Goal: Task Accomplishment & Management: Manage account settings

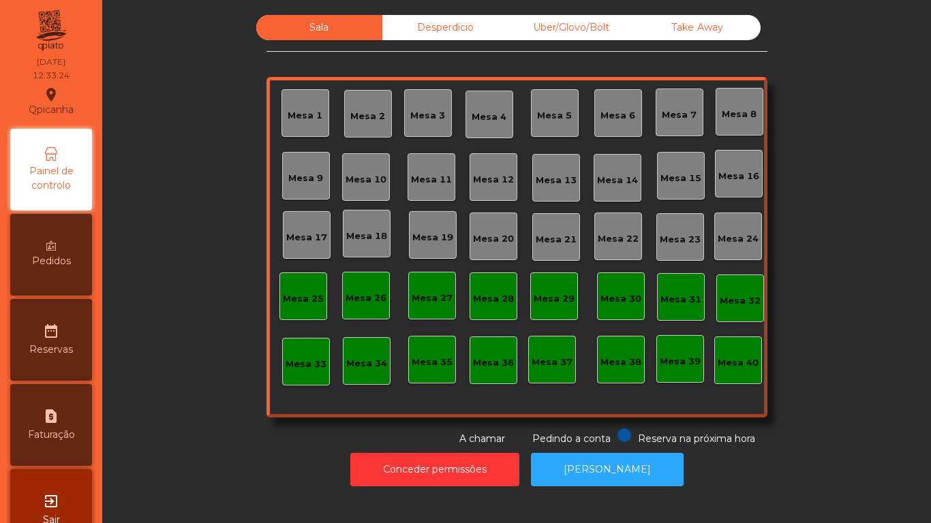
click at [363, 119] on div "Mesa 2" at bounding box center [367, 117] width 35 height 14
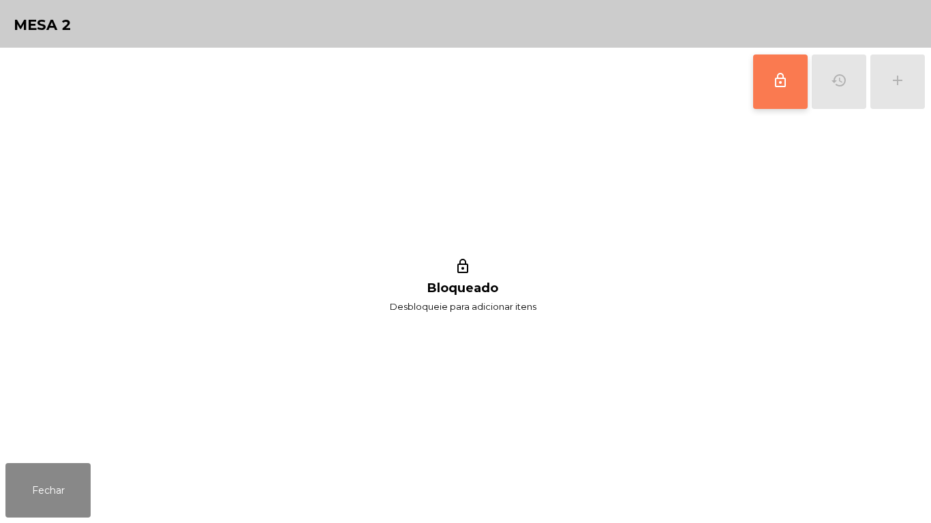
click at [780, 74] on span "lock_outline" at bounding box center [780, 80] width 16 height 16
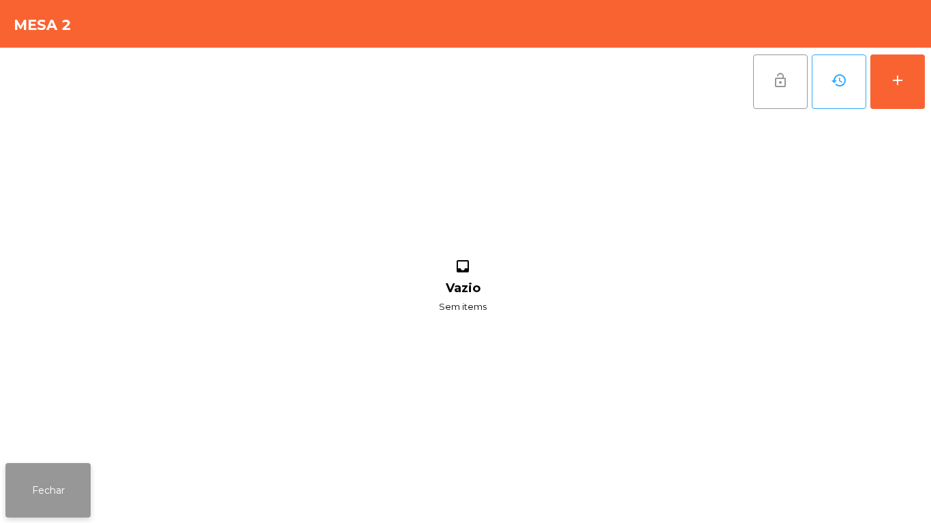
click at [43, 494] on button "Fechar" at bounding box center [47, 490] width 85 height 55
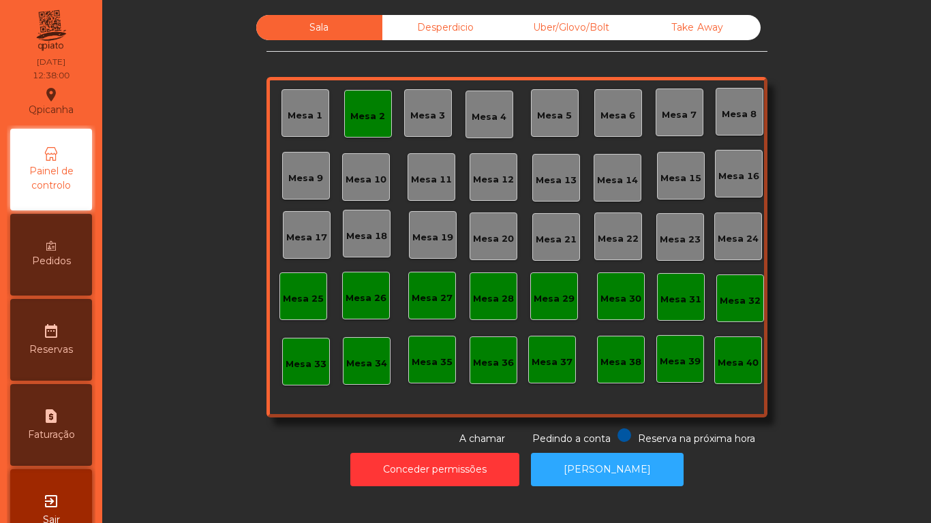
click at [309, 231] on div "Mesa 17" at bounding box center [306, 238] width 41 height 14
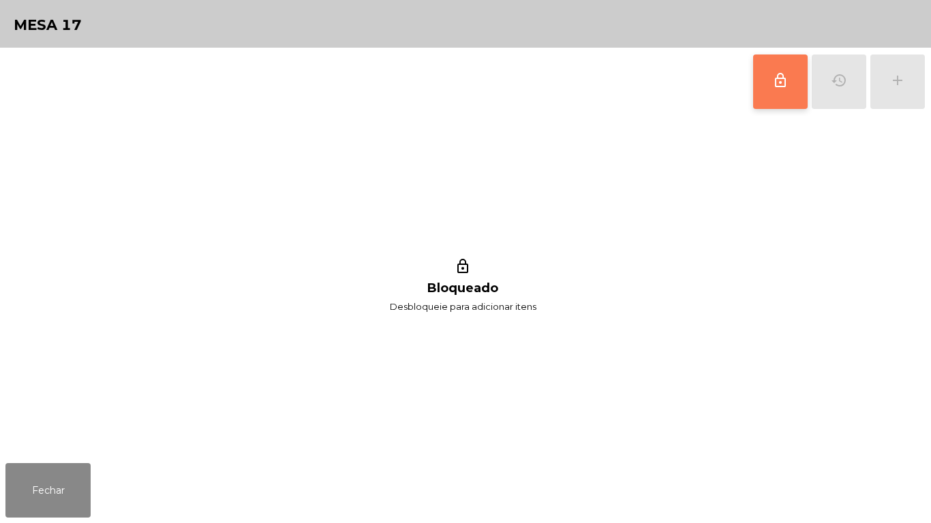
click at [769, 84] on button "lock_outline" at bounding box center [780, 82] width 55 height 55
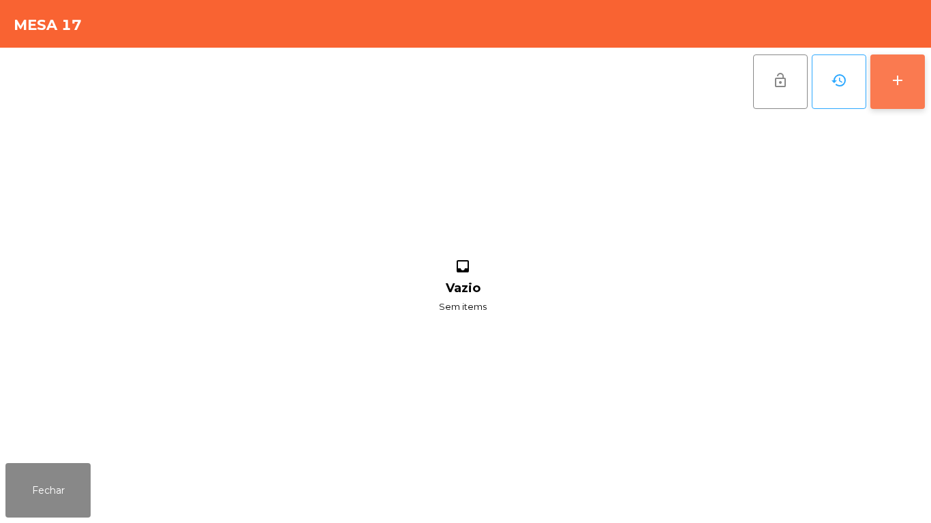
click at [887, 82] on button "add" at bounding box center [897, 82] width 55 height 55
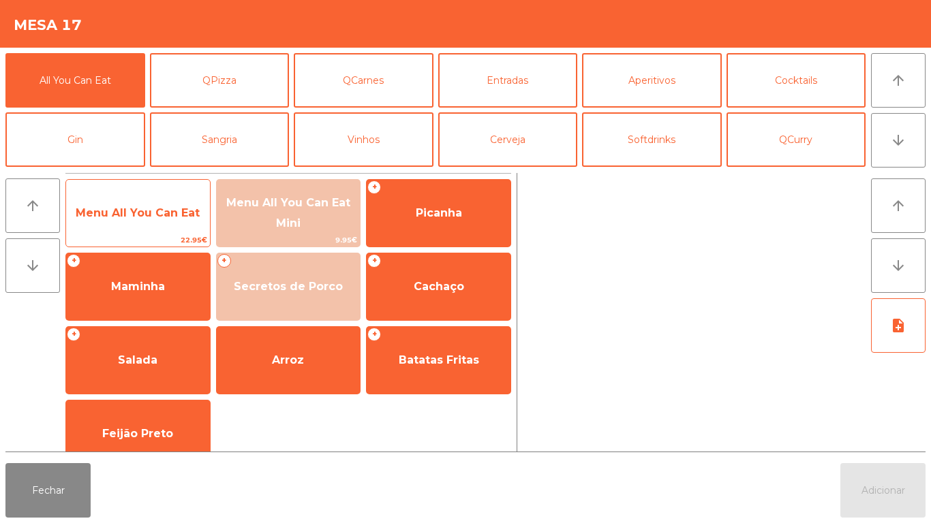
click at [133, 200] on span "Menu All You Can Eat" at bounding box center [138, 213] width 144 height 37
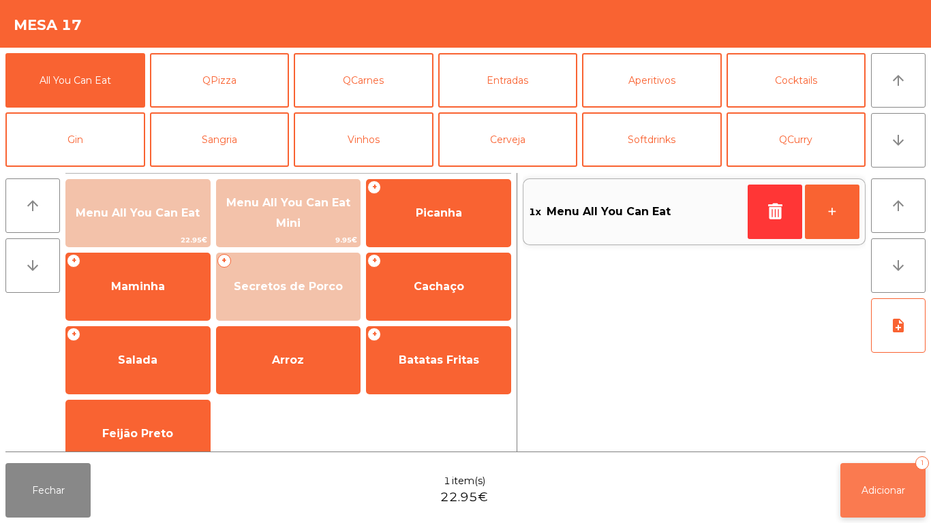
click at [878, 489] on span "Adicionar" at bounding box center [883, 491] width 44 height 12
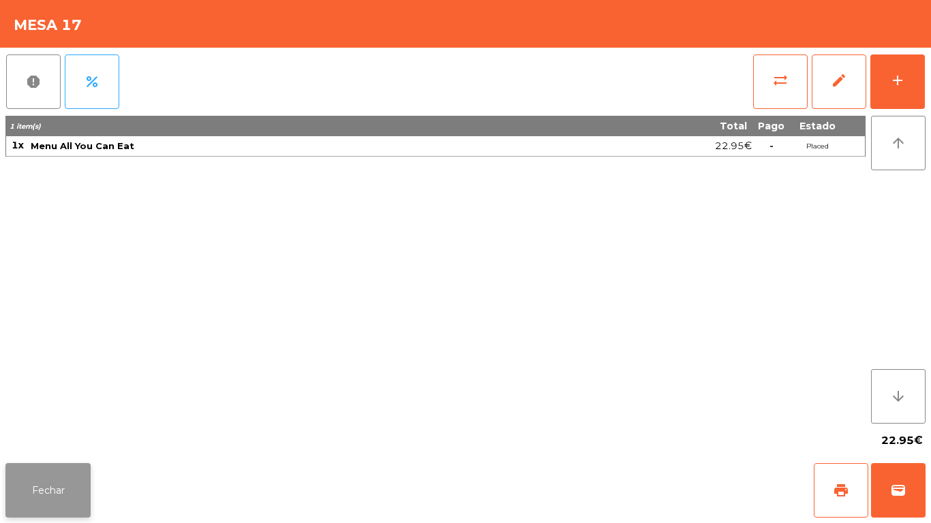
click at [37, 476] on button "Fechar" at bounding box center [47, 490] width 85 height 55
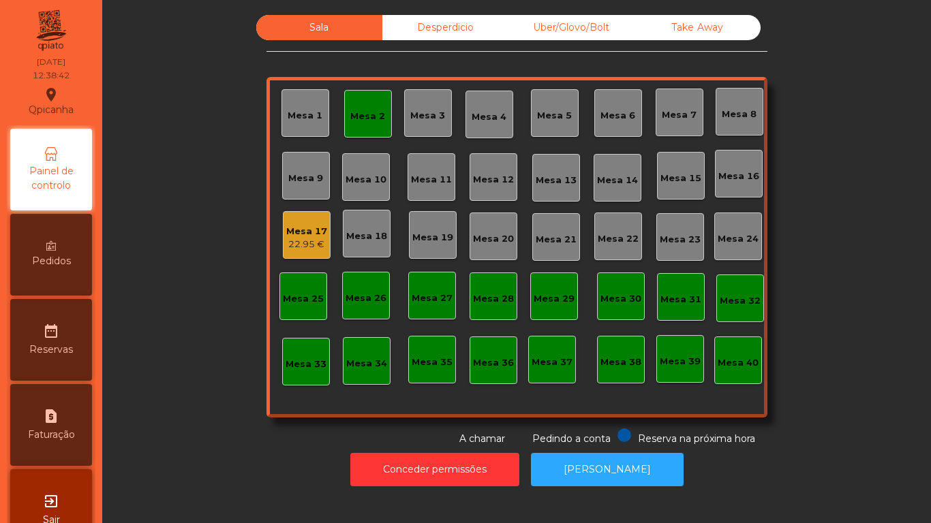
click at [357, 116] on div "Mesa 2" at bounding box center [367, 117] width 35 height 14
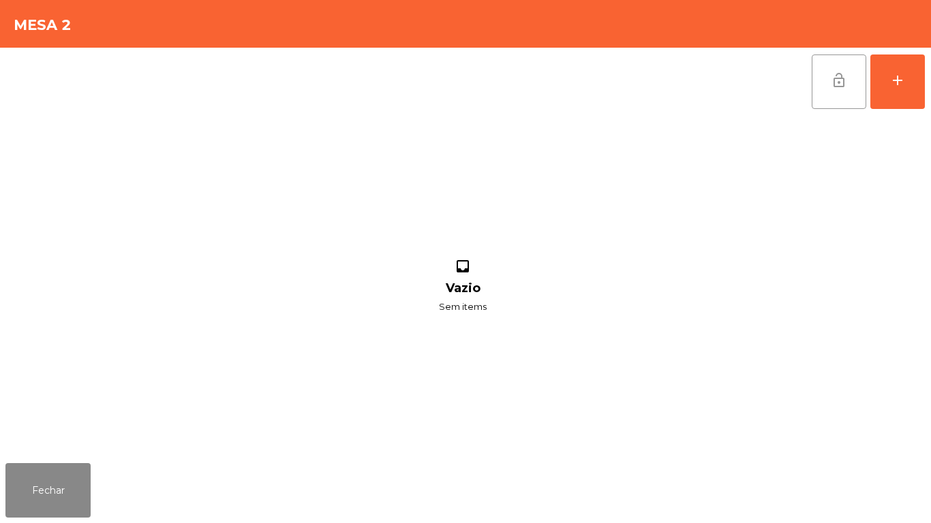
click at [825, 86] on button "lock_open" at bounding box center [839, 82] width 55 height 55
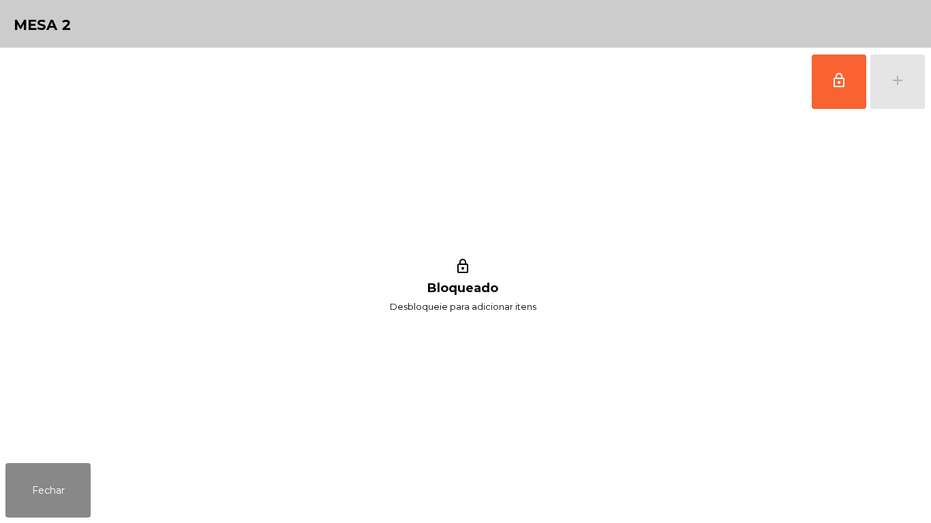
click at [896, 67] on div "lock_outline add" at bounding box center [868, 82] width 114 height 68
click at [840, 93] on button "lock_outline" at bounding box center [839, 82] width 55 height 55
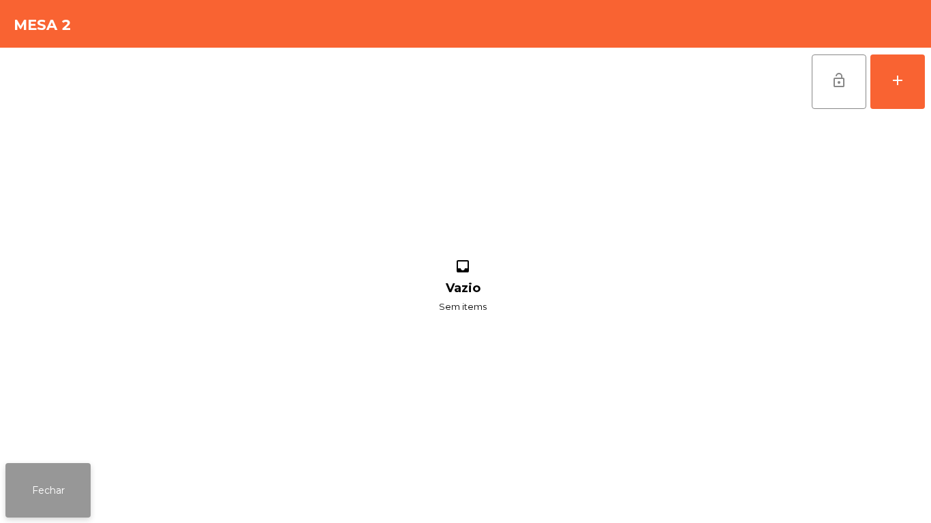
click at [67, 488] on button "Fechar" at bounding box center [47, 490] width 85 height 55
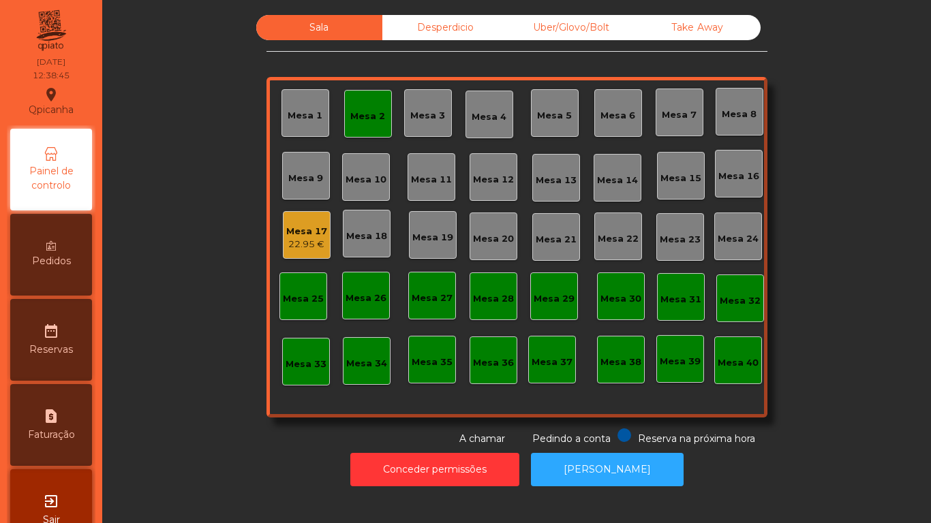
click at [359, 133] on div "Mesa 2" at bounding box center [368, 114] width 48 height 48
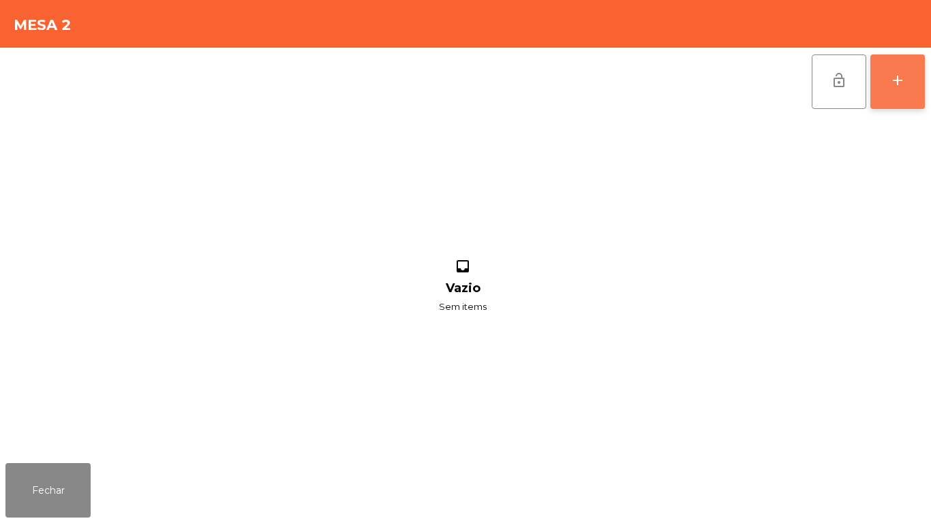
click at [885, 78] on button "add" at bounding box center [897, 82] width 55 height 55
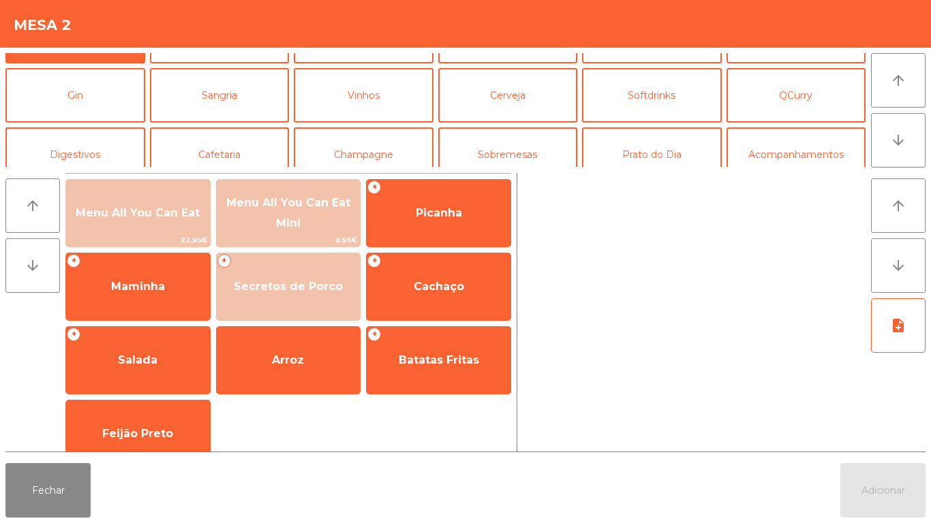
scroll to position [93, 0]
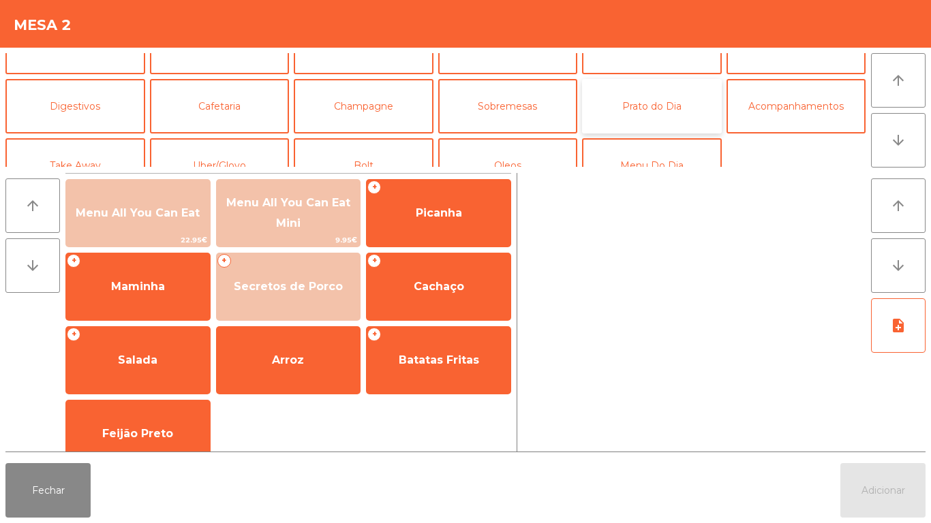
click at [659, 115] on button "Prato do Dia" at bounding box center [652, 106] width 140 height 55
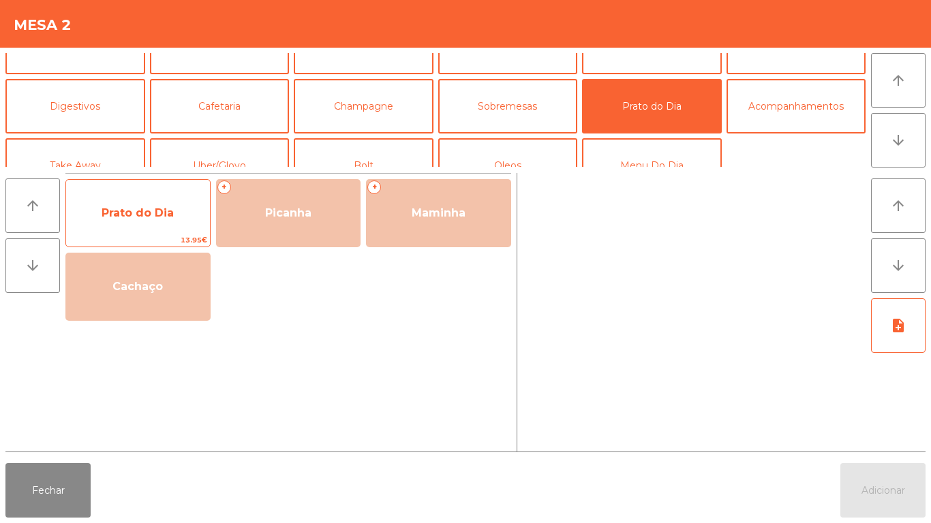
click at [146, 225] on span "Prato do Dia" at bounding box center [138, 213] width 144 height 37
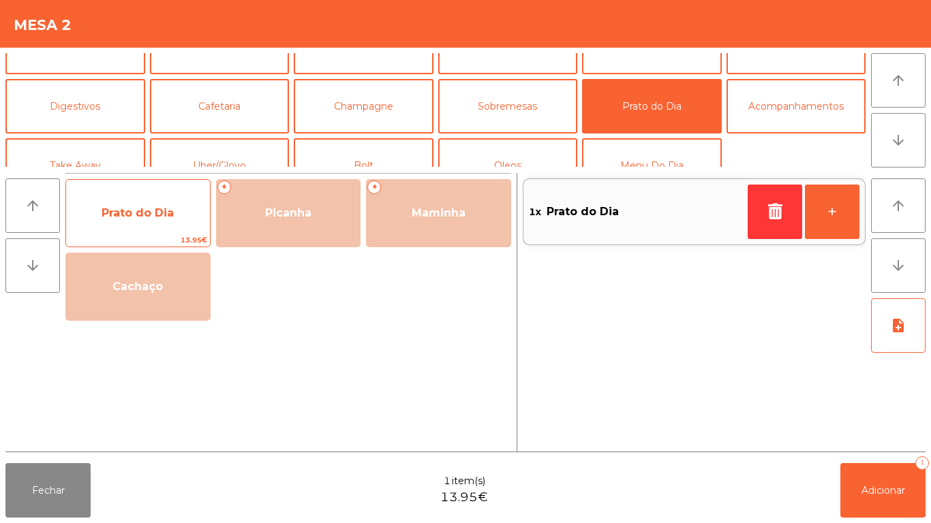
click at [138, 215] on span "Prato do Dia" at bounding box center [138, 212] width 72 height 13
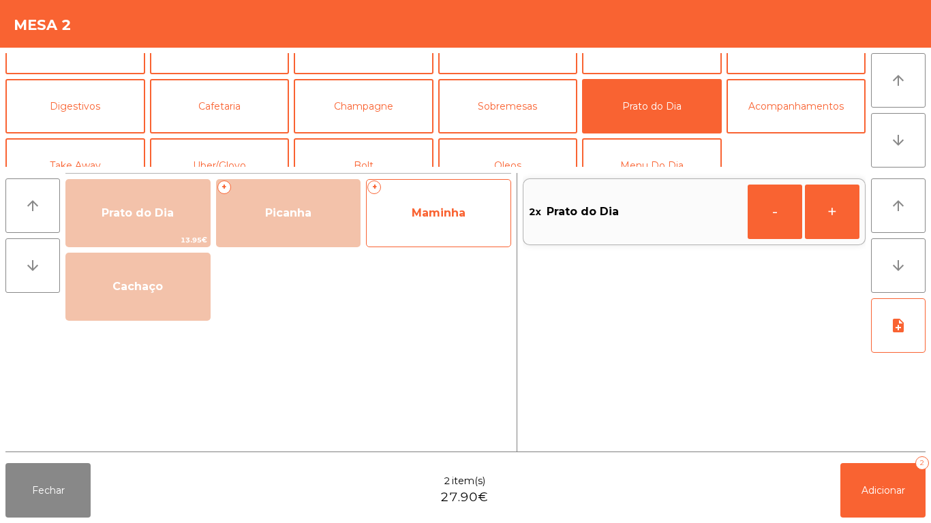
click at [437, 228] on span "Maminha" at bounding box center [439, 213] width 144 height 37
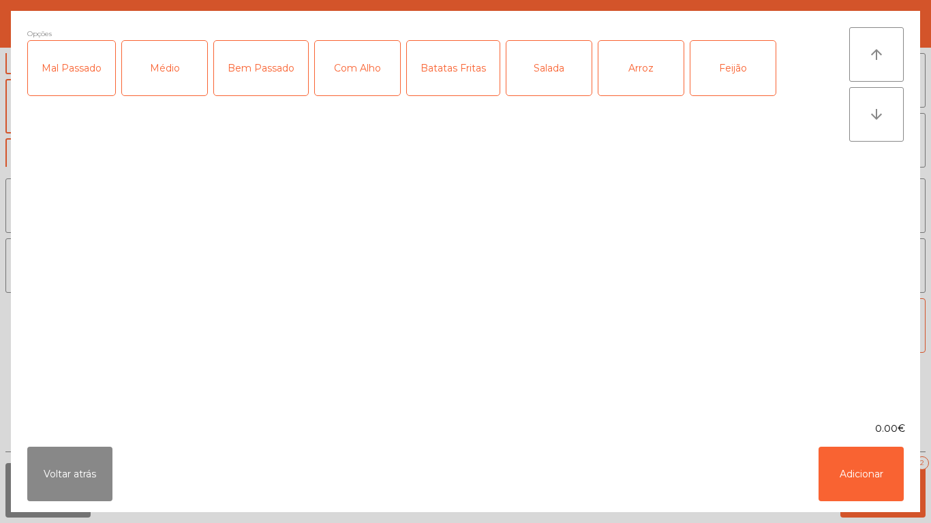
click at [162, 93] on div "Médio" at bounding box center [164, 68] width 85 height 55
click at [358, 91] on div "Com Alho" at bounding box center [357, 68] width 85 height 55
click at [458, 94] on div "Batatas Fritas" at bounding box center [453, 68] width 93 height 55
click at [611, 80] on div "Arroz" at bounding box center [640, 68] width 85 height 55
click at [712, 72] on div "Feijão" at bounding box center [732, 68] width 85 height 55
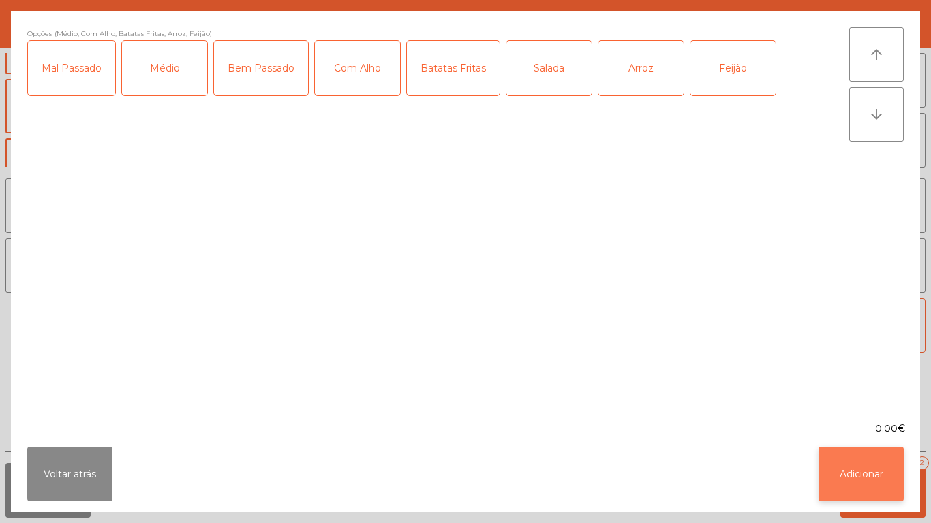
click at [850, 458] on button "Adicionar" at bounding box center [860, 474] width 85 height 55
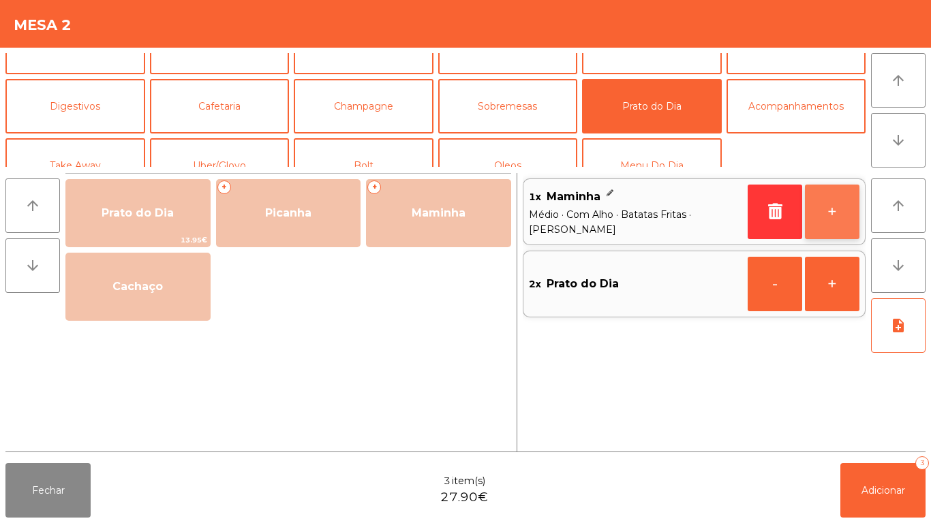
click at [830, 215] on button "+" at bounding box center [832, 212] width 55 height 55
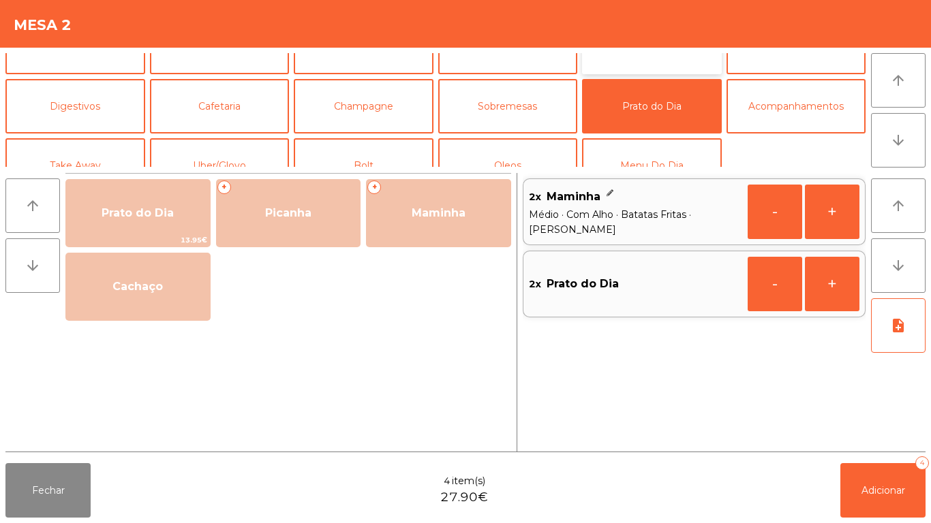
click at [643, 69] on button "Softdrinks" at bounding box center [652, 47] width 140 height 55
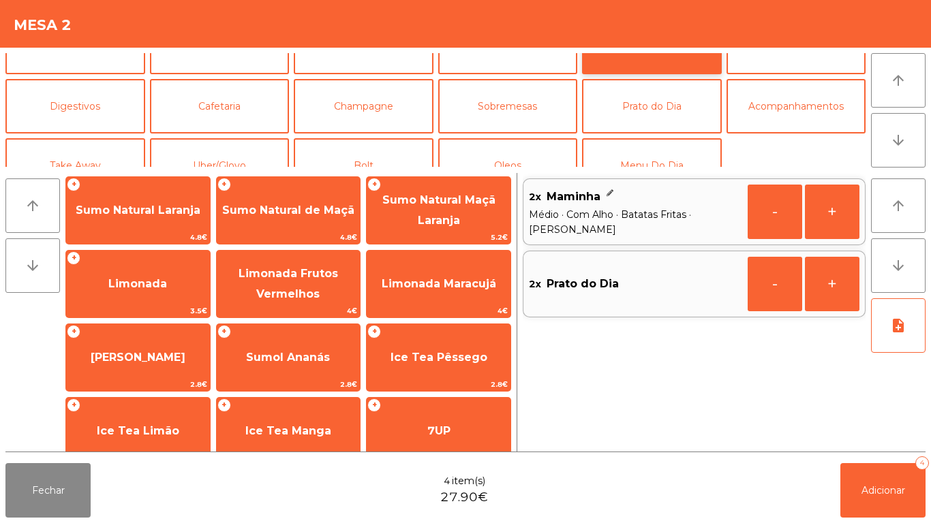
scroll to position [81, 0]
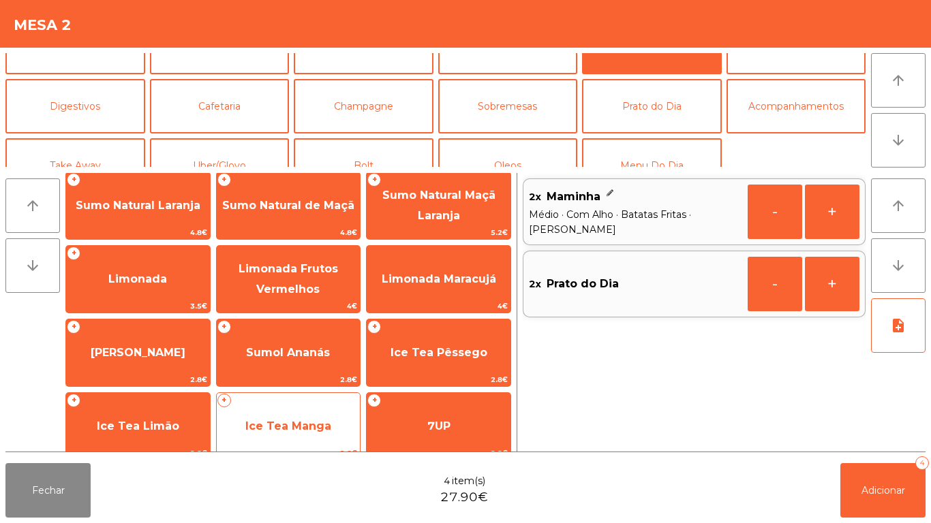
click at [296, 426] on span "Ice Tea Manga" at bounding box center [288, 426] width 86 height 13
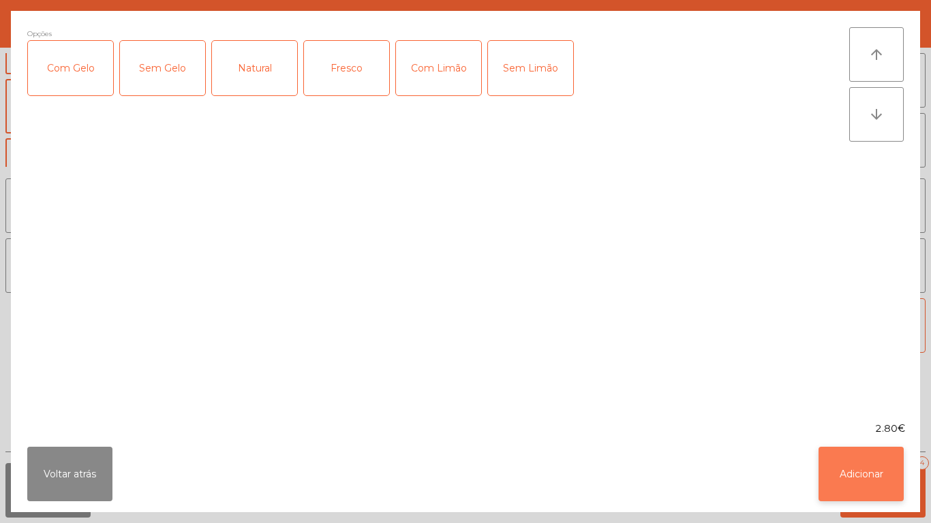
click at [853, 481] on button "Adicionar" at bounding box center [860, 474] width 85 height 55
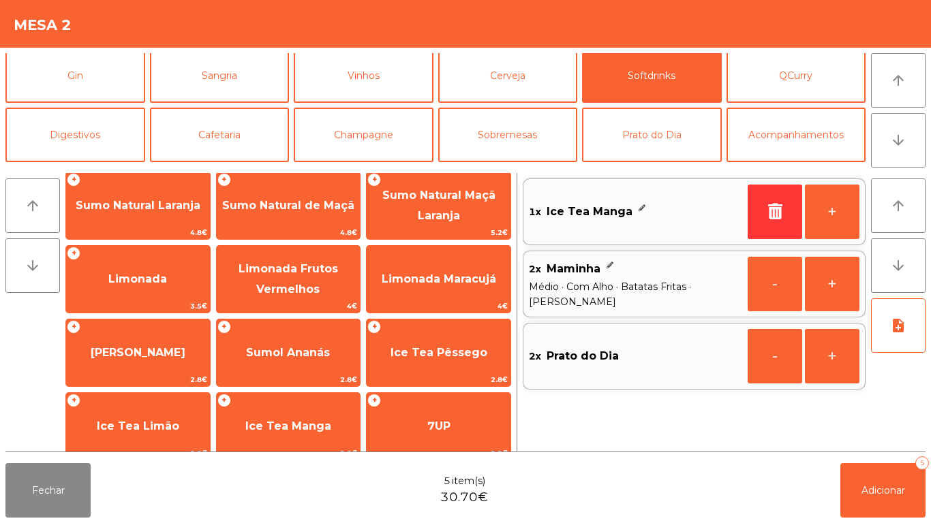
scroll to position [65, 0]
click at [512, 91] on button "Cerveja" at bounding box center [508, 75] width 140 height 55
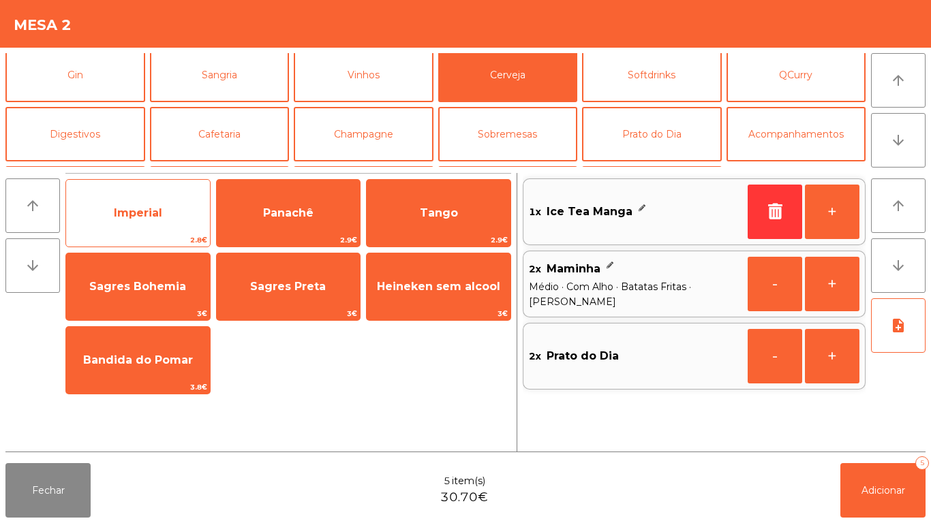
click at [141, 217] on span "Imperial" at bounding box center [138, 212] width 48 height 13
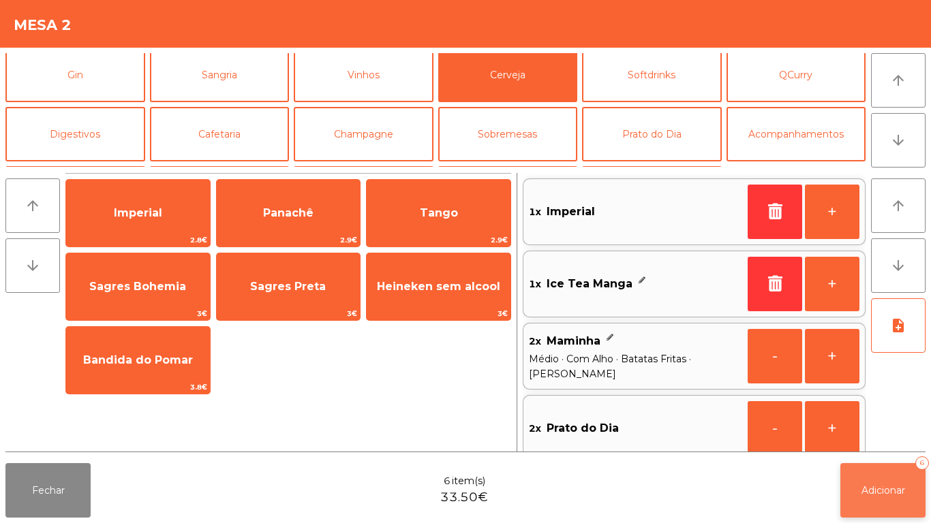
click at [879, 481] on button "Adicionar 6" at bounding box center [882, 490] width 85 height 55
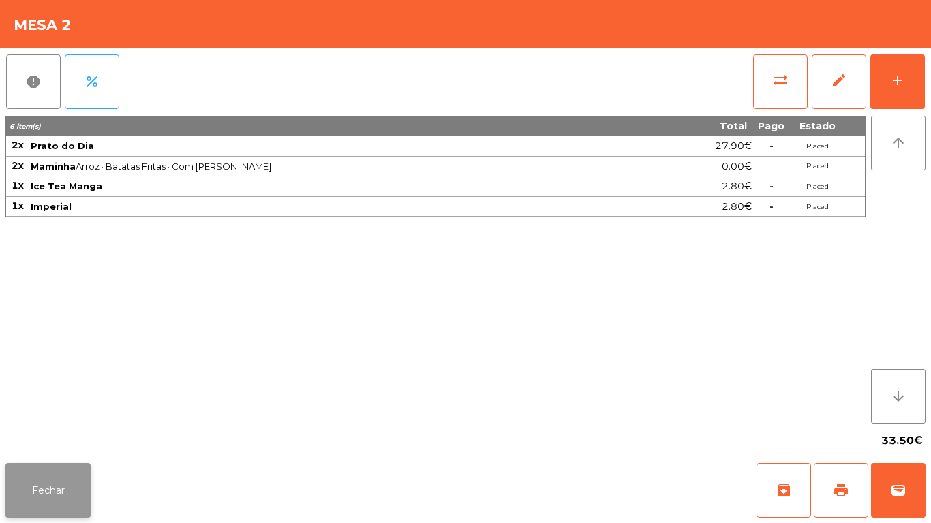
click at [54, 490] on button "Fechar" at bounding box center [47, 490] width 85 height 55
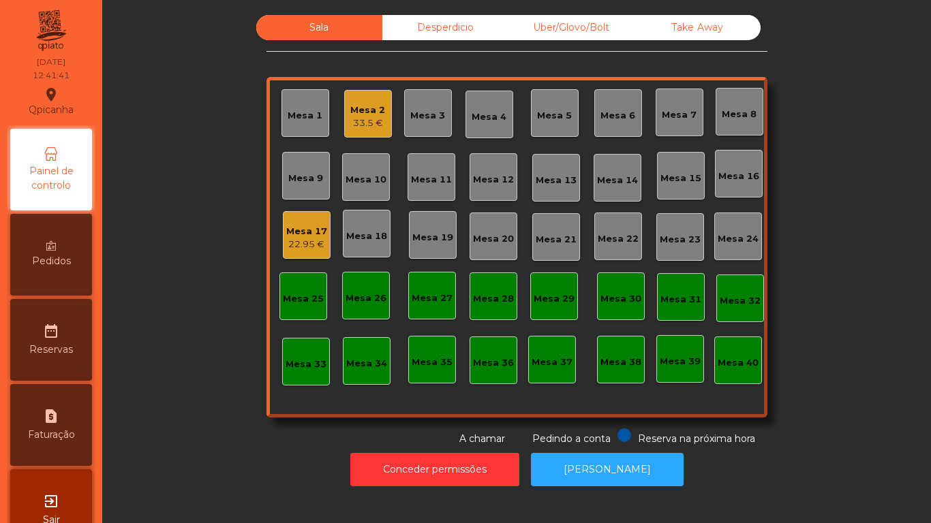
click at [303, 246] on div "22.95 €" at bounding box center [306, 245] width 41 height 14
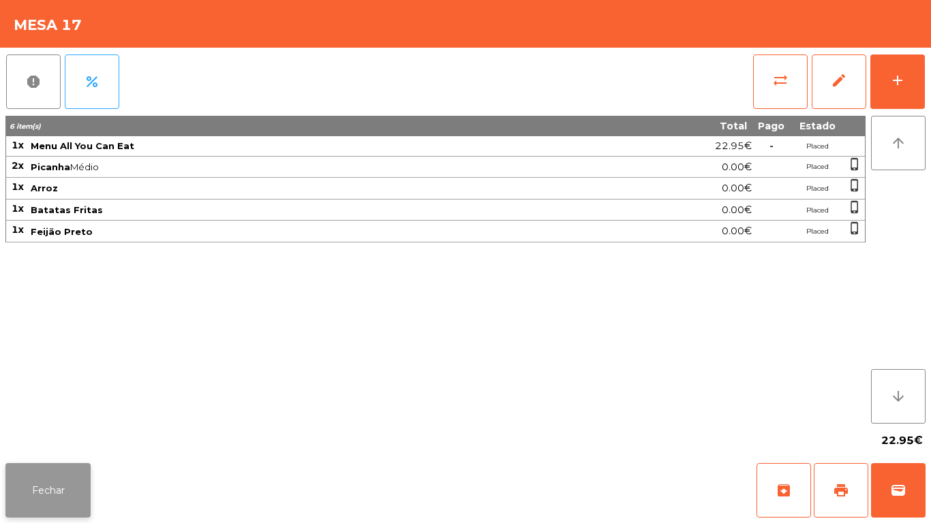
click at [46, 488] on button "Fechar" at bounding box center [47, 490] width 85 height 55
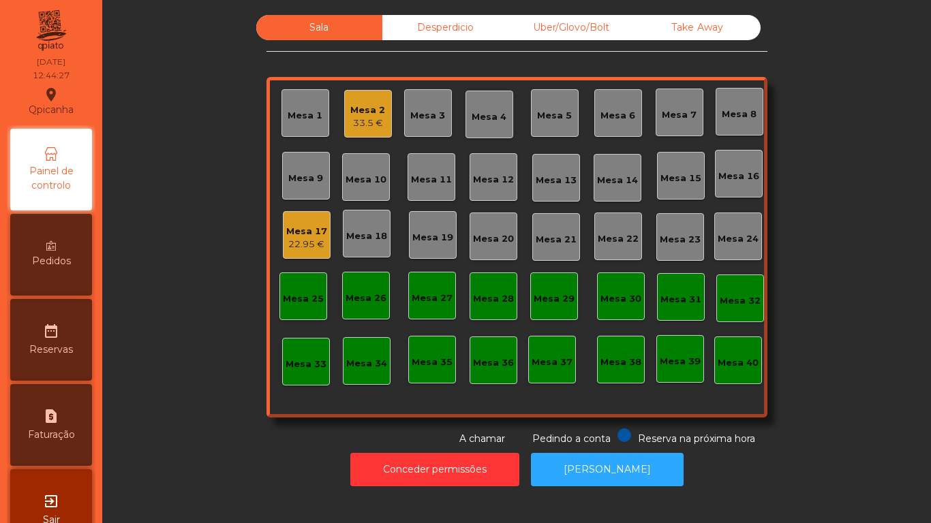
click at [307, 241] on div "22.95 €" at bounding box center [306, 245] width 41 height 14
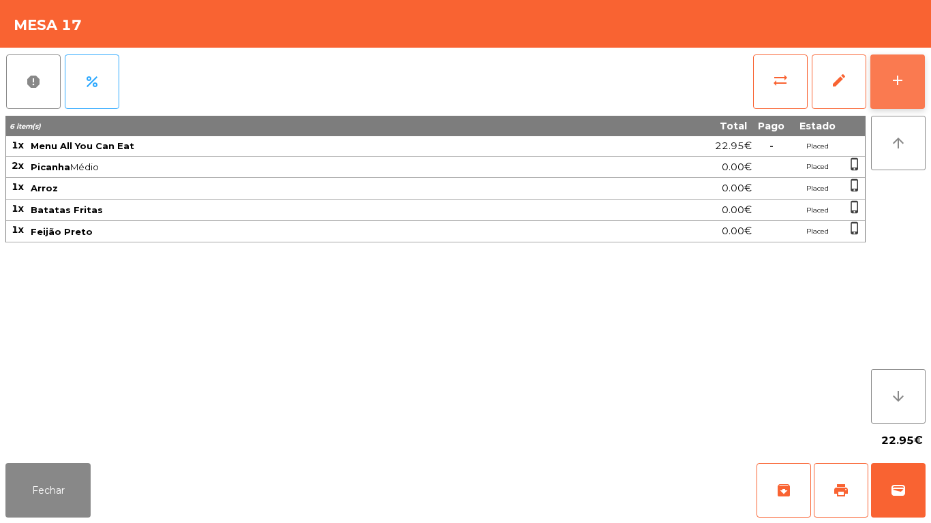
click at [902, 78] on div "add" at bounding box center [897, 80] width 16 height 16
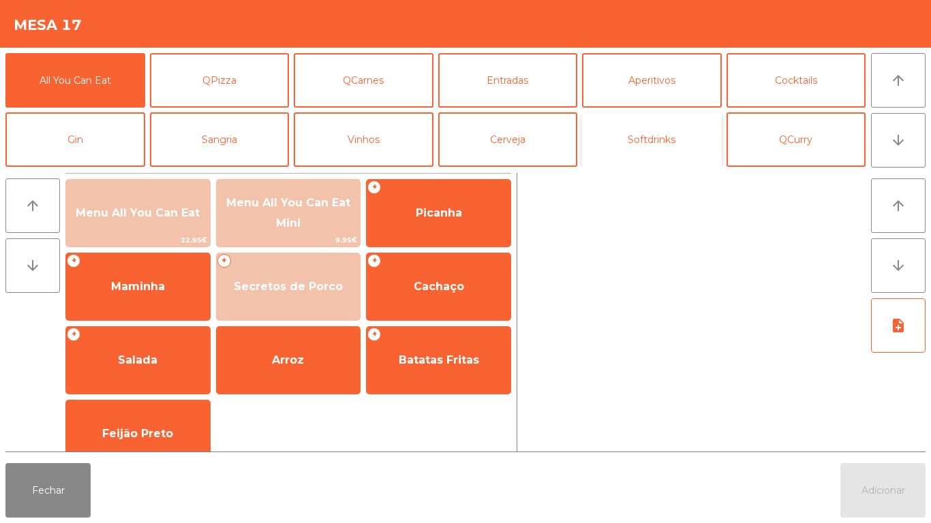
click at [643, 137] on button "Softdrinks" at bounding box center [652, 139] width 140 height 55
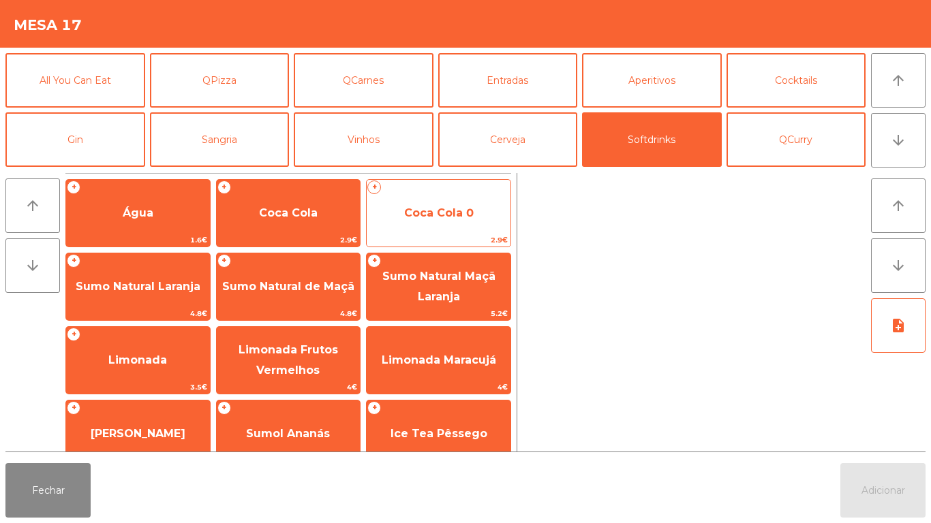
click at [412, 221] on span "Coca Cola 0" at bounding box center [439, 213] width 144 height 37
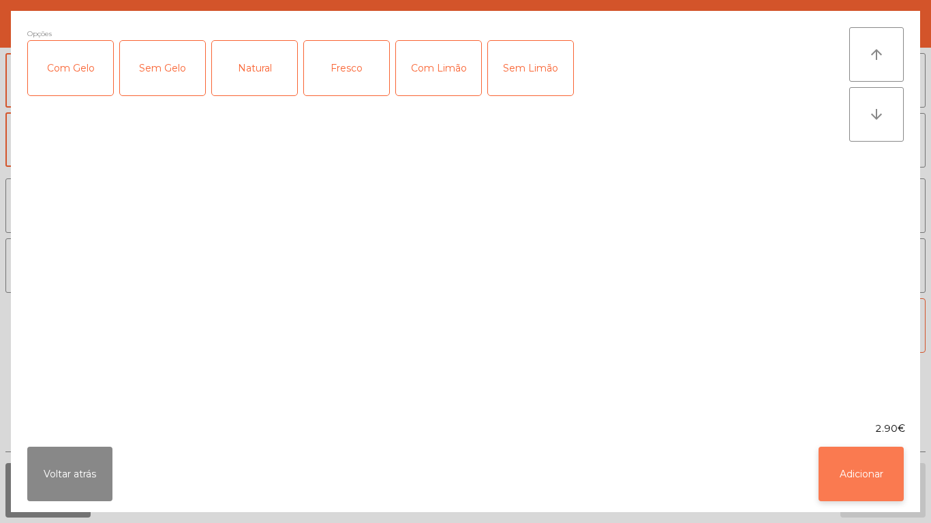
click at [849, 467] on button "Adicionar" at bounding box center [860, 474] width 85 height 55
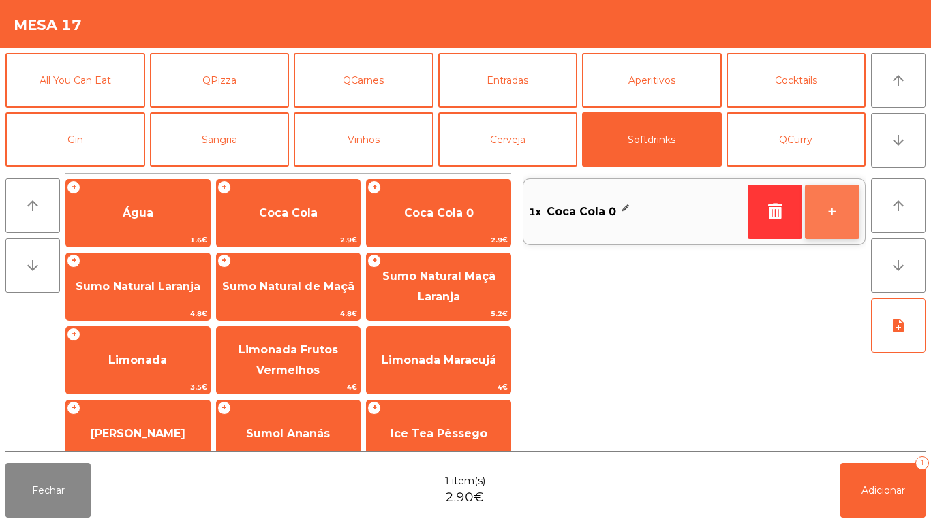
click at [819, 211] on button "+" at bounding box center [832, 212] width 55 height 55
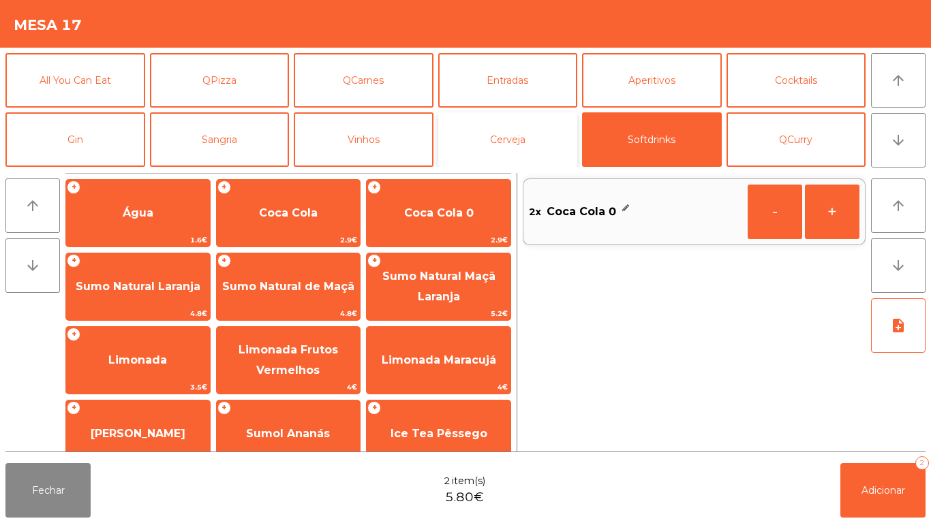
click at [510, 149] on button "Cerveja" at bounding box center [508, 139] width 140 height 55
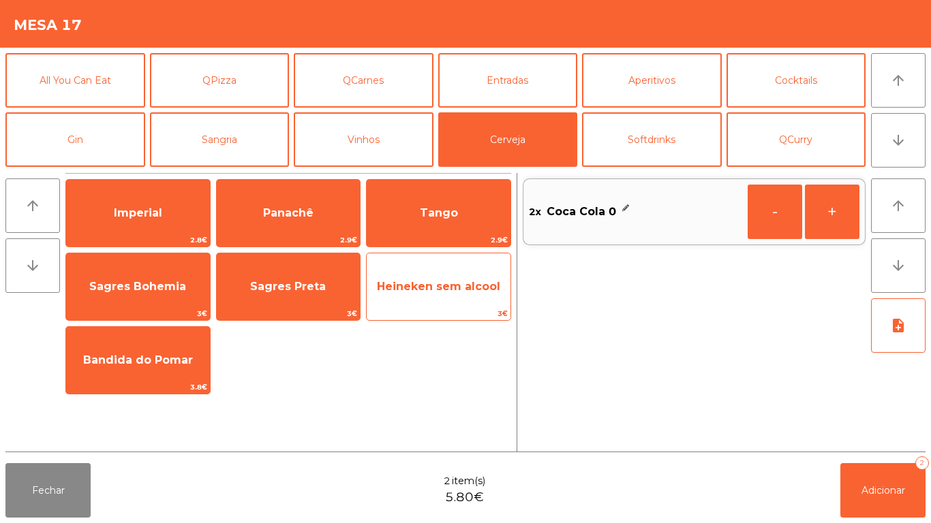
click at [418, 303] on span "Heineken sem alcool" at bounding box center [439, 287] width 144 height 37
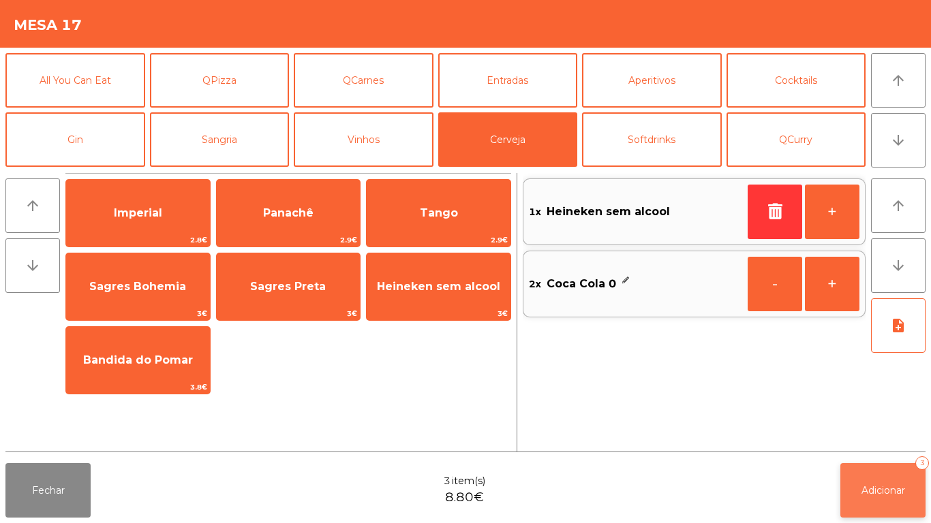
click at [878, 479] on button "Adicionar 3" at bounding box center [882, 490] width 85 height 55
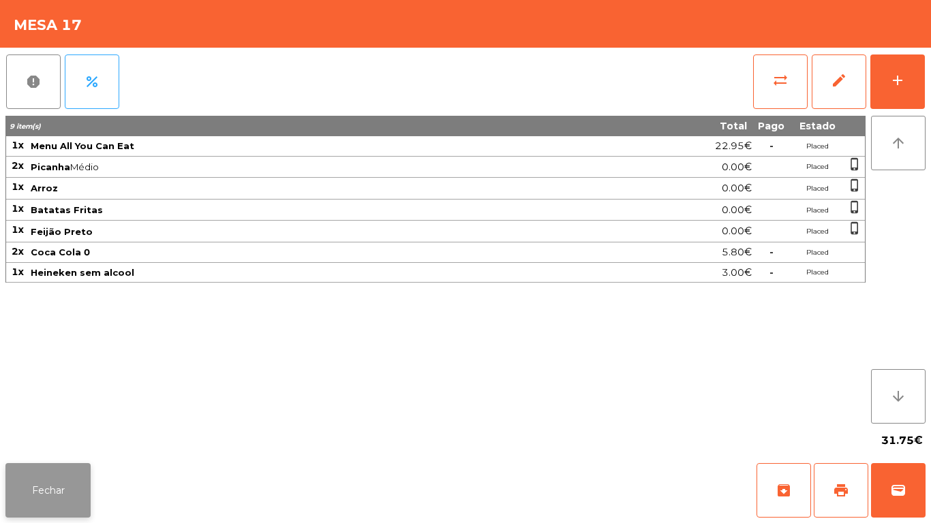
click at [46, 474] on button "Fechar" at bounding box center [47, 490] width 85 height 55
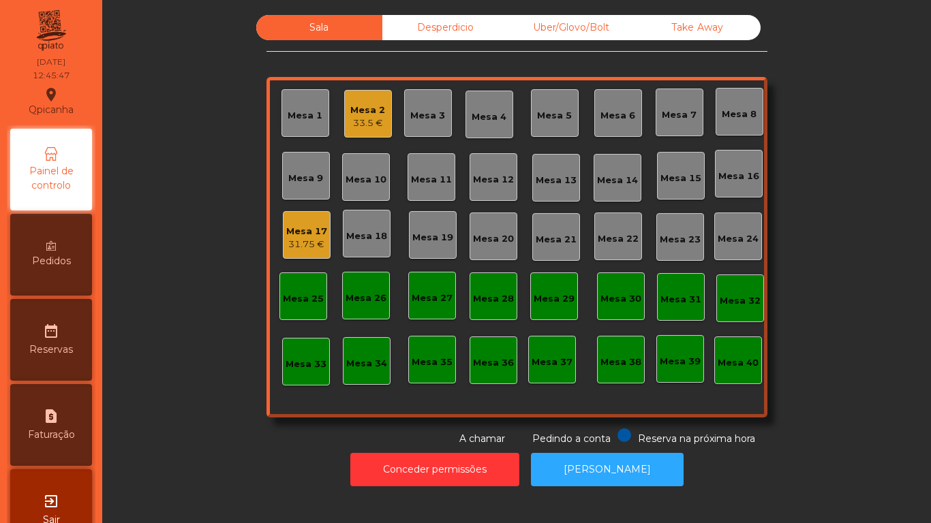
click at [420, 119] on div "Mesa 3" at bounding box center [427, 116] width 35 height 14
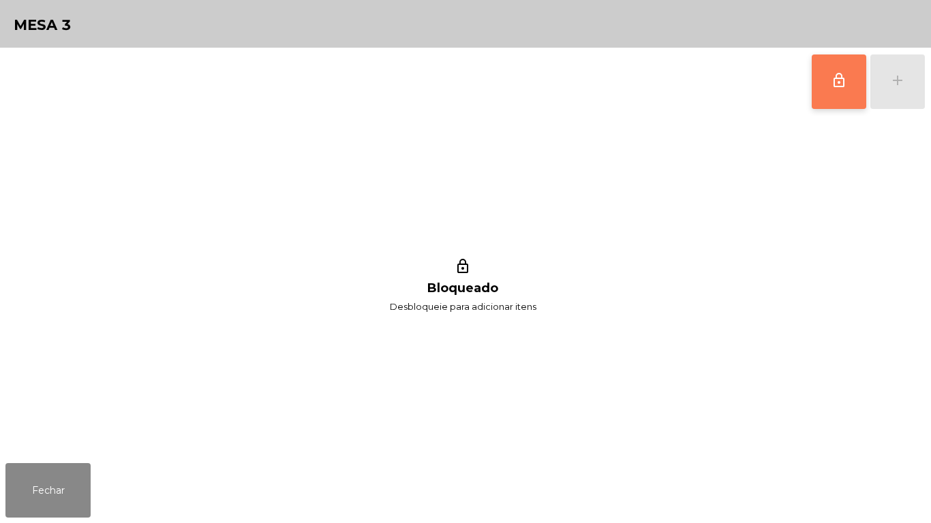
click at [816, 80] on button "lock_outline" at bounding box center [839, 82] width 55 height 55
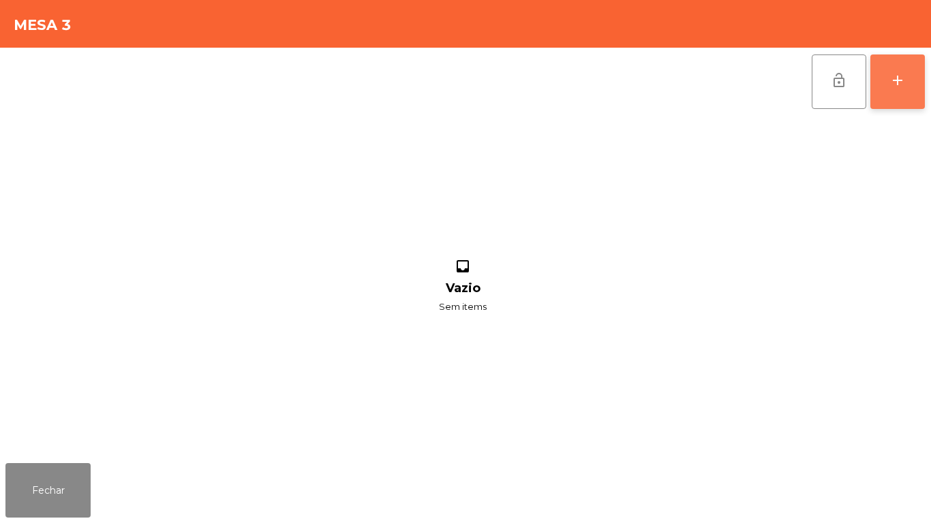
click at [894, 75] on div "add" at bounding box center [897, 80] width 16 height 16
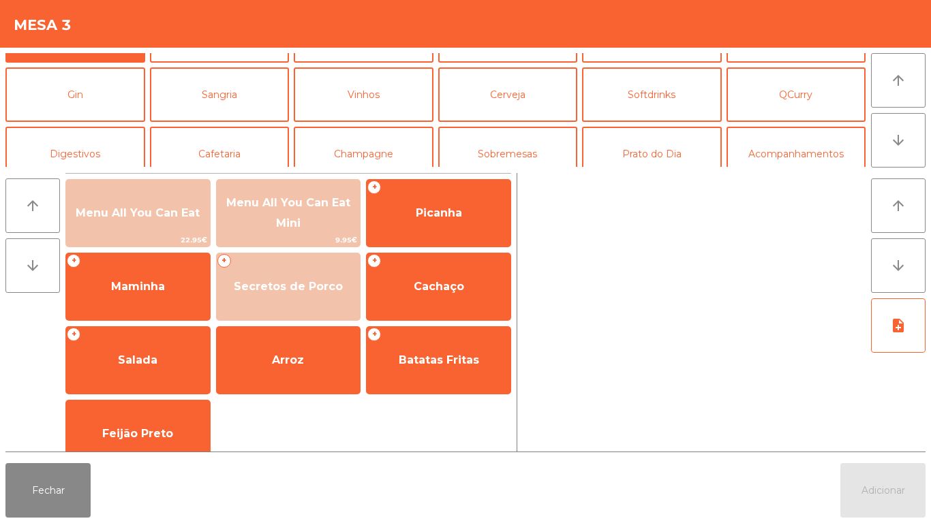
scroll to position [55, 0]
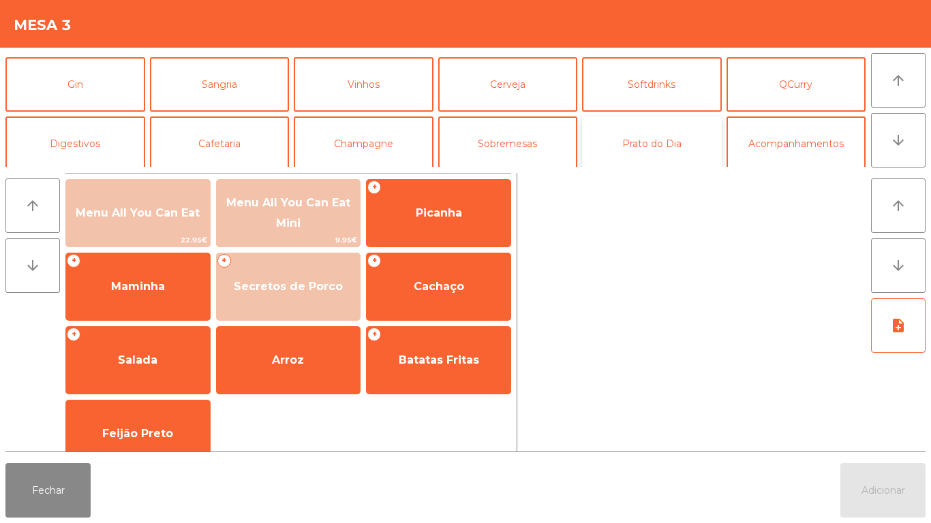
click at [660, 146] on button "Prato do Dia" at bounding box center [652, 144] width 140 height 55
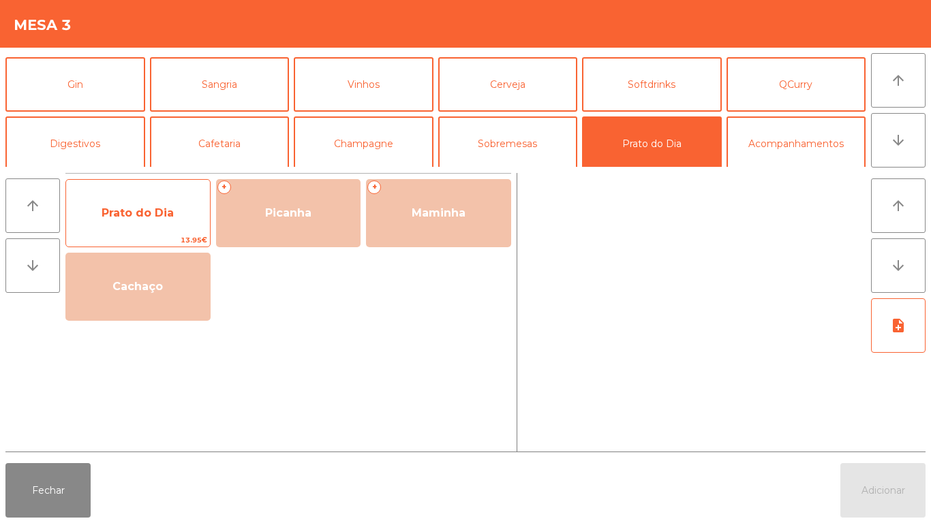
click at [154, 224] on span "Prato do Dia" at bounding box center [138, 213] width 144 height 37
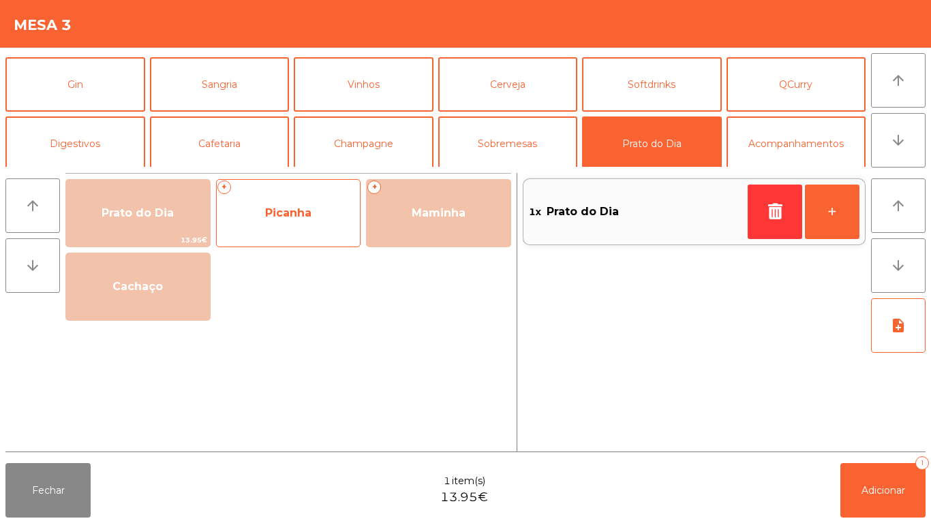
click at [301, 226] on span "Picanha" at bounding box center [289, 213] width 144 height 37
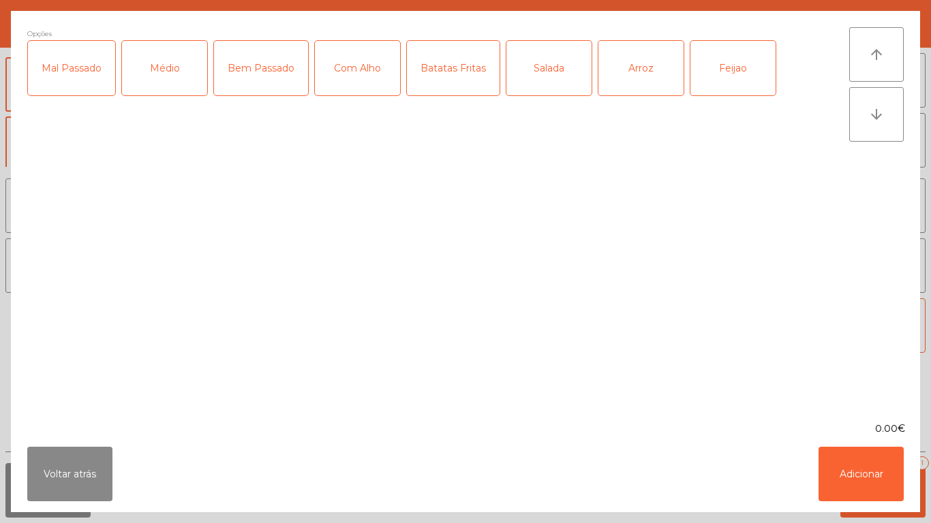
click at [174, 90] on div "Médio" at bounding box center [164, 68] width 85 height 55
click at [461, 93] on div "Batatas Fritas" at bounding box center [453, 68] width 93 height 55
click at [632, 85] on div "Arroz" at bounding box center [640, 68] width 85 height 55
click at [713, 71] on div "Feijao" at bounding box center [732, 68] width 85 height 55
click at [848, 477] on button "Adicionar" at bounding box center [860, 474] width 85 height 55
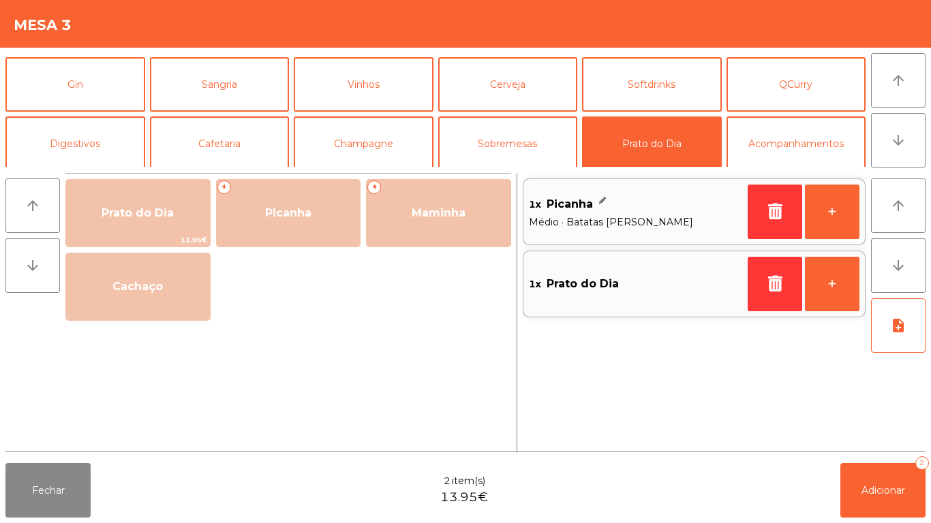
scroll to position [0, 0]
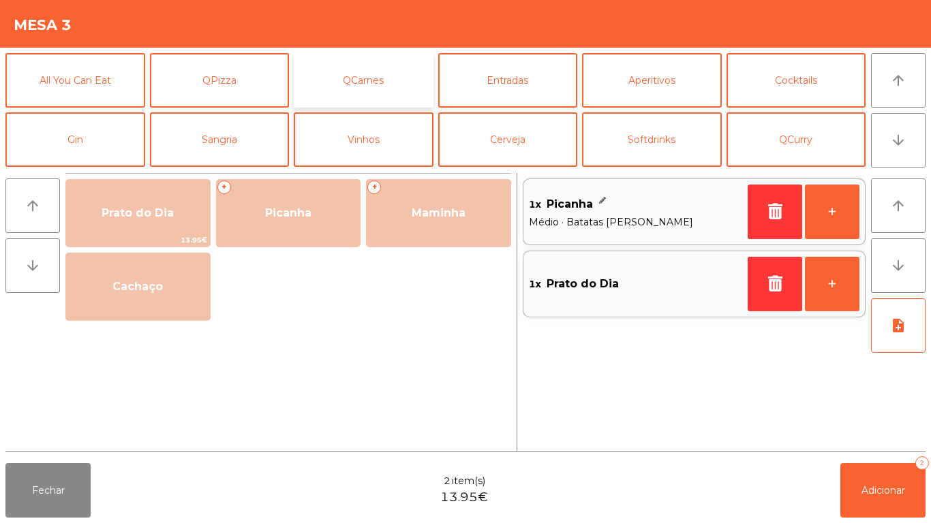
click at [373, 81] on button "QCarnes" at bounding box center [364, 80] width 140 height 55
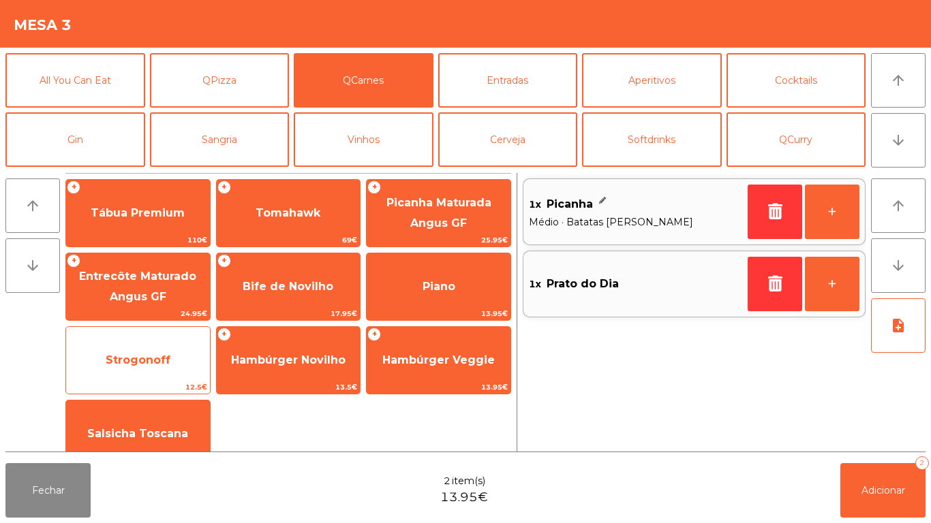
click at [153, 362] on span "Strogonoff" at bounding box center [138, 360] width 65 height 13
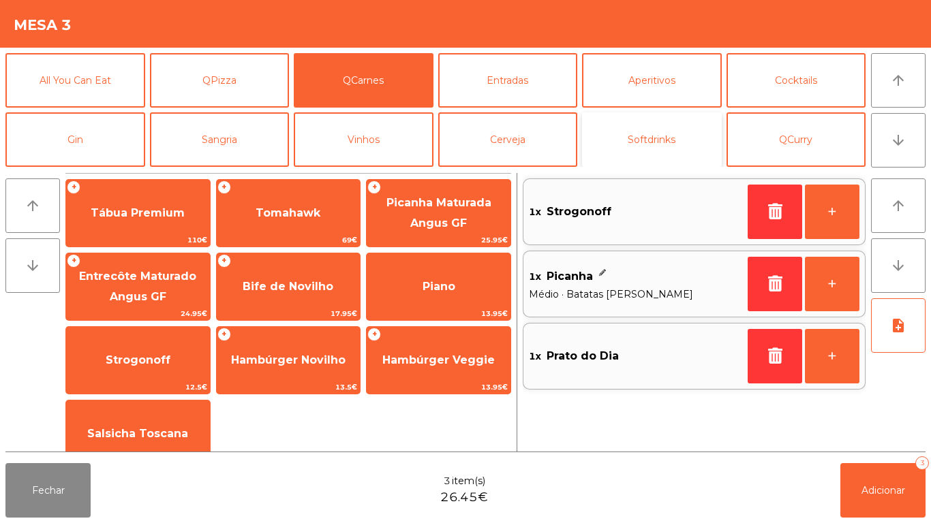
click at [645, 147] on button "Softdrinks" at bounding box center [652, 139] width 140 height 55
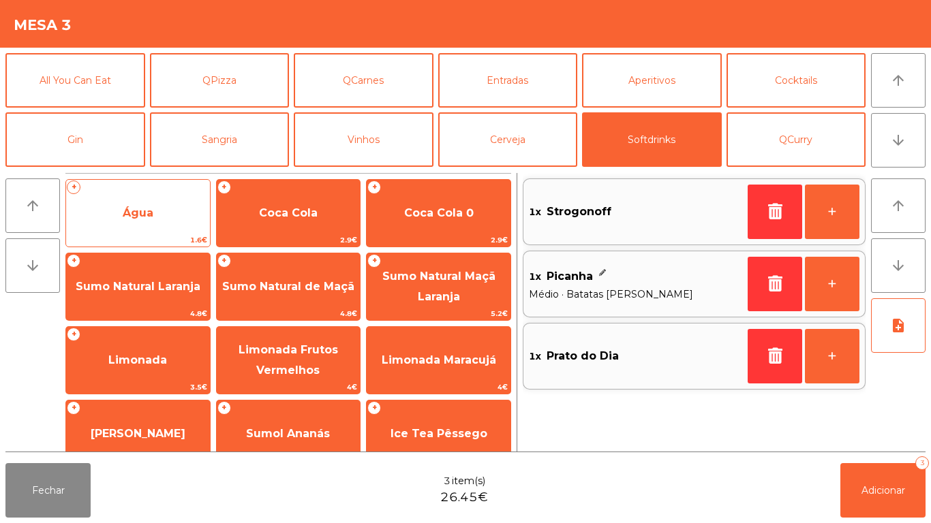
click at [158, 219] on span "Água" at bounding box center [138, 213] width 144 height 37
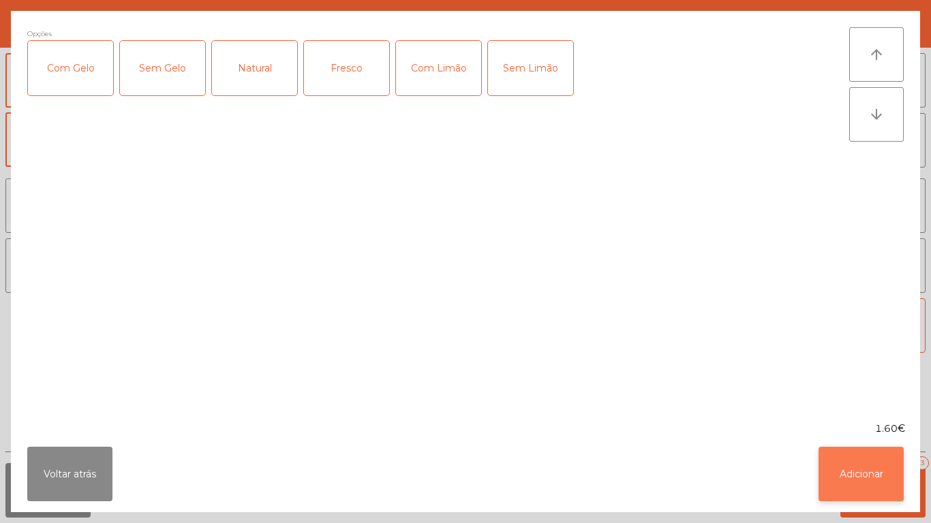
click at [842, 469] on button "Adicionar" at bounding box center [860, 474] width 85 height 55
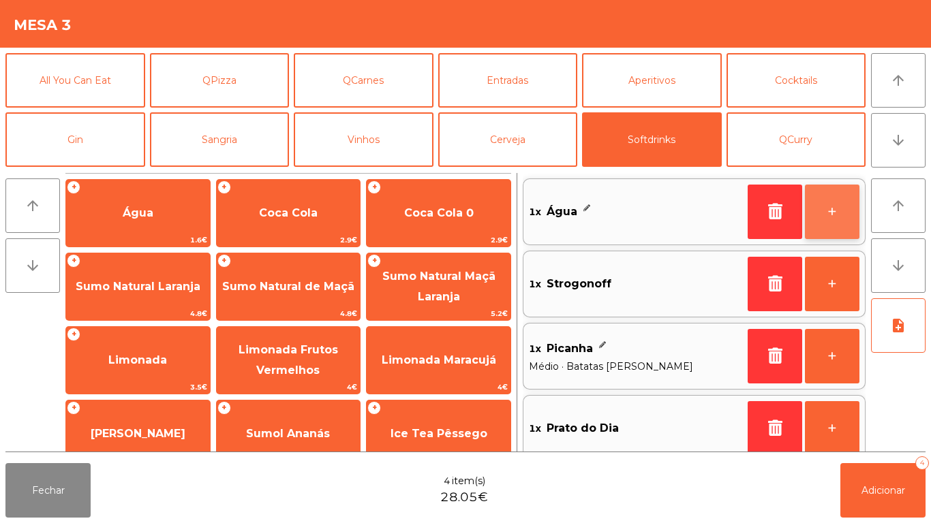
click at [834, 207] on button "+" at bounding box center [832, 212] width 55 height 55
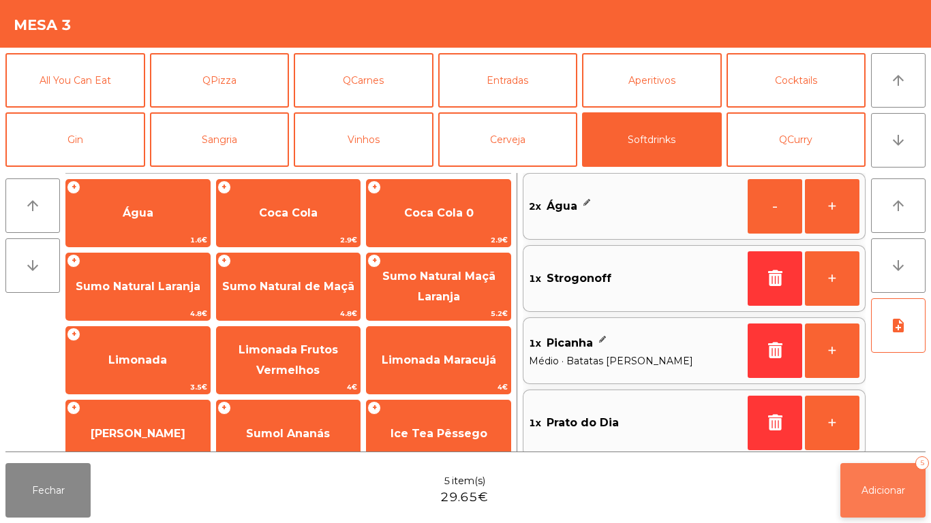
click at [885, 488] on span "Adicionar" at bounding box center [883, 491] width 44 height 12
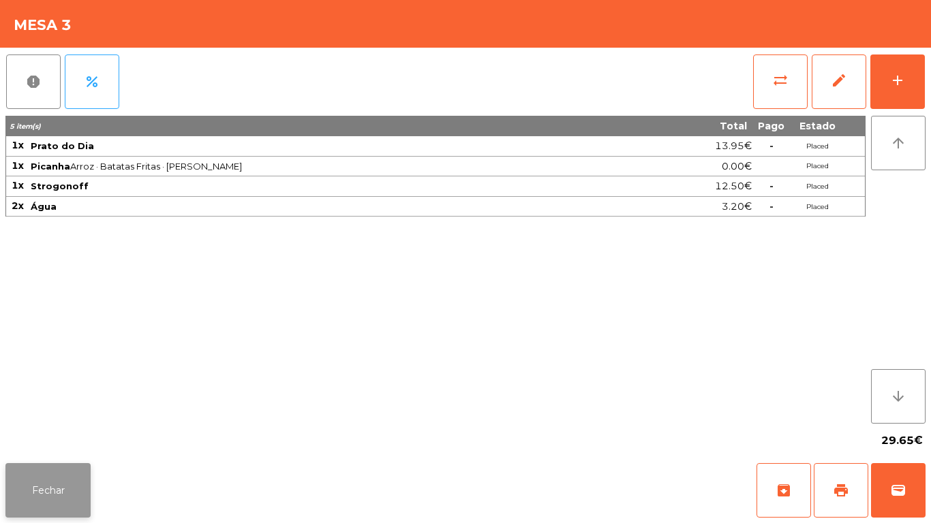
click at [57, 489] on button "Fechar" at bounding box center [47, 490] width 85 height 55
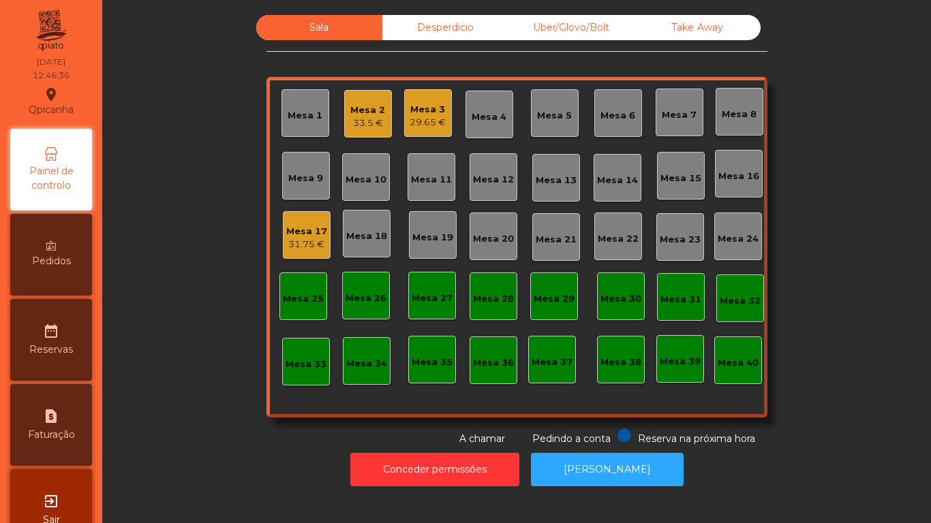
click at [299, 251] on div "Mesa 17 31.75 €" at bounding box center [307, 235] width 48 height 48
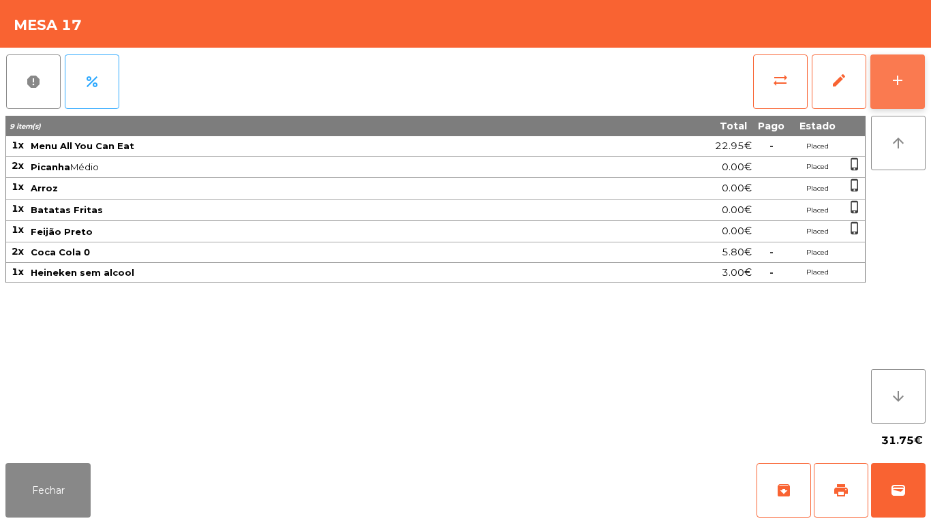
click at [886, 82] on button "add" at bounding box center [897, 82] width 55 height 55
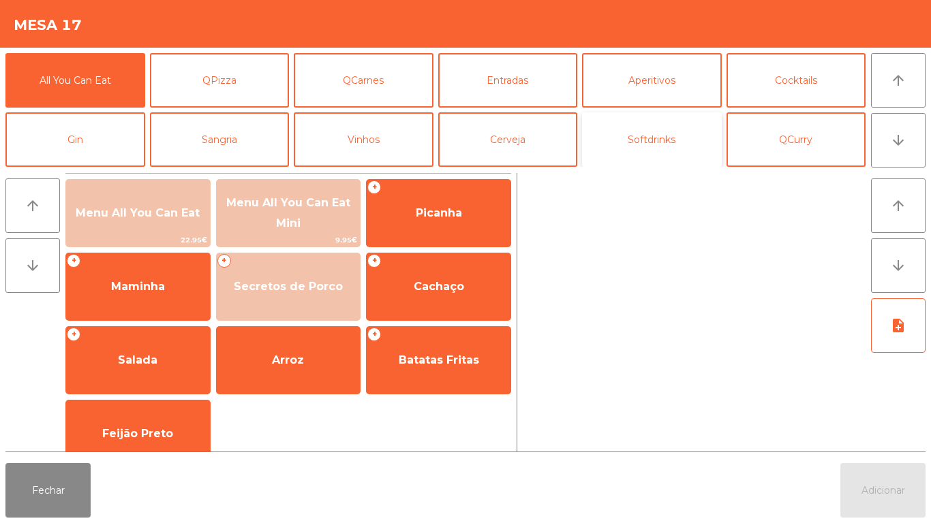
click at [651, 147] on button "Softdrinks" at bounding box center [652, 139] width 140 height 55
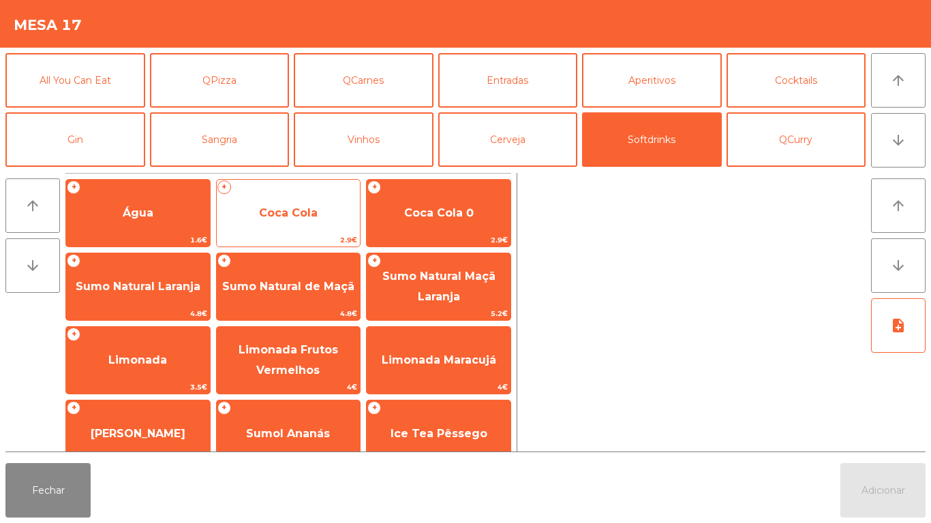
click at [277, 218] on span "Coca Cola" at bounding box center [288, 212] width 59 height 13
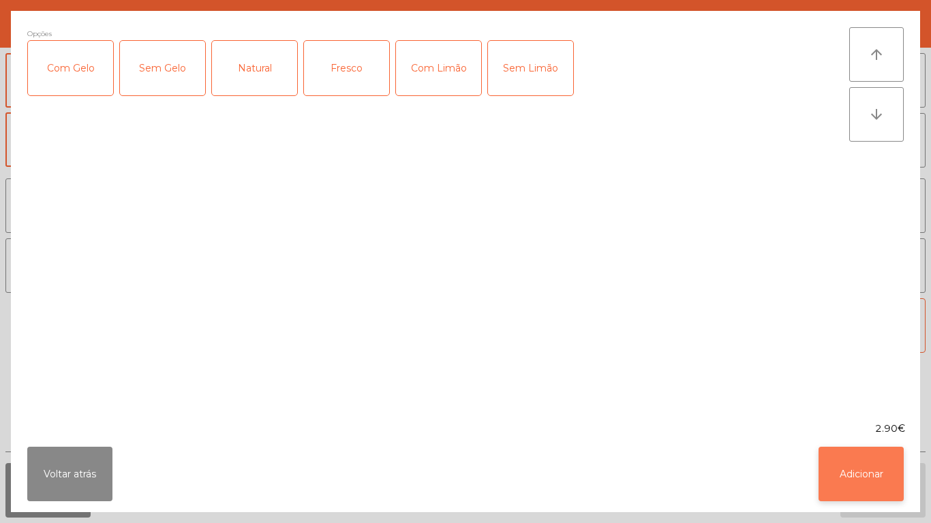
click at [856, 457] on button "Adicionar" at bounding box center [860, 474] width 85 height 55
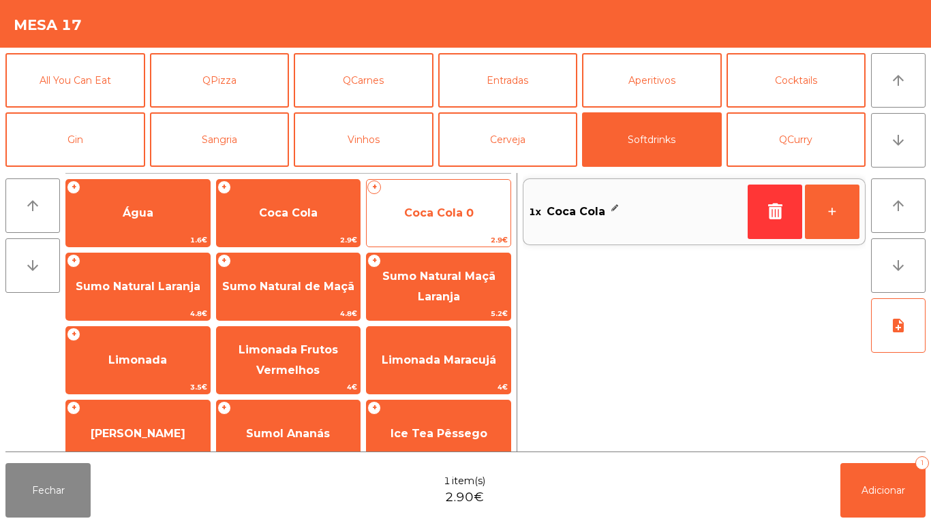
click at [437, 211] on span "Coca Cola 0" at bounding box center [439, 212] width 70 height 13
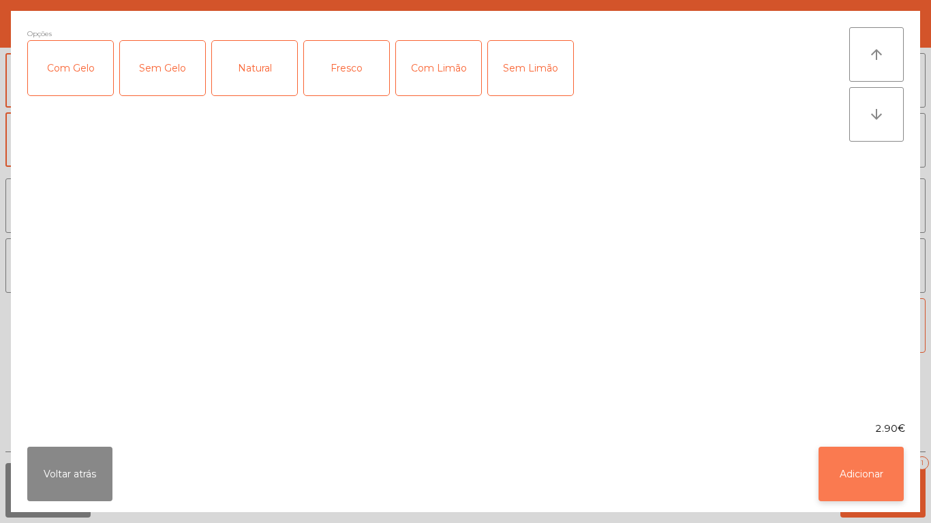
click at [845, 468] on button "Adicionar" at bounding box center [860, 474] width 85 height 55
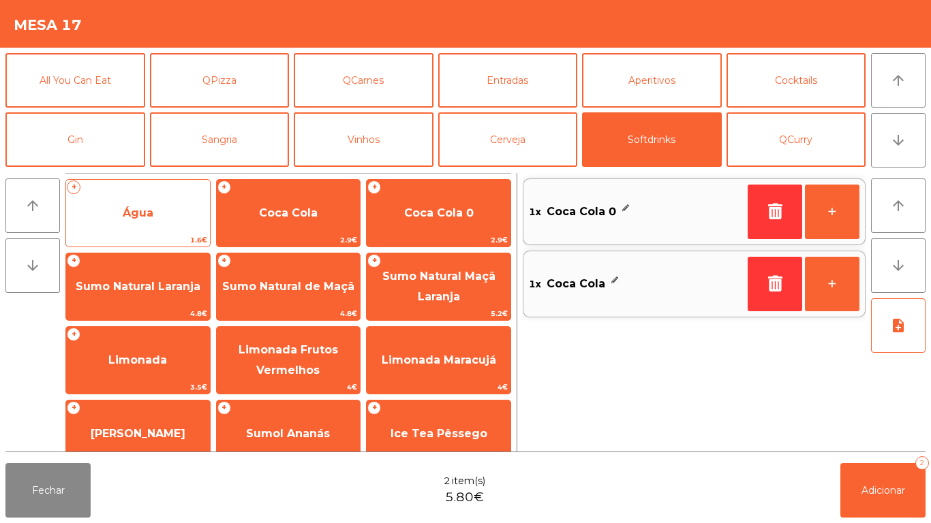
click at [143, 213] on span "Água" at bounding box center [138, 212] width 31 height 13
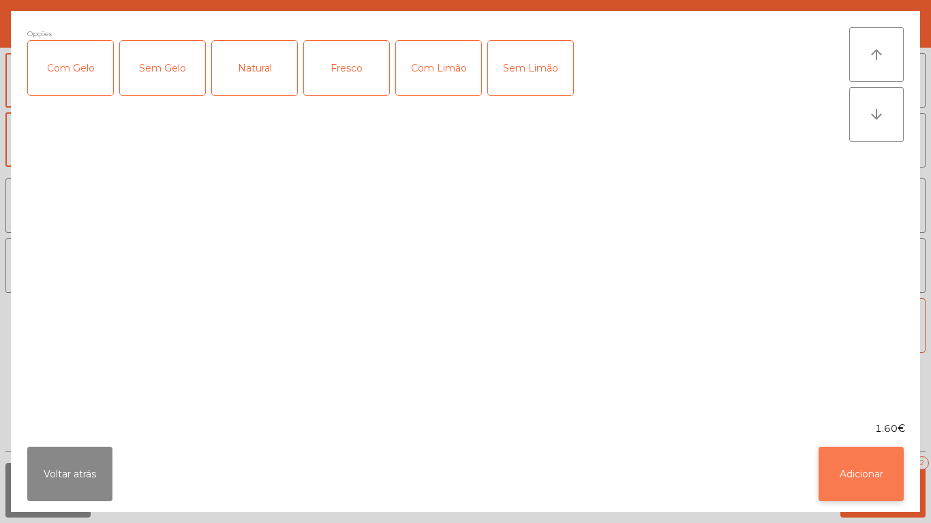
click at [847, 467] on button "Adicionar" at bounding box center [860, 474] width 85 height 55
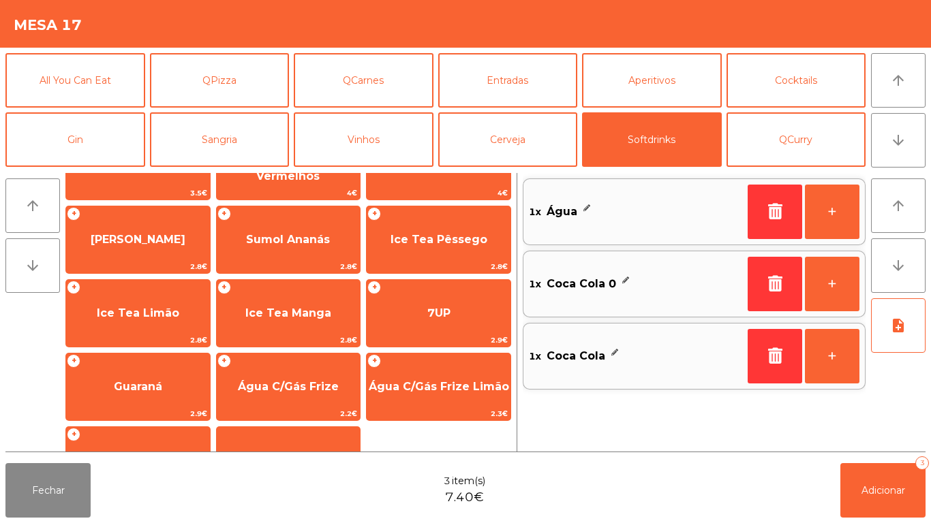
scroll to position [243, 0]
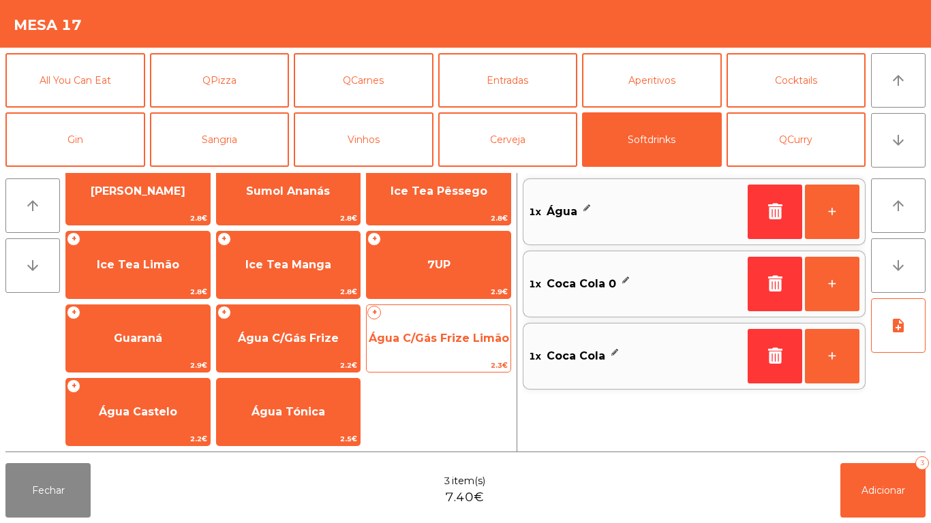
click at [431, 335] on span "Água C/Gás Frize Limão" at bounding box center [439, 338] width 140 height 13
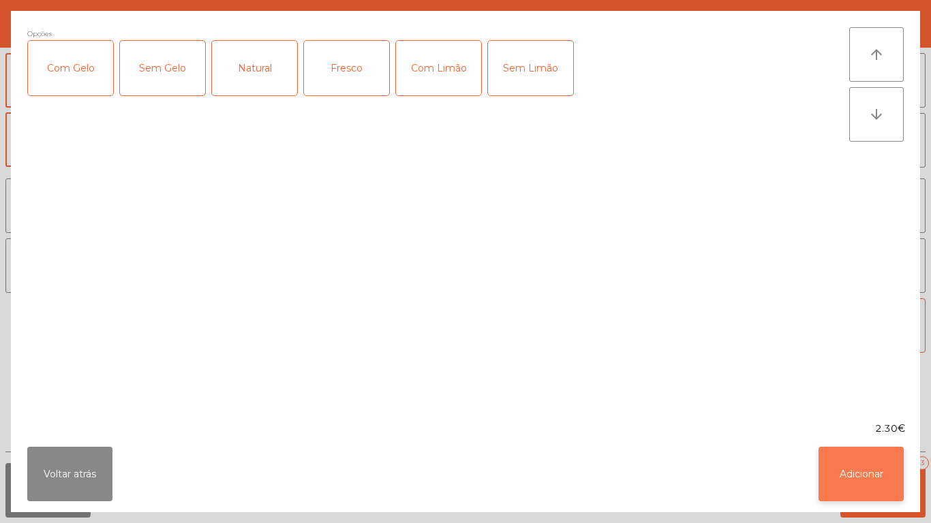
click at [853, 483] on button "Adicionar" at bounding box center [860, 474] width 85 height 55
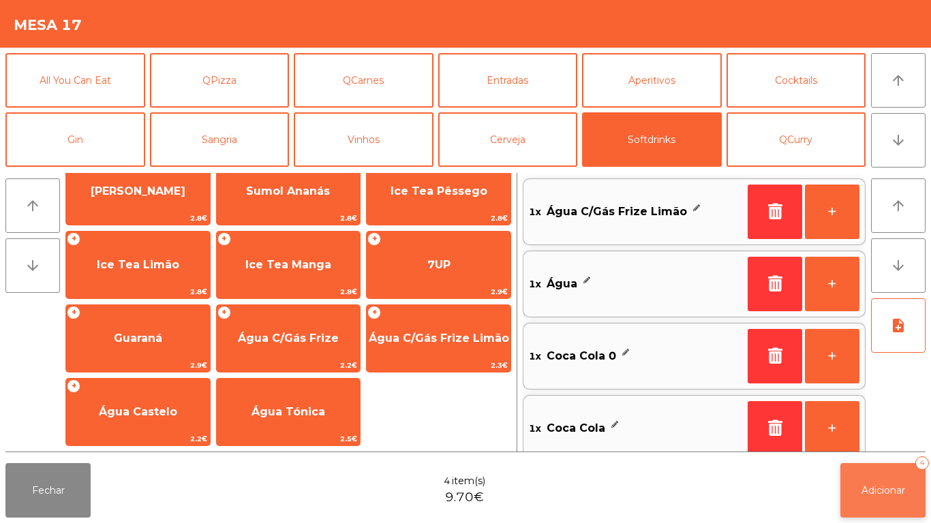
click at [881, 497] on button "Adicionar 4" at bounding box center [882, 490] width 85 height 55
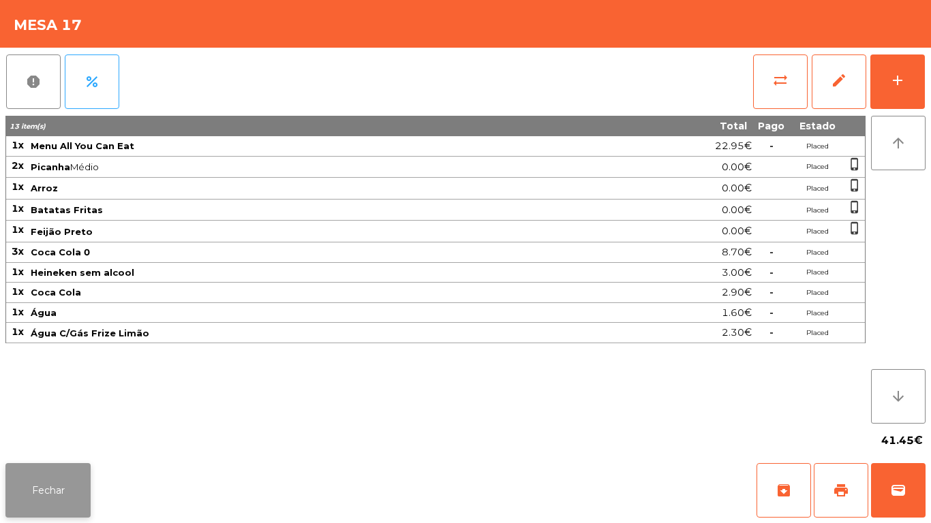
click at [38, 465] on button "Fechar" at bounding box center [47, 490] width 85 height 55
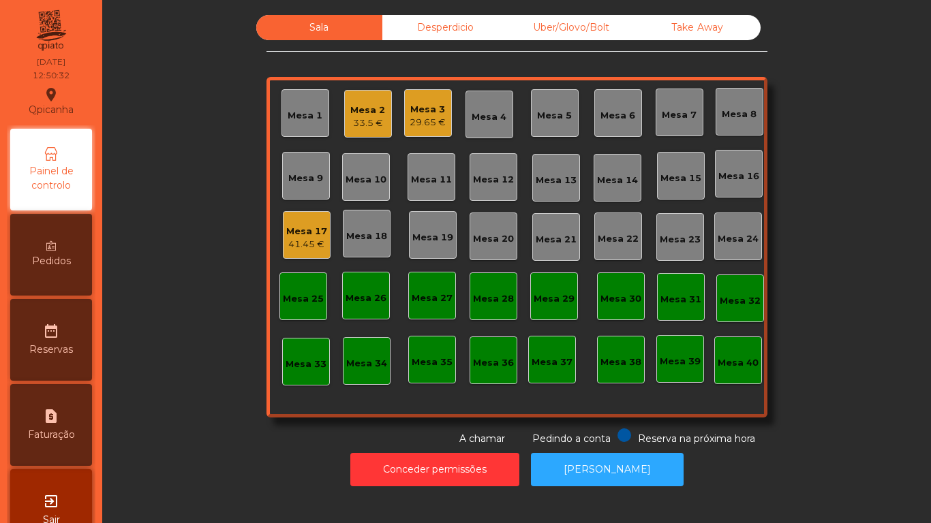
click at [354, 120] on div "33.5 €" at bounding box center [367, 124] width 35 height 14
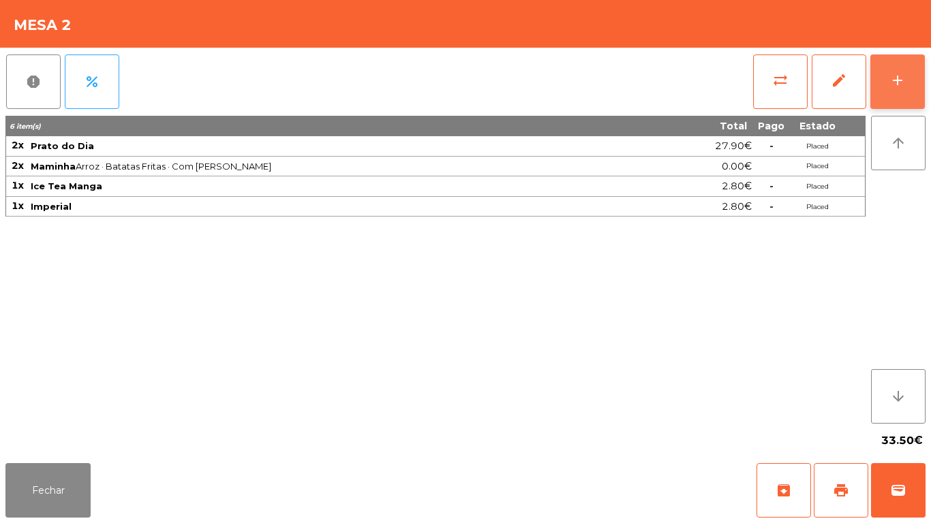
click at [897, 77] on div "add" at bounding box center [897, 80] width 16 height 16
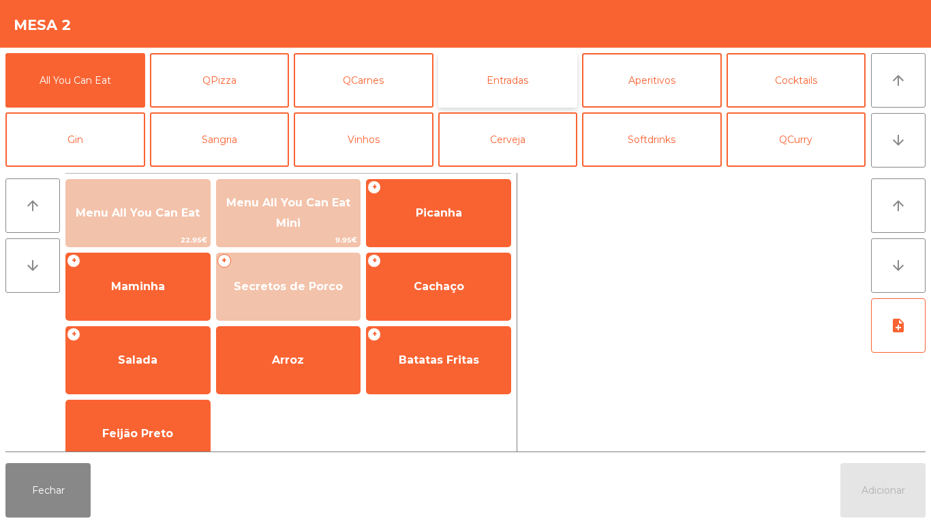
click at [512, 80] on button "Entradas" at bounding box center [508, 80] width 140 height 55
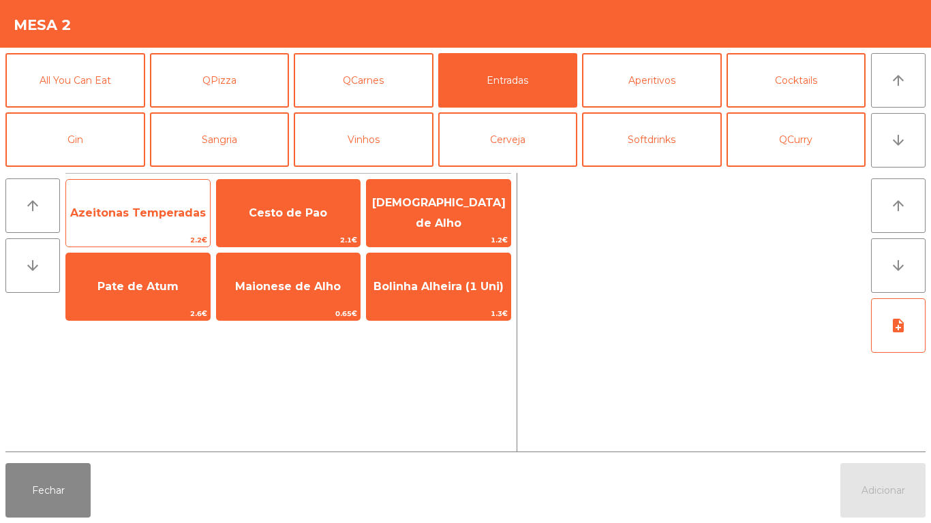
click at [152, 221] on span "Azeitonas Temperadas" at bounding box center [138, 213] width 144 height 37
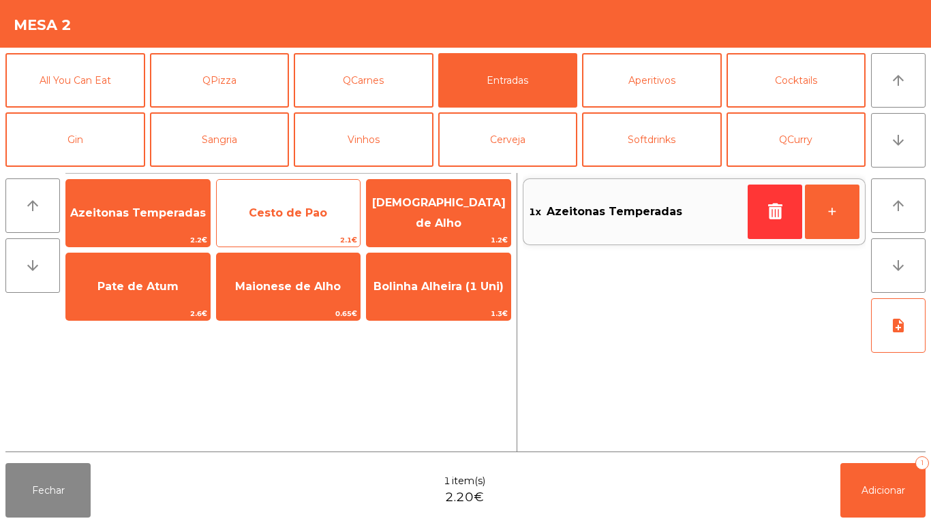
click at [277, 202] on span "Cesto de Pao" at bounding box center [289, 213] width 144 height 37
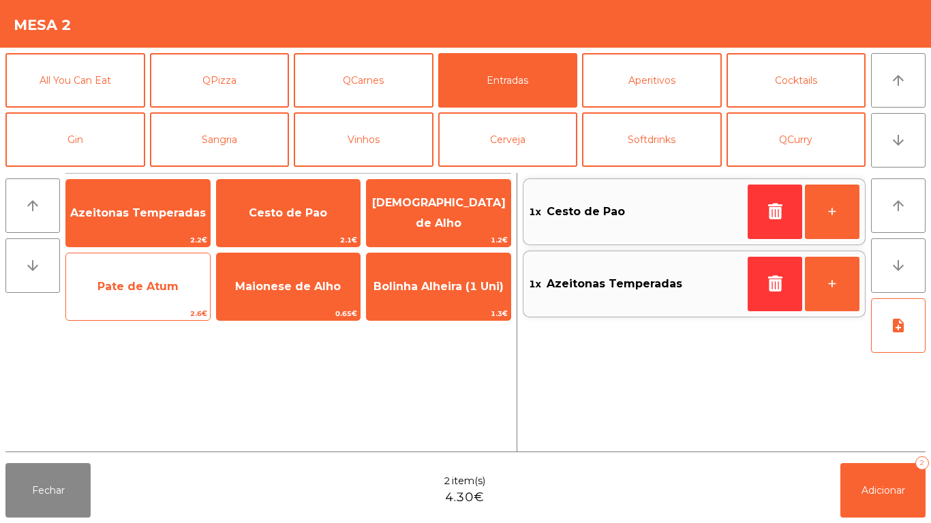
click at [151, 295] on span "Pate de Atum" at bounding box center [138, 287] width 144 height 37
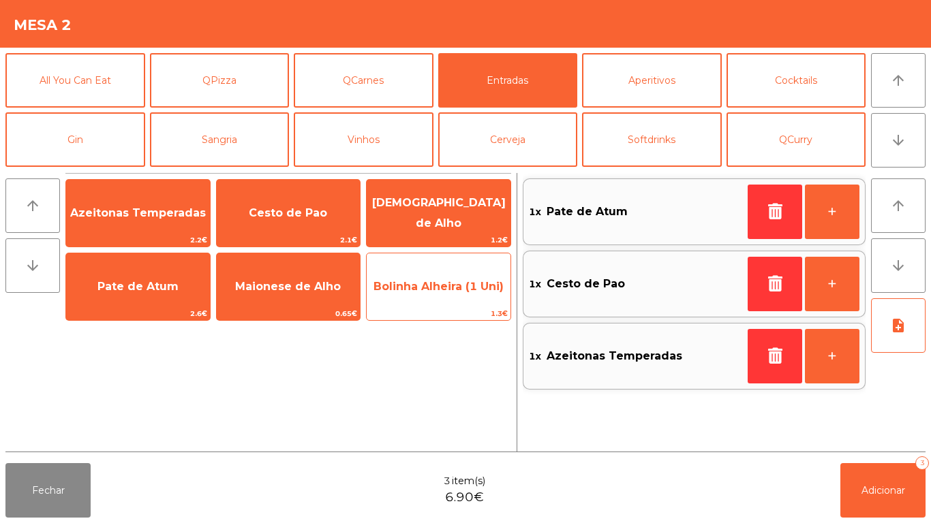
click at [420, 292] on span "Bolinha Alheira (1 Uni)" at bounding box center [438, 286] width 130 height 13
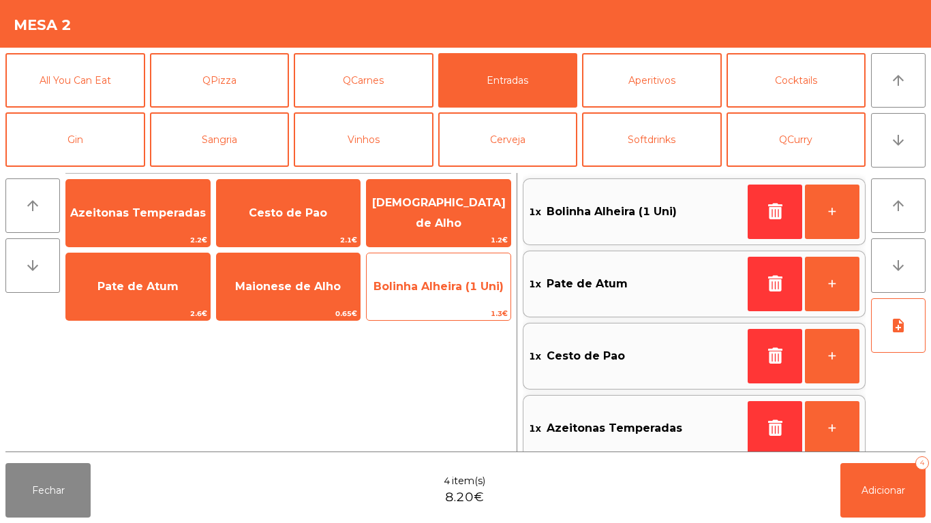
click at [449, 299] on span "Bolinha Alheira (1 Uni)" at bounding box center [439, 287] width 144 height 37
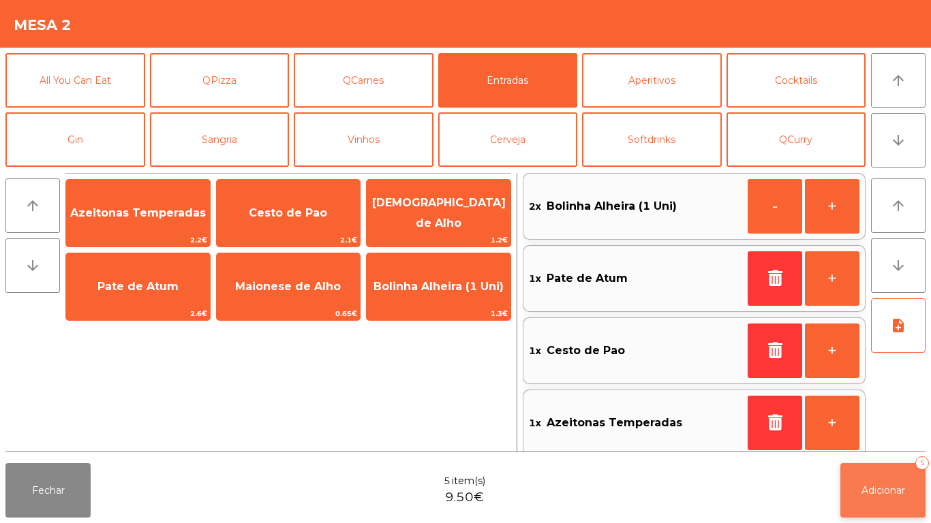
click at [887, 490] on span "Adicionar" at bounding box center [883, 491] width 44 height 12
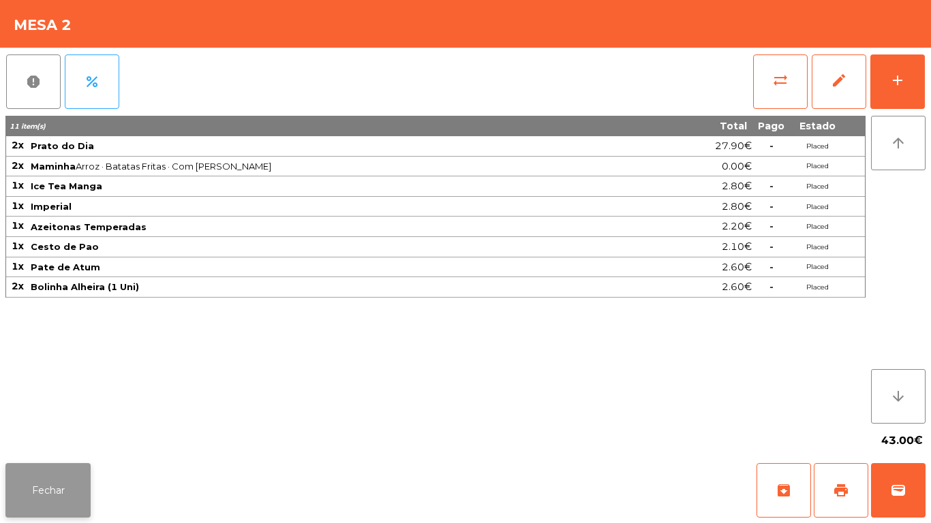
click at [46, 491] on button "Fechar" at bounding box center [47, 490] width 85 height 55
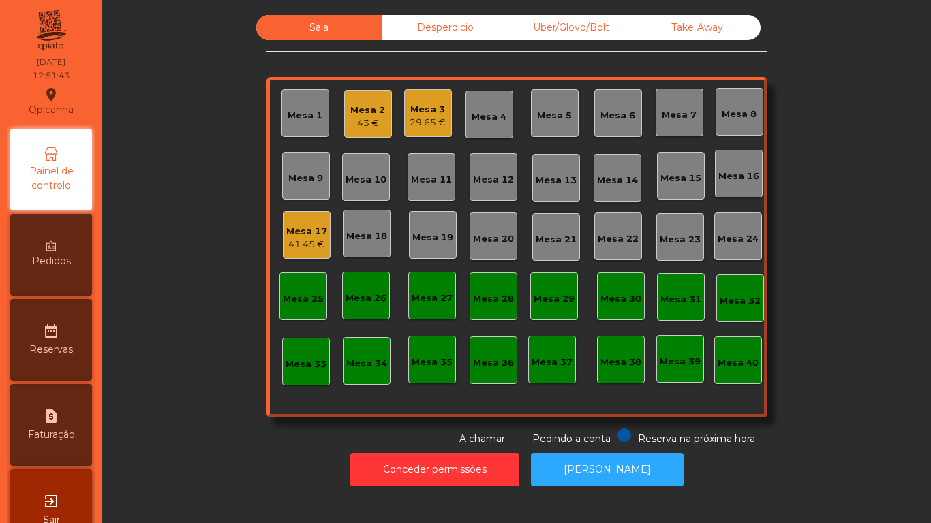
click at [431, 127] on div "29.65 €" at bounding box center [428, 123] width 36 height 14
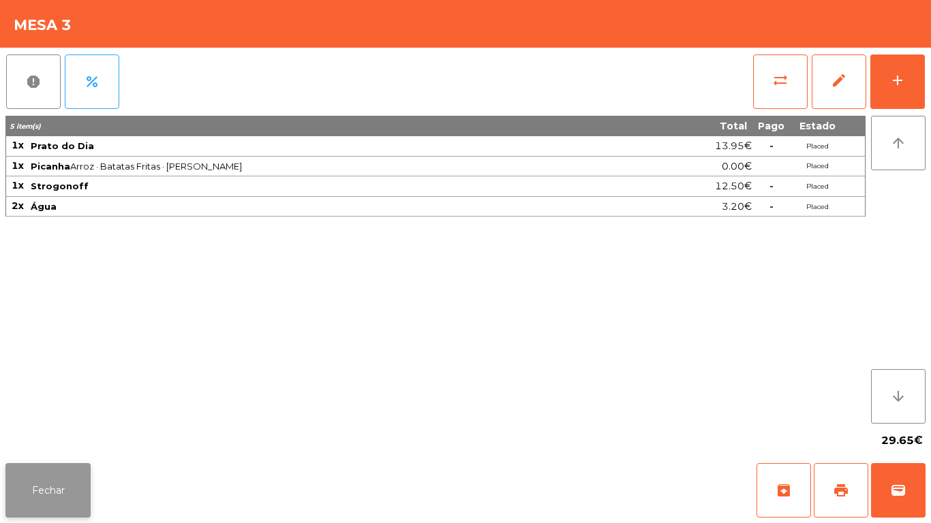
click at [45, 491] on button "Fechar" at bounding box center [47, 490] width 85 height 55
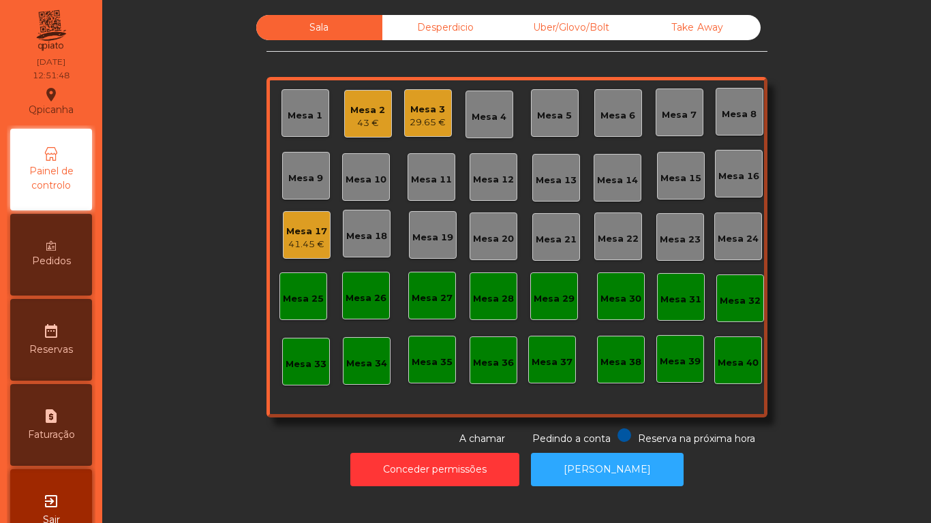
click at [312, 245] on div "41.45 €" at bounding box center [306, 245] width 41 height 14
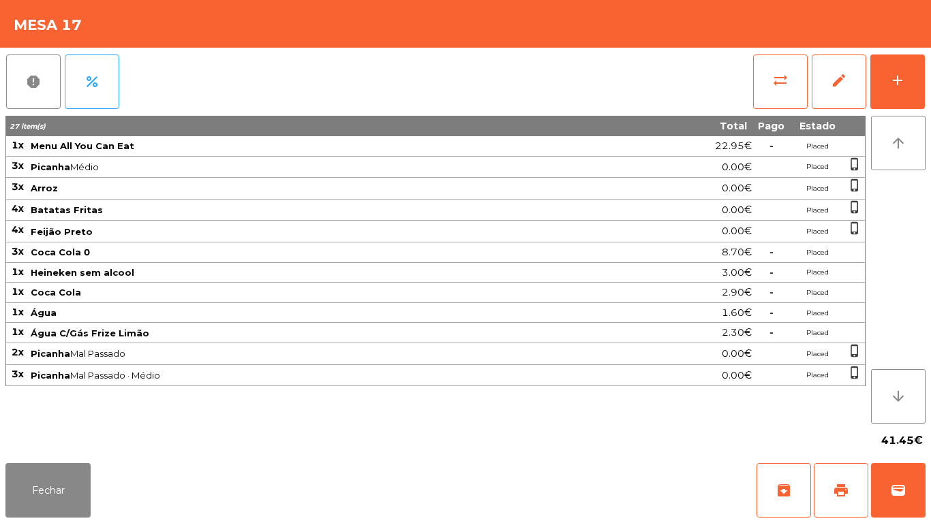
click at [70, 523] on div "Fechar archive print wallet" at bounding box center [465, 490] width 931 height 65
click at [67, 499] on button "Fechar" at bounding box center [47, 490] width 85 height 55
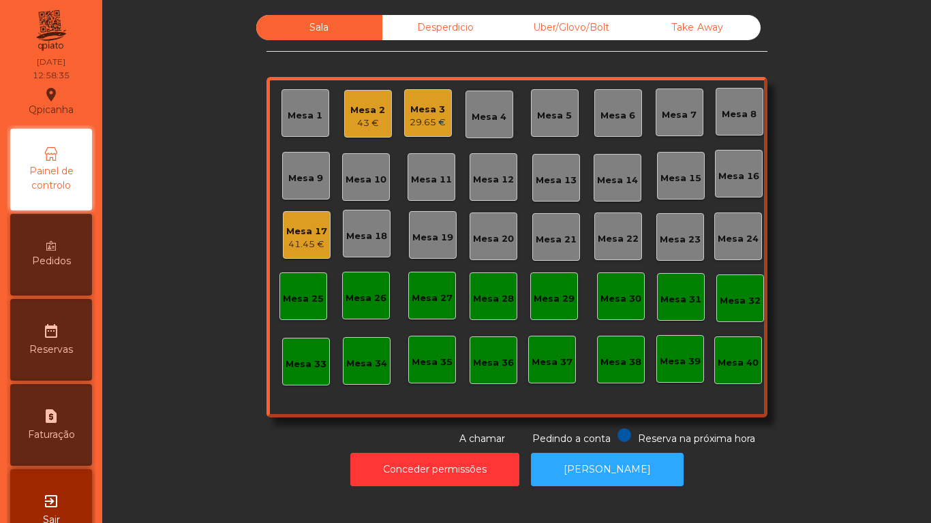
click at [296, 126] on div "Mesa 1" at bounding box center [305, 113] width 48 height 48
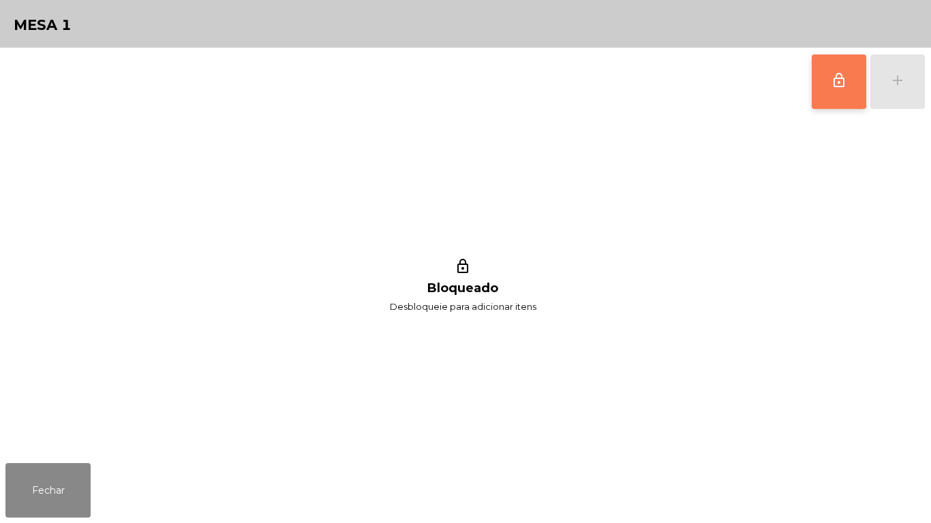
click at [838, 91] on button "lock_outline" at bounding box center [839, 82] width 55 height 55
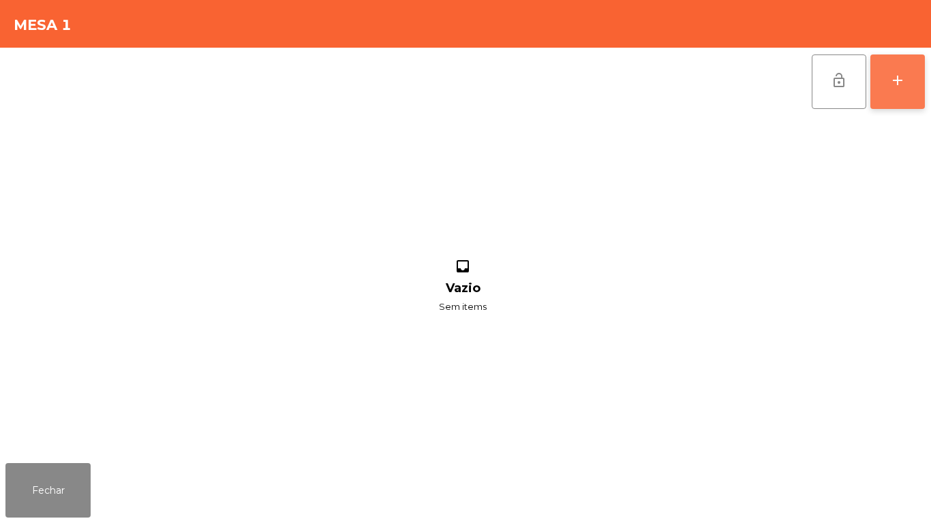
click at [904, 80] on div "add" at bounding box center [897, 80] width 16 height 16
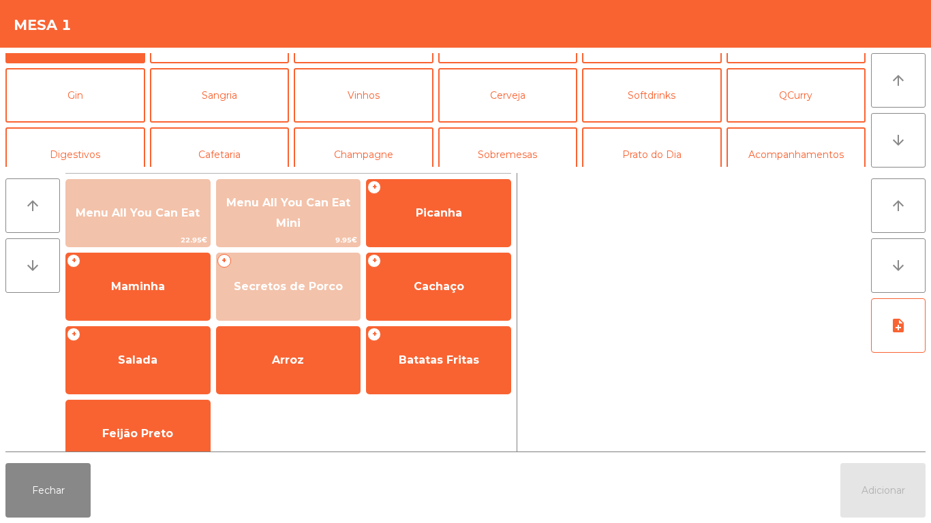
scroll to position [53, 0]
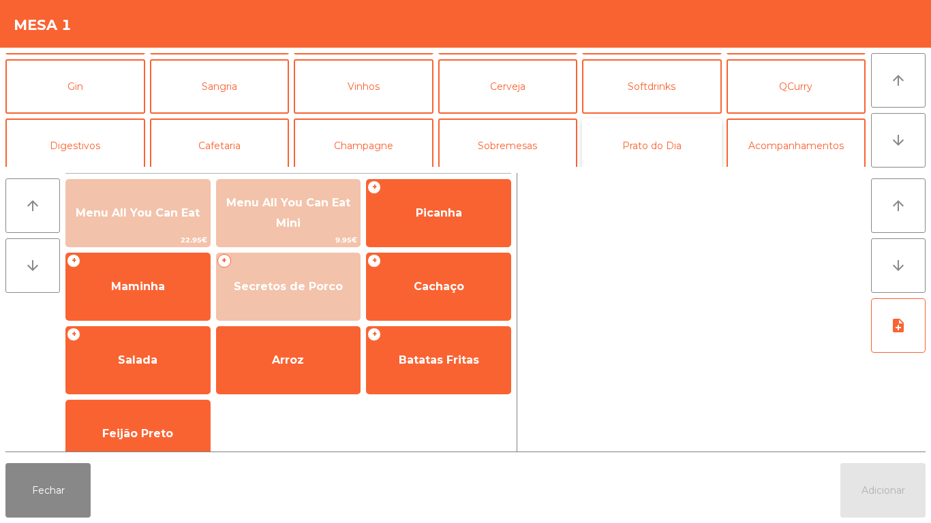
click at [651, 144] on button "Prato do Dia" at bounding box center [652, 146] width 140 height 55
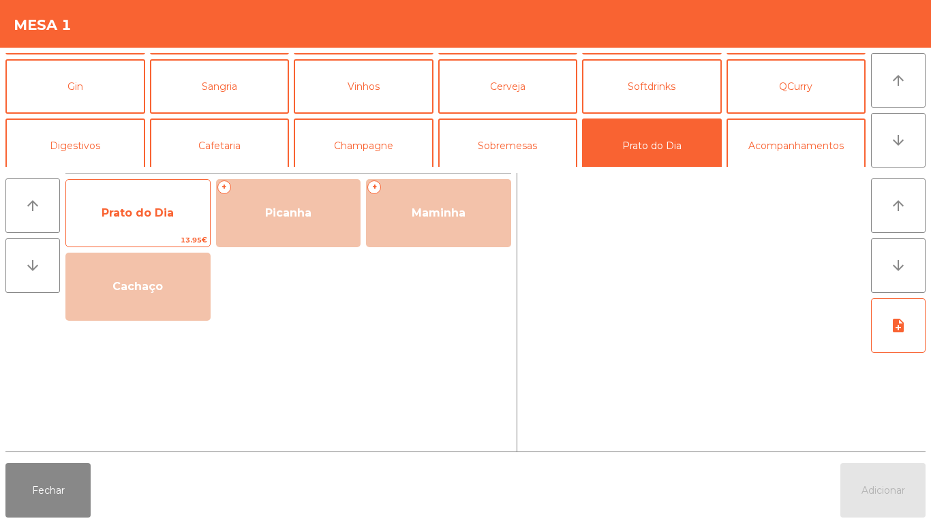
click at [137, 230] on span "Prato do Dia" at bounding box center [138, 213] width 144 height 37
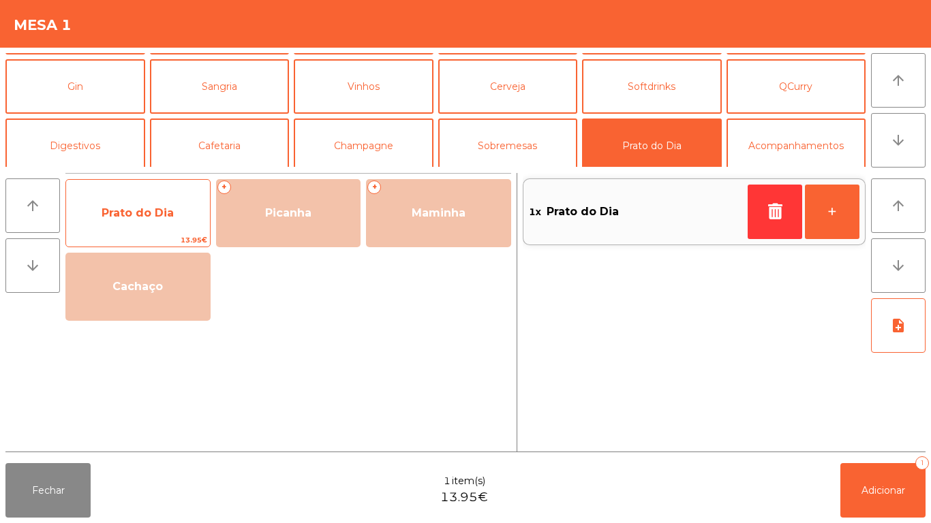
click at [125, 227] on span "Prato do Dia" at bounding box center [138, 213] width 144 height 37
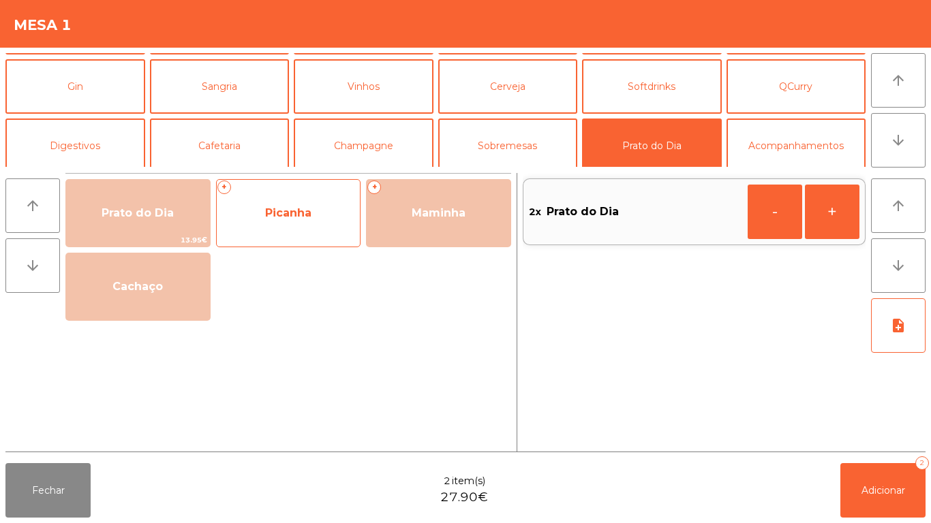
click at [278, 224] on span "Picanha" at bounding box center [289, 213] width 144 height 37
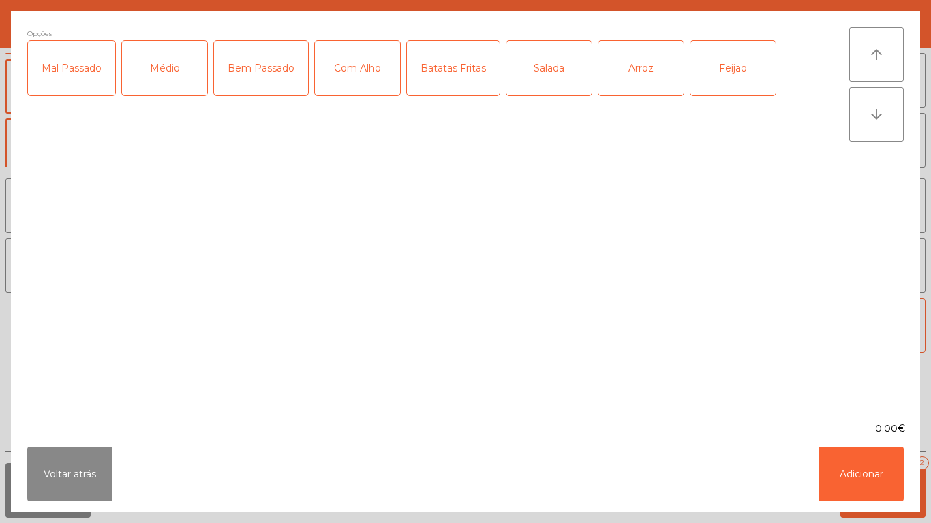
click at [166, 77] on div "Médio" at bounding box center [164, 68] width 85 height 55
click at [457, 78] on div "Batatas Fritas" at bounding box center [453, 68] width 93 height 55
click at [856, 452] on button "Adicionar" at bounding box center [860, 474] width 85 height 55
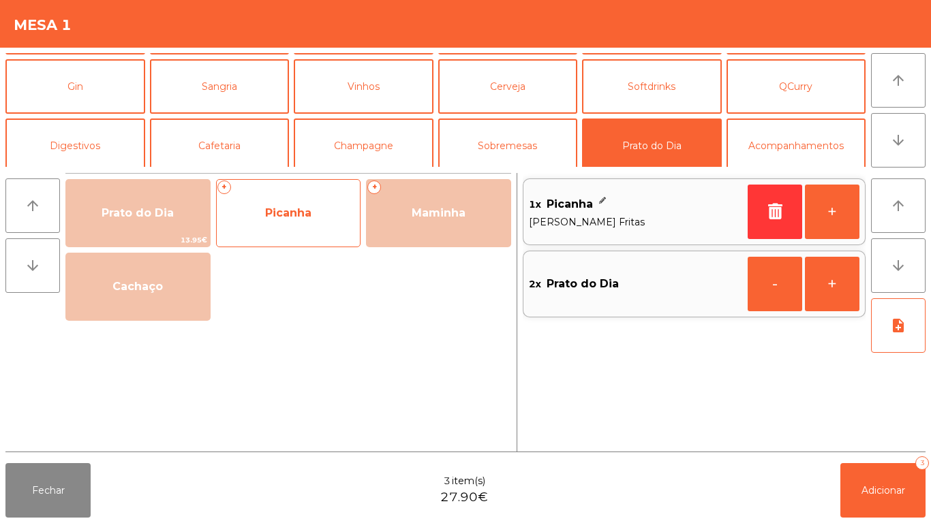
click at [298, 221] on span "Picanha" at bounding box center [289, 213] width 144 height 37
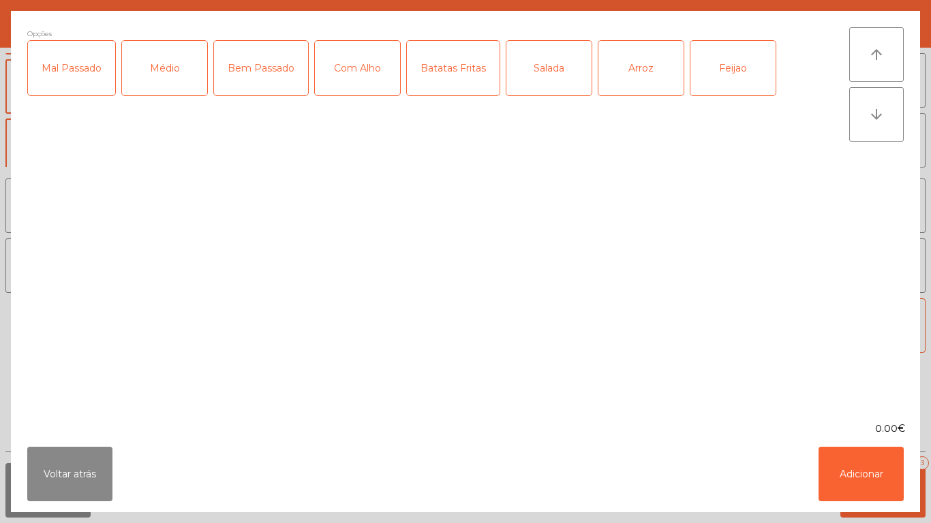
click at [174, 76] on div "Médio" at bounding box center [164, 68] width 85 height 55
click at [446, 89] on div "Batatas Fritas" at bounding box center [453, 68] width 93 height 55
click at [727, 67] on div "Feijao" at bounding box center [732, 68] width 85 height 55
click at [855, 465] on button "Adicionar" at bounding box center [860, 474] width 85 height 55
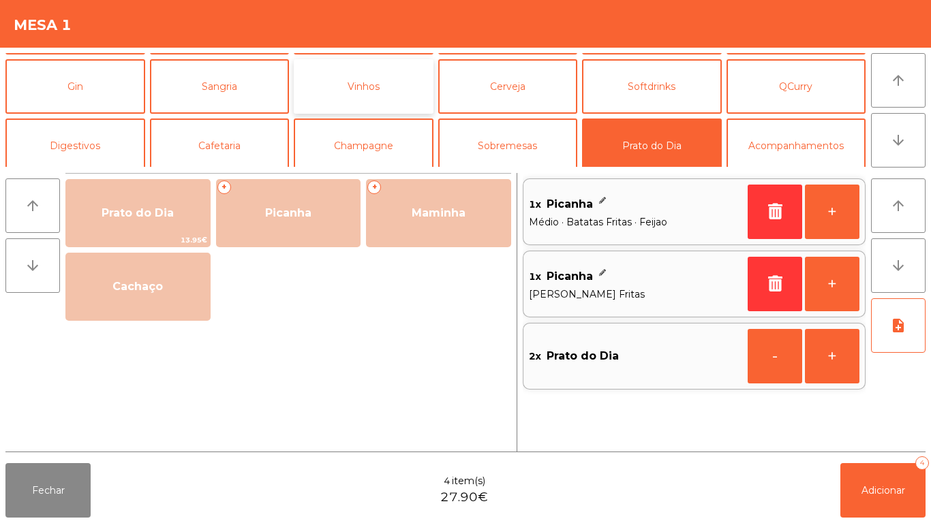
click at [392, 104] on button "Vinhos" at bounding box center [364, 86] width 140 height 55
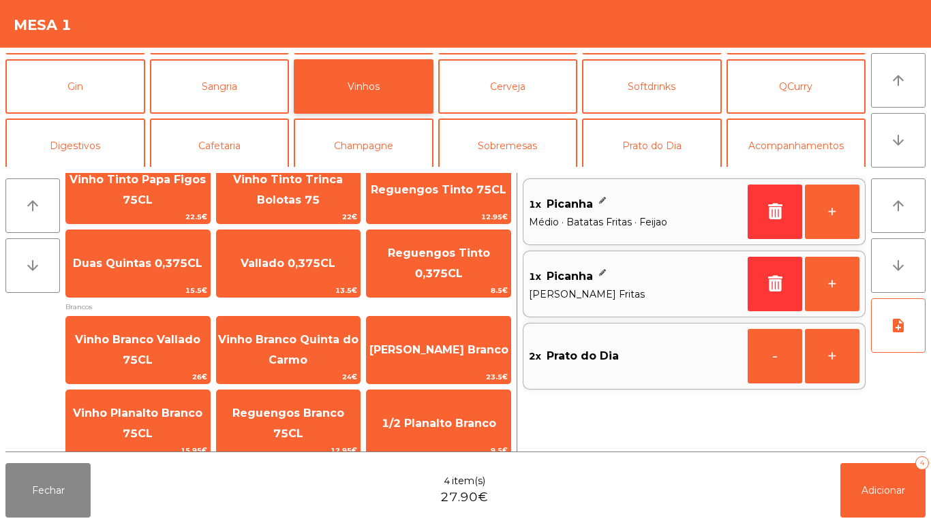
scroll to position [185, 0]
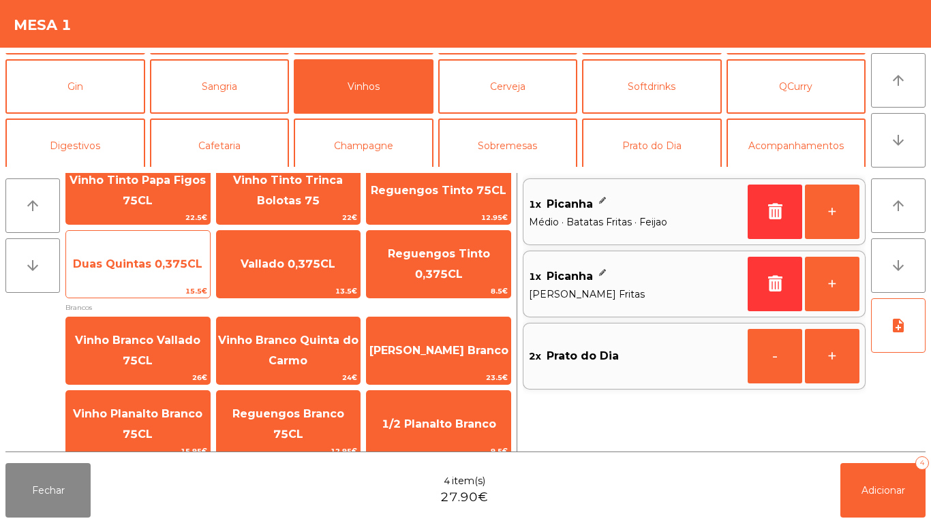
click at [161, 263] on span "Duas Quintas 0,375CL" at bounding box center [137, 264] width 129 height 13
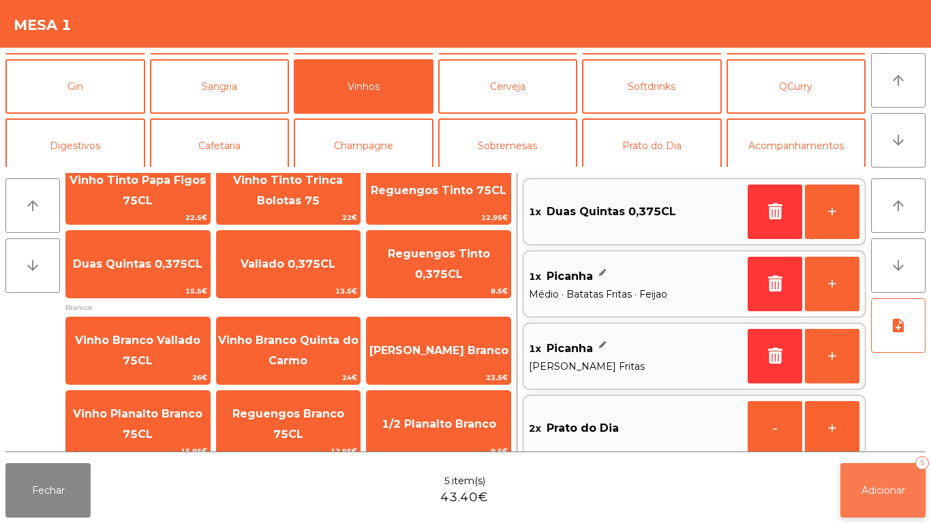
click at [883, 466] on button "Adicionar 5" at bounding box center [882, 490] width 85 height 55
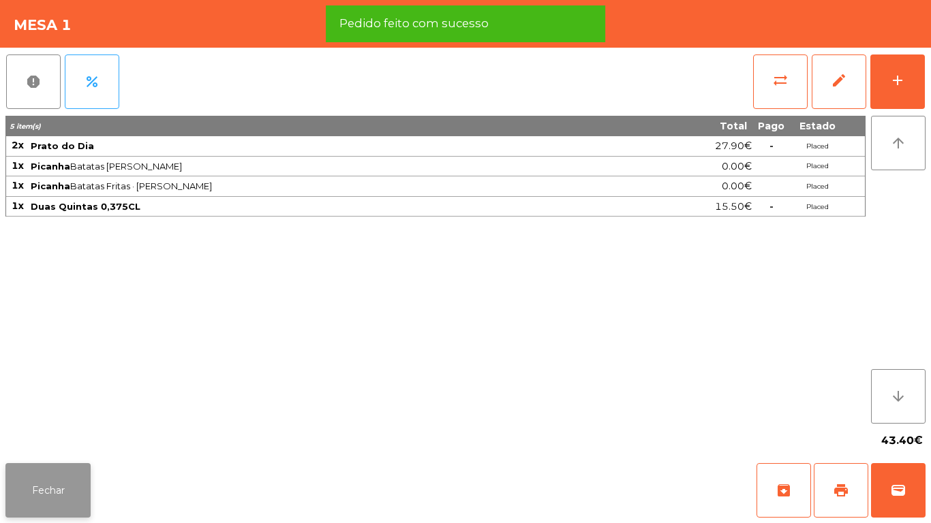
click at [39, 470] on button "Fechar" at bounding box center [47, 490] width 85 height 55
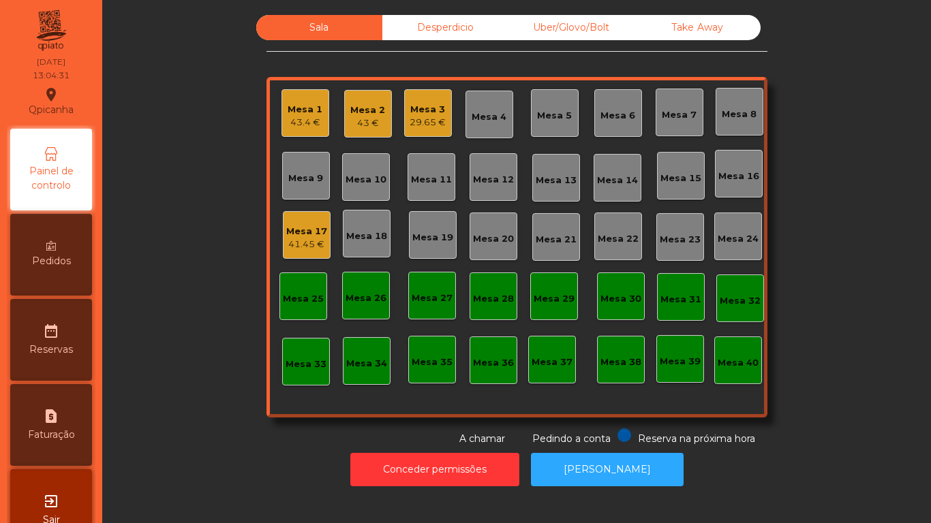
click at [301, 239] on div "41.45 €" at bounding box center [306, 245] width 41 height 14
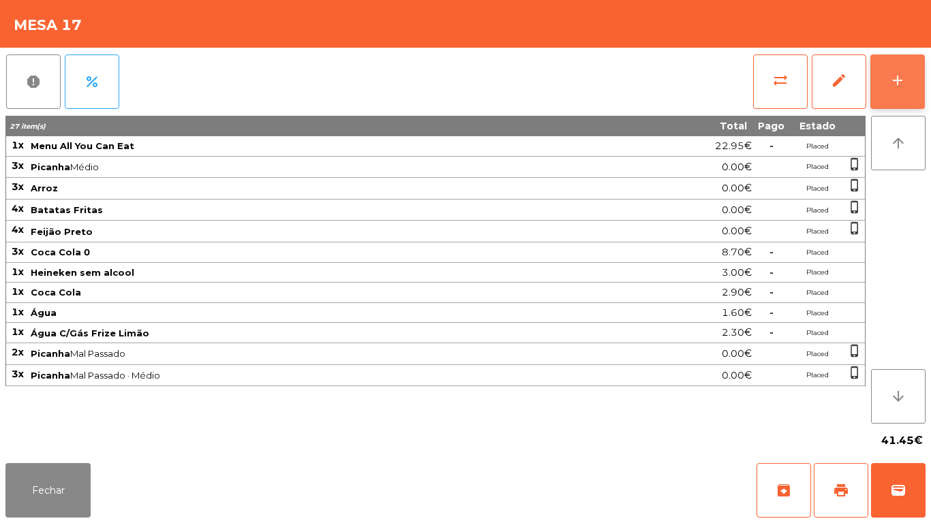
click at [881, 80] on button "add" at bounding box center [897, 82] width 55 height 55
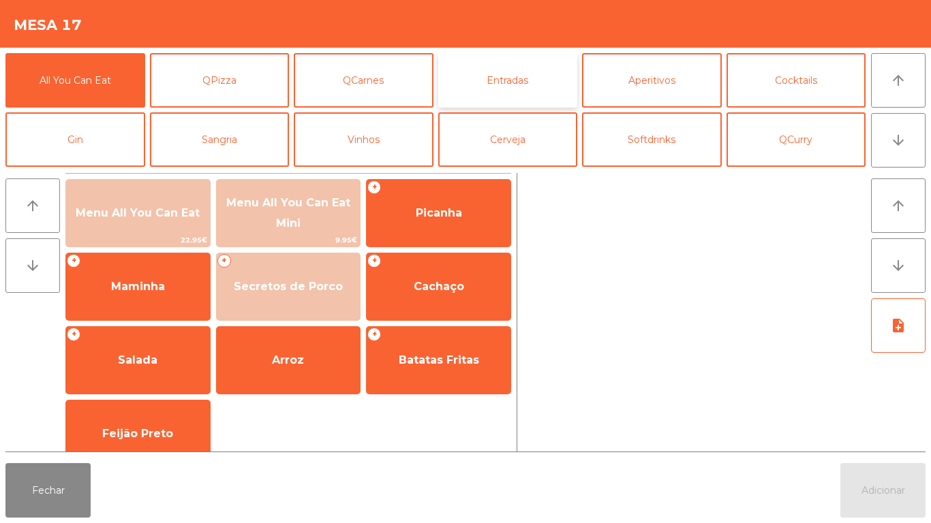
click at [495, 91] on button "Entradas" at bounding box center [508, 80] width 140 height 55
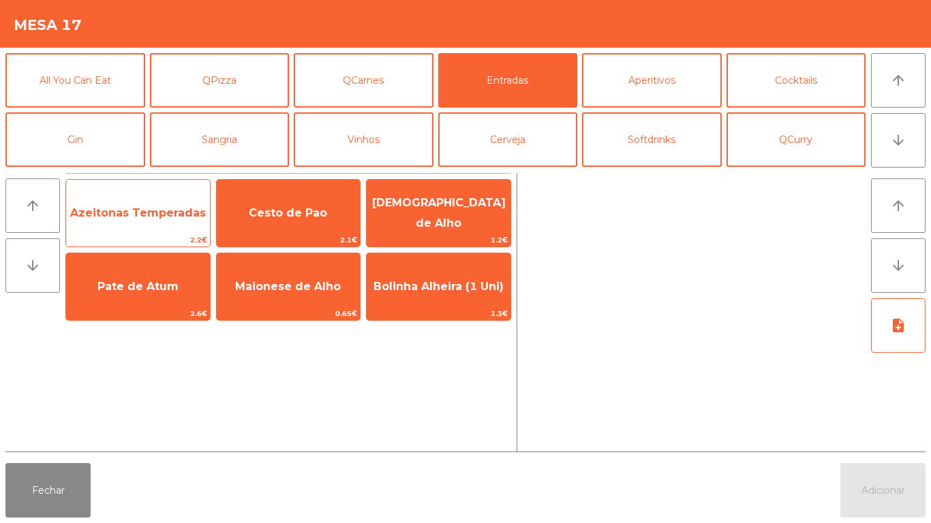
click at [150, 220] on span "Azeitonas Temperadas" at bounding box center [138, 213] width 144 height 37
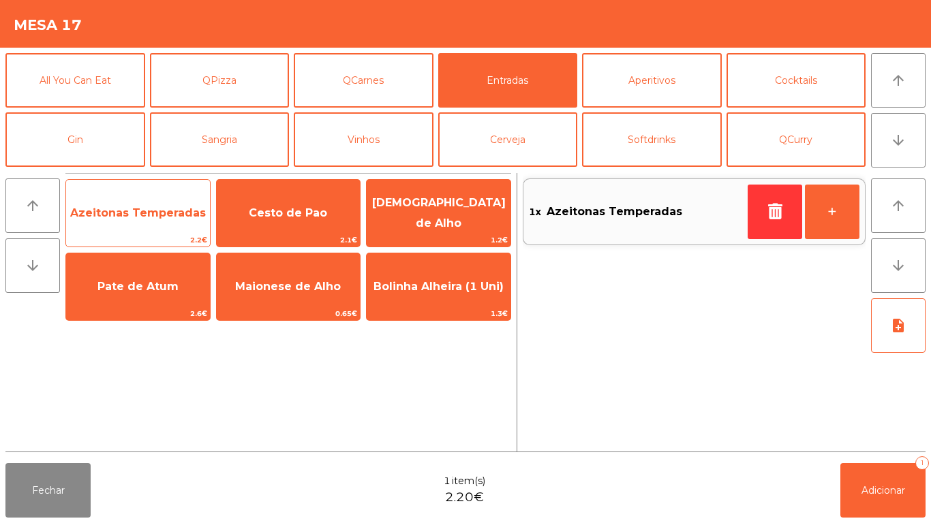
click at [142, 209] on span "Azeitonas Temperadas" at bounding box center [138, 212] width 136 height 13
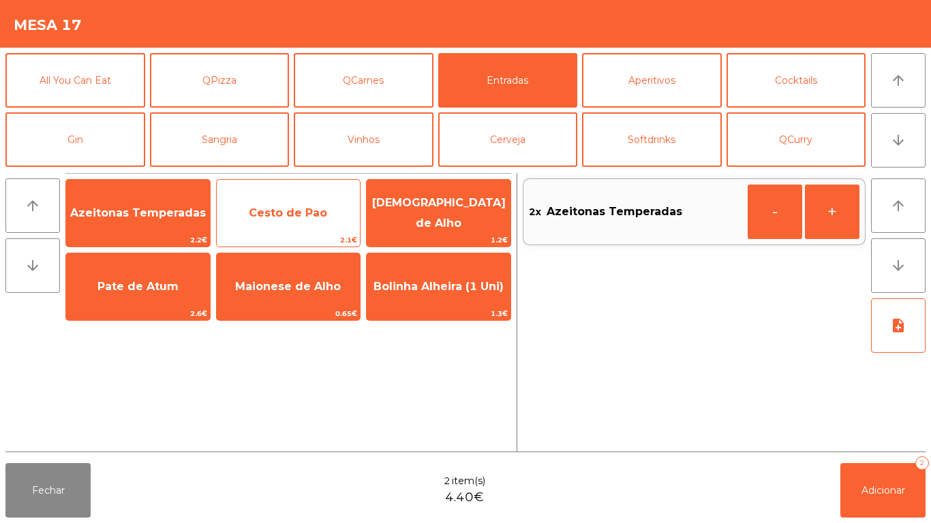
click at [271, 231] on span "Cesto de Pao" at bounding box center [289, 213] width 144 height 37
click at [279, 224] on span "Cesto de Pao" at bounding box center [289, 213] width 144 height 37
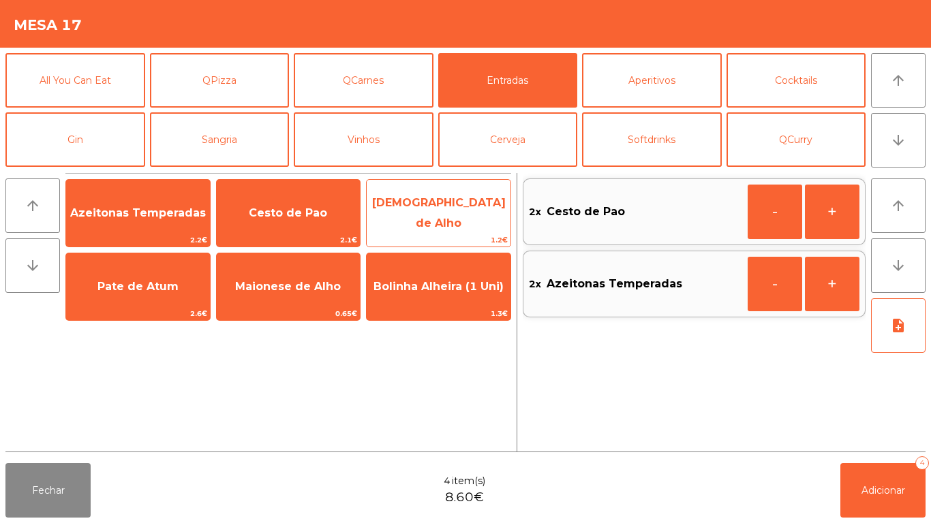
click at [425, 213] on span "[DEMOGRAPHIC_DATA] de Alho" at bounding box center [439, 212] width 134 height 33
click at [434, 213] on span "[DEMOGRAPHIC_DATA] de Alho" at bounding box center [439, 212] width 134 height 33
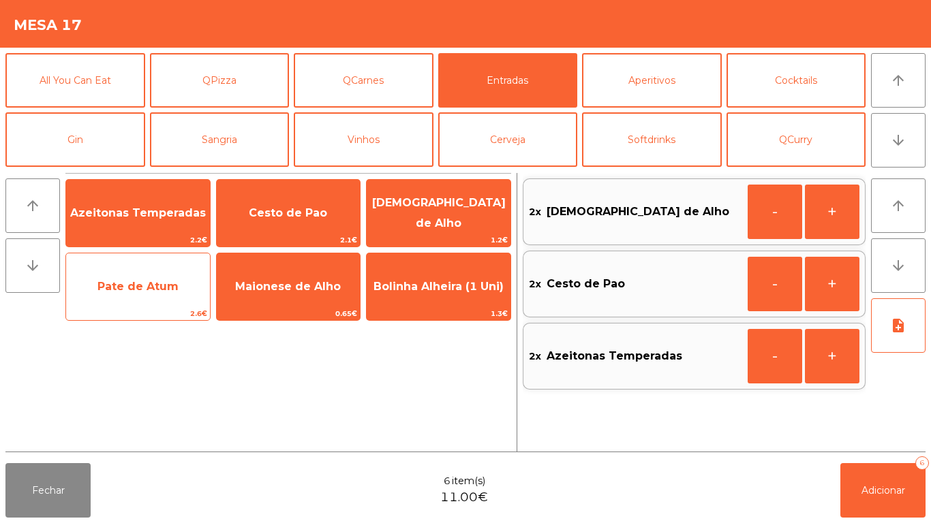
click at [146, 315] on span "2.6€" at bounding box center [138, 313] width 144 height 13
click at [144, 292] on span "Pate de Atum" at bounding box center [137, 286] width 81 height 13
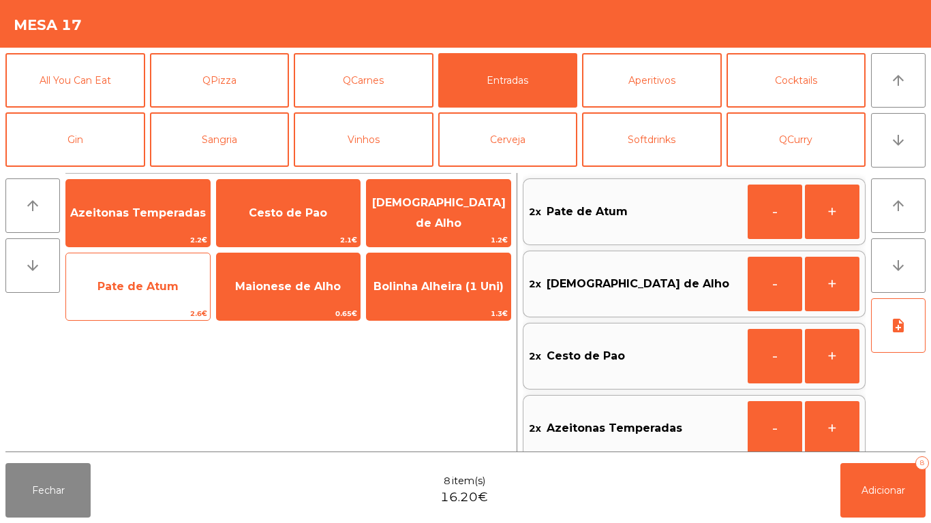
scroll to position [5, 0]
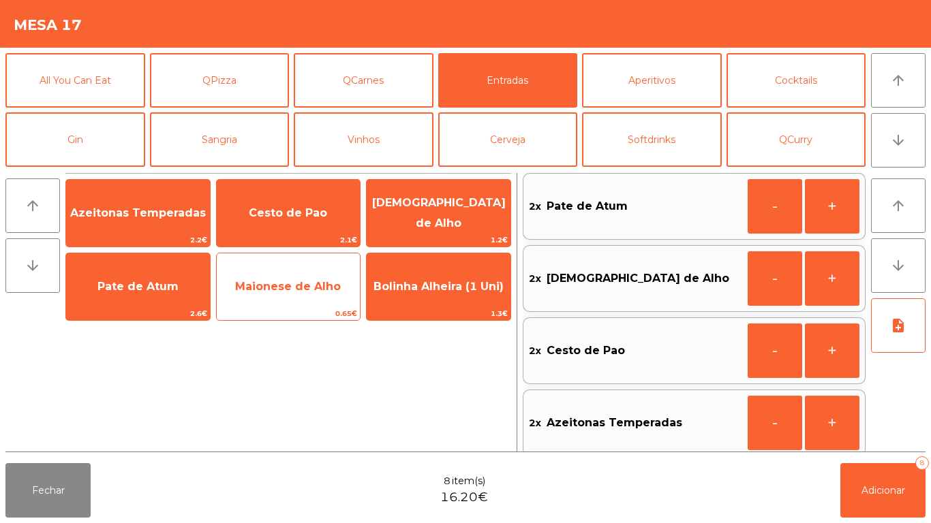
click at [275, 286] on span "Maionese de Alho" at bounding box center [288, 286] width 106 height 13
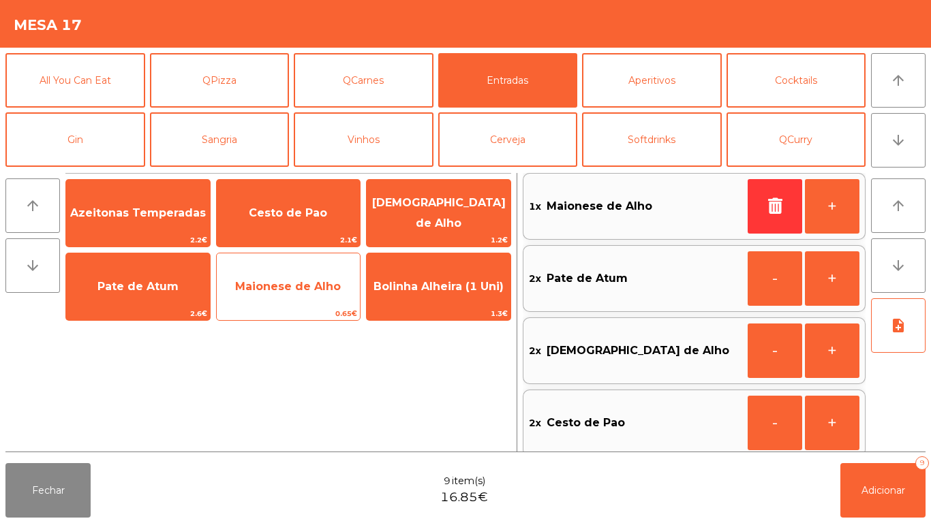
click at [286, 284] on span "Maionese de Alho" at bounding box center [288, 286] width 106 height 13
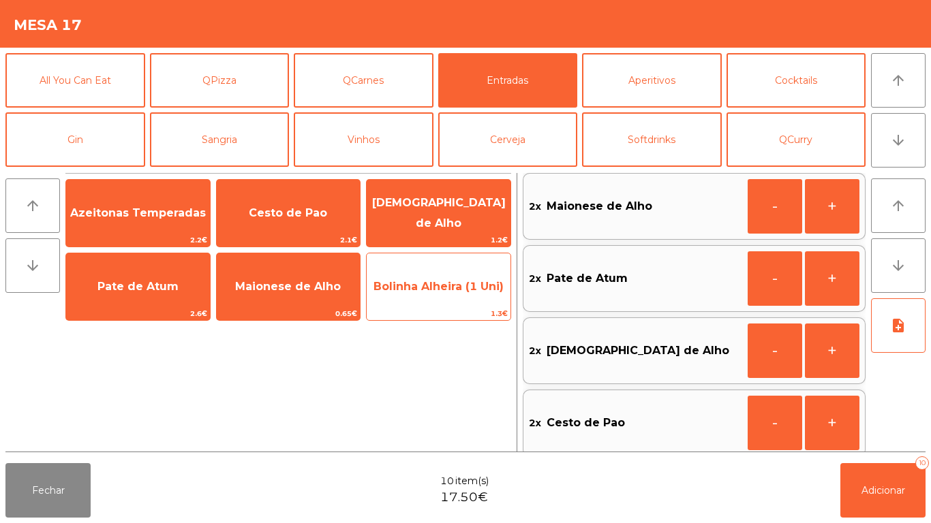
click at [435, 311] on span "1.3€" at bounding box center [439, 313] width 144 height 13
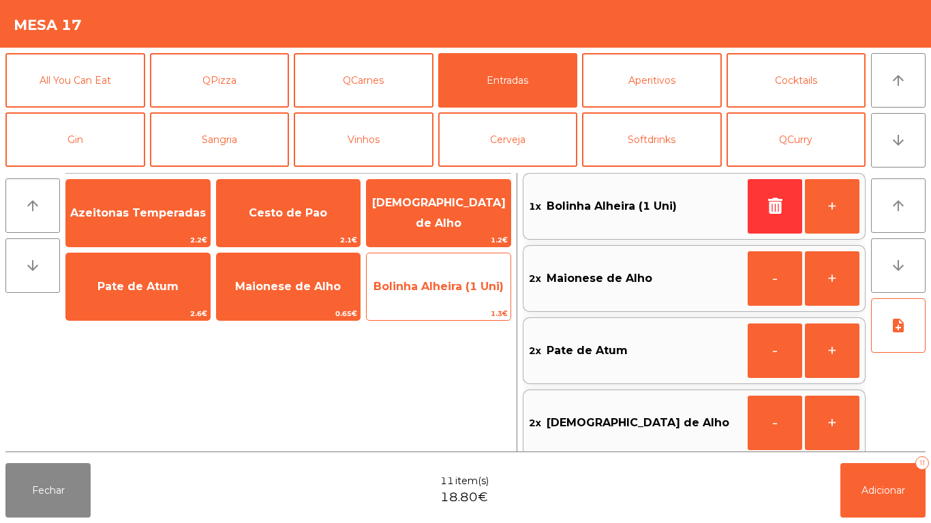
click at [448, 307] on div "Bolinha Alheira (1 Uni) 1.3€" at bounding box center [438, 287] width 145 height 68
click at [440, 307] on span "1.3€" at bounding box center [439, 313] width 144 height 13
click at [442, 305] on span "Bolinha Alheira (1 Uni)" at bounding box center [439, 287] width 144 height 37
click at [450, 298] on span "Bolinha Alheira (1 Uni)" at bounding box center [439, 287] width 144 height 37
click at [451, 299] on span "Bolinha Alheira (1 Uni)" at bounding box center [439, 287] width 144 height 37
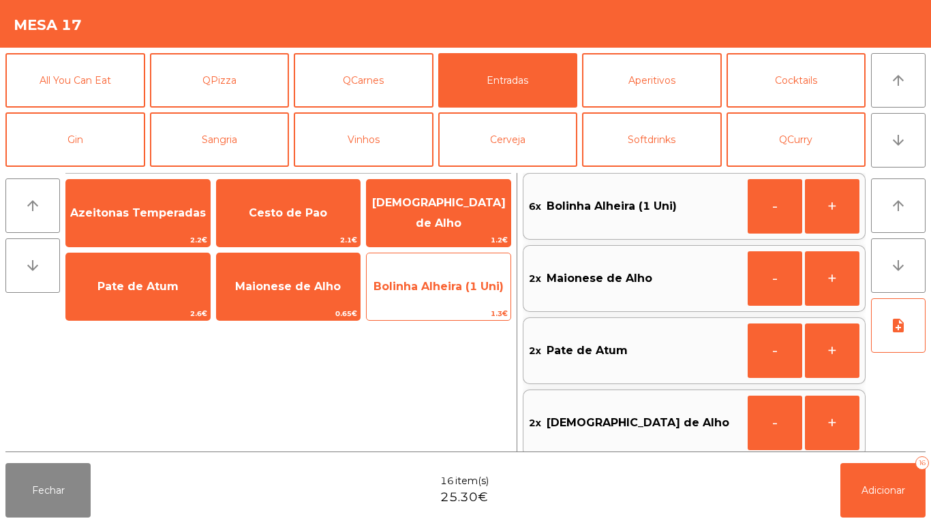
click at [452, 296] on span "Bolinha Alheira (1 Uni)" at bounding box center [439, 287] width 144 height 37
click at [433, 302] on span "Bolinha Alheira (1 Uni)" at bounding box center [439, 287] width 144 height 37
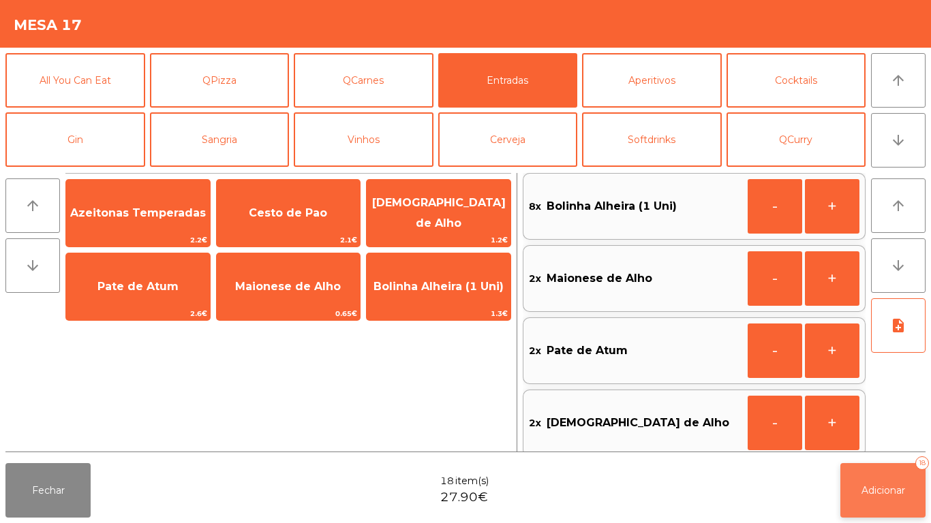
click at [887, 489] on span "Adicionar" at bounding box center [883, 491] width 44 height 12
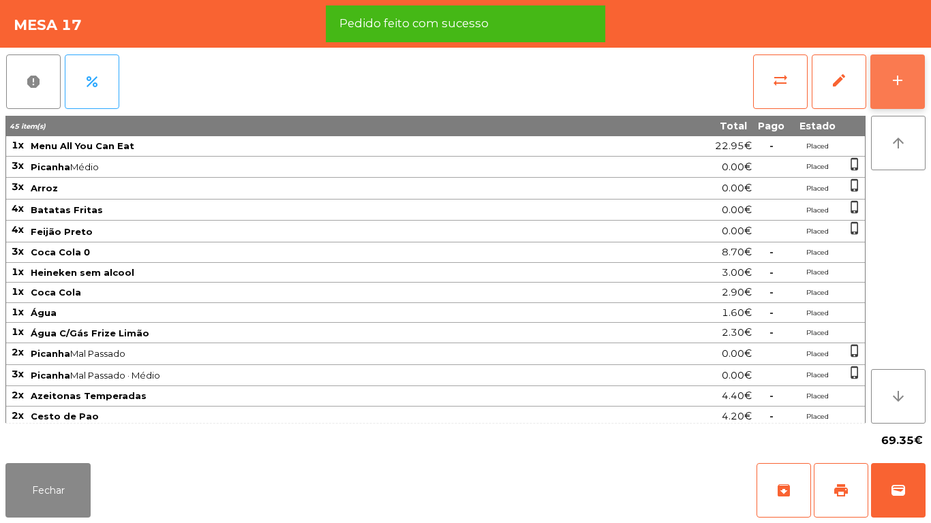
click at [896, 85] on div "add" at bounding box center [897, 80] width 16 height 16
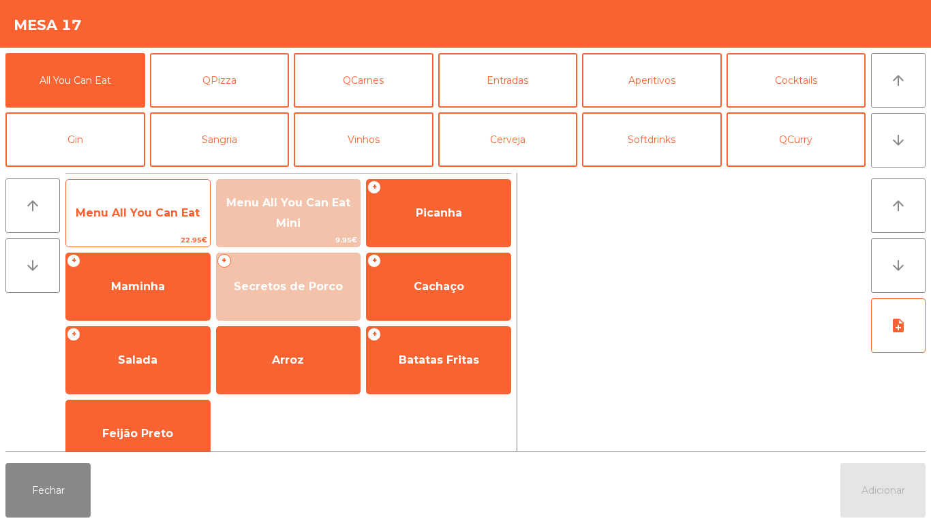
click at [150, 220] on span "Menu All You Can Eat" at bounding box center [138, 213] width 144 height 37
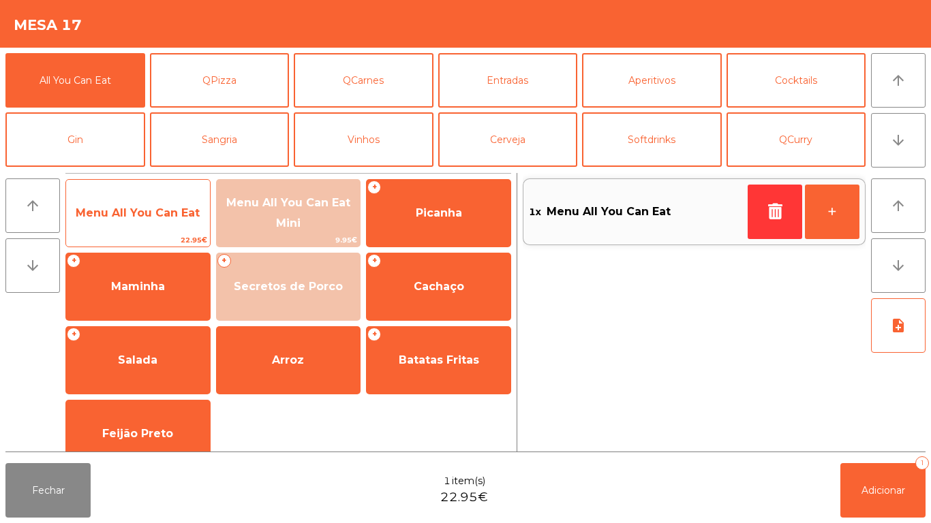
click at [147, 206] on span "Menu All You Can Eat" at bounding box center [138, 212] width 124 height 13
click at [153, 212] on span "Menu All You Can Eat" at bounding box center [138, 212] width 124 height 13
click at [163, 205] on span "Menu All You Can Eat" at bounding box center [138, 213] width 144 height 37
click at [162, 213] on span "Menu All You Can Eat" at bounding box center [138, 212] width 124 height 13
click at [155, 209] on span "Menu All You Can Eat" at bounding box center [138, 212] width 124 height 13
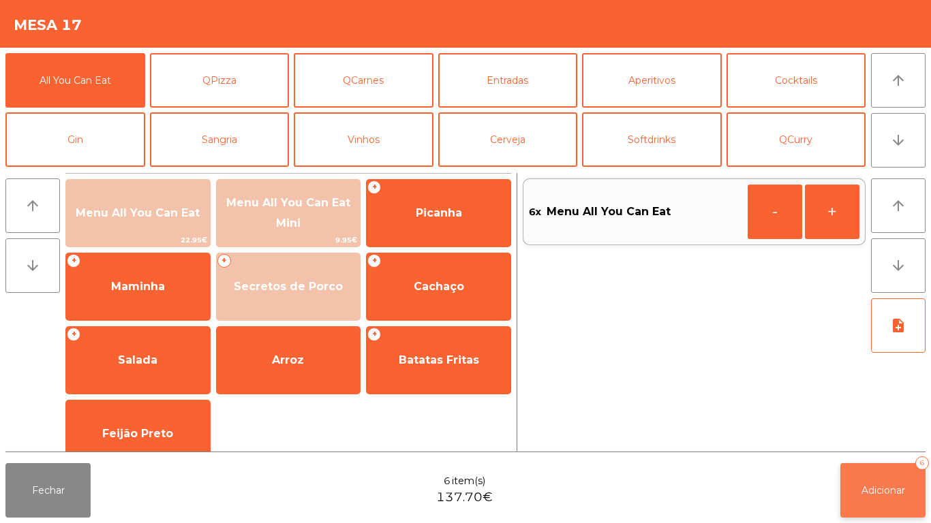
click at [887, 494] on span "Adicionar" at bounding box center [883, 491] width 44 height 12
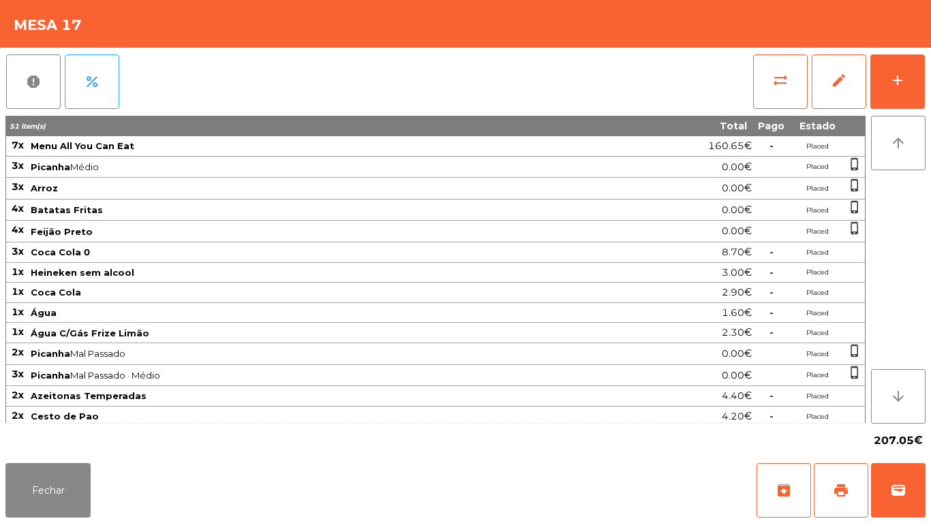
click at [65, 523] on div "Fechar archive print wallet" at bounding box center [465, 490] width 931 height 65
click at [60, 489] on button "Fechar" at bounding box center [47, 490] width 85 height 55
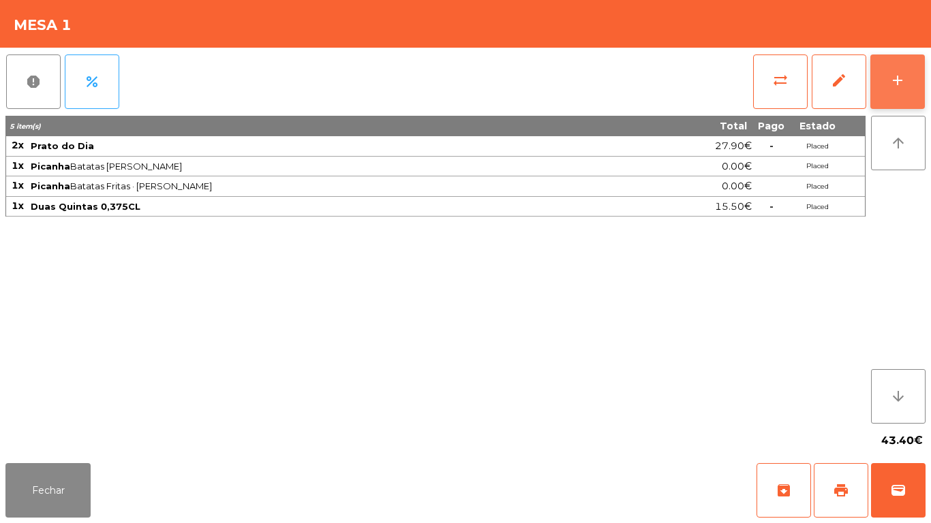
click at [883, 93] on button "add" at bounding box center [897, 82] width 55 height 55
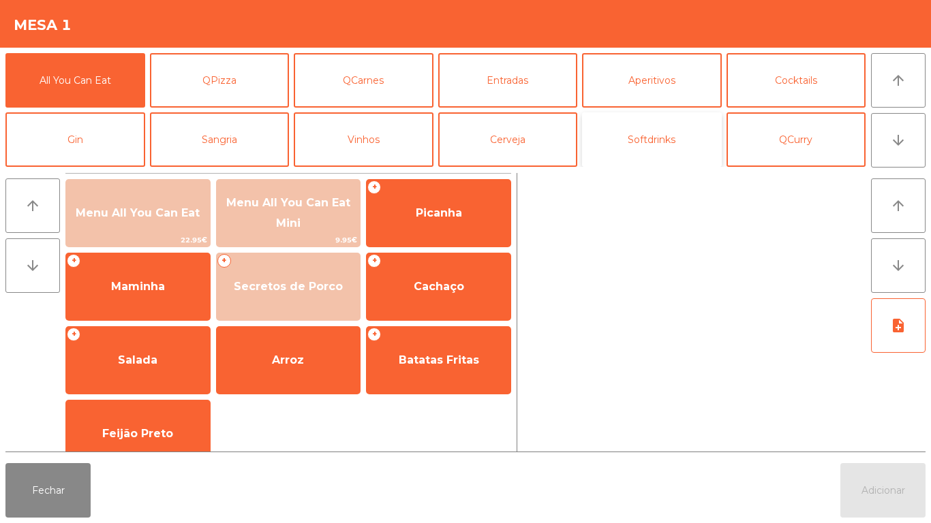
click at [652, 149] on button "Softdrinks" at bounding box center [652, 139] width 140 height 55
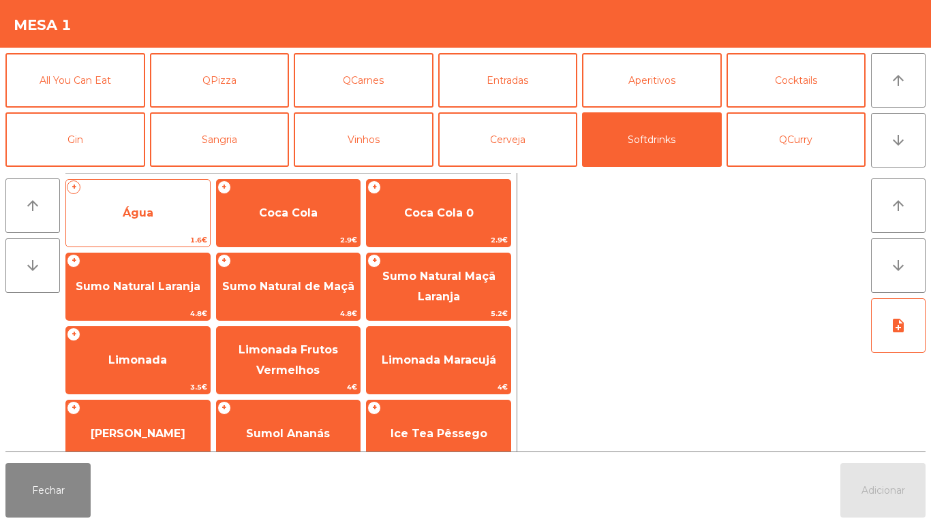
click at [166, 222] on span "Água" at bounding box center [138, 213] width 144 height 37
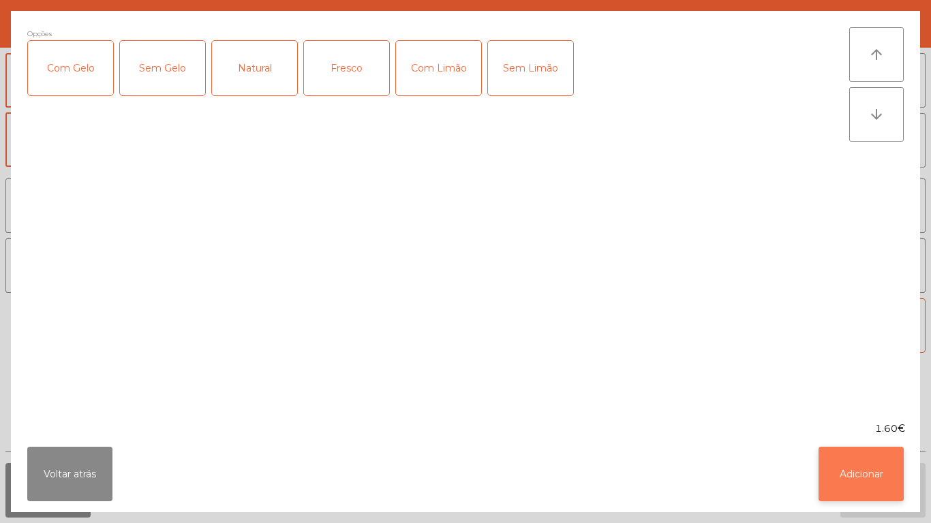
click at [842, 476] on button "Adicionar" at bounding box center [860, 474] width 85 height 55
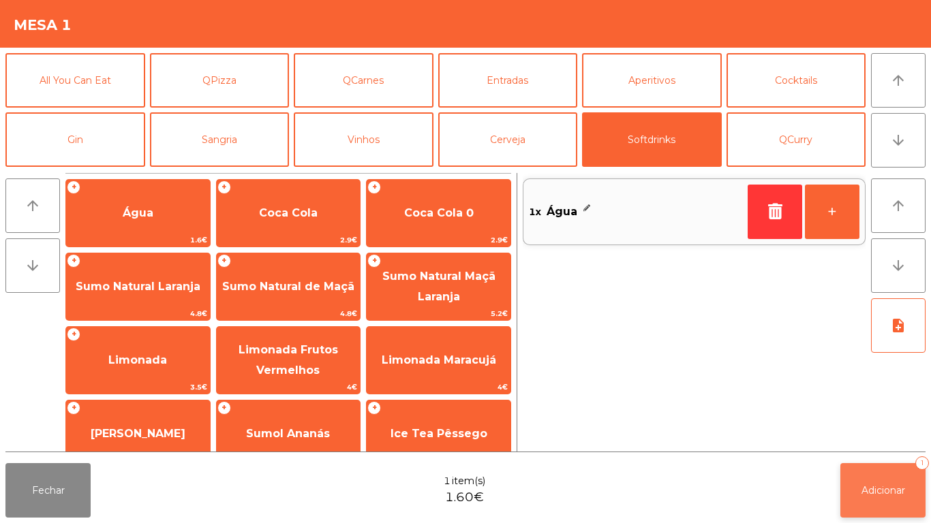
click at [890, 491] on span "Adicionar" at bounding box center [883, 491] width 44 height 12
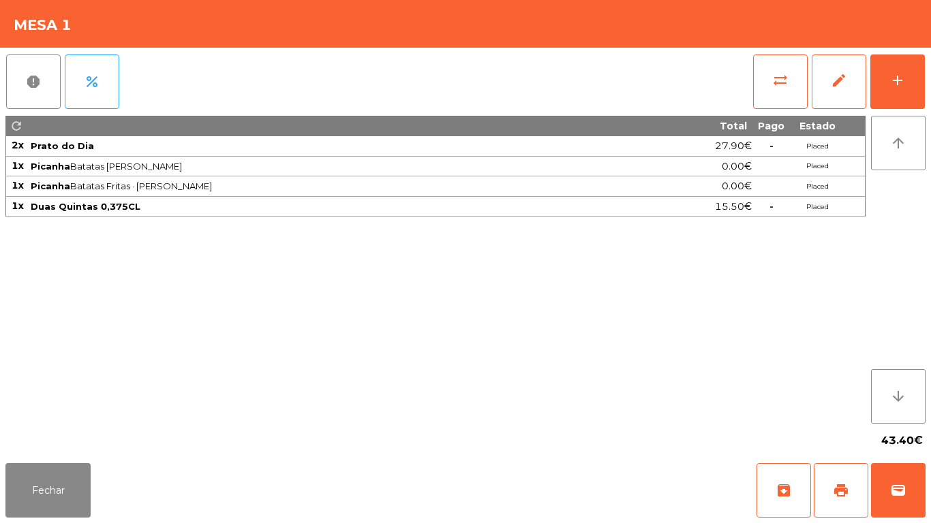
click at [53, 523] on div "Fechar archive print wallet" at bounding box center [465, 490] width 931 height 65
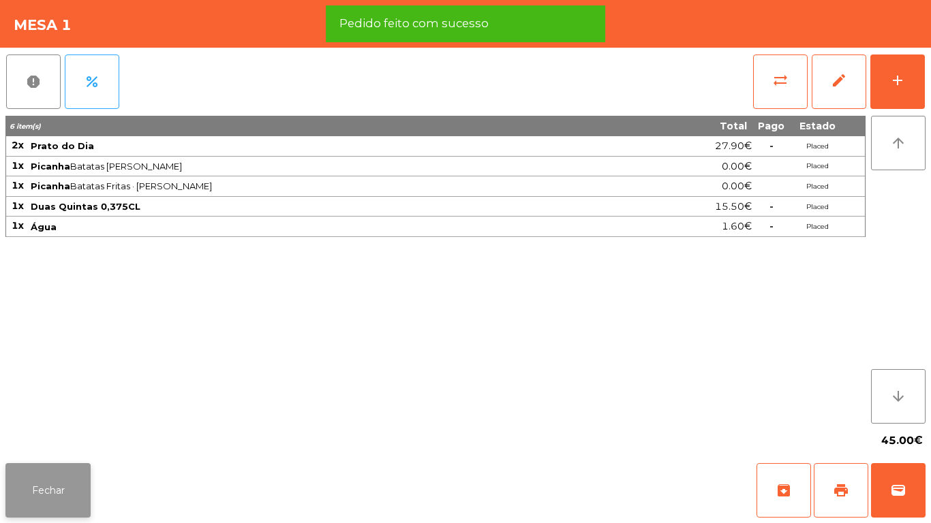
click at [63, 508] on button "Fechar" at bounding box center [47, 490] width 85 height 55
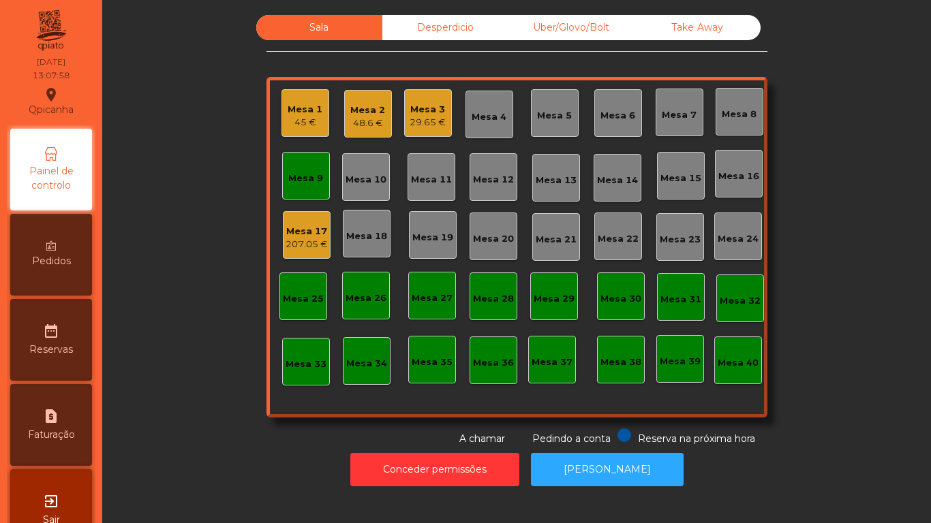
click at [303, 178] on div "Mesa 9" at bounding box center [305, 179] width 35 height 14
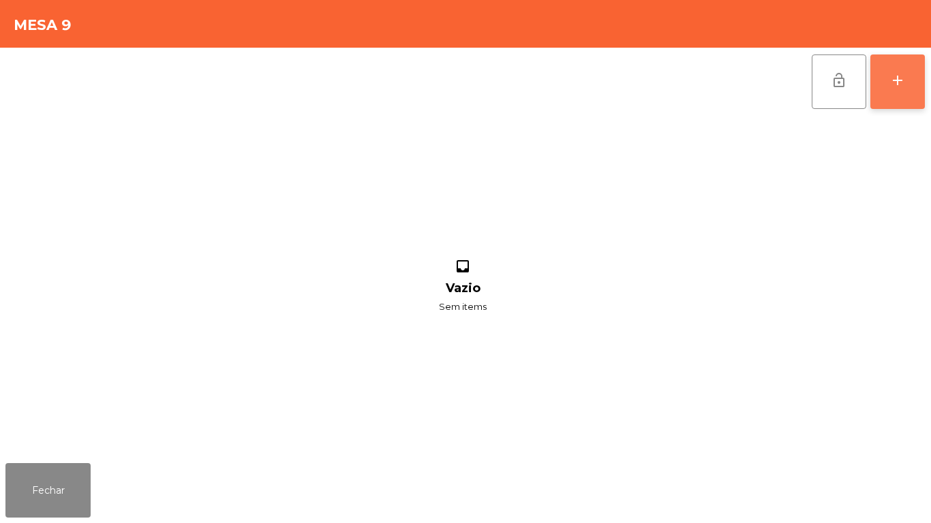
click at [891, 81] on div "add" at bounding box center [897, 80] width 16 height 16
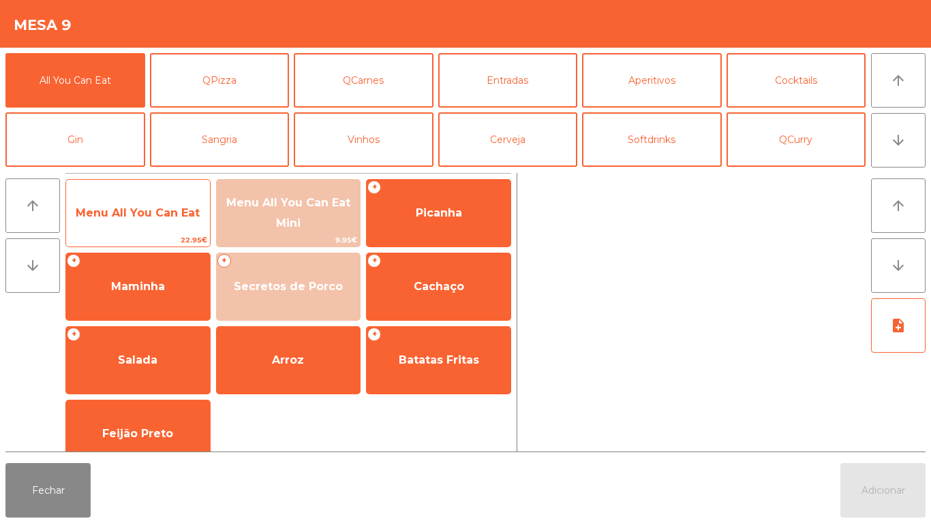
click at [159, 230] on span "Menu All You Can Eat" at bounding box center [138, 213] width 144 height 37
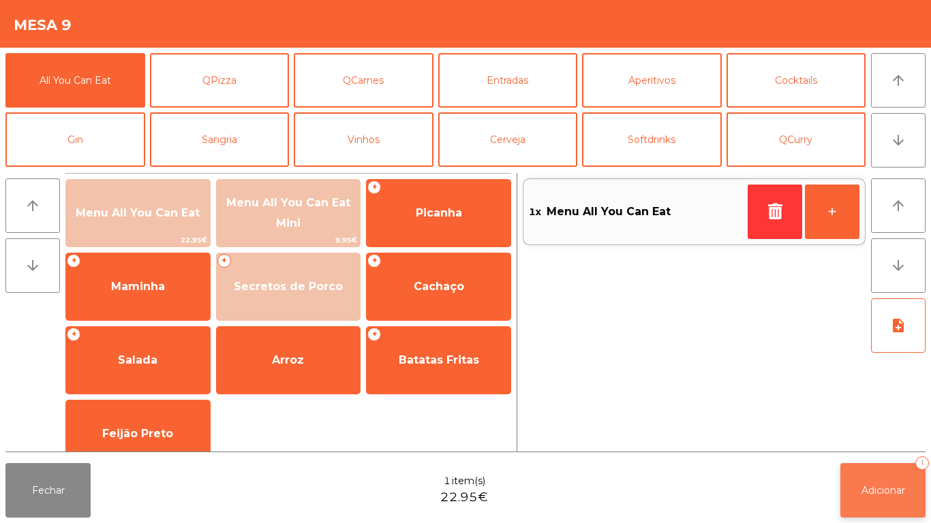
click at [894, 486] on span "Adicionar" at bounding box center [883, 491] width 44 height 12
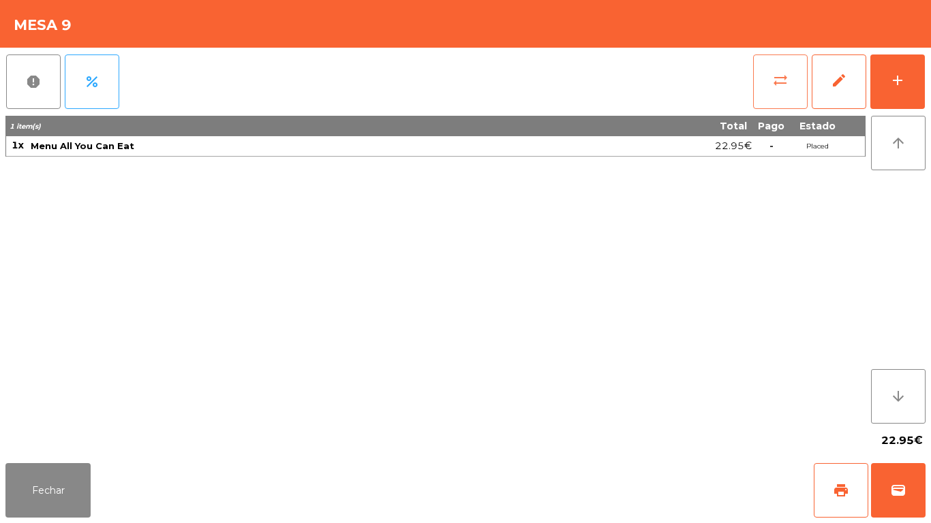
click at [758, 80] on button "sync_alt" at bounding box center [780, 82] width 55 height 55
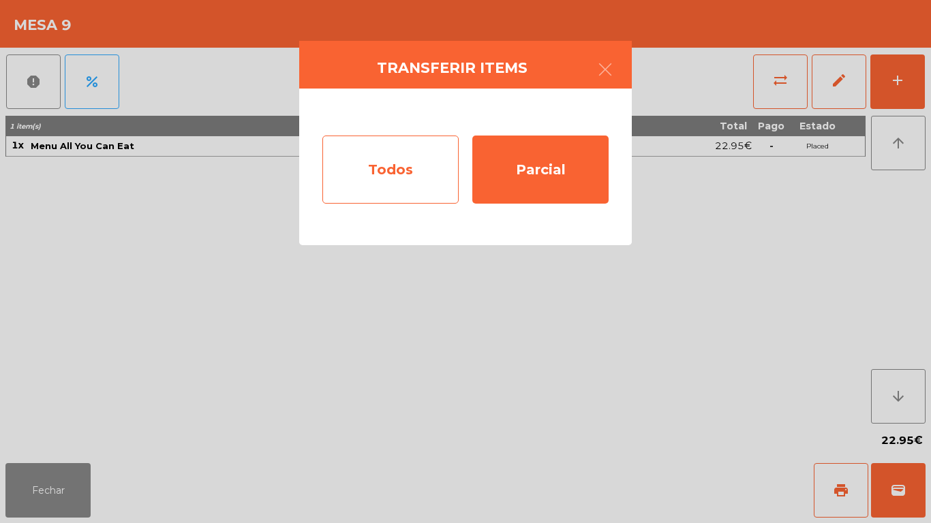
click at [412, 174] on div "Todos" at bounding box center [390, 170] width 136 height 68
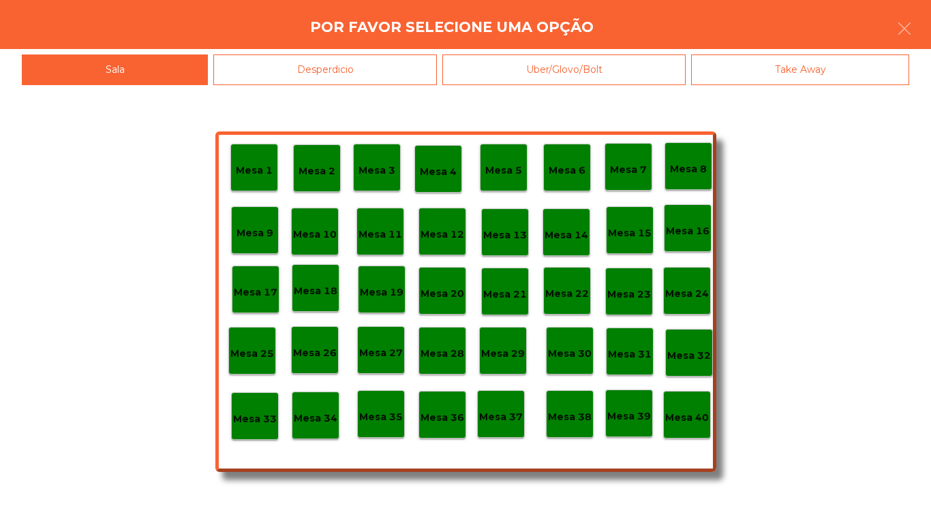
click at [349, 70] on div "Desperdicio" at bounding box center [325, 70] width 224 height 31
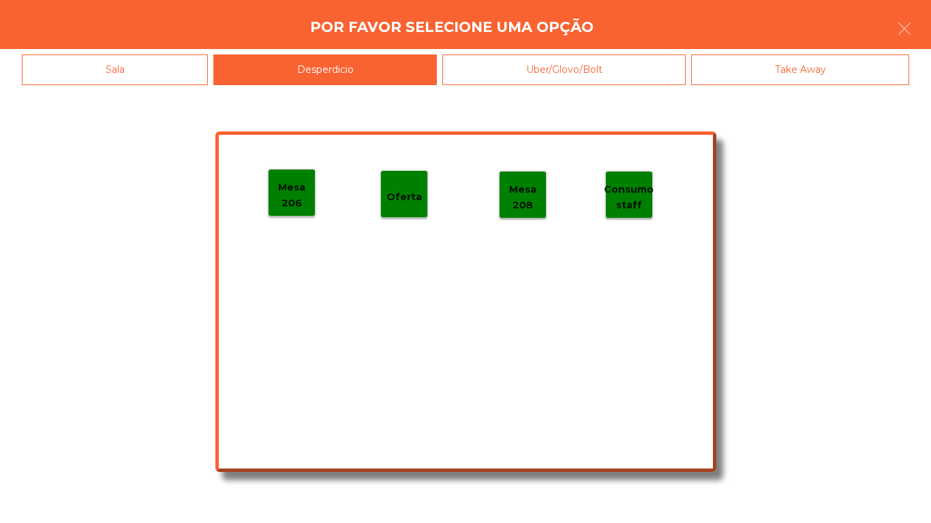
click at [294, 190] on p "Mesa 206" at bounding box center [292, 195] width 46 height 31
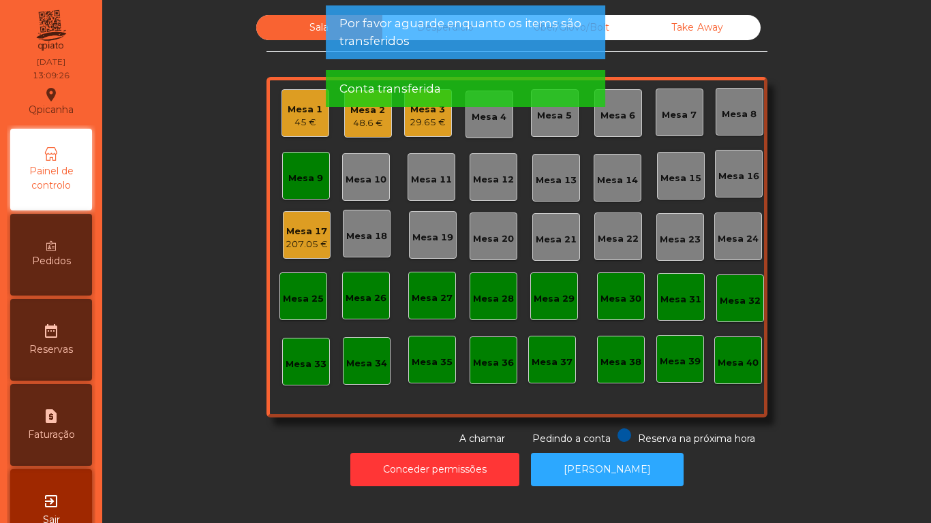
click at [301, 177] on div "Mesa 9" at bounding box center [305, 179] width 35 height 14
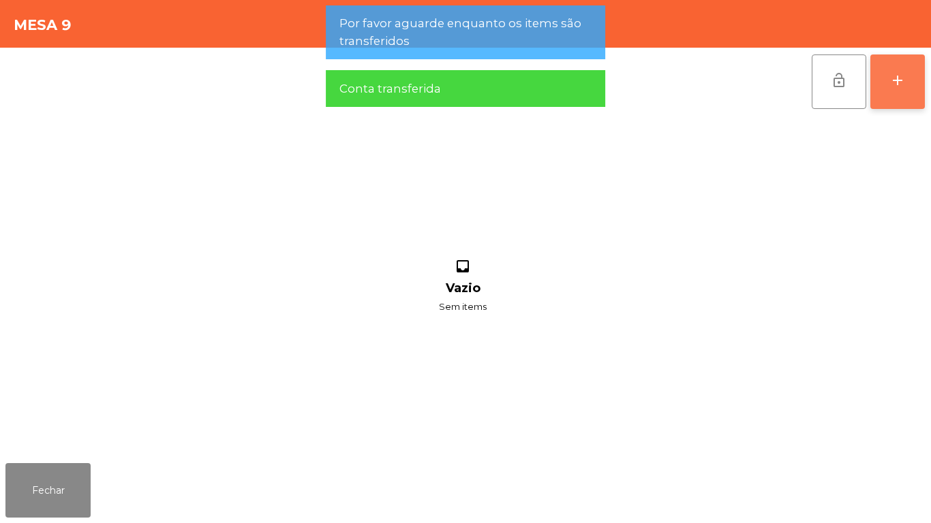
click at [877, 72] on button "add" at bounding box center [897, 82] width 55 height 55
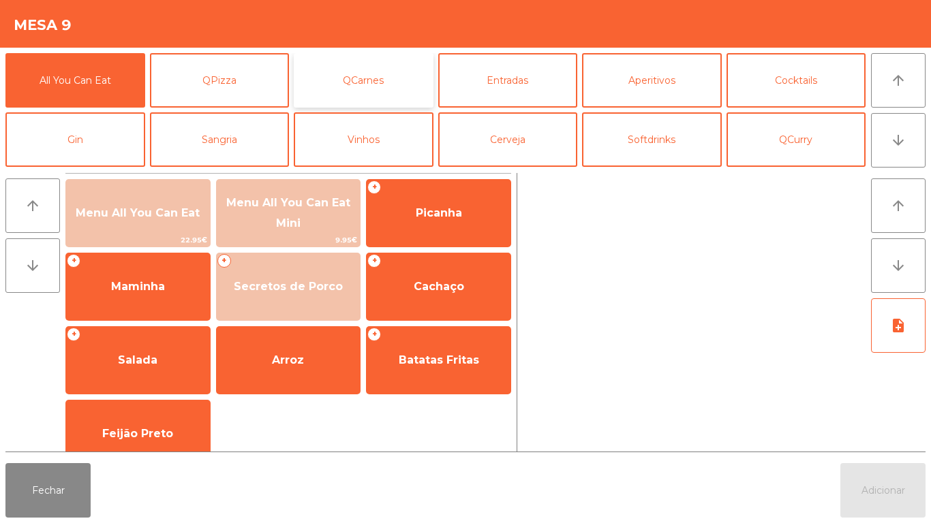
click at [373, 89] on button "QCarnes" at bounding box center [364, 80] width 140 height 55
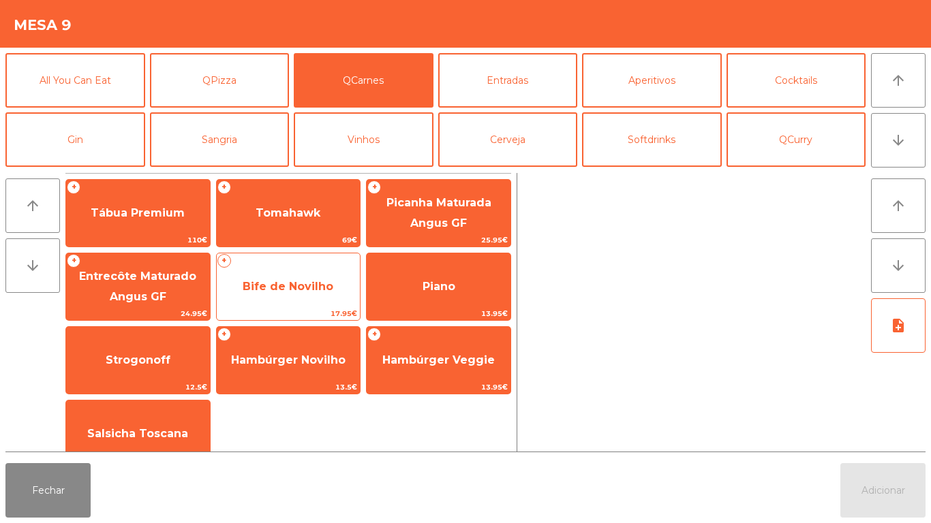
click at [284, 287] on span "Bife de Novilho" at bounding box center [288, 286] width 91 height 13
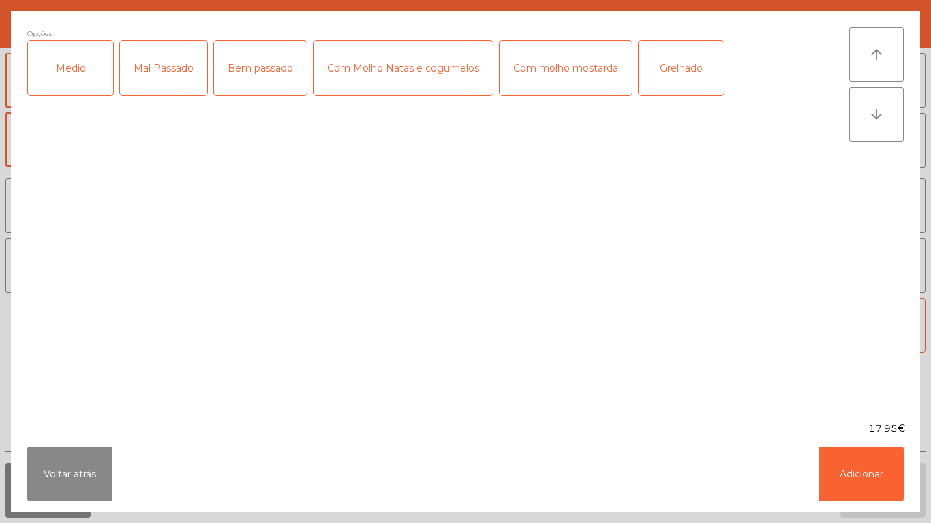
click at [70, 67] on div "Medio" at bounding box center [70, 68] width 85 height 55
click at [373, 74] on div "Com Molho Natas e cogumelos" at bounding box center [402, 68] width 179 height 55
click at [367, 75] on div "Com Molho Natas e cogumelos" at bounding box center [402, 68] width 179 height 55
click at [556, 82] on div "Com molho mostarda" at bounding box center [566, 68] width 132 height 55
click at [853, 478] on button "Adicionar" at bounding box center [860, 474] width 85 height 55
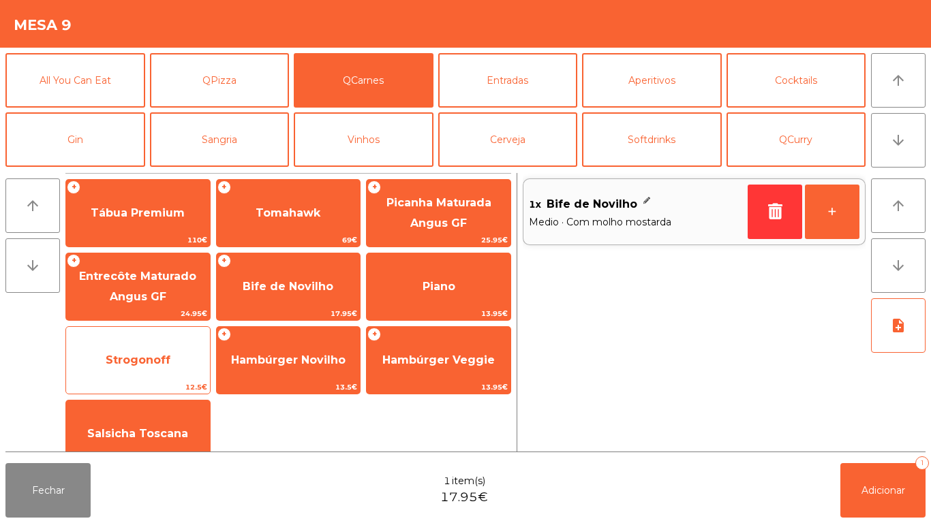
click at [140, 345] on span "Strogonoff" at bounding box center [138, 360] width 144 height 37
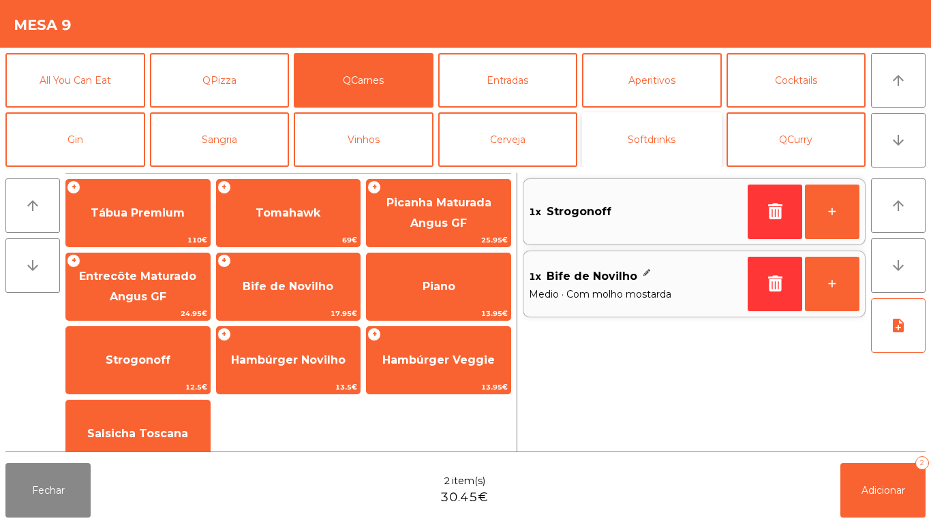
click at [650, 140] on button "Softdrinks" at bounding box center [652, 139] width 140 height 55
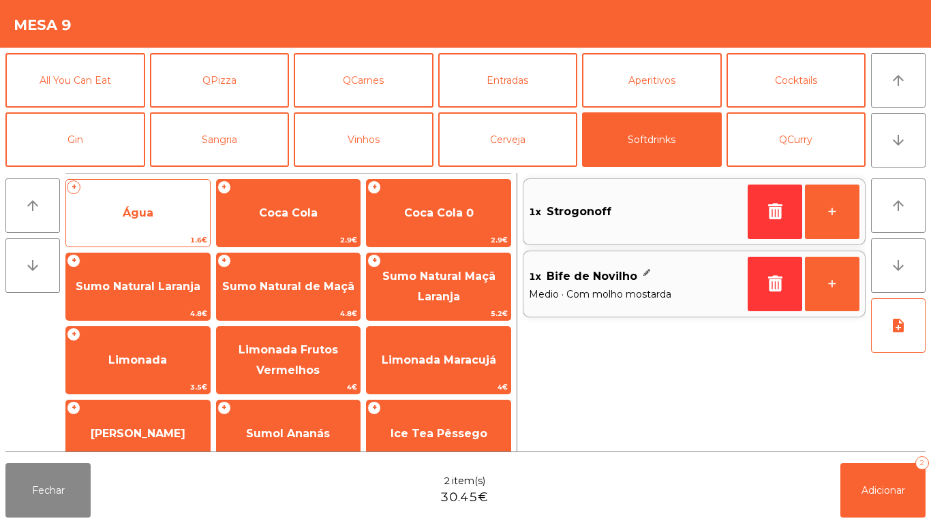
click at [141, 209] on span "Água" at bounding box center [138, 212] width 31 height 13
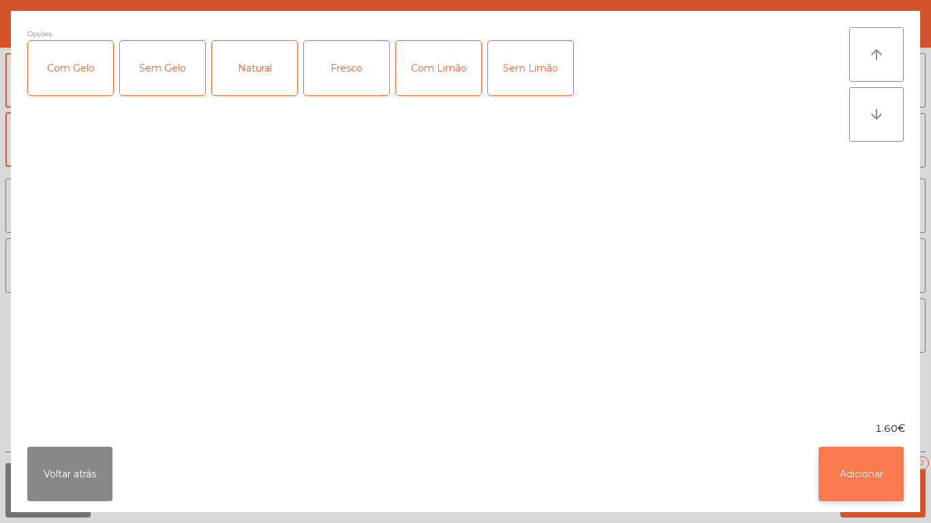
click at [864, 478] on button "Adicionar" at bounding box center [860, 474] width 85 height 55
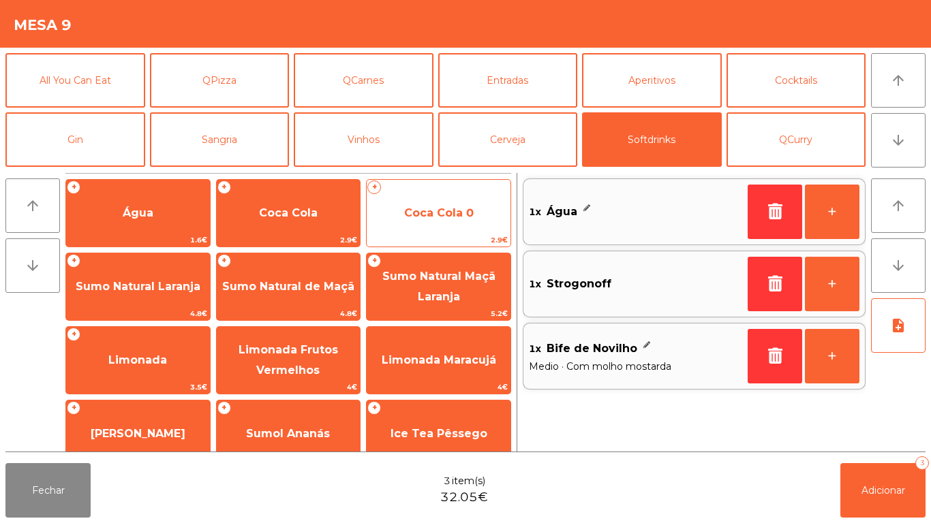
click at [442, 216] on span "Coca Cola 0" at bounding box center [439, 212] width 70 height 13
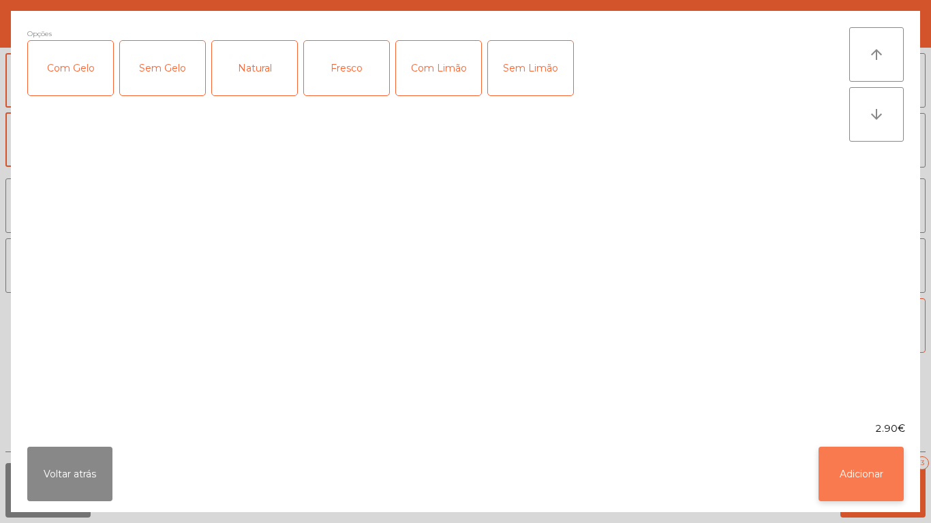
click at [869, 474] on button "Adicionar" at bounding box center [860, 474] width 85 height 55
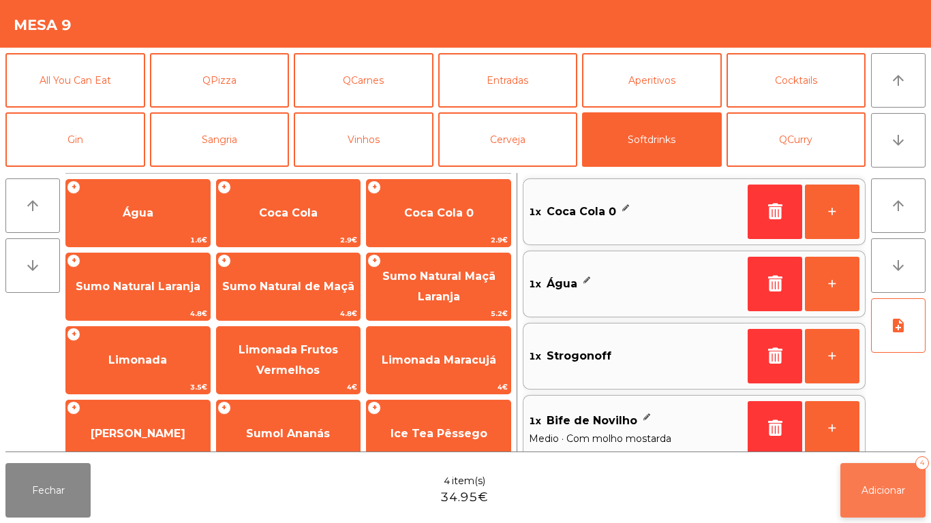
click at [889, 491] on span "Adicionar" at bounding box center [883, 491] width 44 height 12
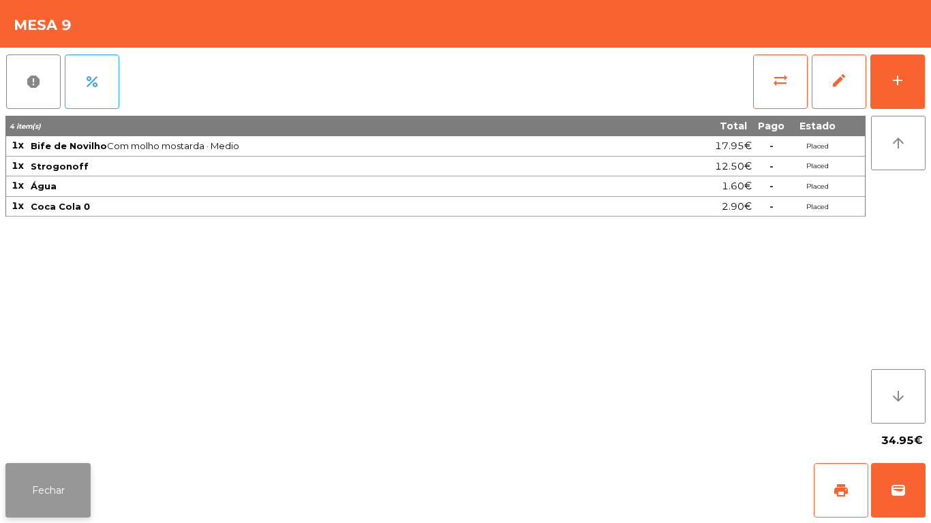
click at [63, 506] on button "Fechar" at bounding box center [47, 490] width 85 height 55
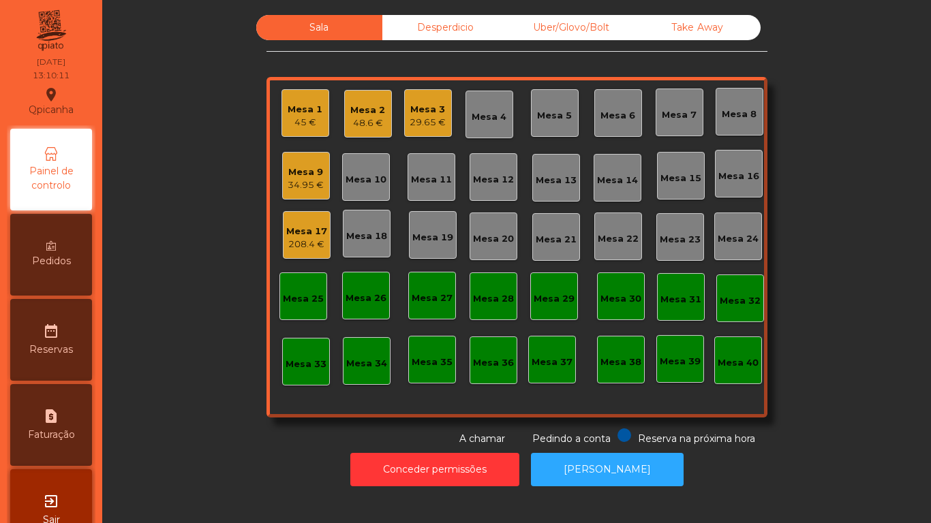
click at [309, 119] on div "45 €" at bounding box center [305, 123] width 35 height 14
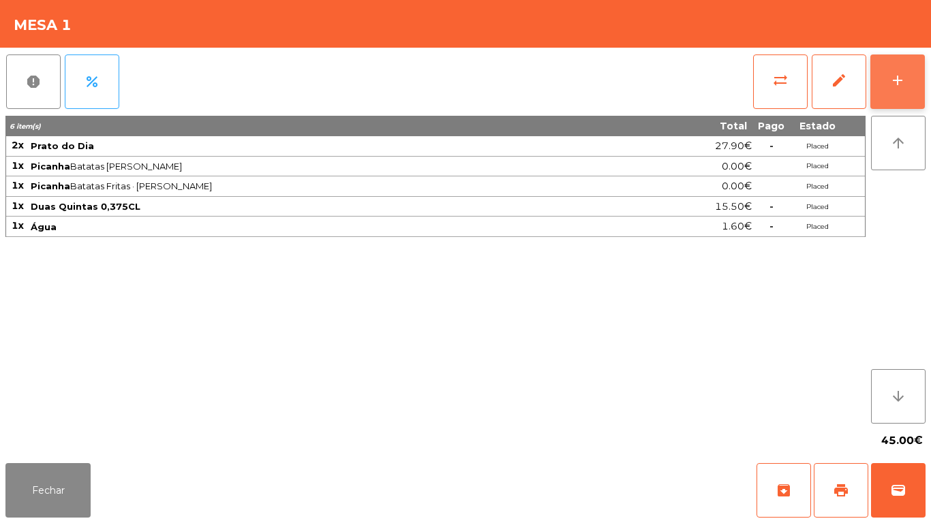
click at [888, 97] on button "add" at bounding box center [897, 82] width 55 height 55
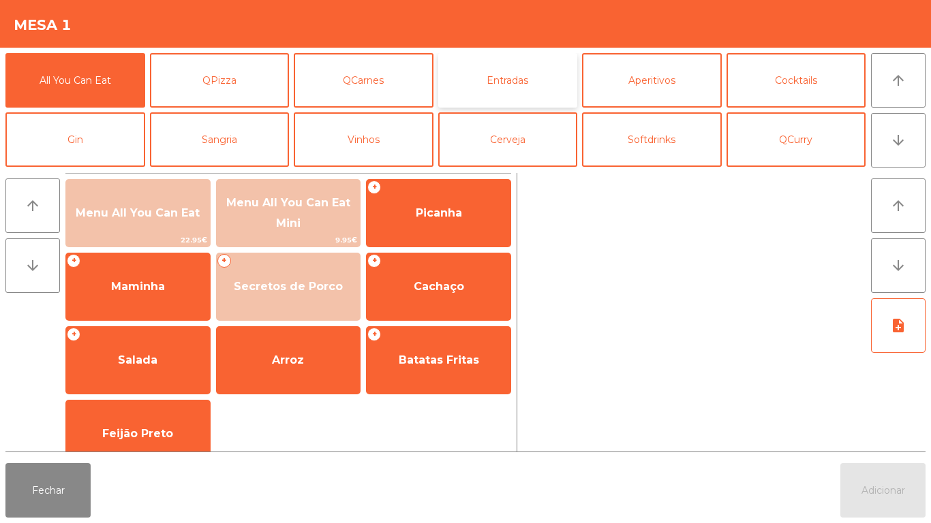
click at [498, 82] on button "Entradas" at bounding box center [508, 80] width 140 height 55
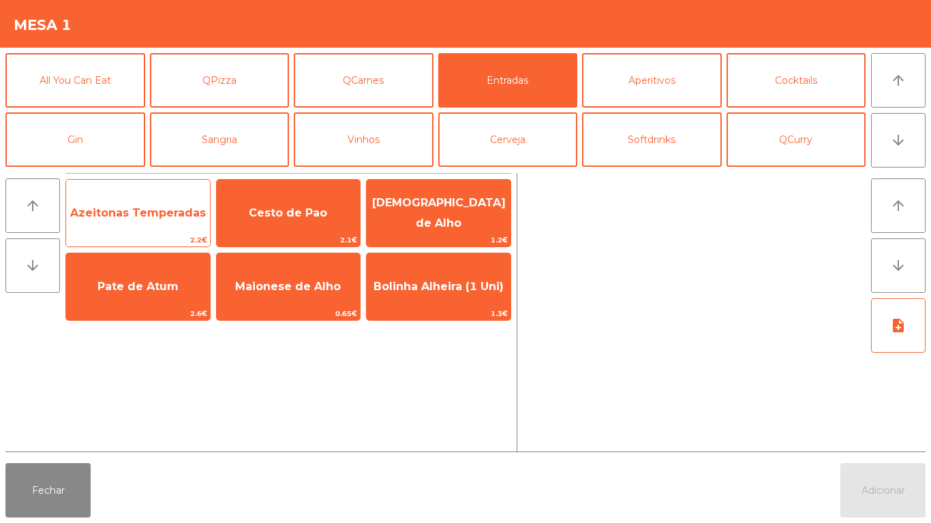
click at [125, 208] on span "Azeitonas Temperadas" at bounding box center [138, 212] width 136 height 13
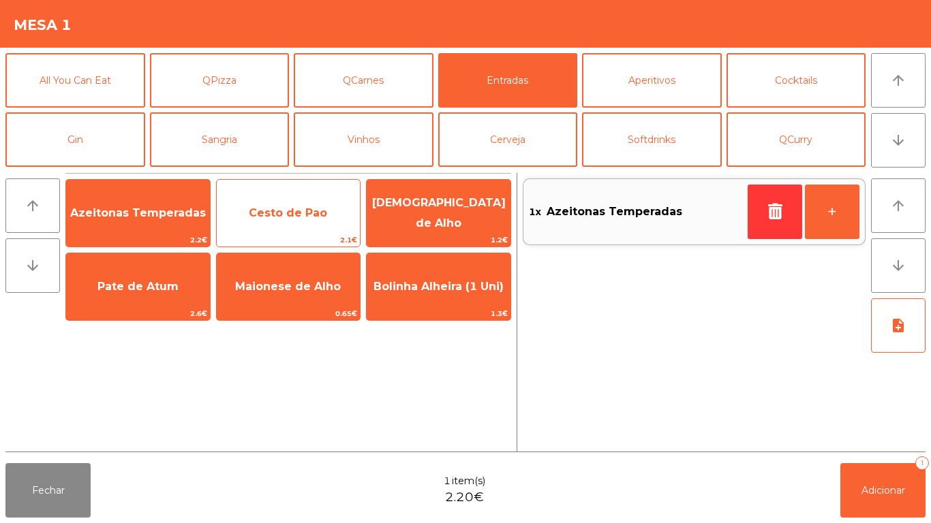
click at [292, 216] on span "Cesto de Pao" at bounding box center [288, 212] width 78 height 13
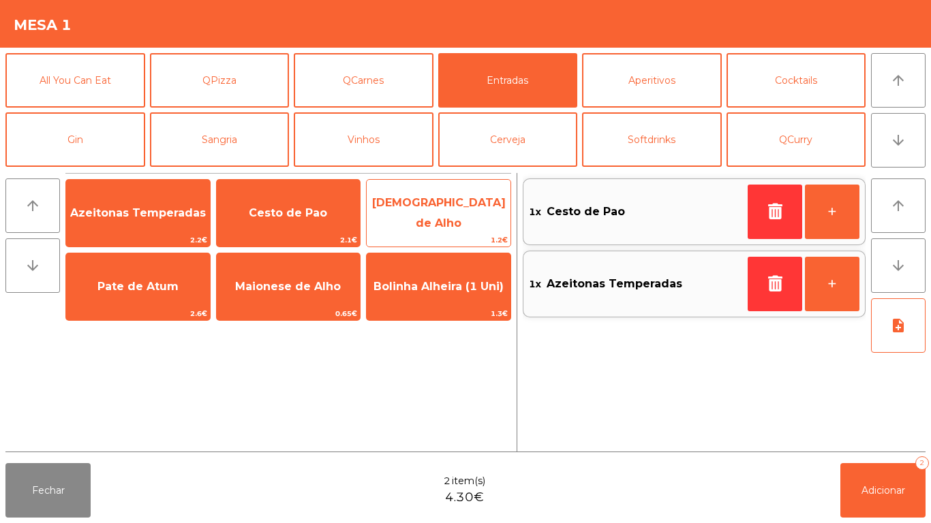
click at [440, 212] on span "[DEMOGRAPHIC_DATA] de Alho" at bounding box center [439, 212] width 134 height 33
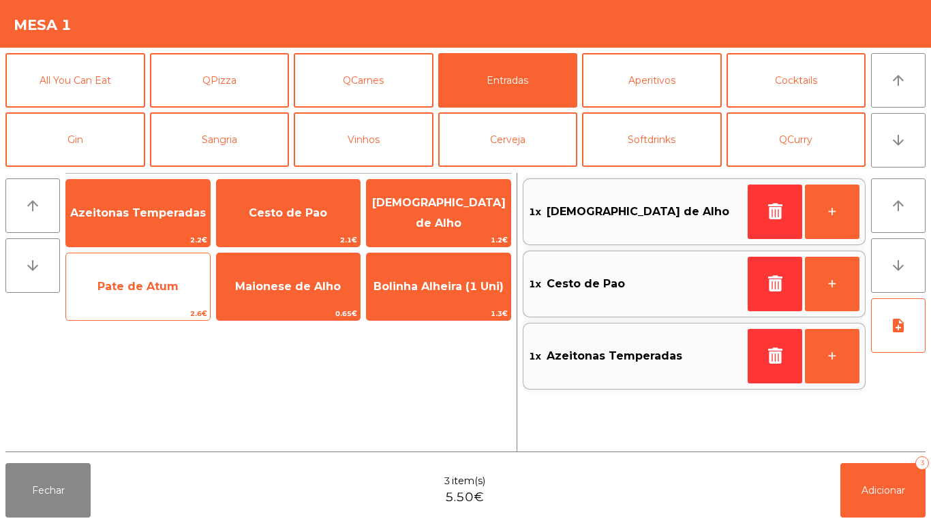
click at [138, 285] on span "Pate de Atum" at bounding box center [137, 286] width 81 height 13
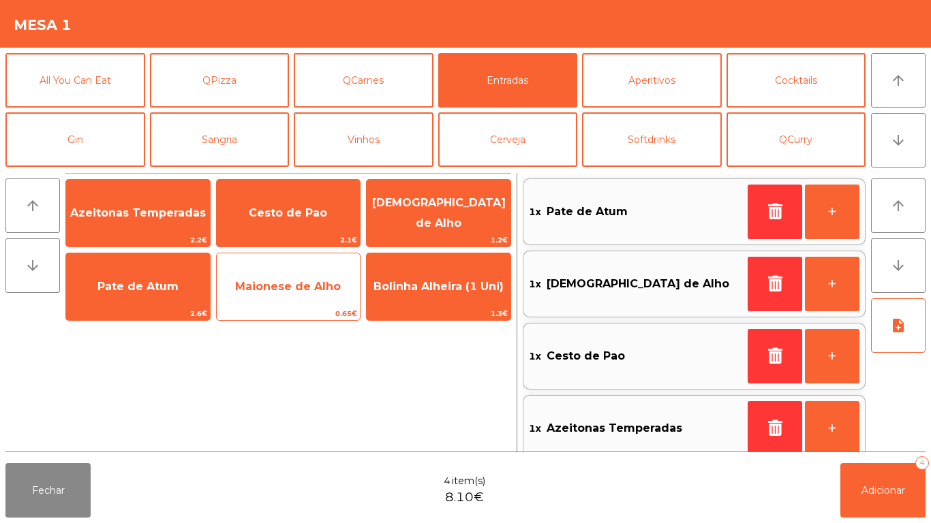
click at [299, 284] on span "Maionese de Alho" at bounding box center [288, 286] width 106 height 13
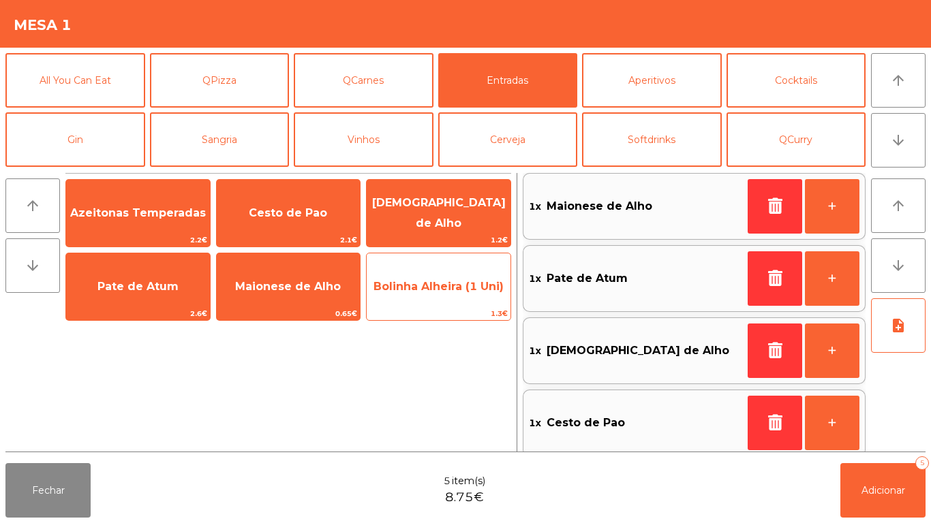
click at [425, 289] on span "Bolinha Alheira (1 Uni)" at bounding box center [438, 286] width 130 height 13
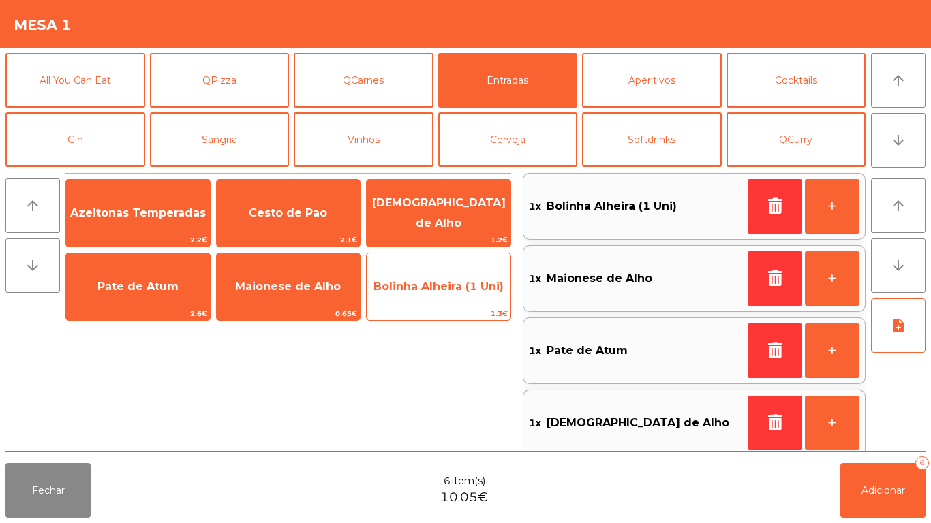
click at [425, 281] on span "Bolinha Alheira (1 Uni)" at bounding box center [438, 286] width 130 height 13
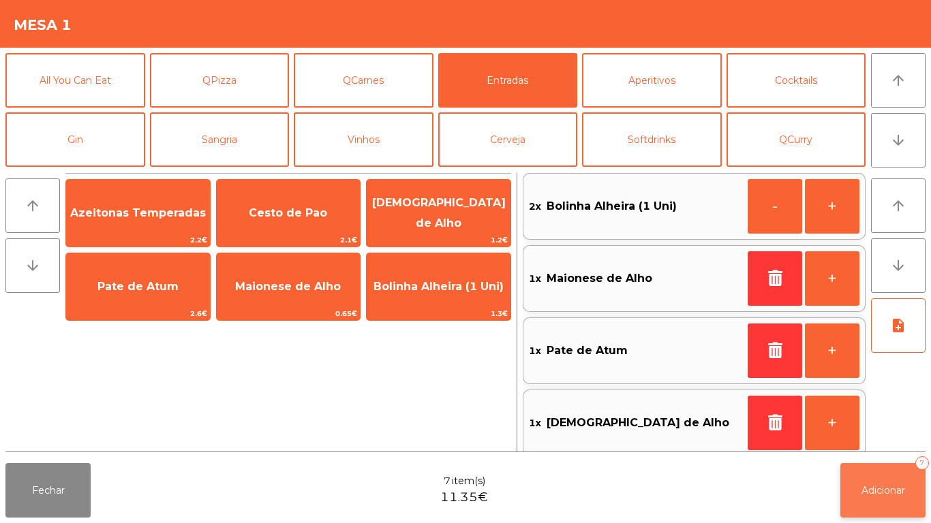
click at [881, 483] on button "Adicionar 7" at bounding box center [882, 490] width 85 height 55
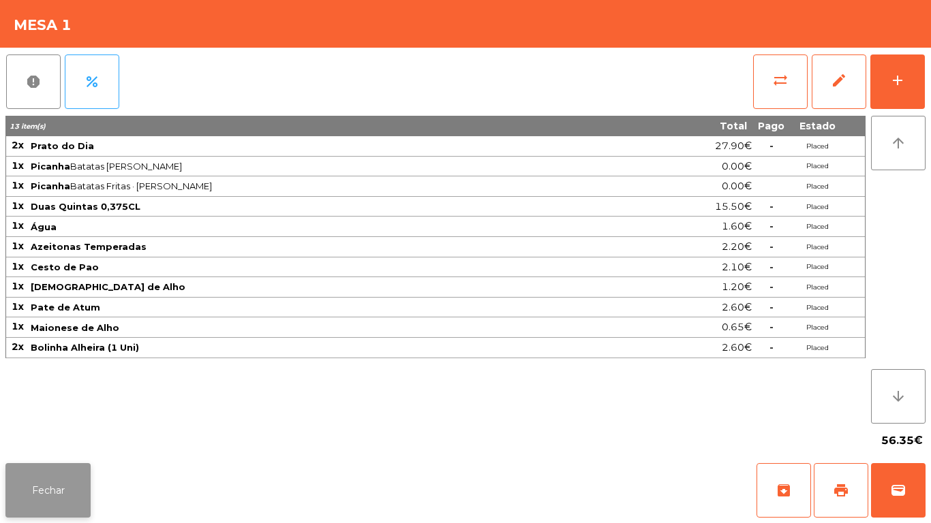
click at [41, 480] on button "Fechar" at bounding box center [47, 490] width 85 height 55
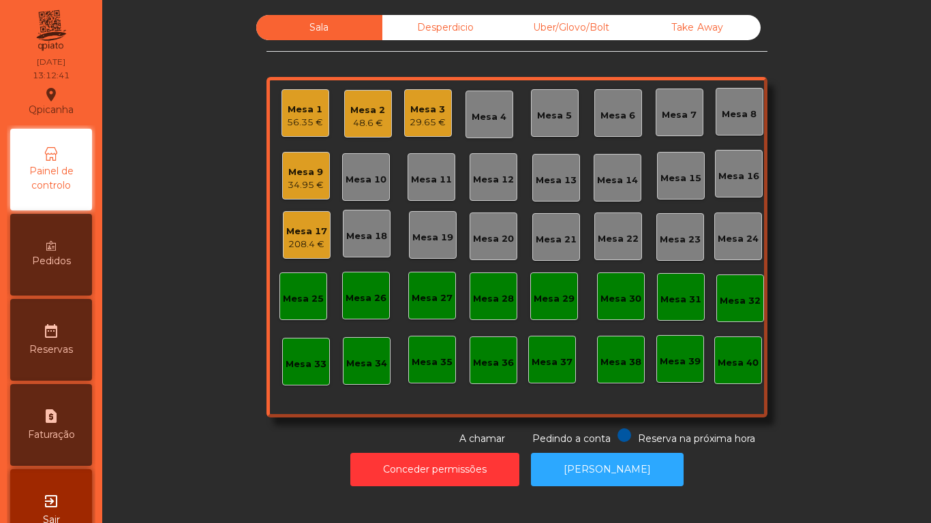
click at [311, 174] on div "Mesa 9" at bounding box center [306, 173] width 36 height 14
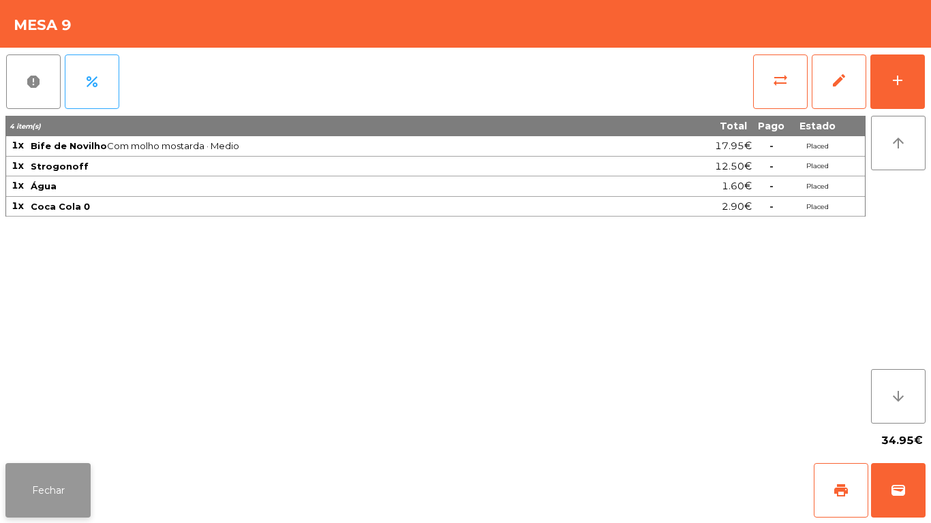
click at [34, 482] on button "Fechar" at bounding box center [47, 490] width 85 height 55
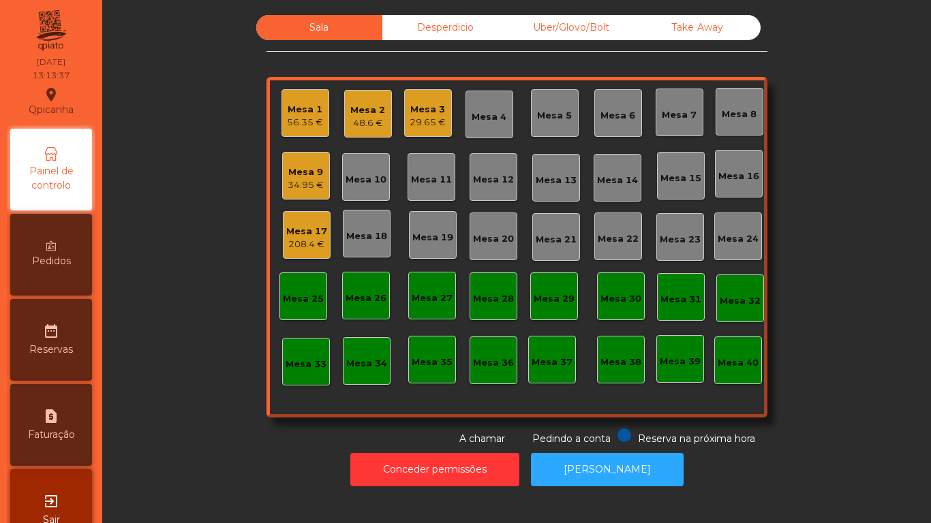
click at [425, 116] on div "29.65 €" at bounding box center [428, 123] width 36 height 14
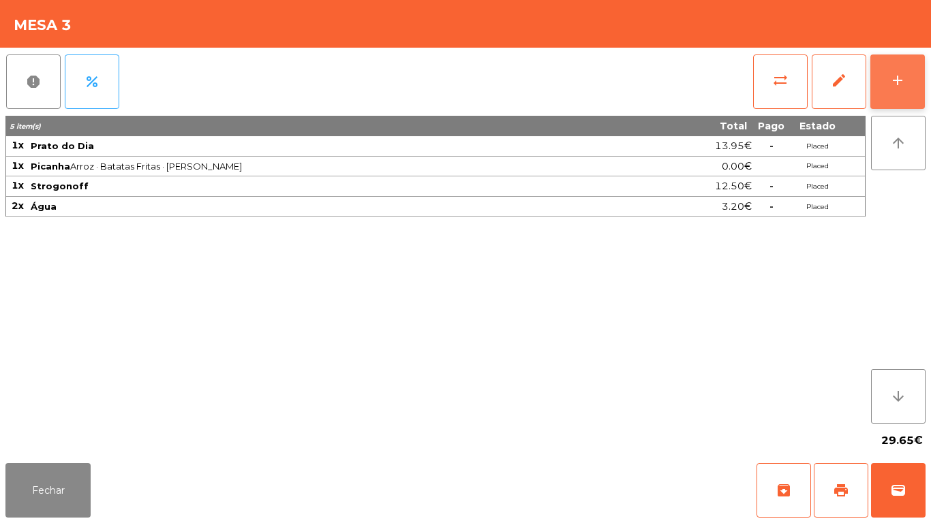
click at [887, 82] on button "add" at bounding box center [897, 82] width 55 height 55
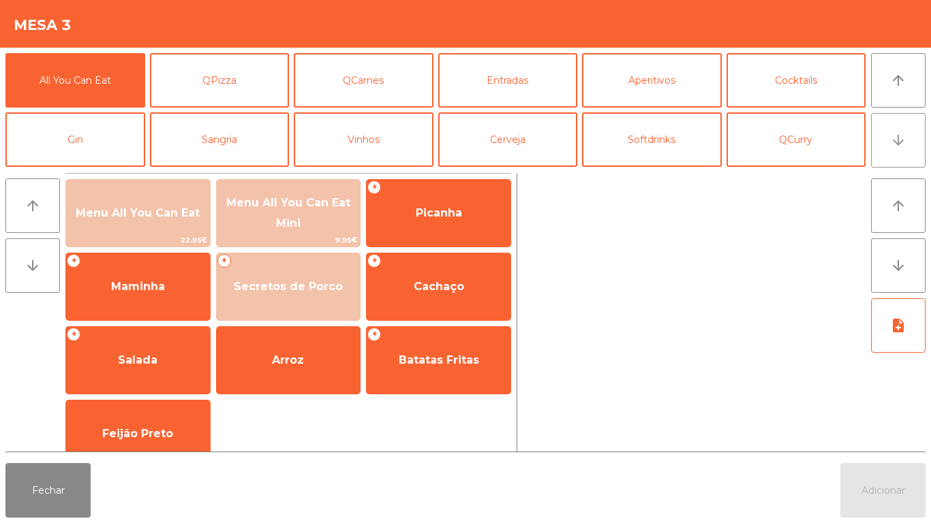
click at [892, 147] on icon "arrow_downward" at bounding box center [898, 140] width 16 height 16
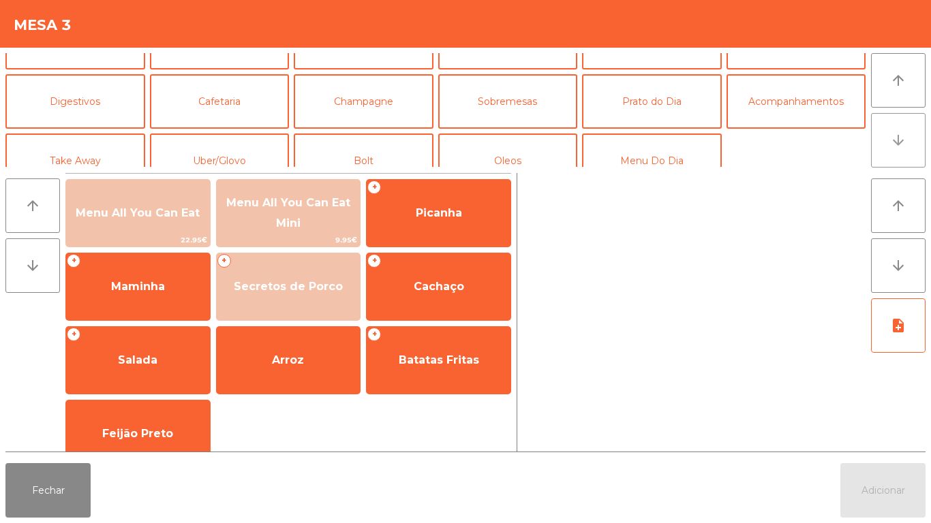
scroll to position [119, 0]
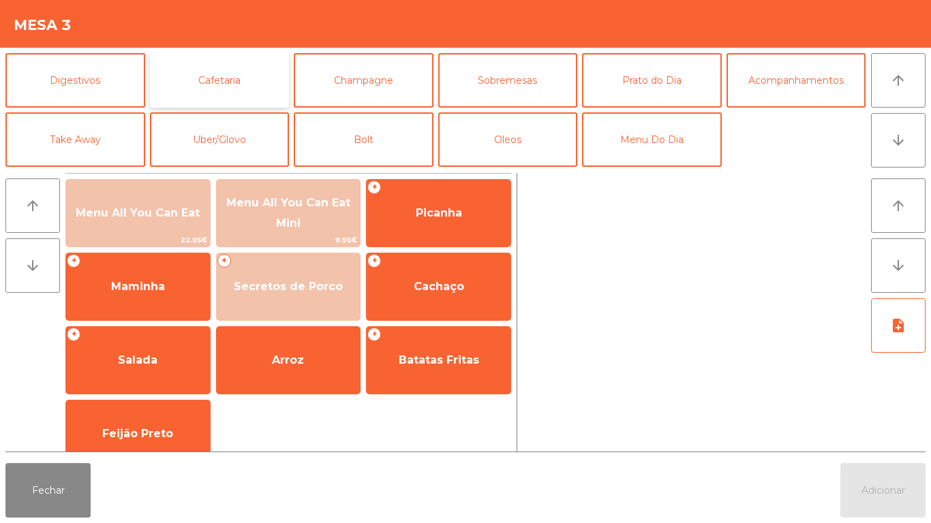
click at [240, 80] on button "Cafetaria" at bounding box center [220, 80] width 140 height 55
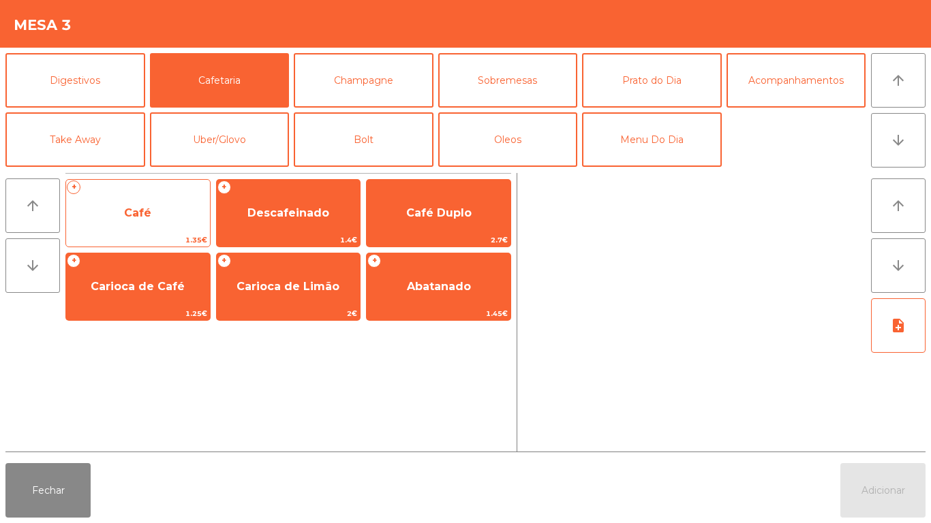
click at [152, 209] on span "Café" at bounding box center [138, 213] width 144 height 37
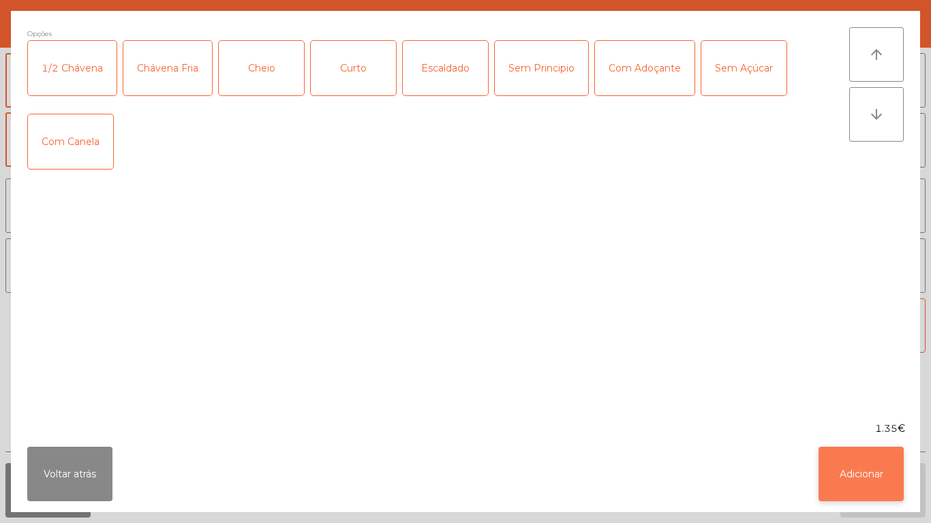
click at [859, 468] on button "Adicionar" at bounding box center [860, 474] width 85 height 55
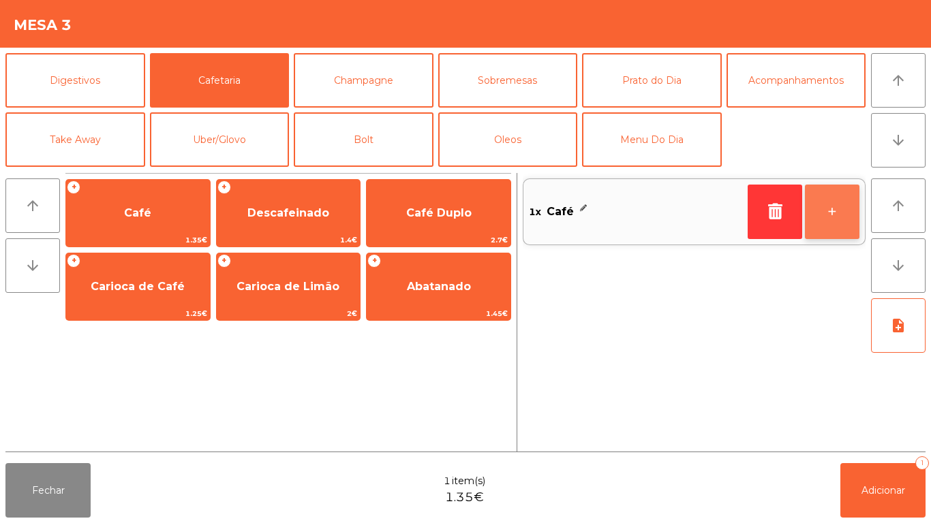
click at [815, 212] on button "+" at bounding box center [832, 212] width 55 height 55
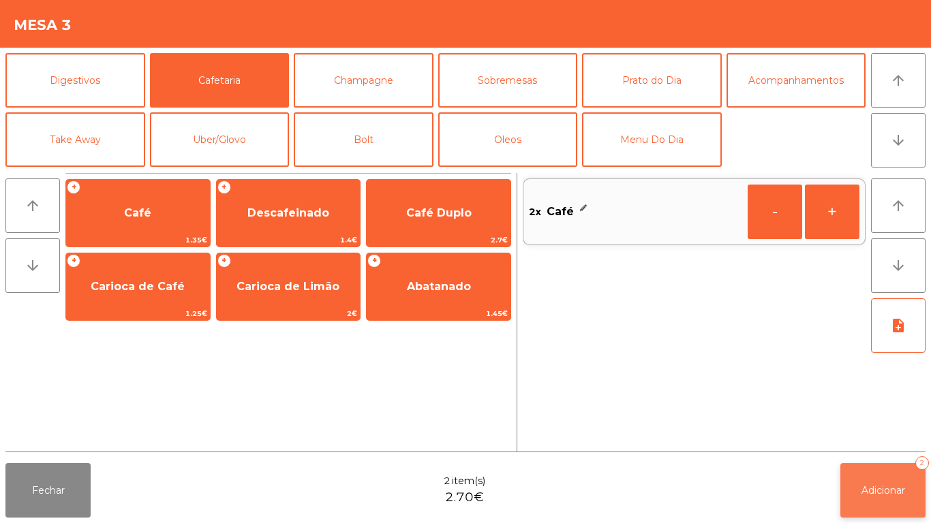
click at [880, 488] on span "Adicionar" at bounding box center [883, 491] width 44 height 12
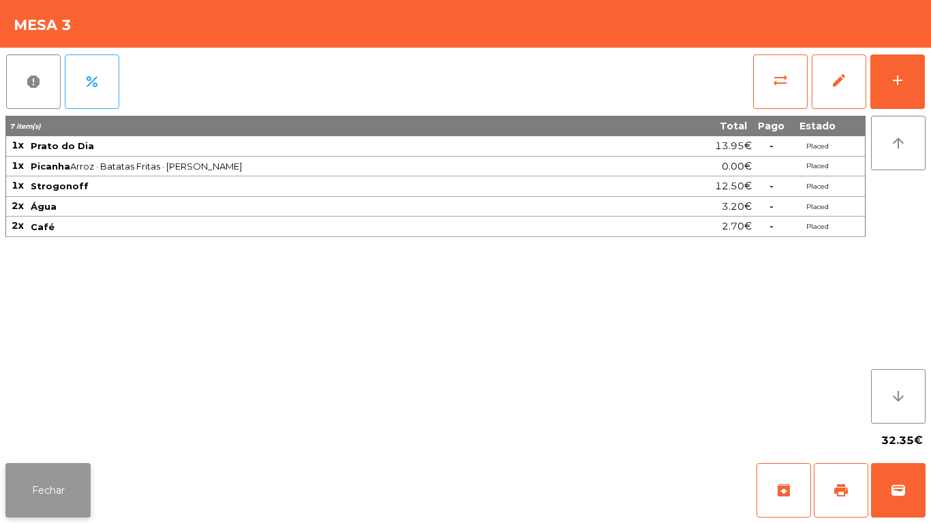
click at [53, 472] on button "Fechar" at bounding box center [47, 490] width 85 height 55
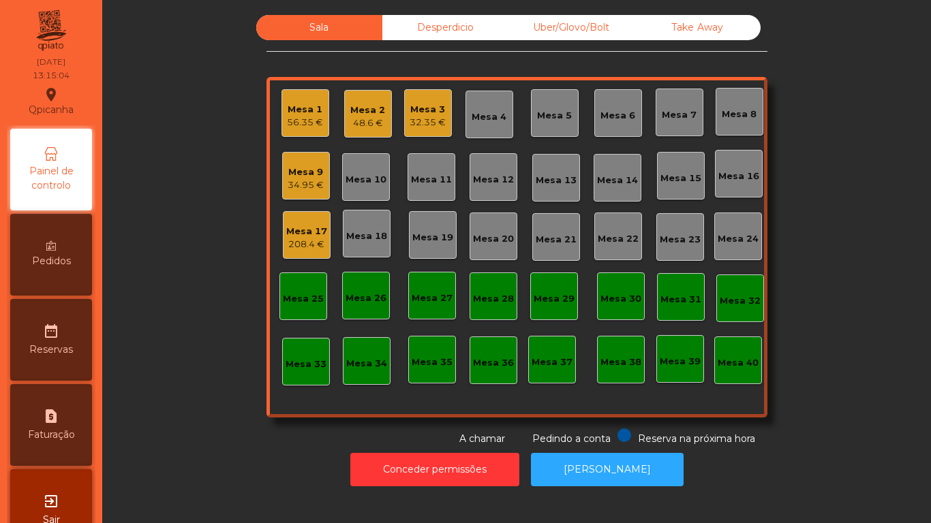
click at [358, 120] on div "48.6 €" at bounding box center [367, 124] width 35 height 14
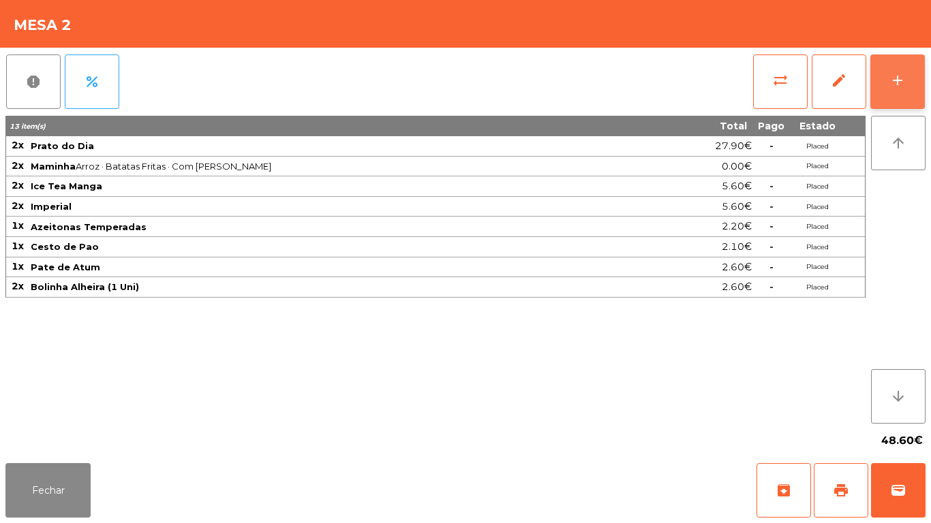
click at [897, 91] on button "add" at bounding box center [897, 82] width 55 height 55
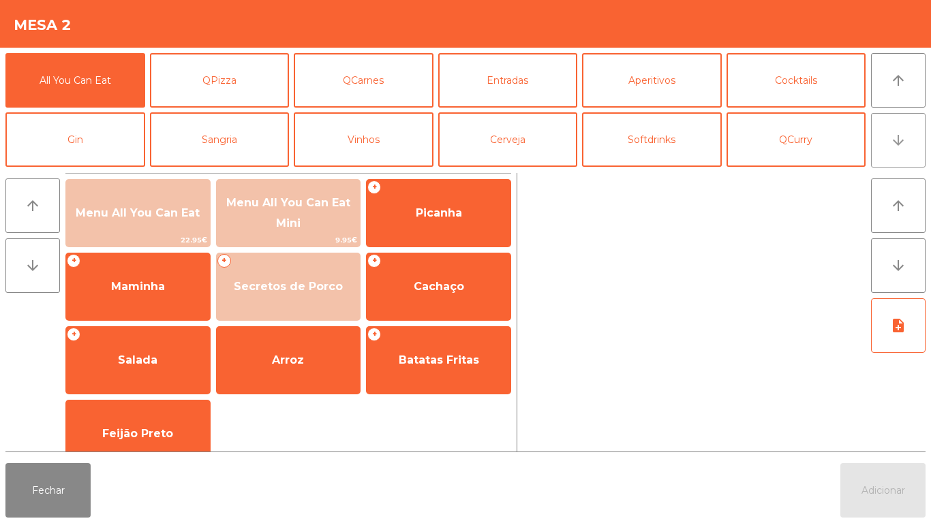
click at [898, 138] on icon "arrow_downward" at bounding box center [898, 140] width 16 height 16
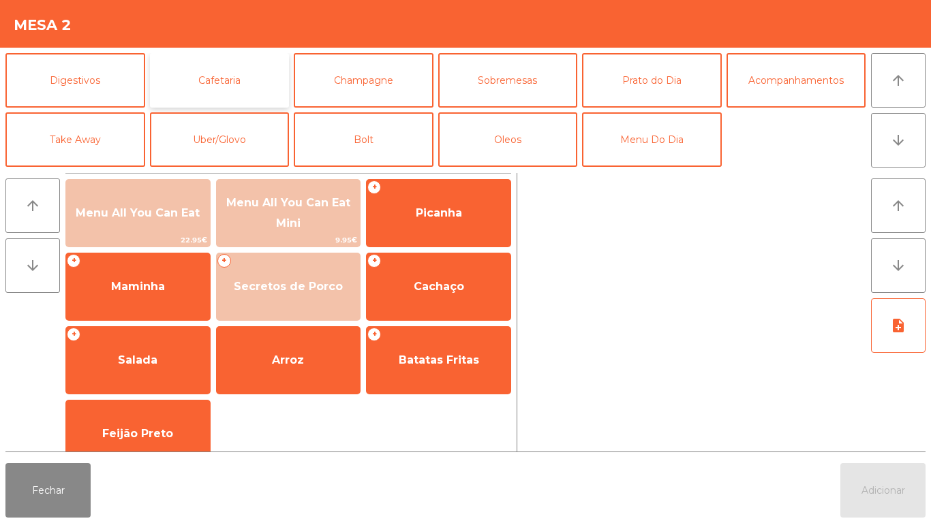
click at [238, 80] on button "Cafetaria" at bounding box center [220, 80] width 140 height 55
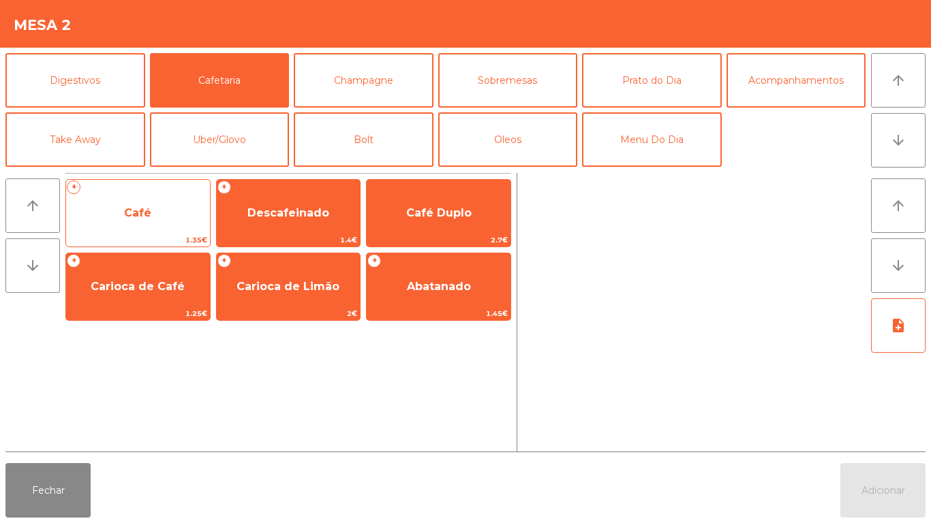
click at [132, 224] on span "Café" at bounding box center [138, 213] width 144 height 37
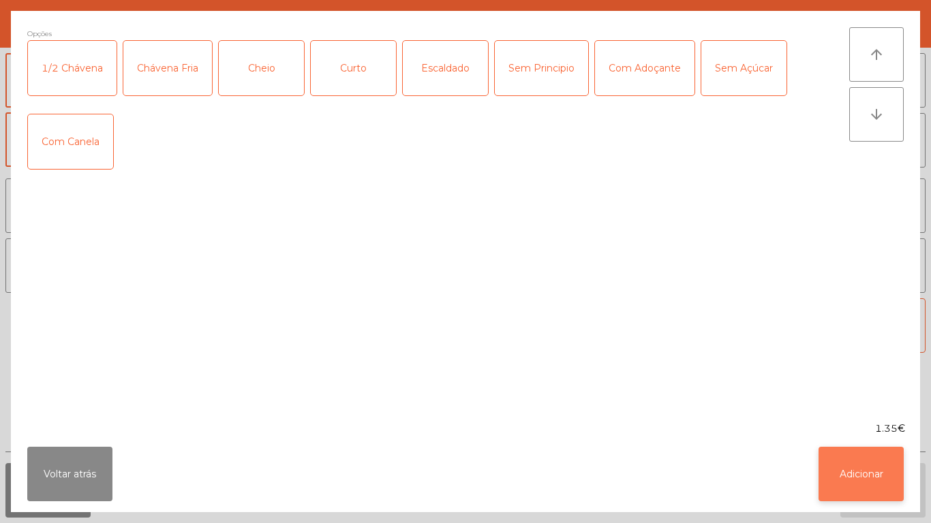
click at [859, 466] on button "Adicionar" at bounding box center [860, 474] width 85 height 55
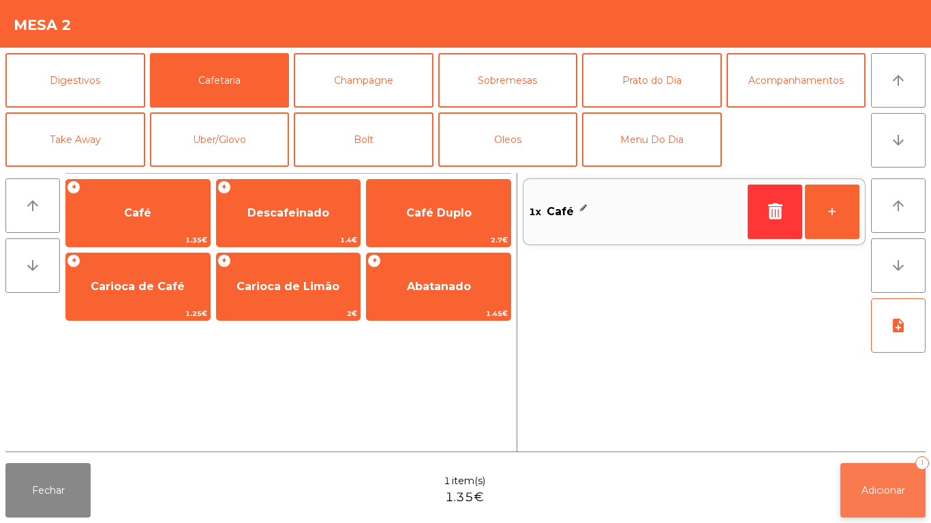
click at [881, 489] on span "Adicionar" at bounding box center [883, 491] width 44 height 12
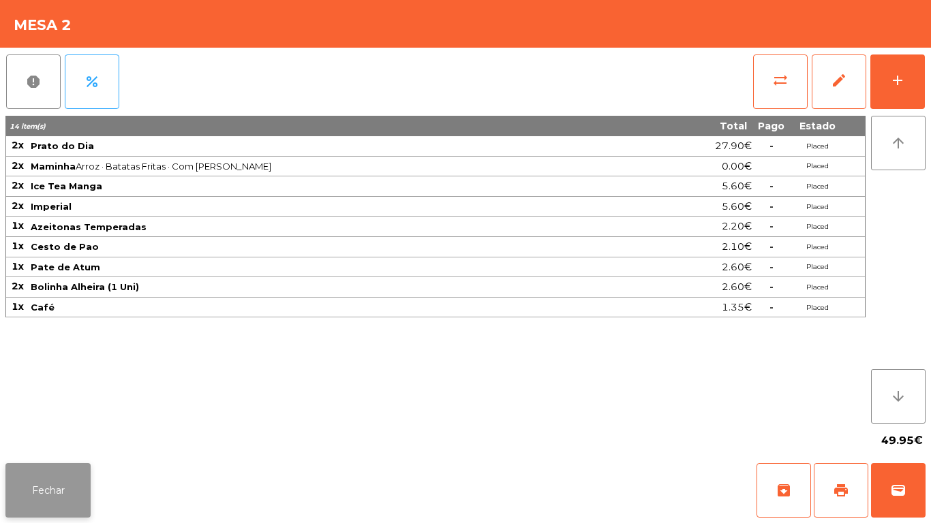
click at [46, 475] on button "Fechar" at bounding box center [47, 490] width 85 height 55
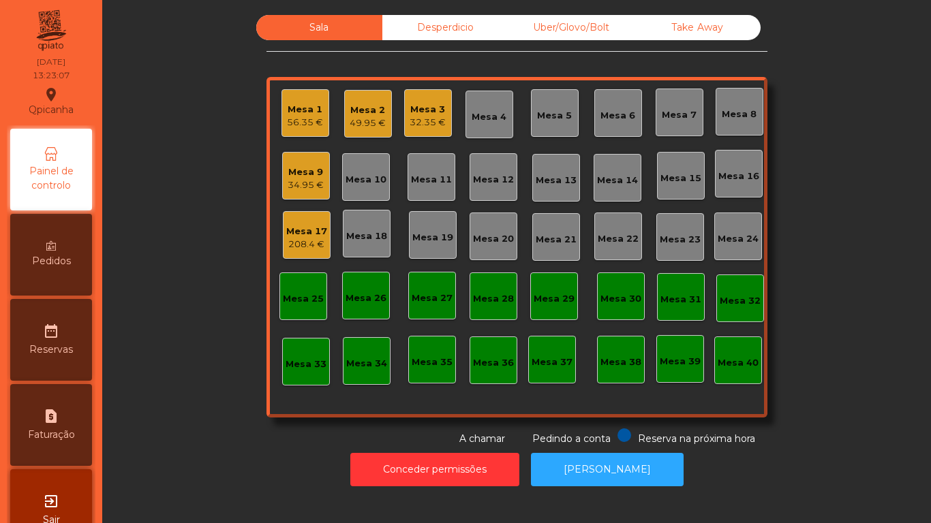
click at [423, 116] on div "32.35 €" at bounding box center [428, 123] width 36 height 14
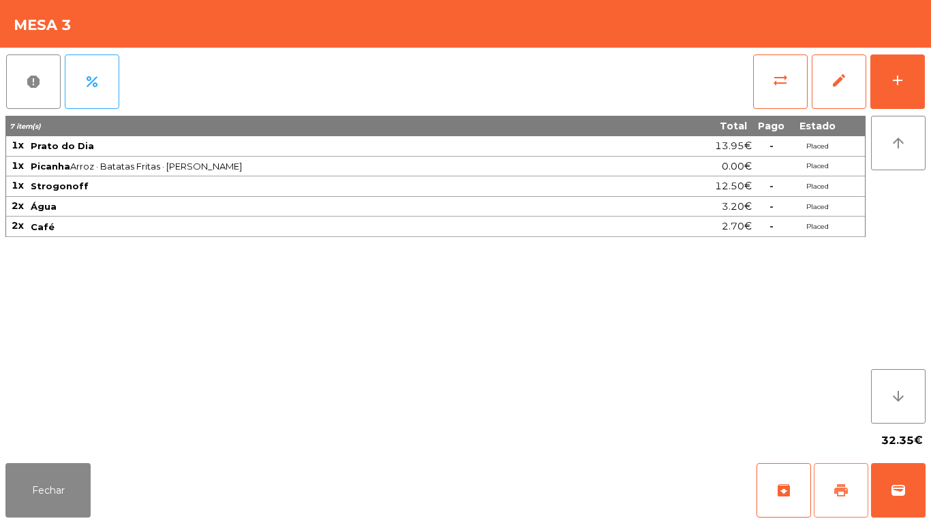
click at [827, 479] on button "print" at bounding box center [841, 490] width 55 height 55
click at [50, 485] on button "Fechar" at bounding box center [47, 490] width 85 height 55
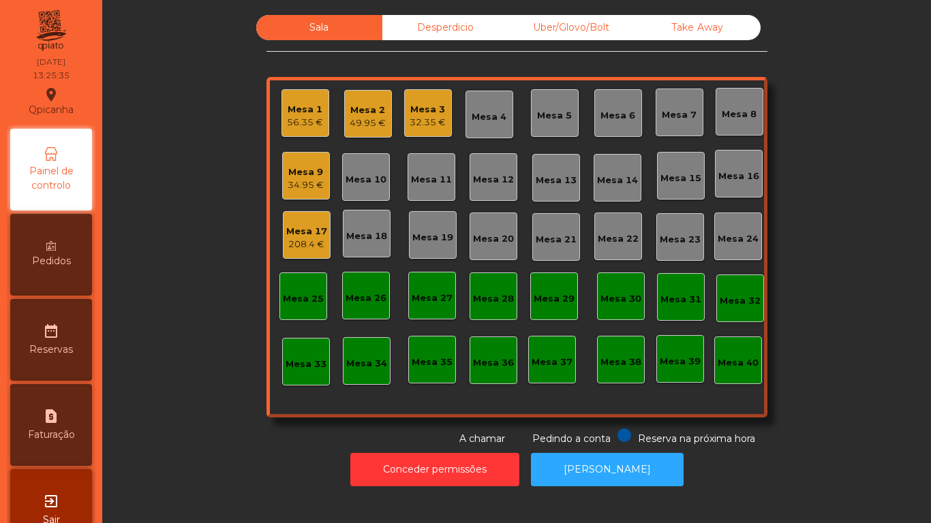
click at [301, 185] on div "34.95 €" at bounding box center [306, 186] width 36 height 14
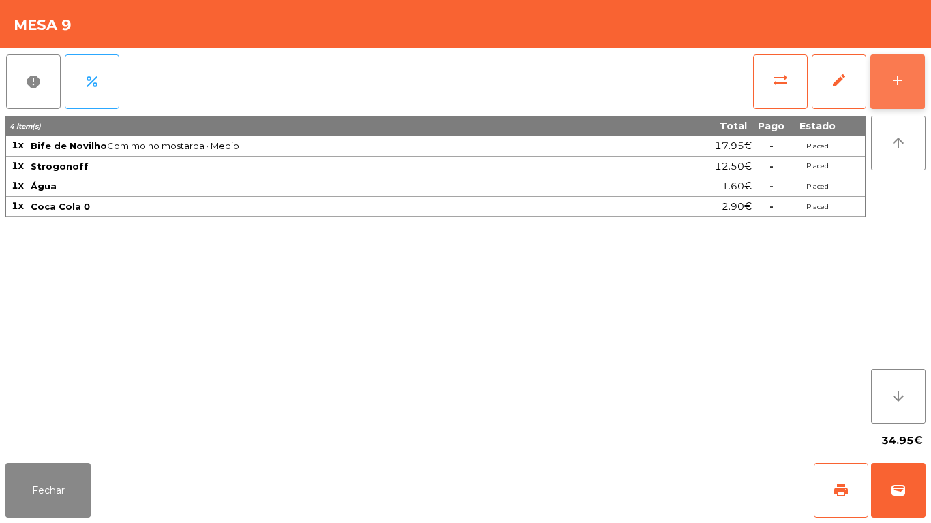
click at [887, 77] on button "add" at bounding box center [897, 82] width 55 height 55
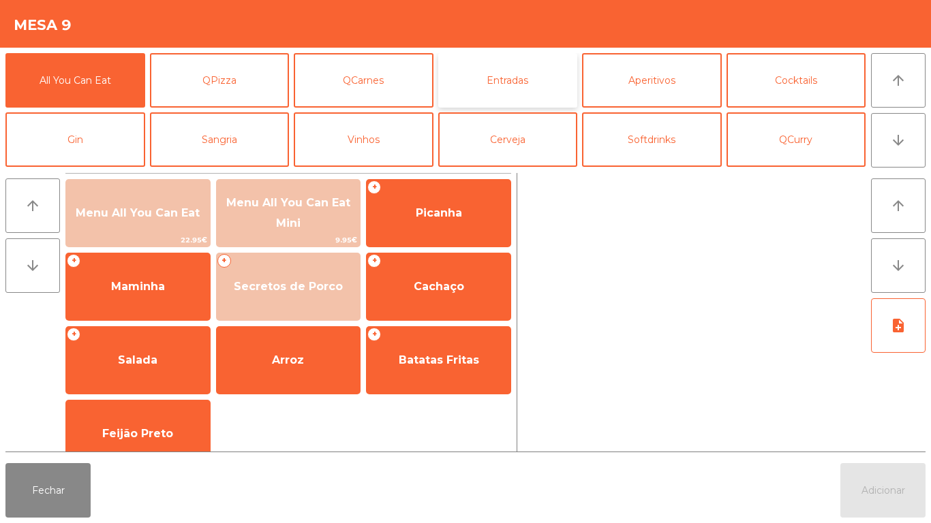
click at [515, 83] on button "Entradas" at bounding box center [508, 80] width 140 height 55
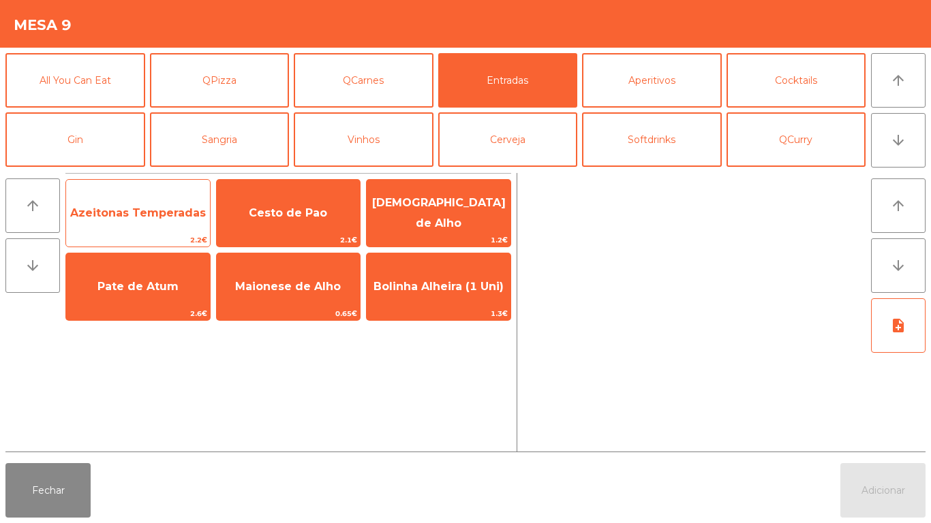
click at [155, 215] on span "Azeitonas Temperadas" at bounding box center [138, 212] width 136 height 13
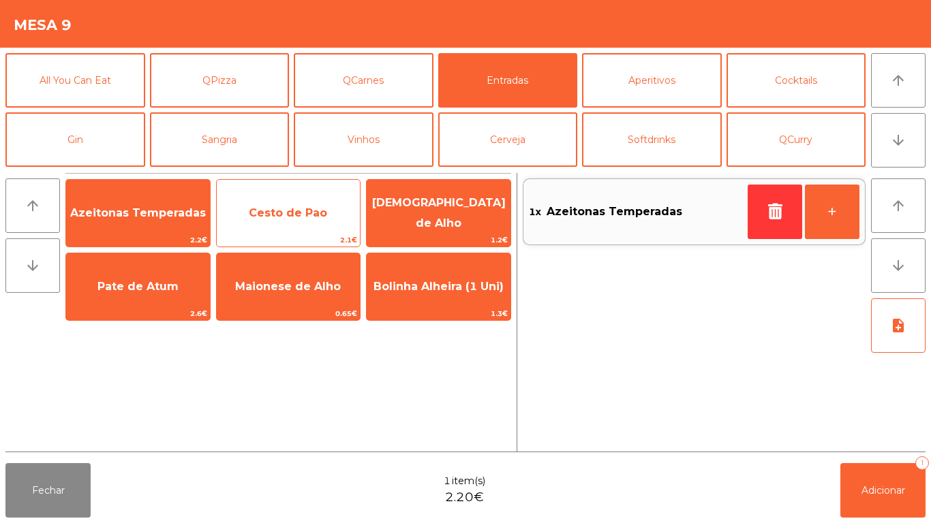
click at [301, 219] on span "Cesto de Pao" at bounding box center [289, 213] width 144 height 37
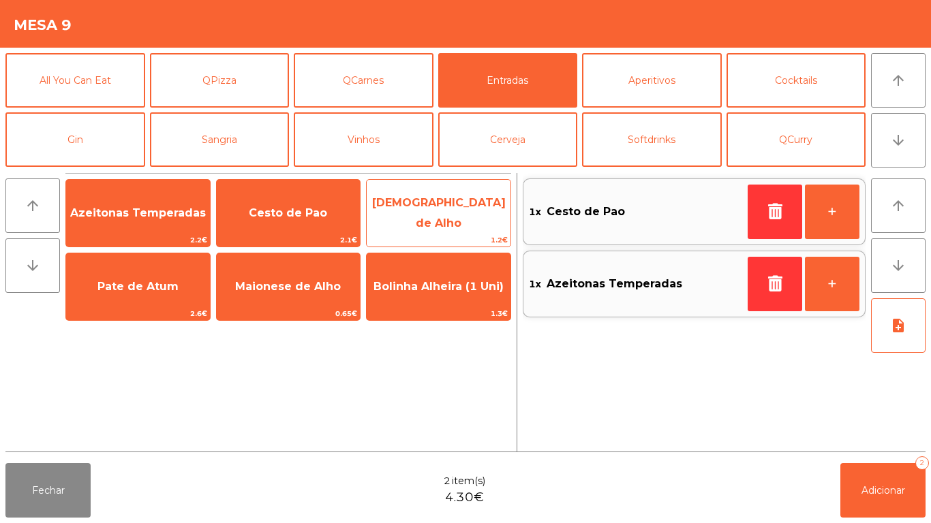
click at [455, 220] on span "[DEMOGRAPHIC_DATA] de Alho" at bounding box center [439, 214] width 144 height 58
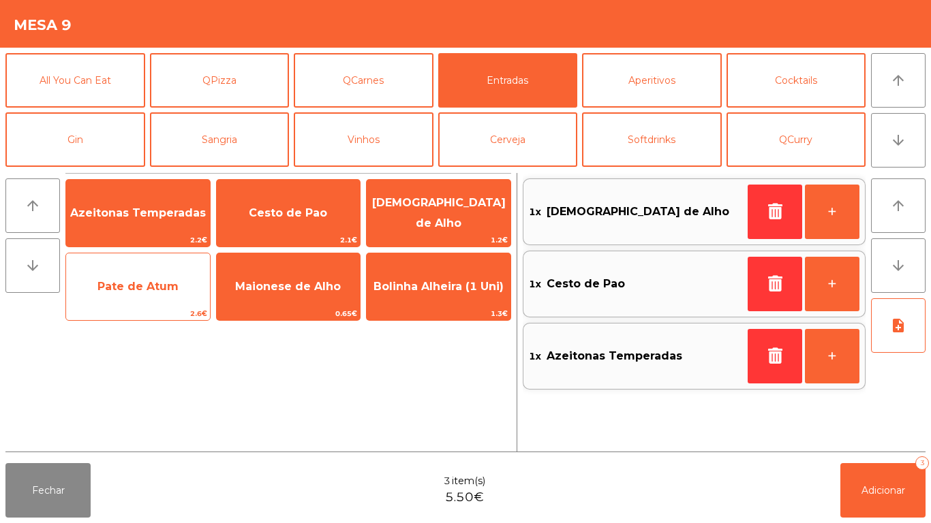
click at [162, 284] on span "Pate de Atum" at bounding box center [137, 286] width 81 height 13
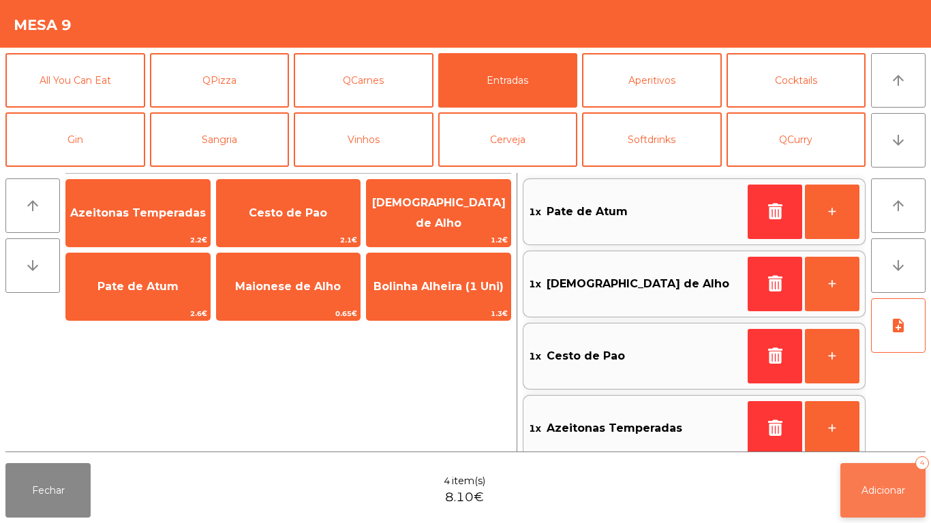
click at [880, 487] on span "Adicionar" at bounding box center [883, 491] width 44 height 12
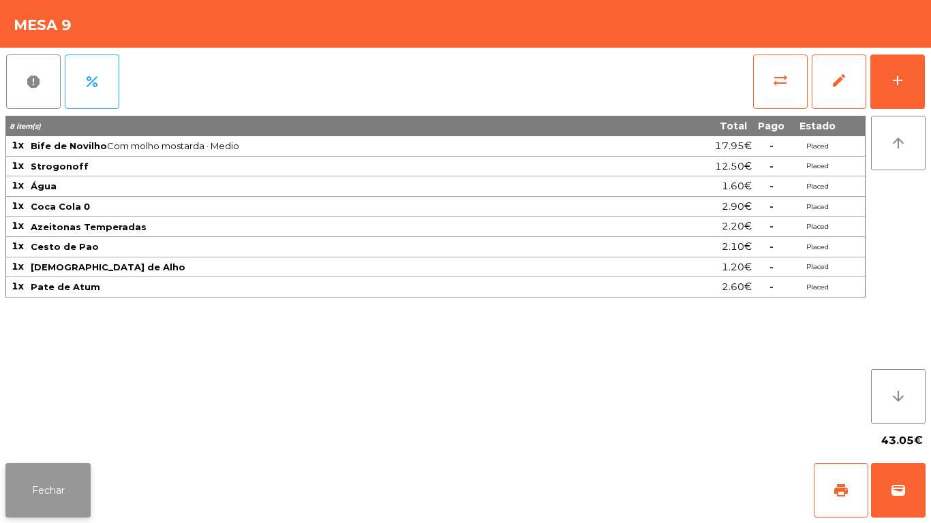
click at [40, 506] on button "Fechar" at bounding box center [47, 490] width 85 height 55
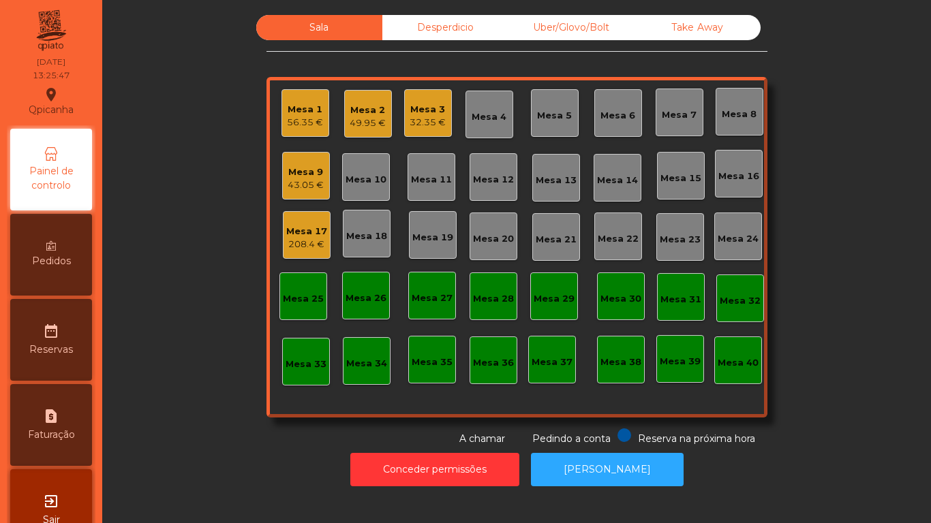
click at [423, 117] on div "32.35 €" at bounding box center [428, 123] width 36 height 14
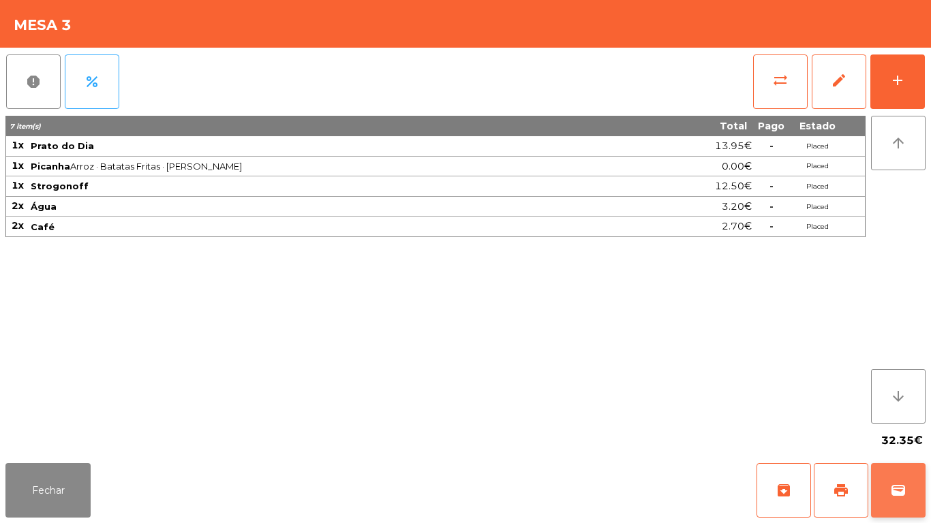
click at [893, 483] on span "wallet" at bounding box center [898, 491] width 16 height 16
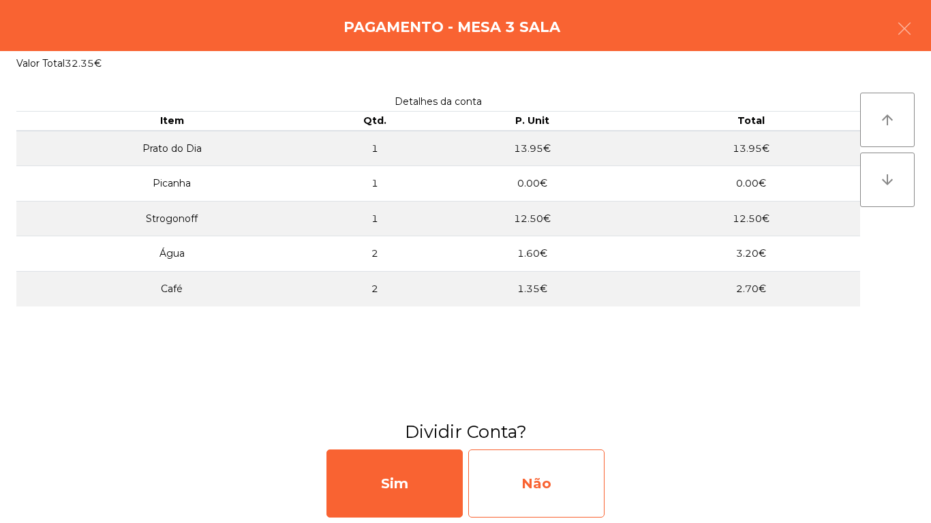
click at [542, 474] on div "Não" at bounding box center [536, 484] width 136 height 68
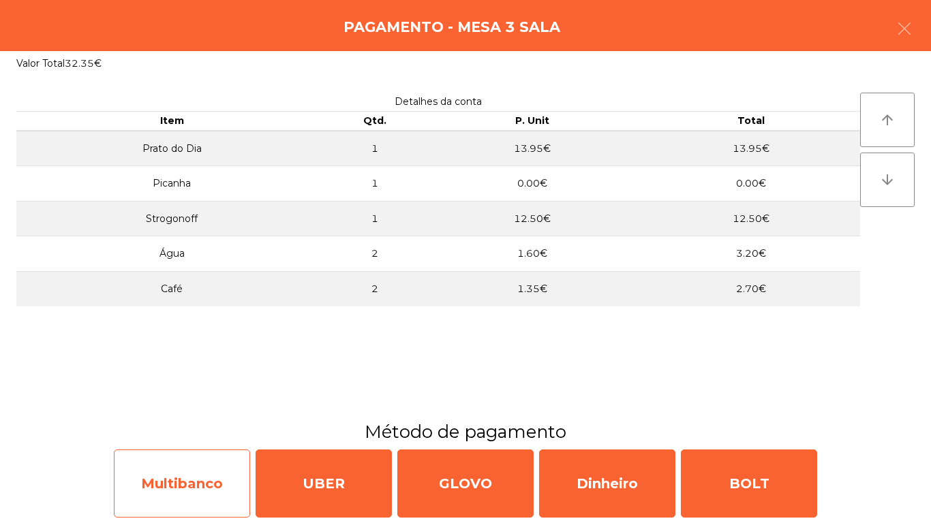
click at [181, 468] on div "Multibanco" at bounding box center [182, 484] width 136 height 68
select select "**"
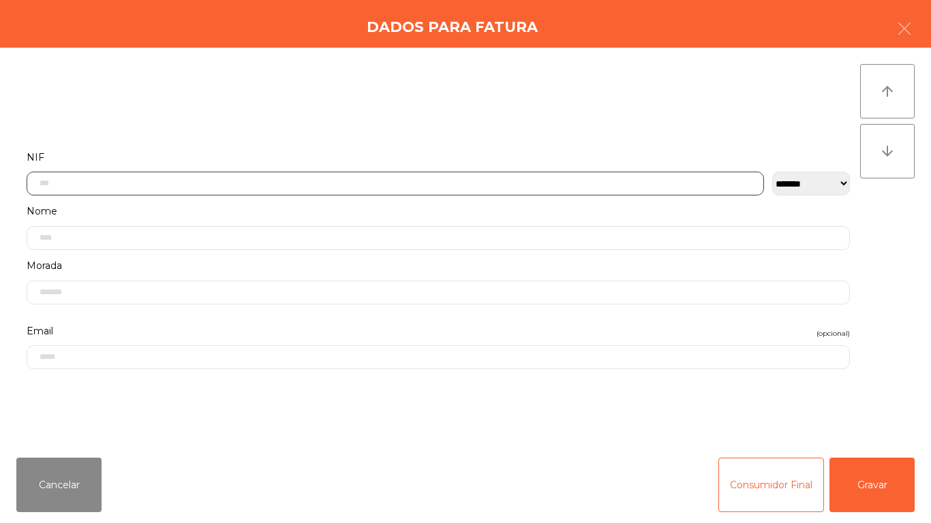
click at [71, 183] on input "text" at bounding box center [395, 184] width 737 height 24
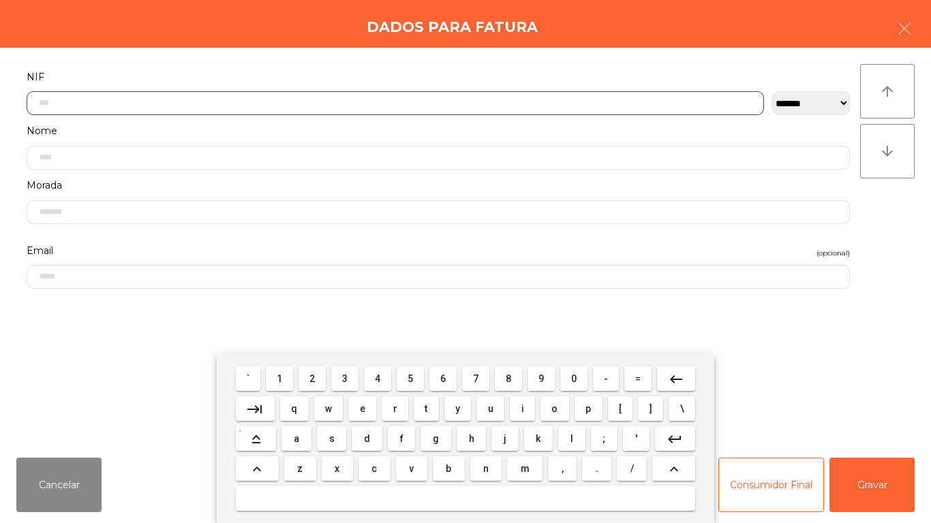
scroll to position [83, 0]
click at [411, 374] on span "5" at bounding box center [410, 378] width 5 height 11
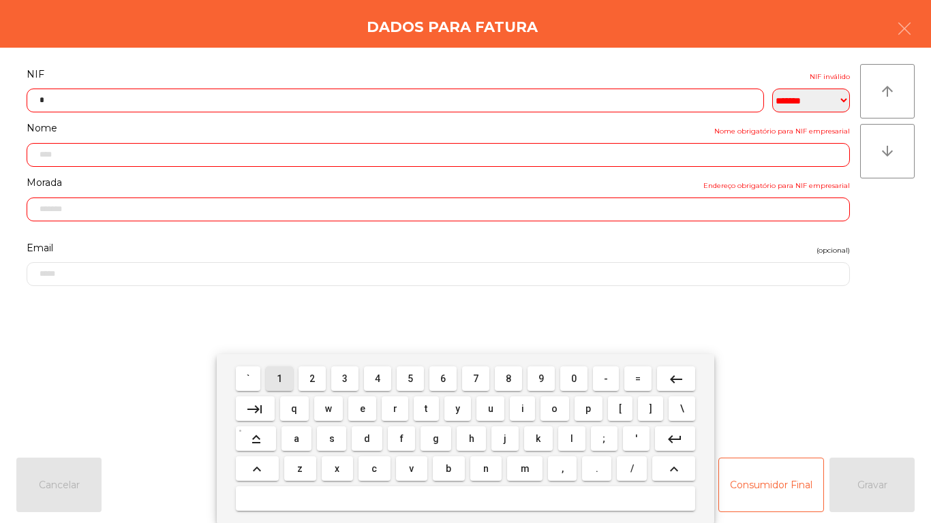
click at [290, 370] on button "1" at bounding box center [279, 379] width 27 height 25
click at [508, 378] on span "8" at bounding box center [508, 378] width 5 height 11
click at [409, 380] on span "5" at bounding box center [410, 378] width 5 height 11
click at [378, 376] on span "4" at bounding box center [377, 378] width 5 height 11
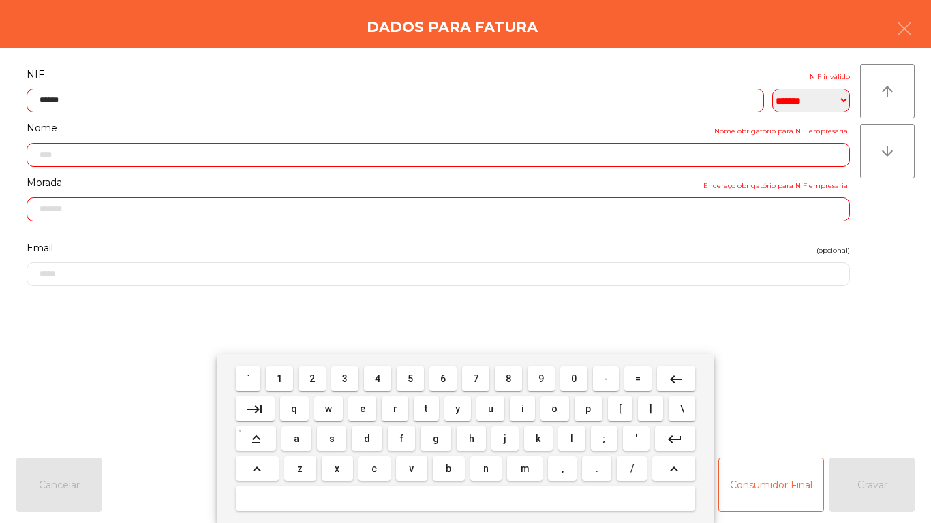
click at [541, 378] on span "9" at bounding box center [540, 378] width 5 height 11
click at [280, 378] on span "1" at bounding box center [279, 378] width 5 height 11
click at [378, 378] on span "4" at bounding box center [377, 378] width 5 height 11
type input "*********"
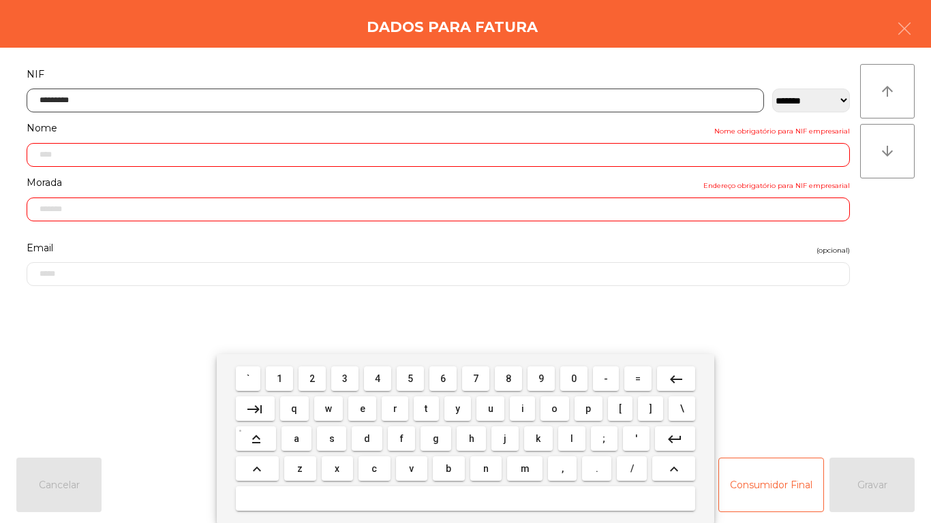
type input "**********"
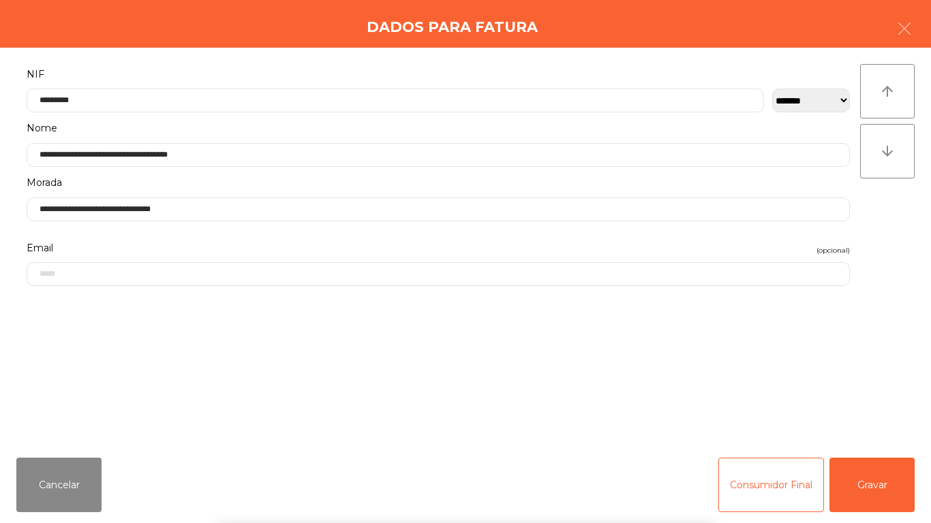
click at [872, 481] on div "` 1 2 3 4 5 6 7 8 9 0 - = keyboard_backspace keyboard_tab q w e r t y u i o p […" at bounding box center [465, 438] width 931 height 169
click at [879, 476] on button "Gravar" at bounding box center [871, 485] width 85 height 55
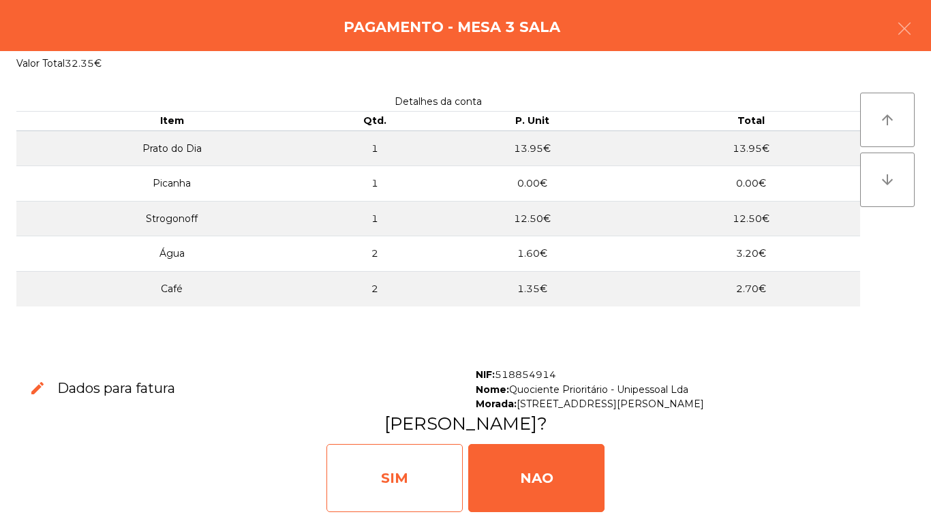
click at [403, 471] on div "SIM" at bounding box center [394, 478] width 136 height 68
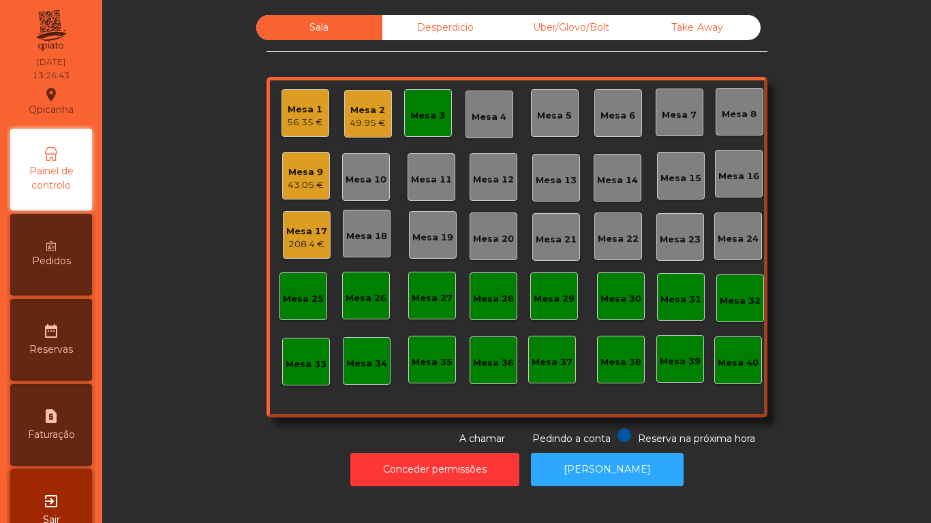
click at [302, 192] on div "43.05 €" at bounding box center [306, 186] width 36 height 14
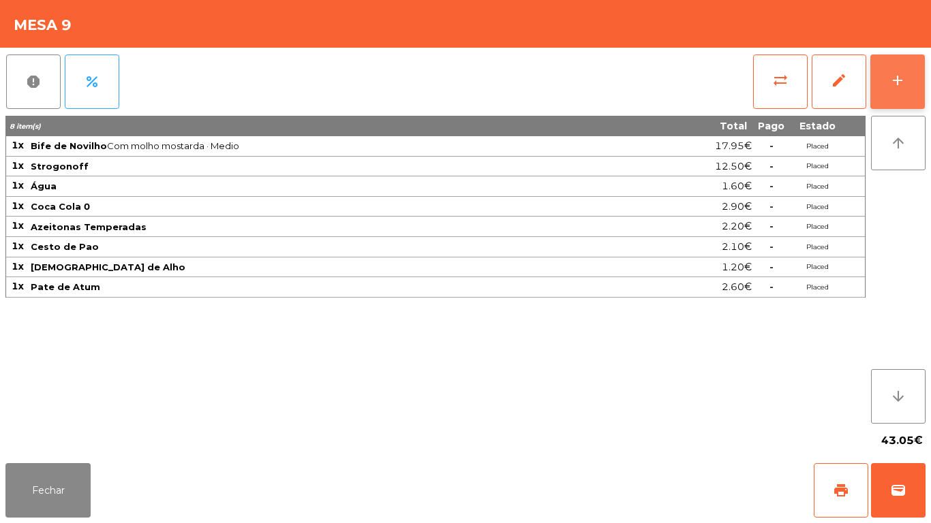
click at [885, 75] on button "add" at bounding box center [897, 82] width 55 height 55
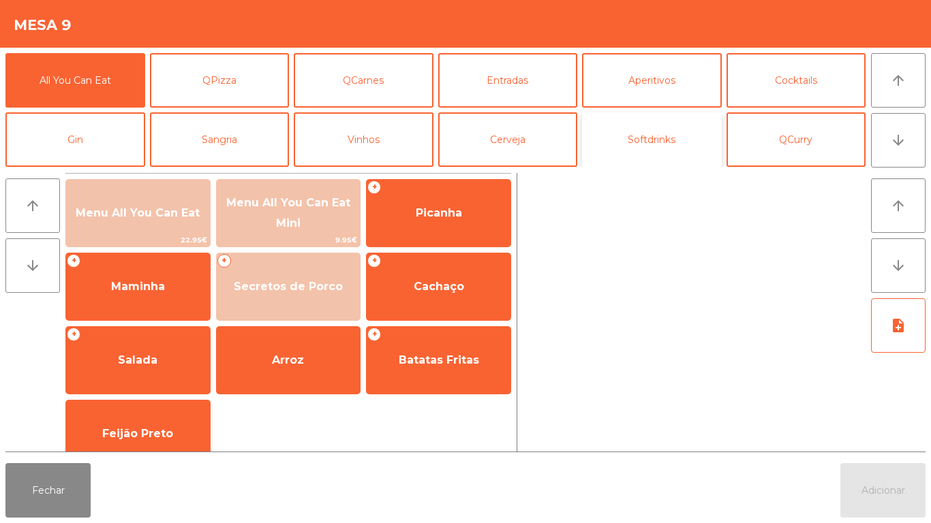
click at [639, 152] on button "Softdrinks" at bounding box center [652, 139] width 140 height 55
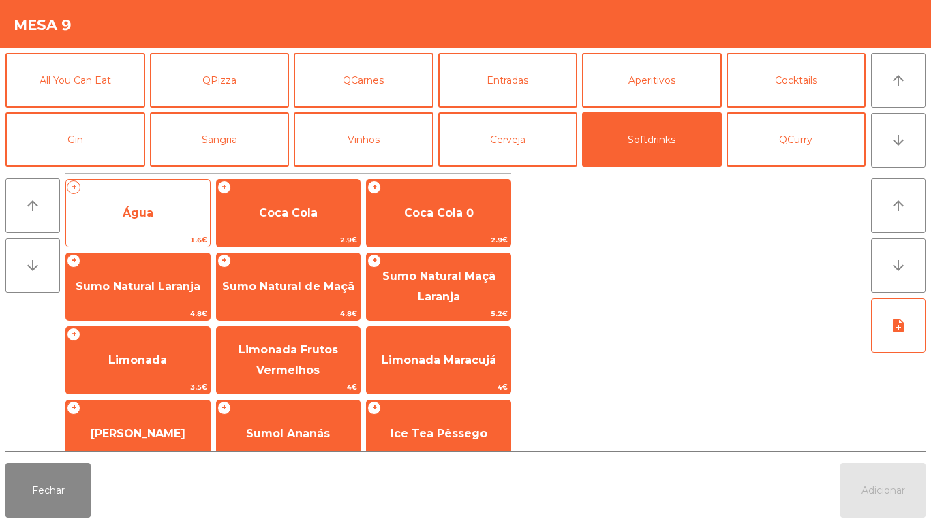
click at [149, 218] on span "Água" at bounding box center [138, 212] width 31 height 13
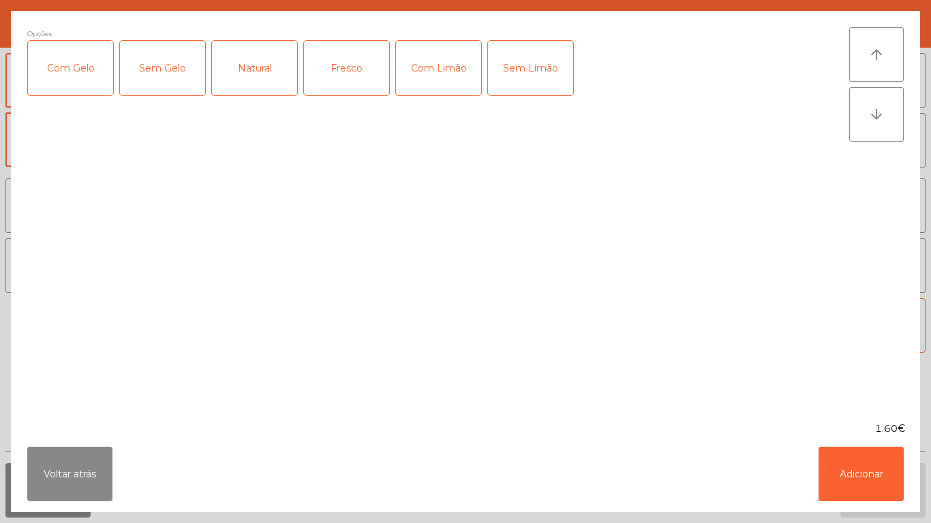
click at [142, 213] on div "Opções Com Gelo Sem Gelo Natural Fresco Com Limão Sem Limão" at bounding box center [438, 216] width 822 height 378
click at [861, 467] on button "Adicionar" at bounding box center [860, 474] width 85 height 55
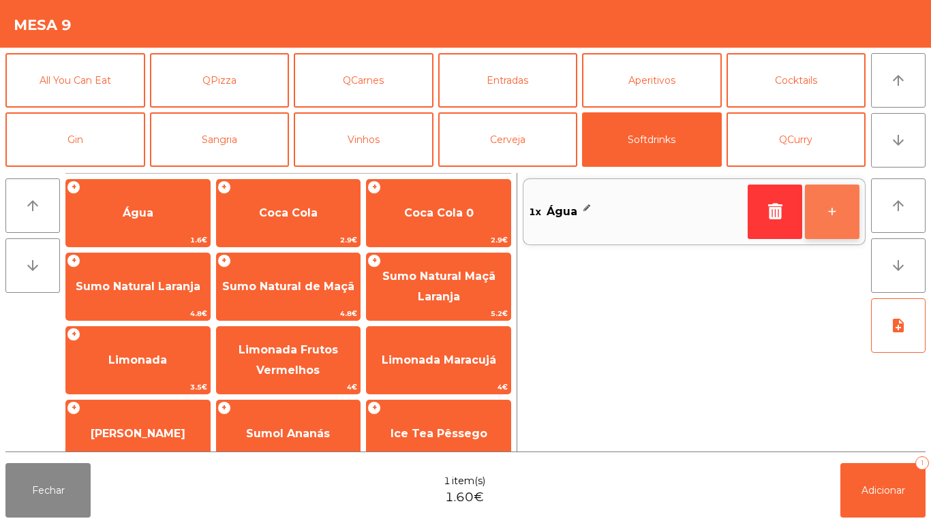
click at [818, 213] on button "+" at bounding box center [832, 212] width 55 height 55
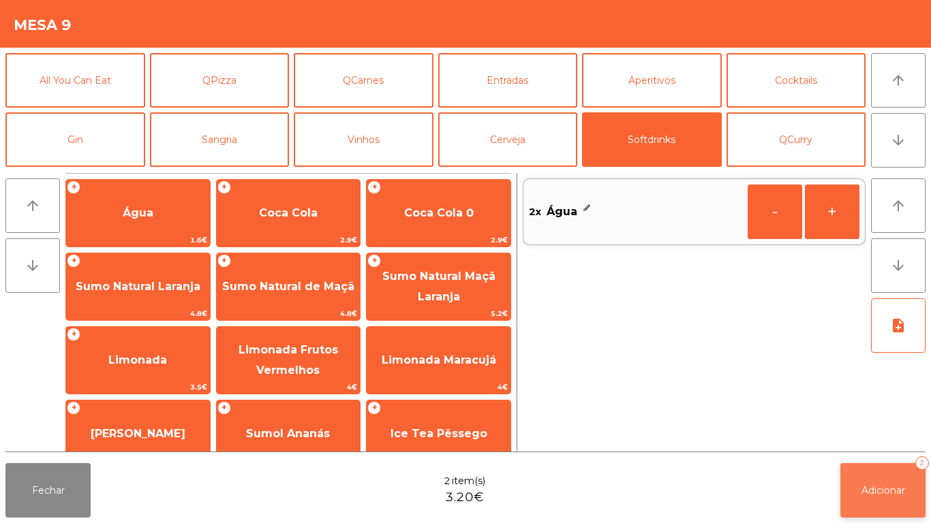
click at [868, 478] on button "Adicionar 2" at bounding box center [882, 490] width 85 height 55
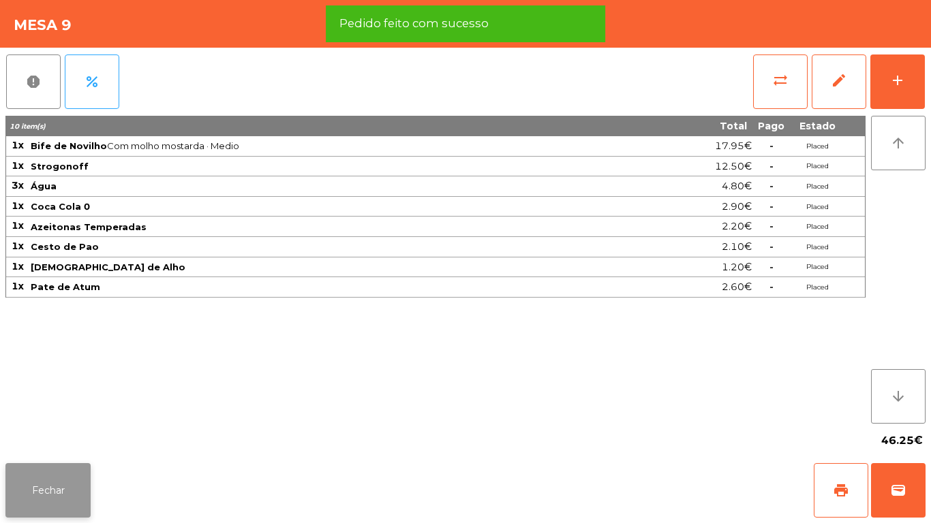
click at [47, 468] on button "Fechar" at bounding box center [47, 490] width 85 height 55
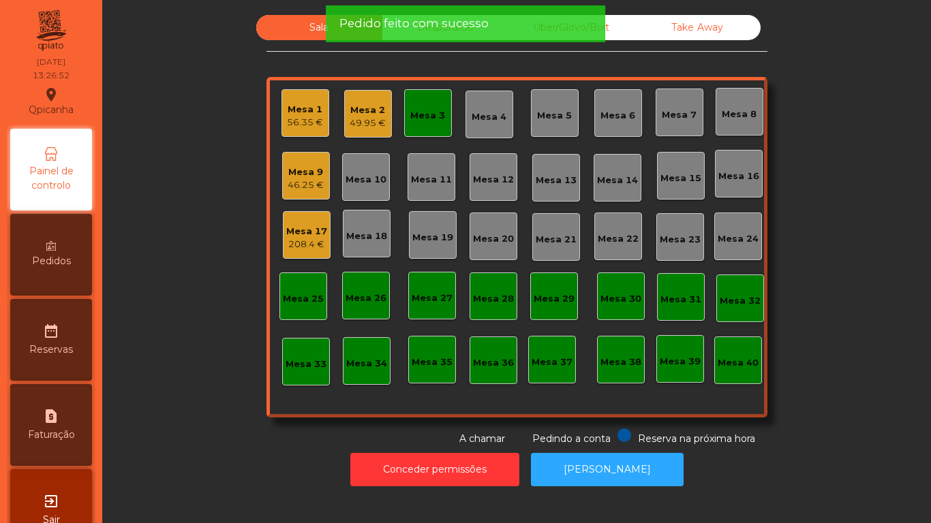
click at [357, 121] on div "49.95 €" at bounding box center [368, 124] width 36 height 14
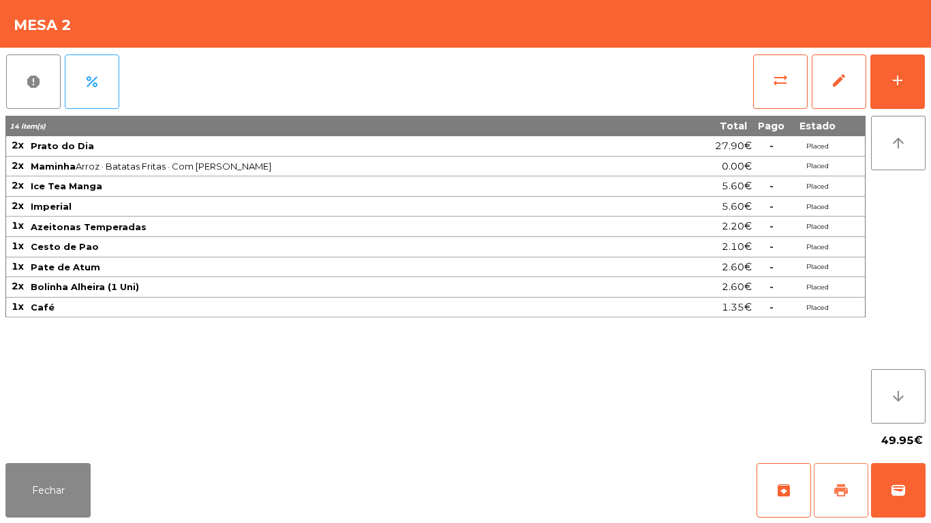
click at [838, 488] on span "print" at bounding box center [841, 491] width 16 height 16
click at [63, 504] on button "Fechar" at bounding box center [47, 490] width 85 height 55
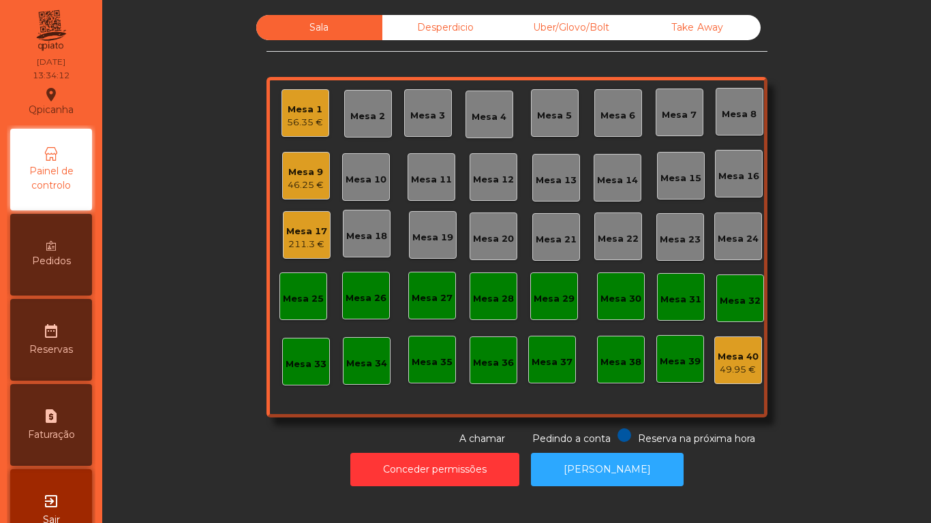
click at [301, 243] on div "211.3 €" at bounding box center [306, 245] width 41 height 14
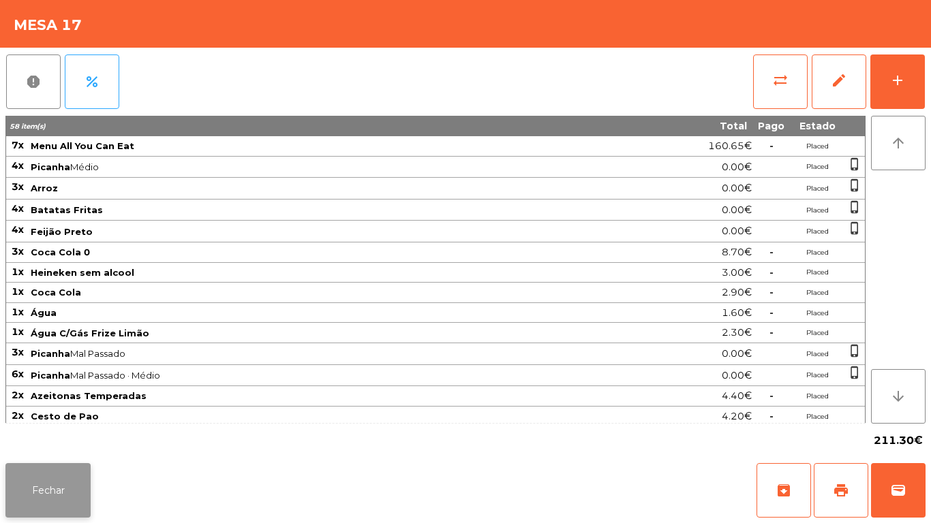
click at [53, 497] on button "Fechar" at bounding box center [47, 490] width 85 height 55
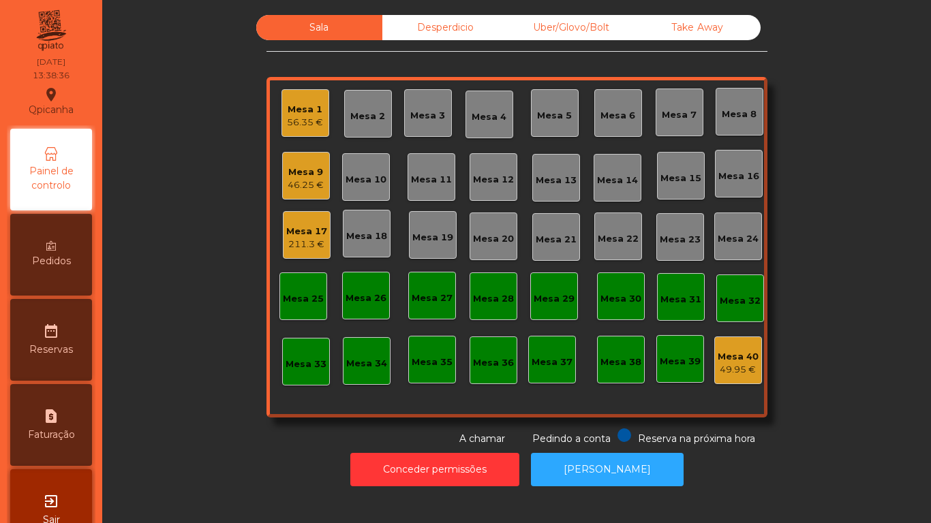
click at [312, 177] on div "Mesa 9" at bounding box center [306, 173] width 36 height 14
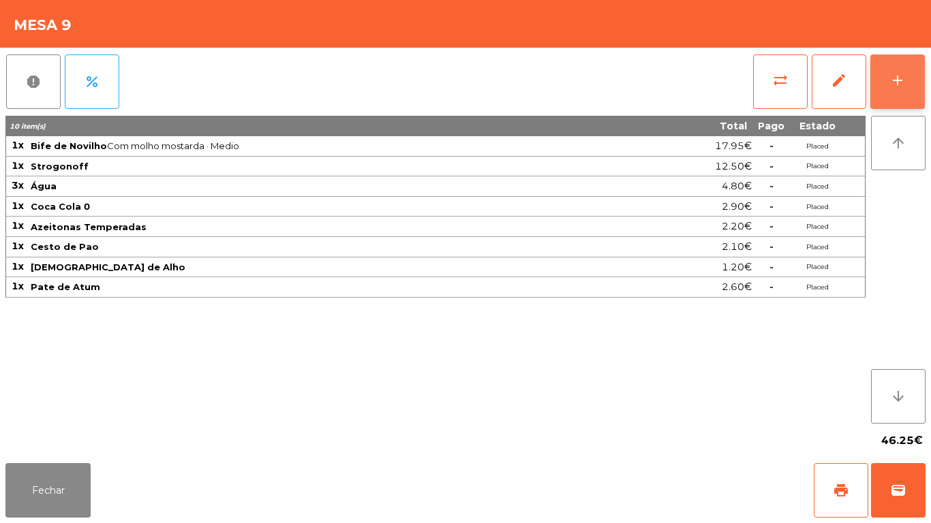
click at [896, 81] on div "add" at bounding box center [897, 80] width 16 height 16
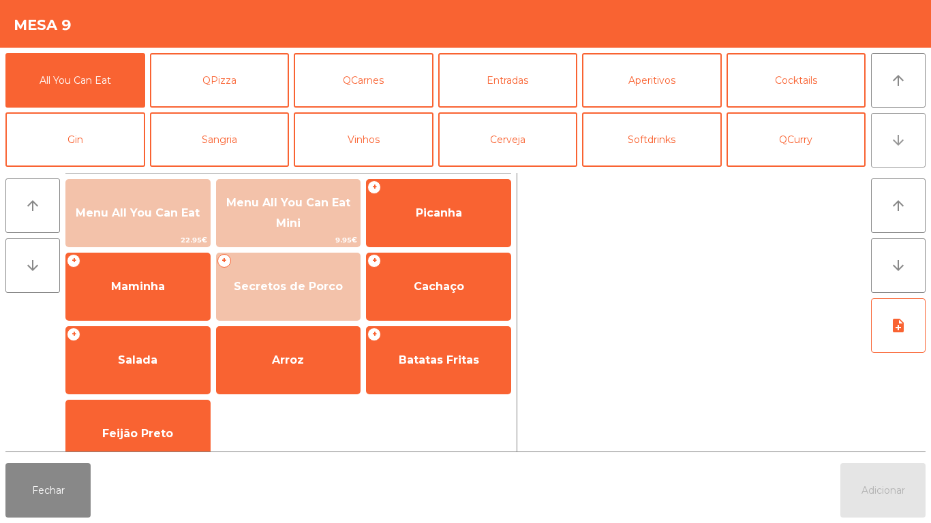
click at [888, 151] on button "arrow_downward" at bounding box center [898, 140] width 55 height 55
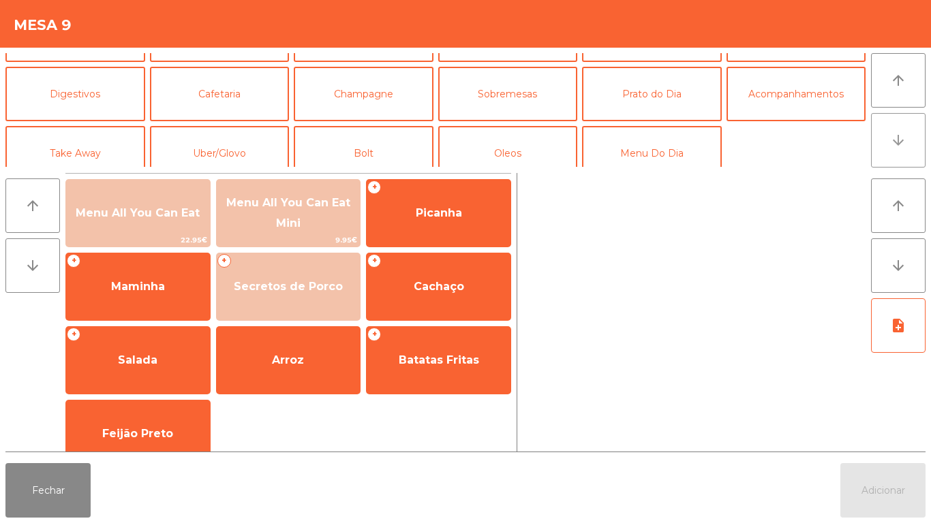
scroll to position [119, 0]
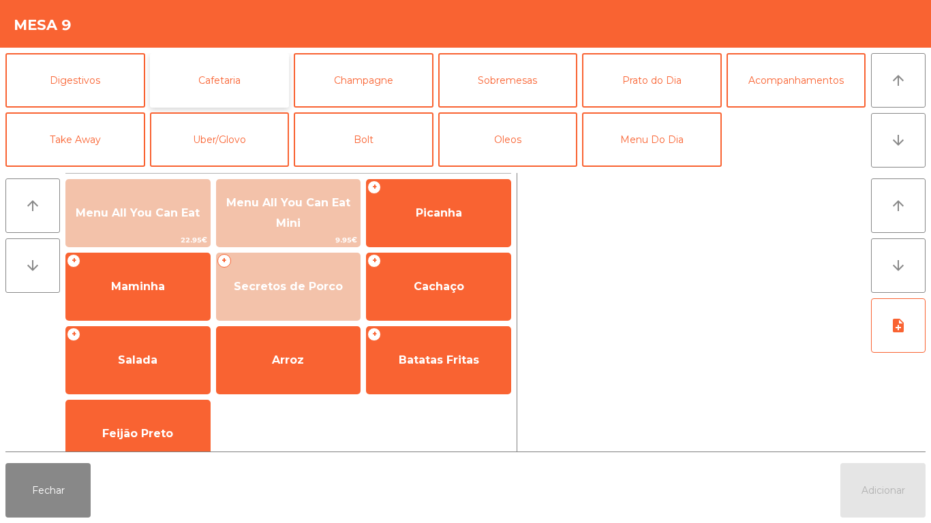
click at [248, 78] on button "Cafetaria" at bounding box center [220, 80] width 140 height 55
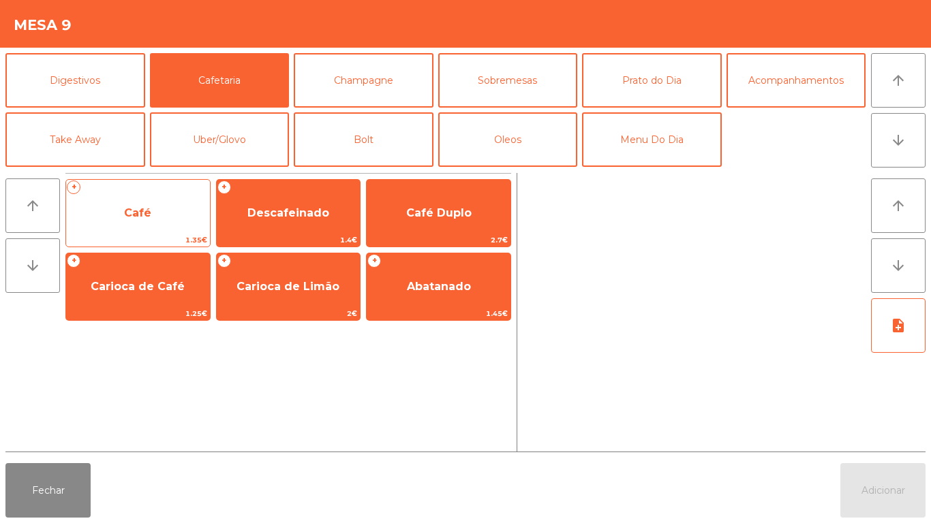
click at [143, 209] on span "Café" at bounding box center [137, 212] width 27 height 13
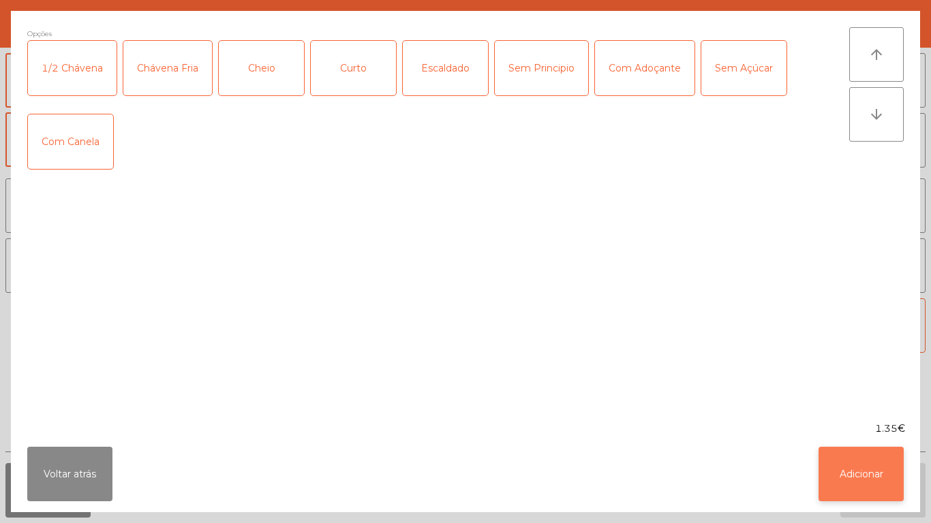
click at [849, 474] on button "Adicionar" at bounding box center [860, 474] width 85 height 55
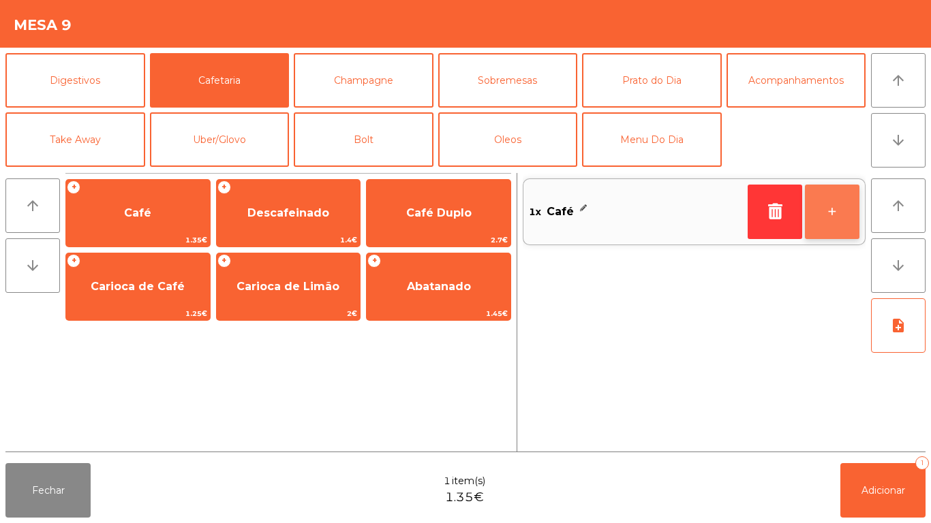
click at [827, 203] on button "+" at bounding box center [832, 212] width 55 height 55
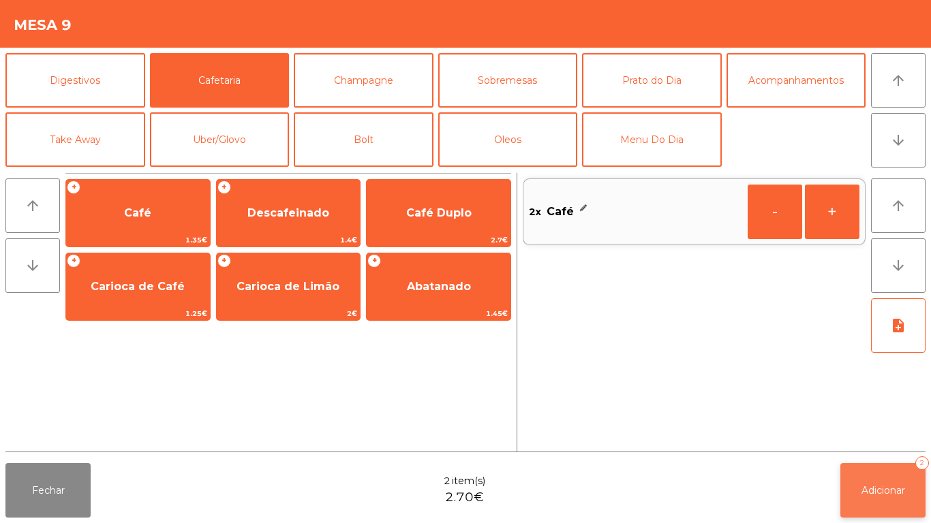
click at [879, 480] on button "Adicionar 2" at bounding box center [882, 490] width 85 height 55
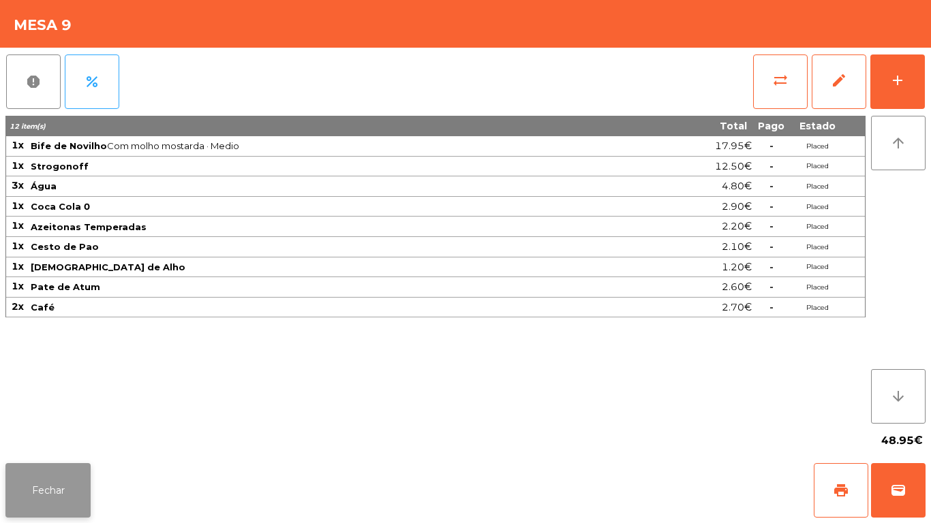
click at [37, 474] on button "Fechar" at bounding box center [47, 490] width 85 height 55
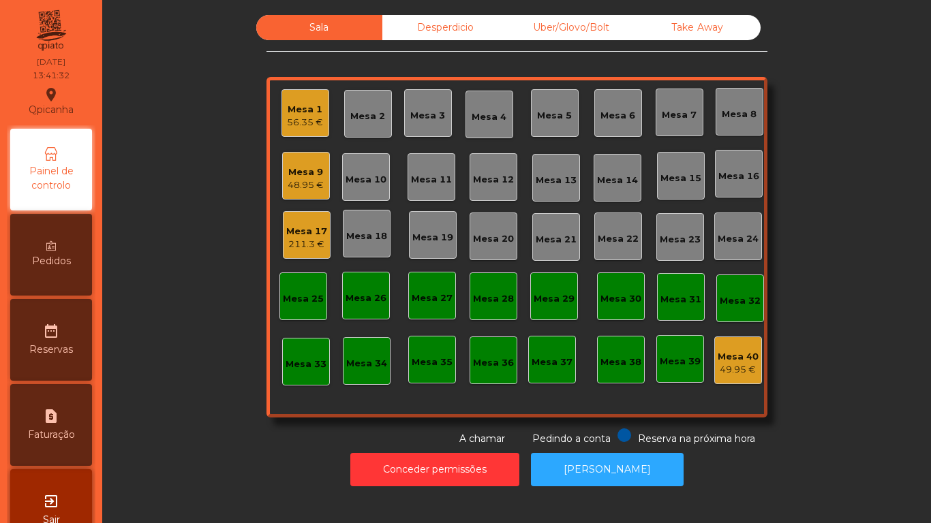
click at [301, 174] on div "Mesa 9" at bounding box center [306, 173] width 36 height 14
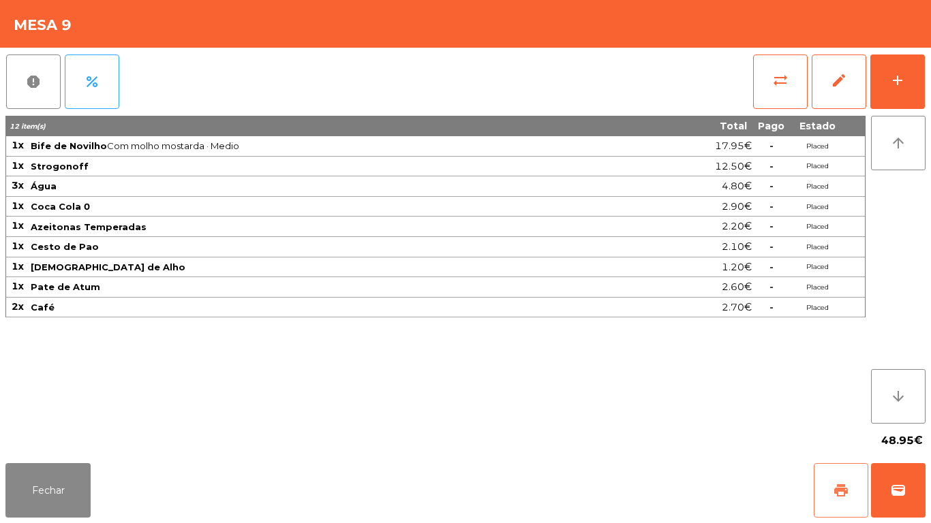
click at [835, 487] on span "print" at bounding box center [841, 491] width 16 height 16
click at [48, 472] on button "Fechar" at bounding box center [47, 490] width 85 height 55
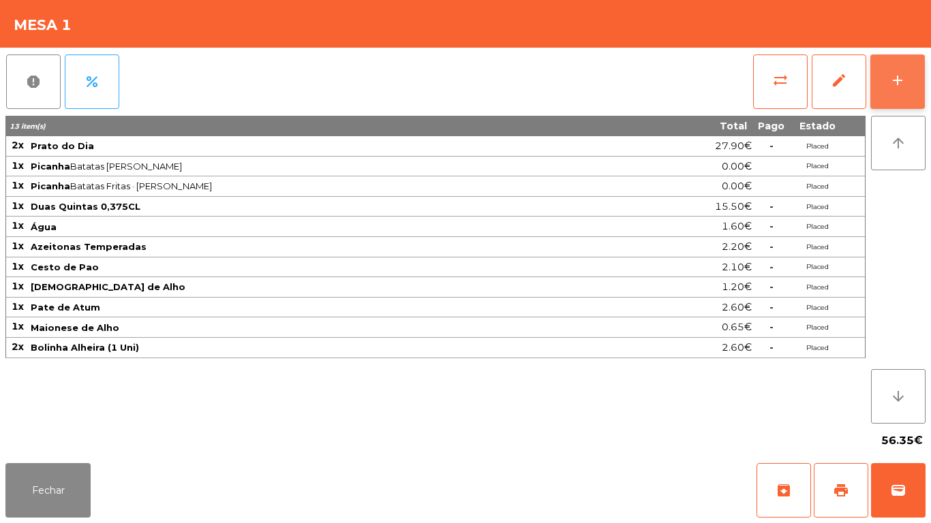
click at [898, 89] on button "add" at bounding box center [897, 82] width 55 height 55
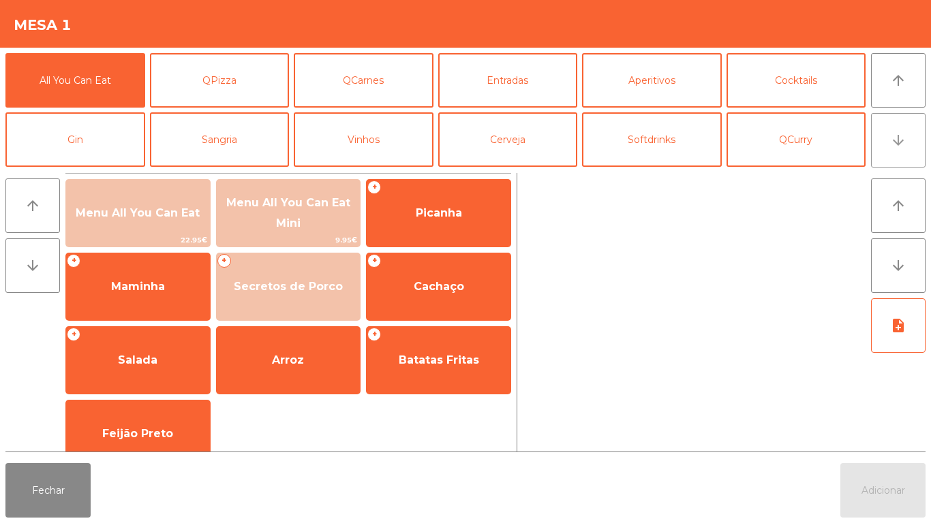
click at [881, 142] on button "arrow_downward" at bounding box center [898, 140] width 55 height 55
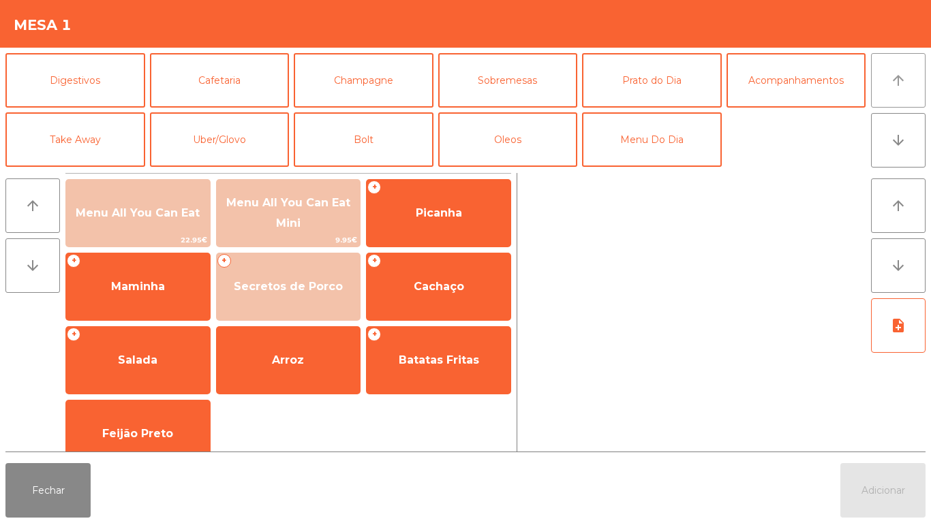
click at [895, 75] on icon "arrow_upward" at bounding box center [898, 80] width 16 height 16
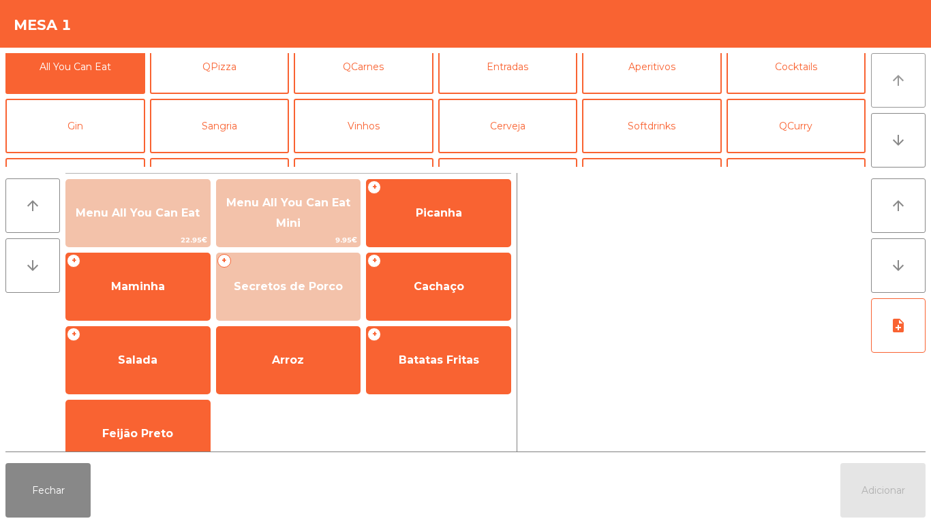
scroll to position [0, 0]
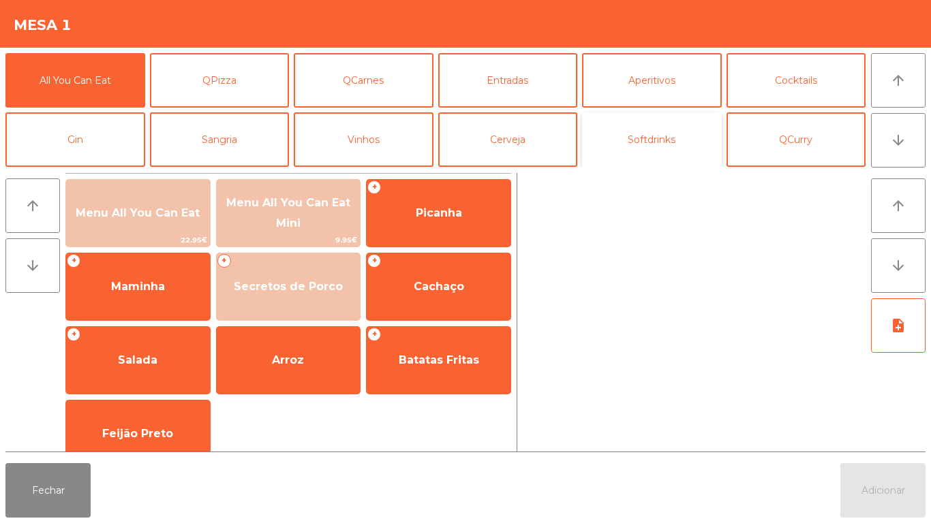
click at [640, 140] on button "Softdrinks" at bounding box center [652, 139] width 140 height 55
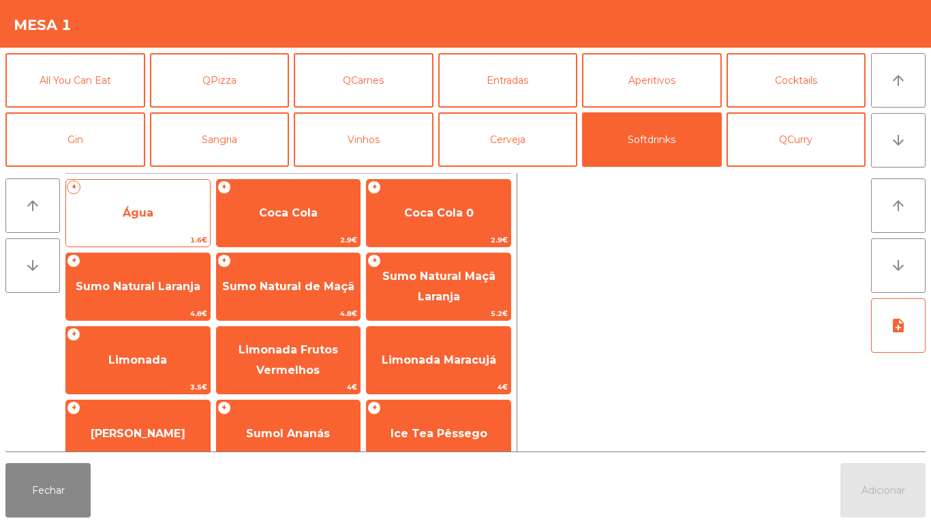
click at [148, 216] on span "Água" at bounding box center [138, 212] width 31 height 13
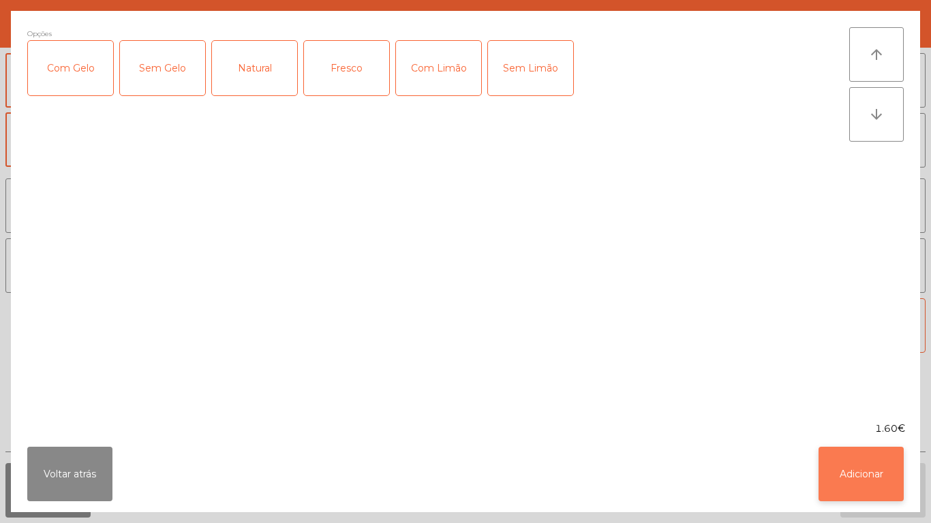
click at [854, 468] on button "Adicionar" at bounding box center [860, 474] width 85 height 55
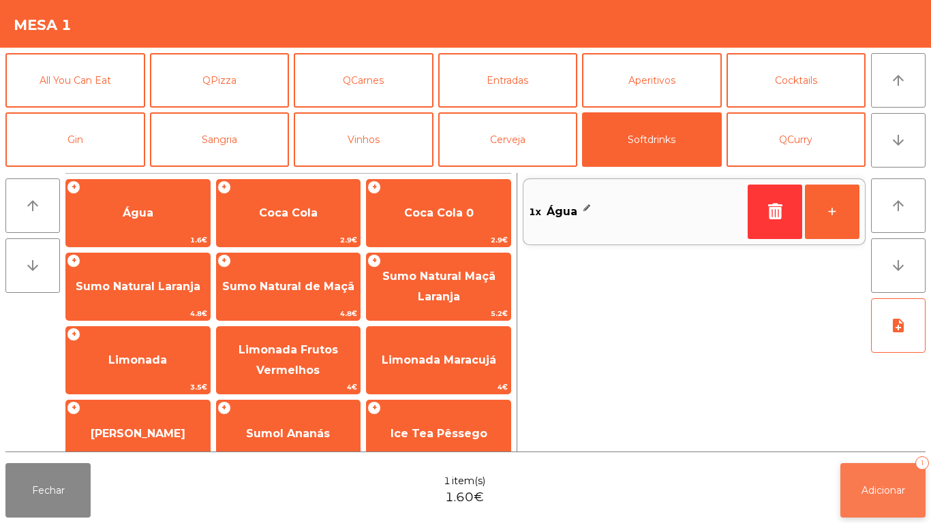
click at [873, 489] on span "Adicionar" at bounding box center [883, 491] width 44 height 12
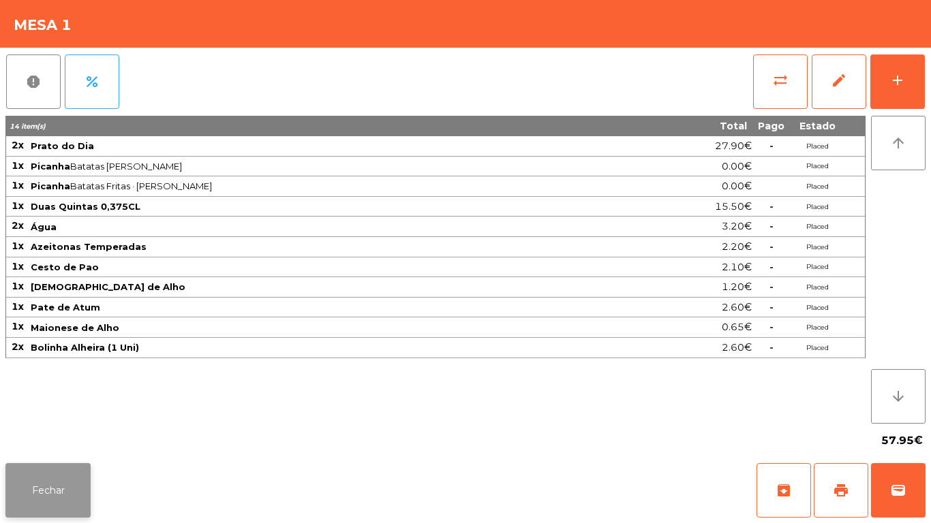
click at [57, 489] on button "Fechar" at bounding box center [47, 490] width 85 height 55
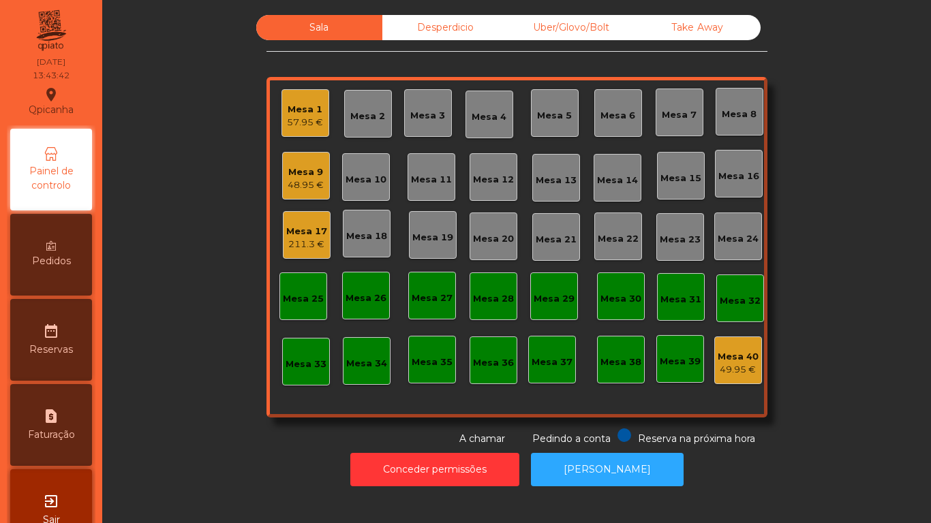
click at [305, 239] on div "211.3 €" at bounding box center [306, 245] width 41 height 14
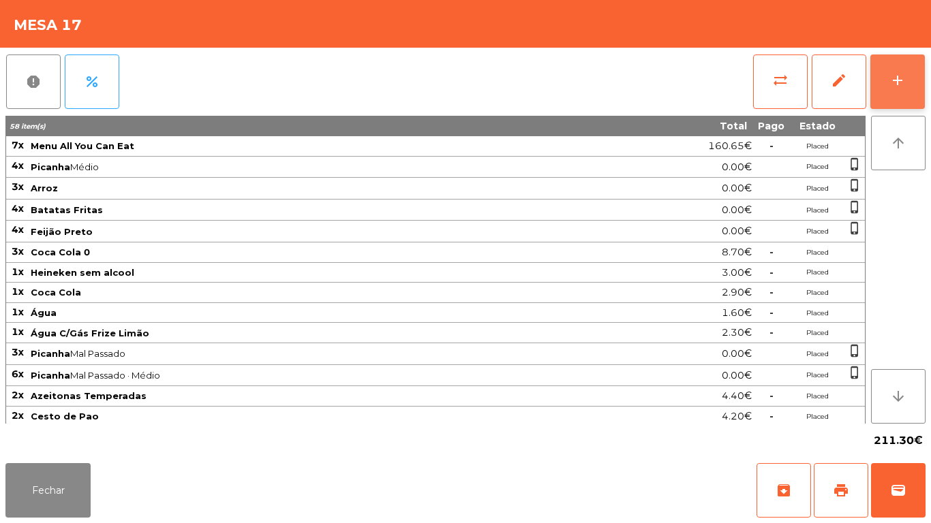
click at [883, 65] on button "add" at bounding box center [897, 82] width 55 height 55
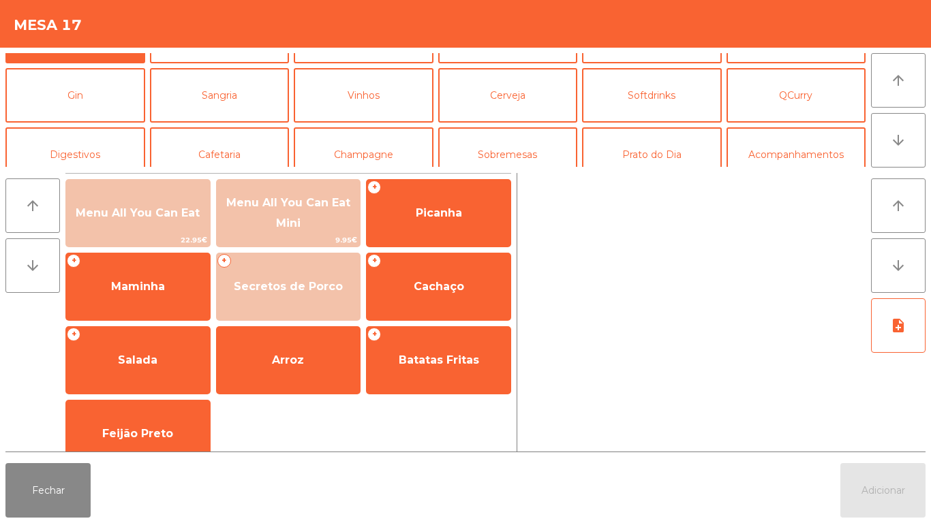
scroll to position [89, 0]
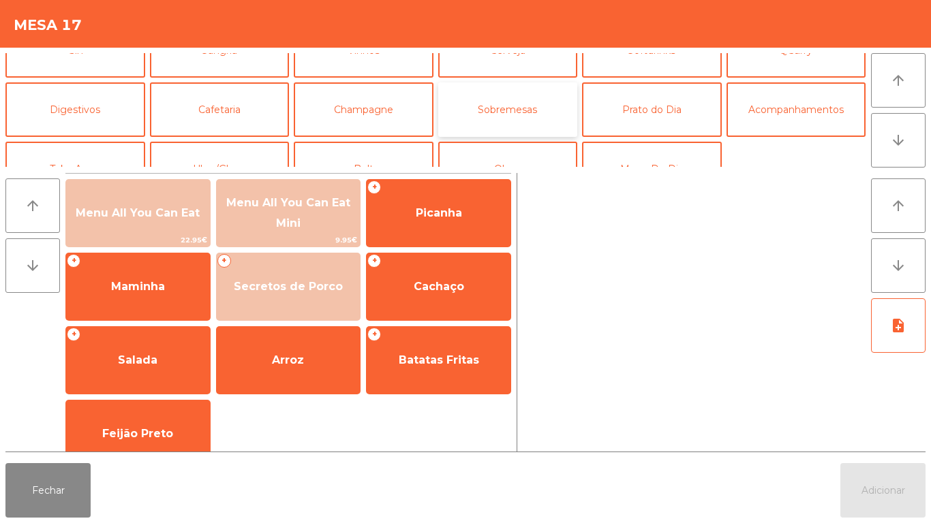
click at [524, 124] on button "Sobremesas" at bounding box center [508, 109] width 140 height 55
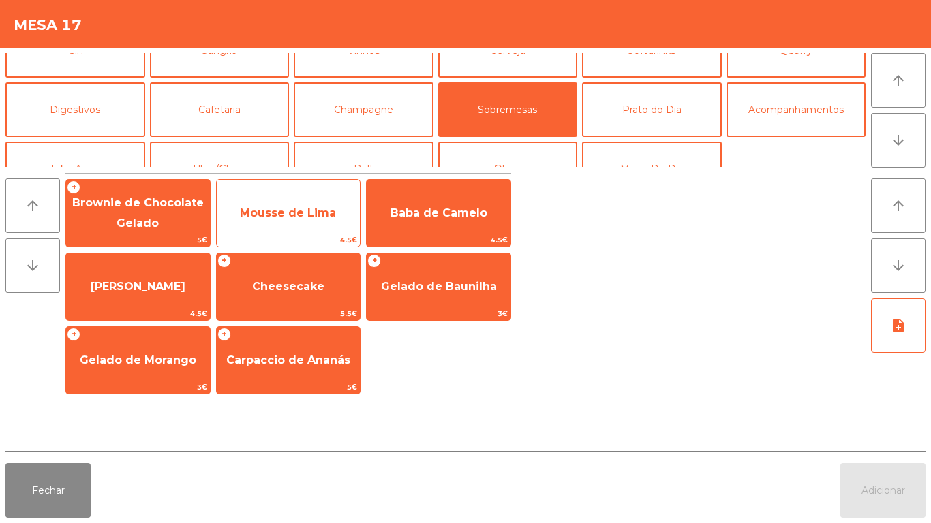
click at [283, 215] on span "Mousse de Lima" at bounding box center [288, 212] width 96 height 13
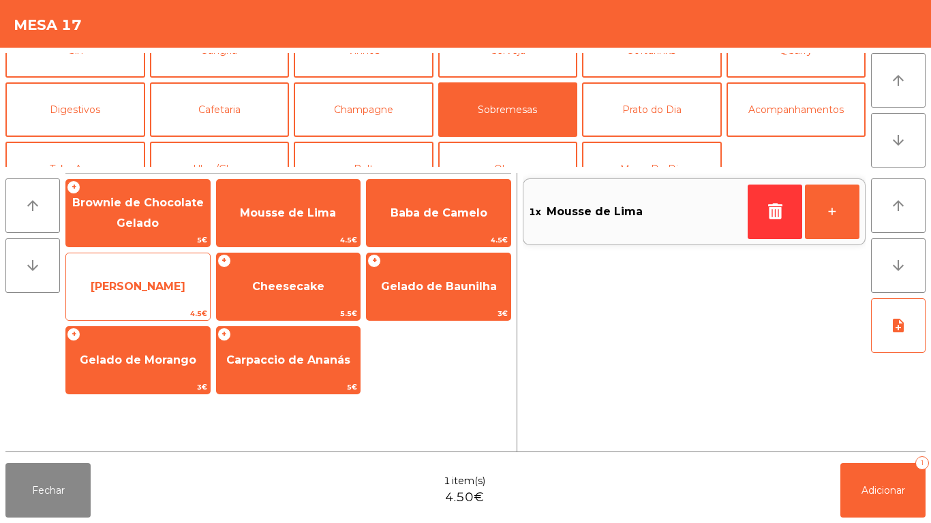
click at [151, 300] on span "[PERSON_NAME]" at bounding box center [138, 287] width 144 height 37
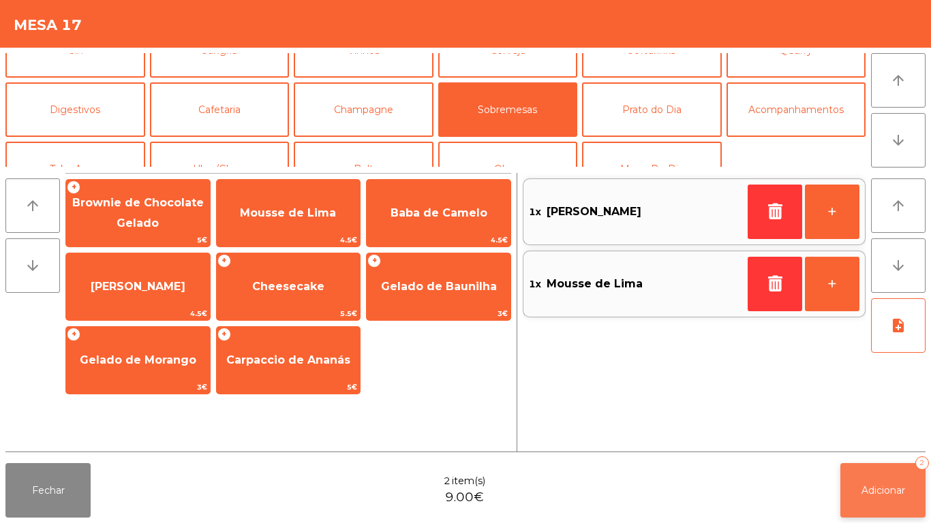
click at [878, 478] on button "Adicionar 2" at bounding box center [882, 490] width 85 height 55
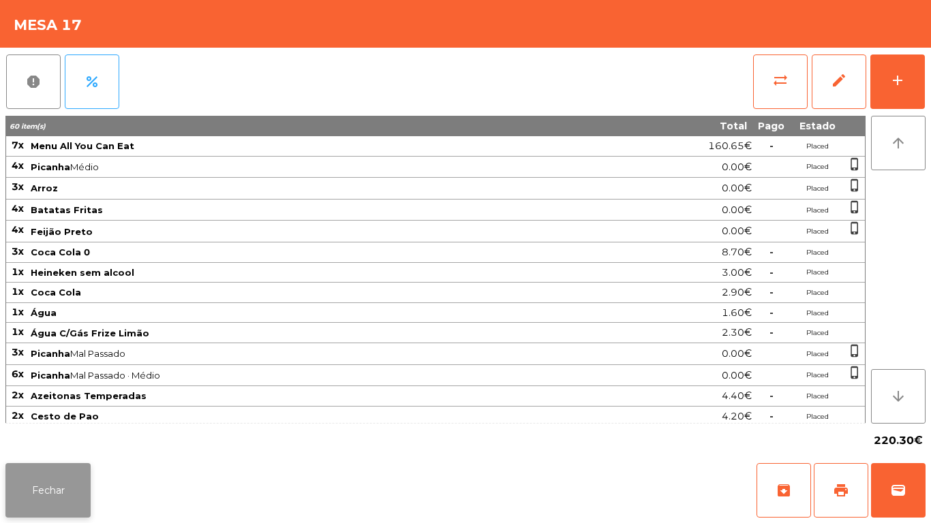
click at [42, 490] on button "Fechar" at bounding box center [47, 490] width 85 height 55
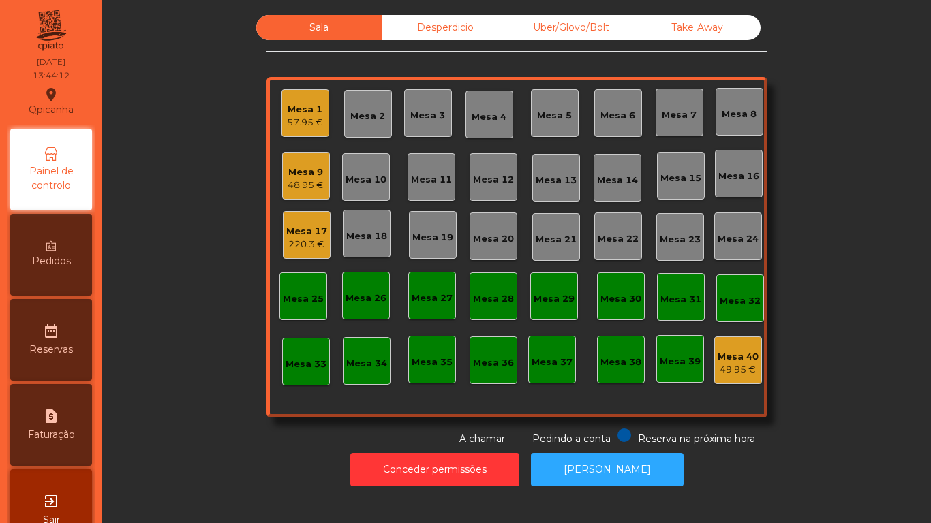
click at [307, 120] on div "57.95 €" at bounding box center [305, 123] width 36 height 14
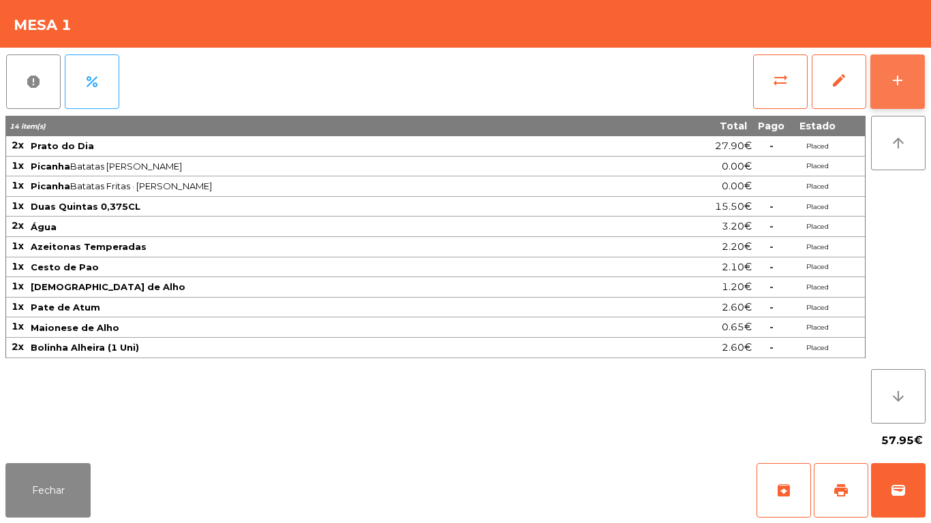
click at [891, 85] on div "add" at bounding box center [897, 80] width 16 height 16
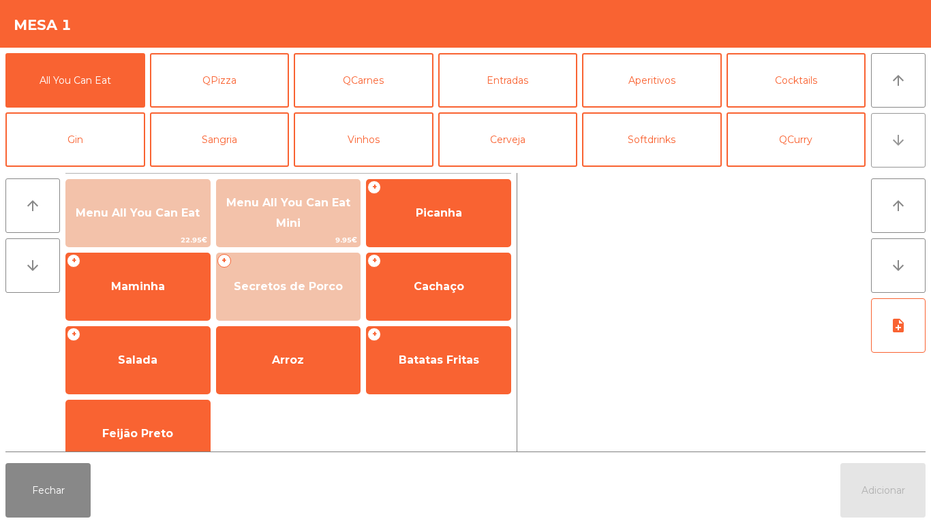
click at [892, 146] on icon "arrow_downward" at bounding box center [898, 140] width 16 height 16
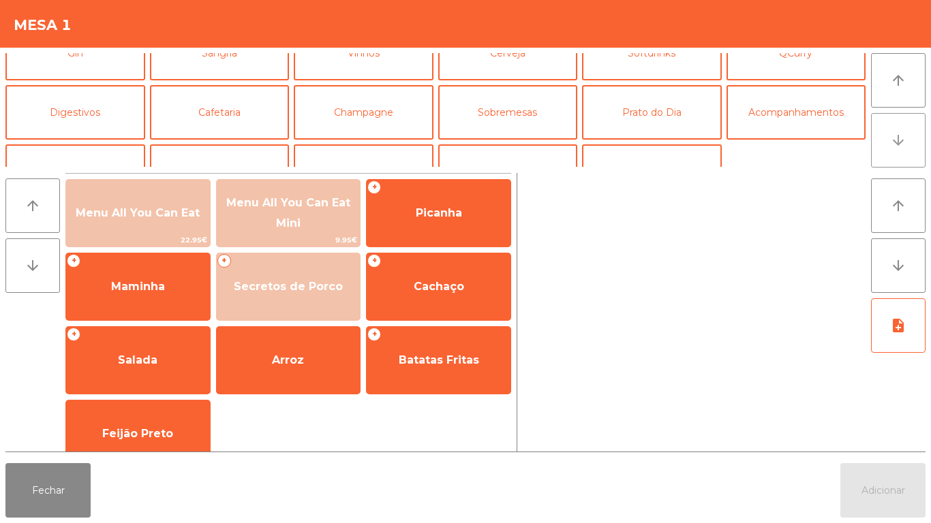
scroll to position [119, 0]
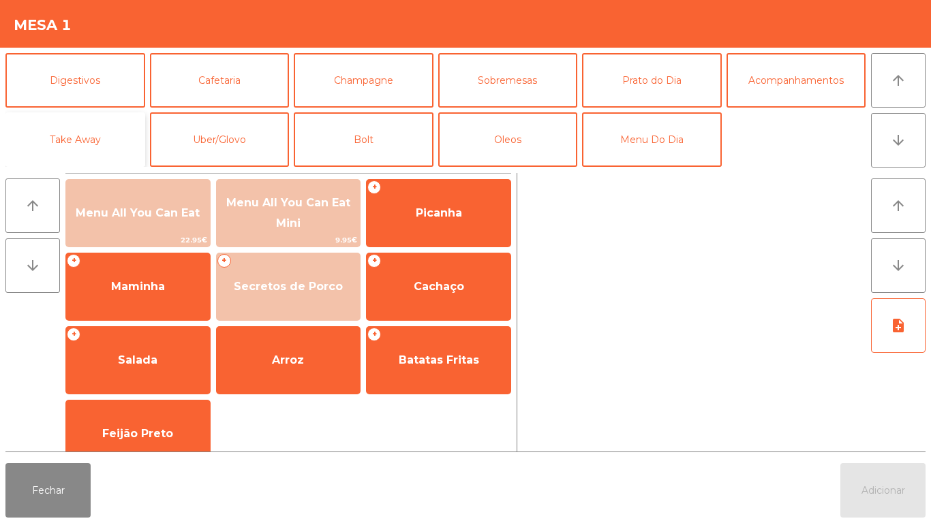
click at [96, 140] on button "Take Away" at bounding box center [75, 139] width 140 height 55
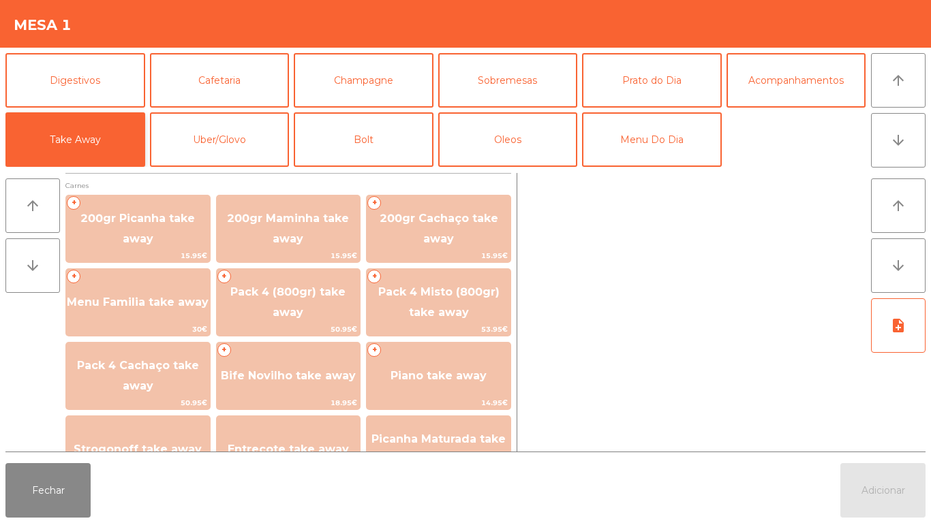
scroll to position [37, 0]
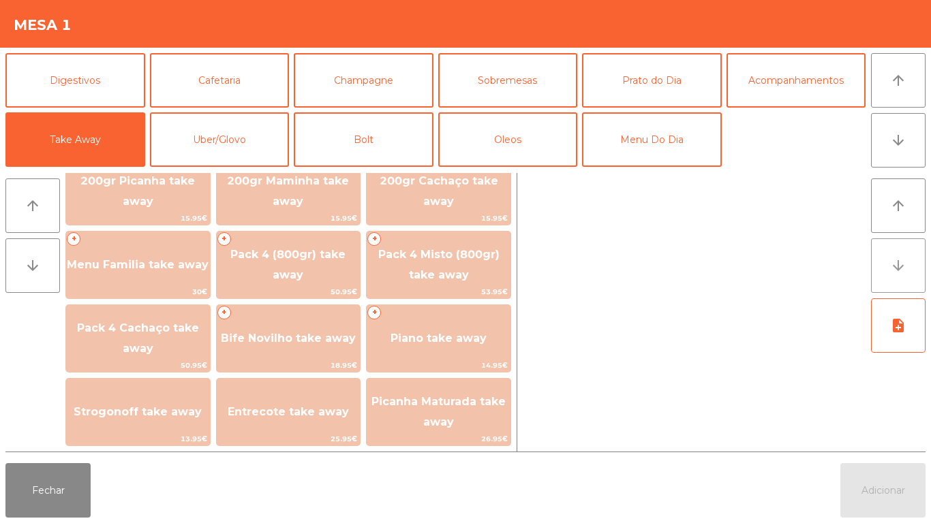
click at [895, 269] on icon "arrow_downward" at bounding box center [898, 266] width 16 height 16
click at [896, 271] on icon "arrow_downward" at bounding box center [898, 266] width 16 height 16
click at [894, 270] on icon "arrow_downward" at bounding box center [898, 266] width 16 height 16
click at [372, 145] on button "Bolt" at bounding box center [364, 139] width 140 height 55
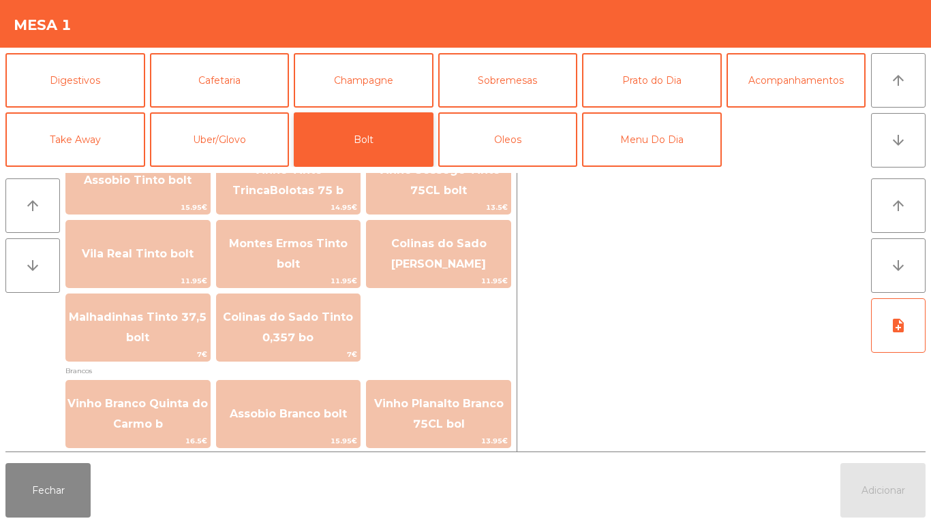
scroll to position [1684, 0]
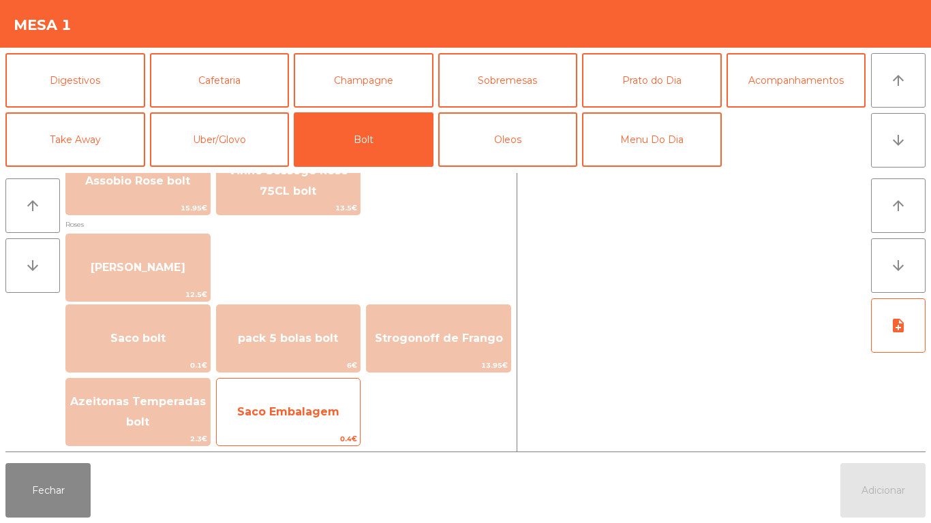
click at [299, 416] on span "Saco Embalagem" at bounding box center [288, 411] width 102 height 13
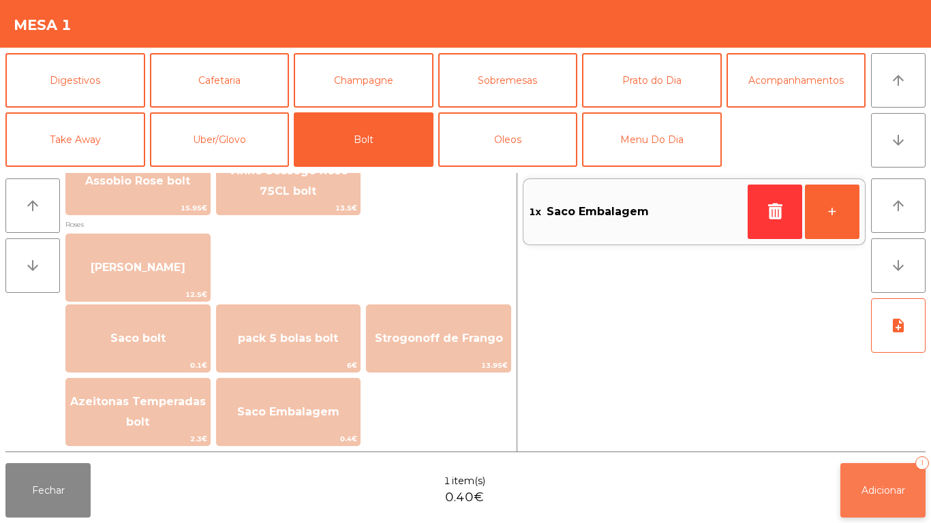
click at [878, 489] on span "Adicionar" at bounding box center [883, 491] width 44 height 12
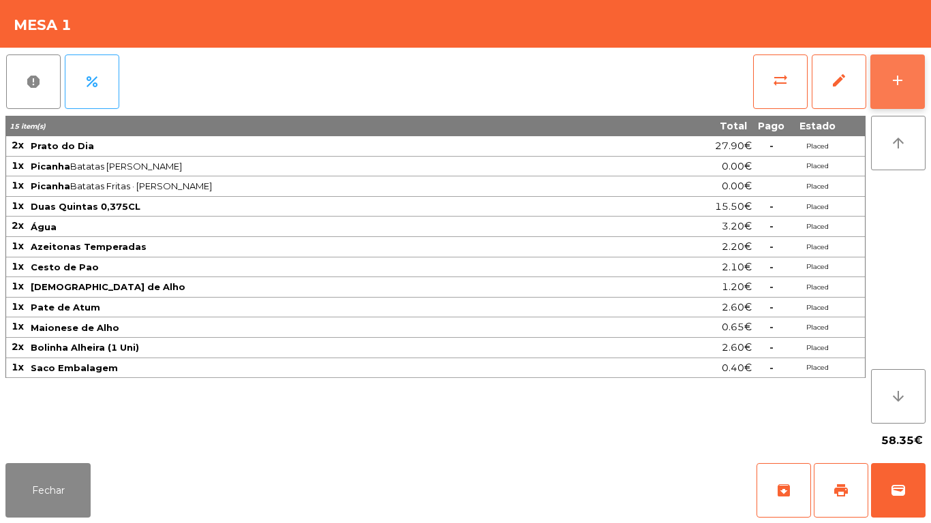
click at [896, 87] on div "add" at bounding box center [897, 80] width 16 height 16
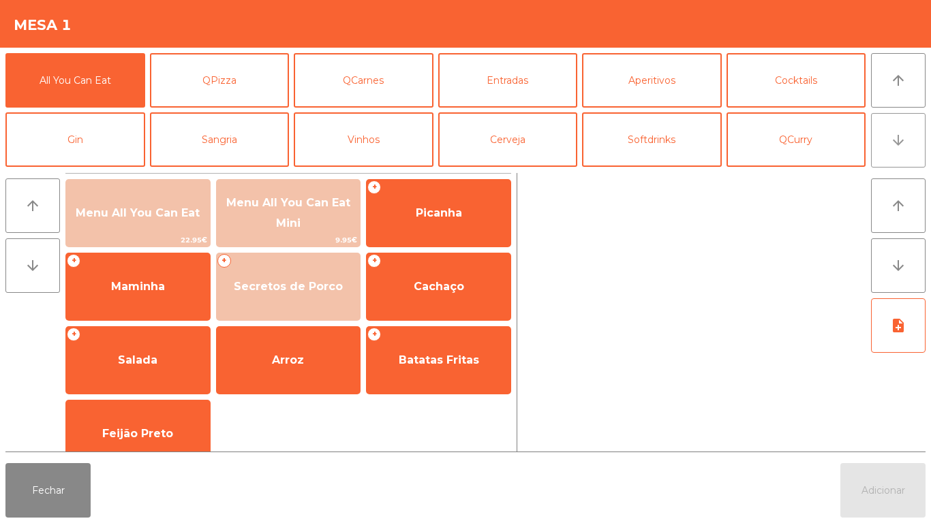
click at [895, 140] on icon "arrow_downward" at bounding box center [898, 140] width 16 height 16
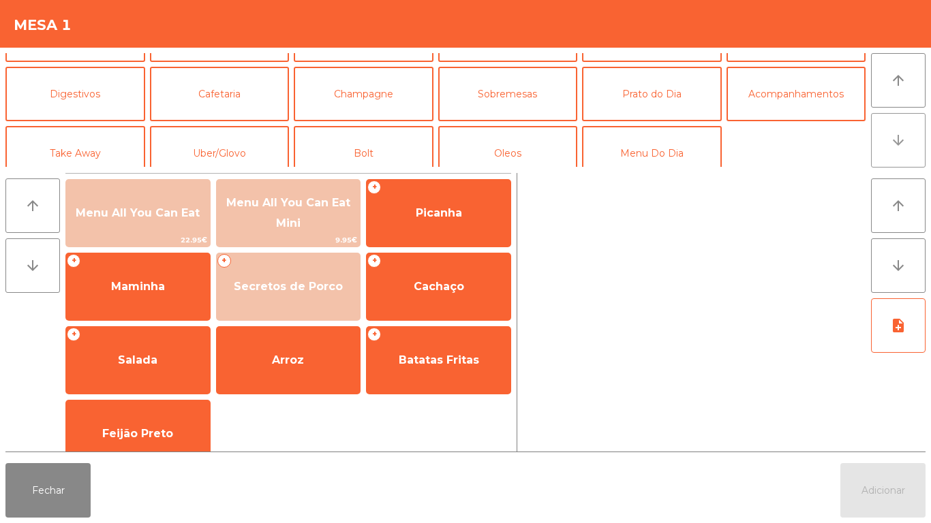
scroll to position [119, 0]
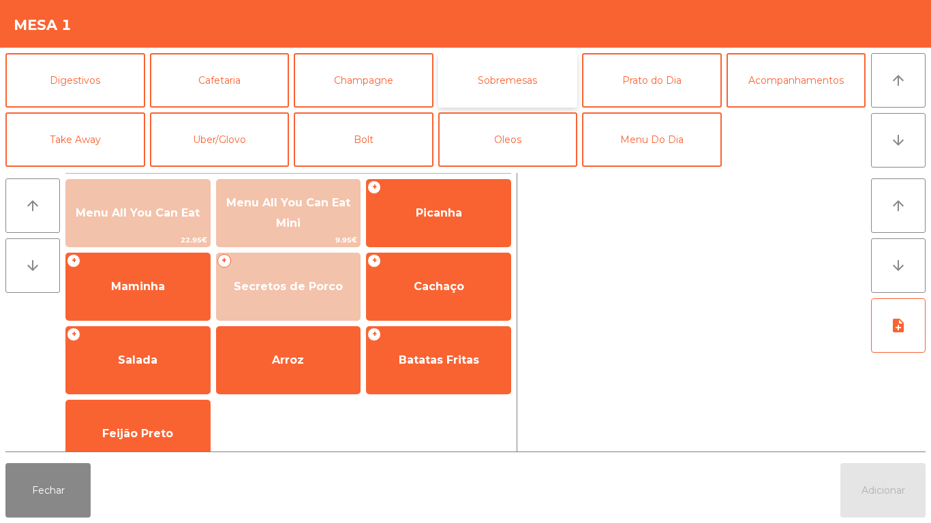
click at [512, 81] on button "Sobremesas" at bounding box center [508, 80] width 140 height 55
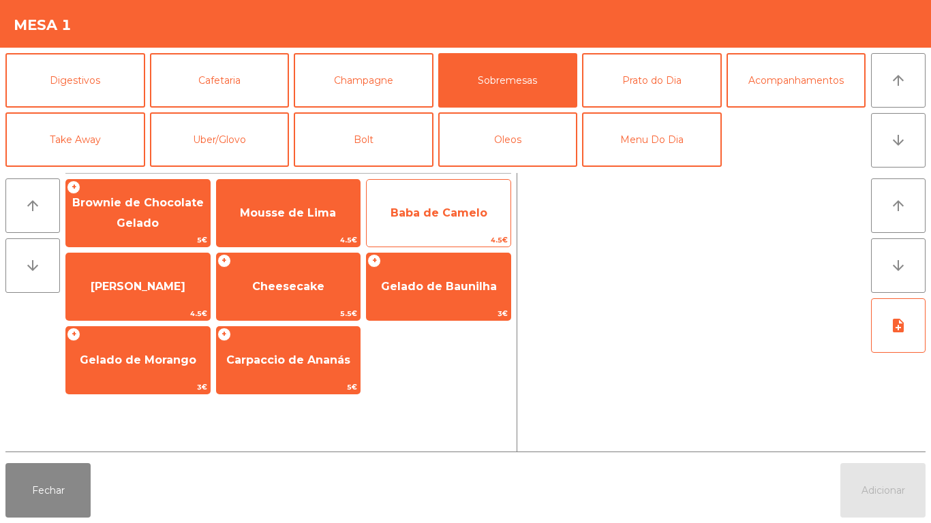
click at [431, 209] on span "Baba de Camelo" at bounding box center [439, 212] width 97 height 13
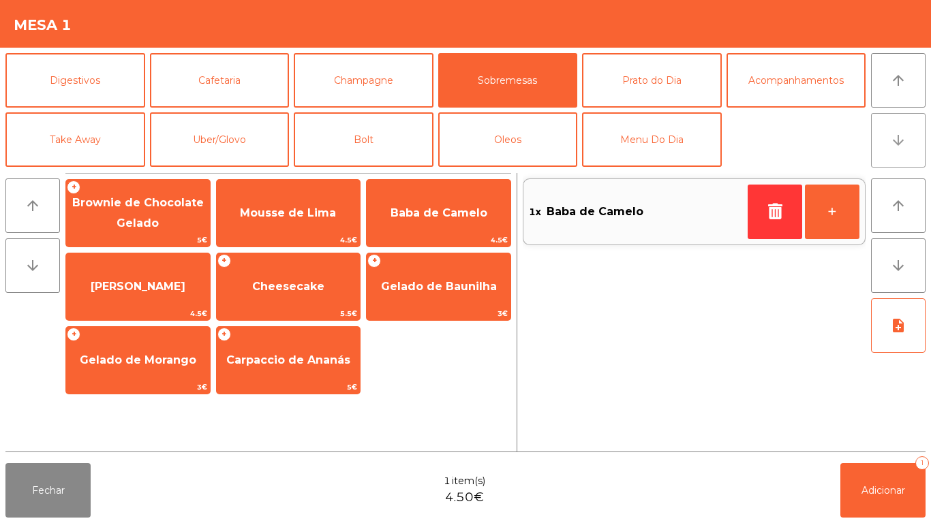
click at [886, 162] on button "arrow_downward" at bounding box center [898, 140] width 55 height 55
click at [889, 87] on button "arrow_upward" at bounding box center [898, 80] width 55 height 55
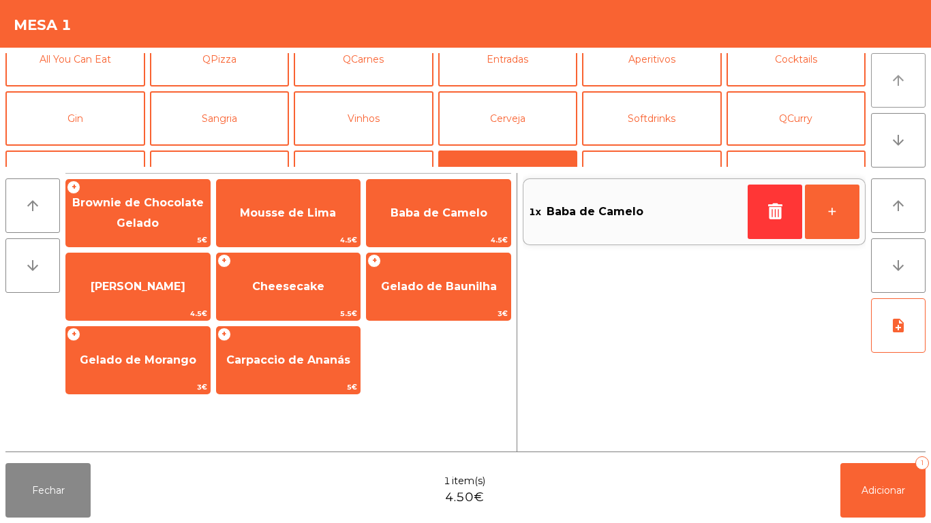
scroll to position [0, 0]
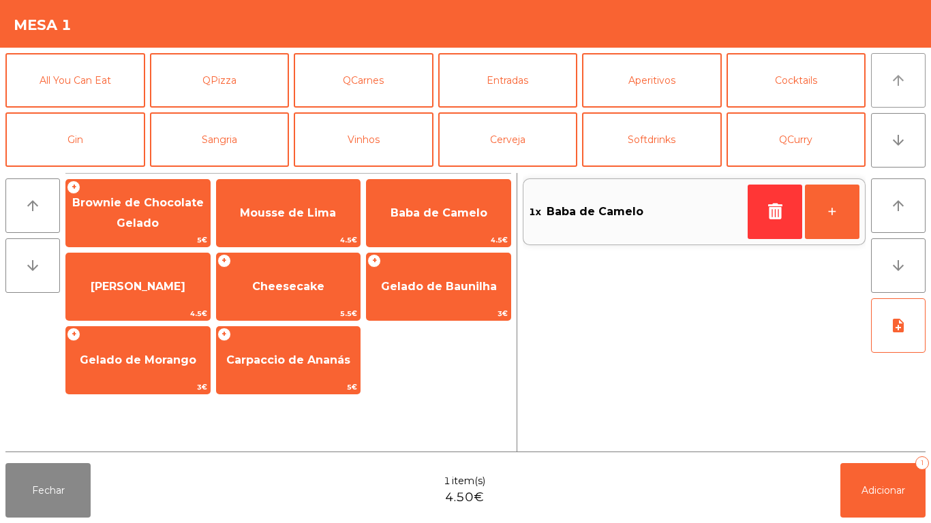
click at [884, 78] on button "arrow_upward" at bounding box center [898, 80] width 55 height 55
click at [902, 86] on icon "arrow_upward" at bounding box center [898, 80] width 16 height 16
click at [884, 140] on button "arrow_downward" at bounding box center [898, 140] width 55 height 55
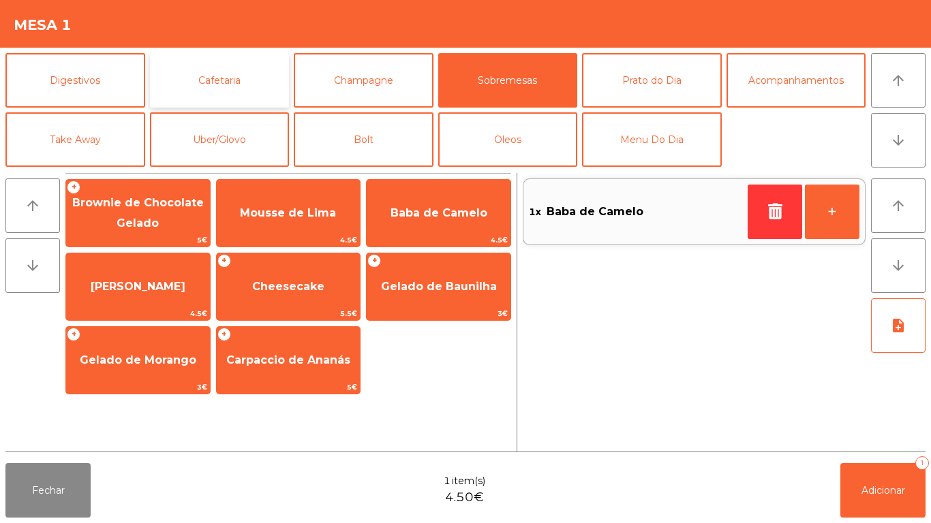
click at [235, 82] on button "Cafetaria" at bounding box center [220, 80] width 140 height 55
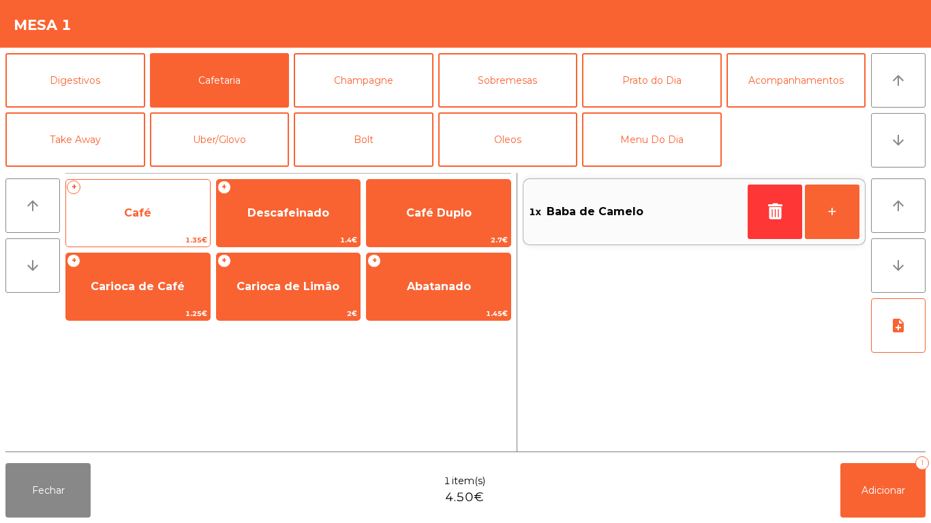
click at [127, 215] on span "Café" at bounding box center [137, 212] width 27 height 13
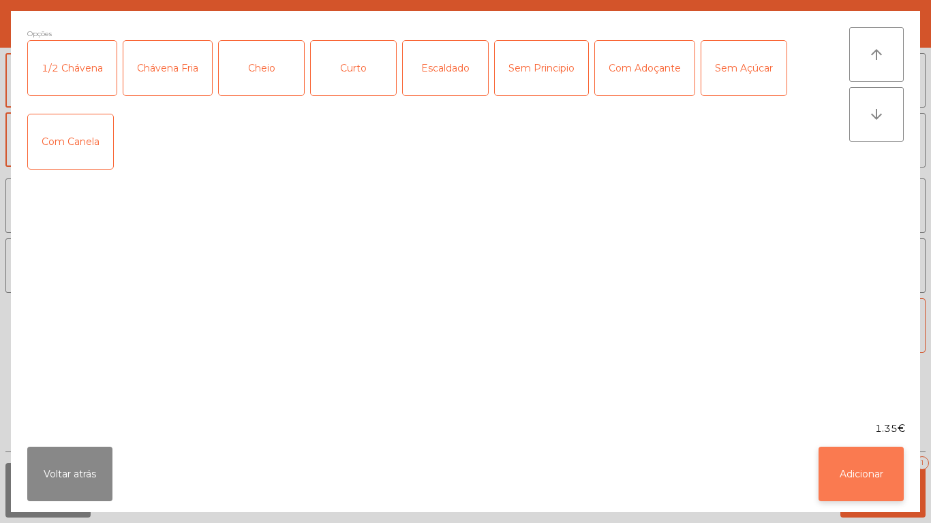
click at [859, 477] on button "Adicionar" at bounding box center [860, 474] width 85 height 55
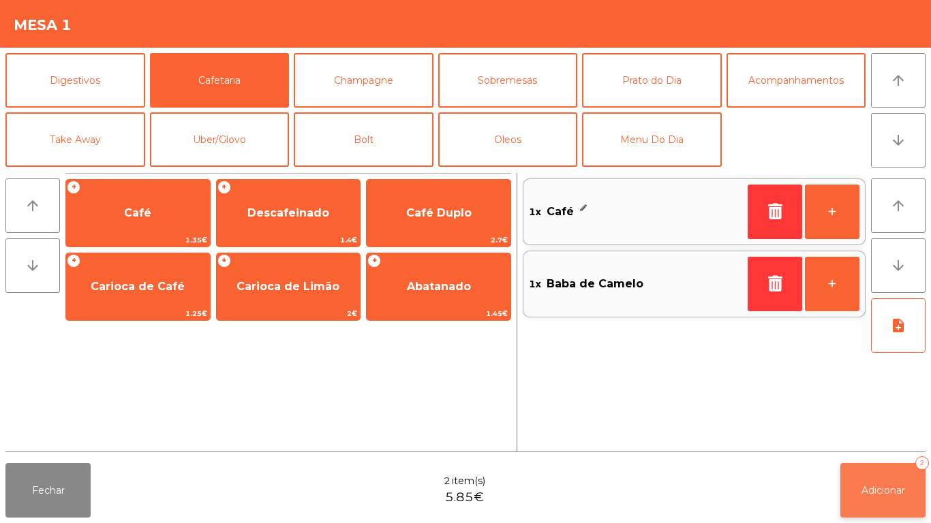
click at [872, 486] on span "Adicionar" at bounding box center [883, 491] width 44 height 12
